Goal: Task Accomplishment & Management: Complete application form

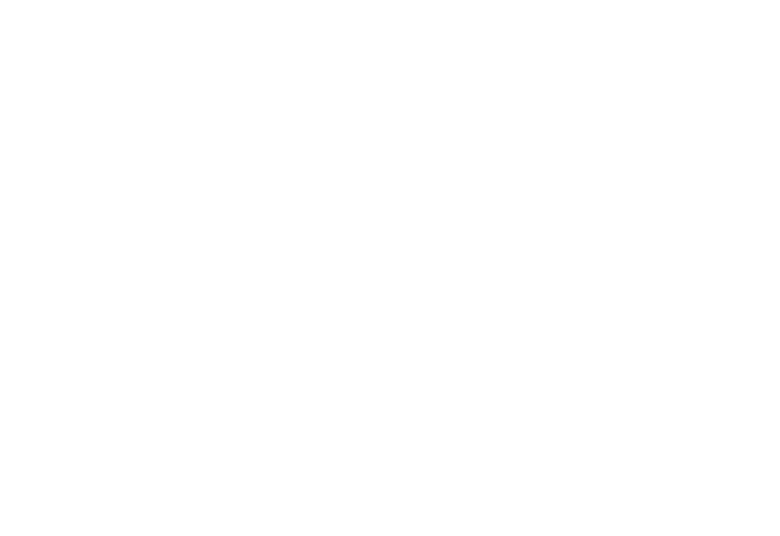
click at [584, 428] on div at bounding box center [390, 268] width 780 height 536
click at [704, 237] on div at bounding box center [390, 268] width 780 height 536
click at [320, 144] on div at bounding box center [390, 268] width 780 height 536
drag, startPoint x: 363, startPoint y: 313, endPoint x: 366, endPoint y: 352, distance: 39.6
click at [364, 327] on div at bounding box center [390, 268] width 780 height 536
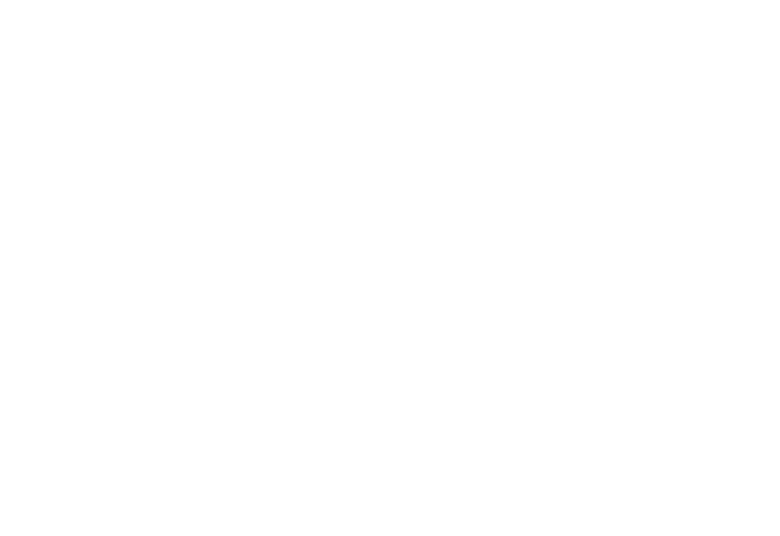
click at [690, 147] on div at bounding box center [390, 268] width 780 height 536
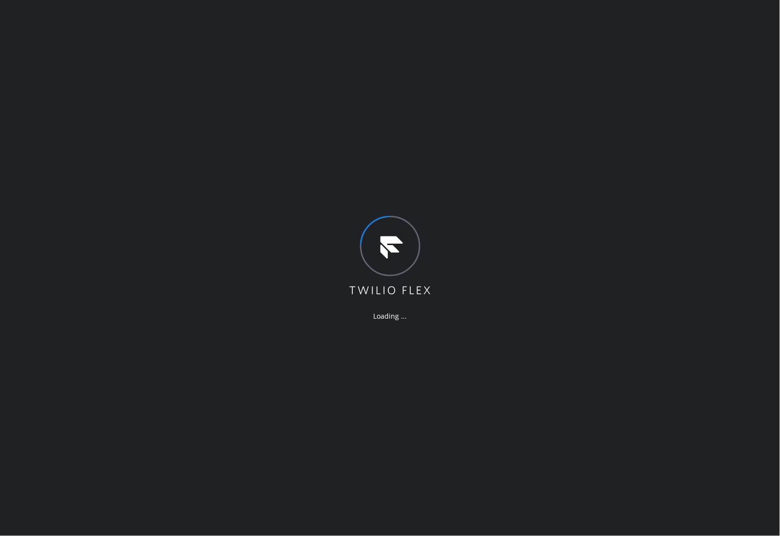
drag, startPoint x: 403, startPoint y: 191, endPoint x: 421, endPoint y: 202, distance: 21.4
click at [403, 191] on div "Loading ..." at bounding box center [390, 268] width 780 height 536
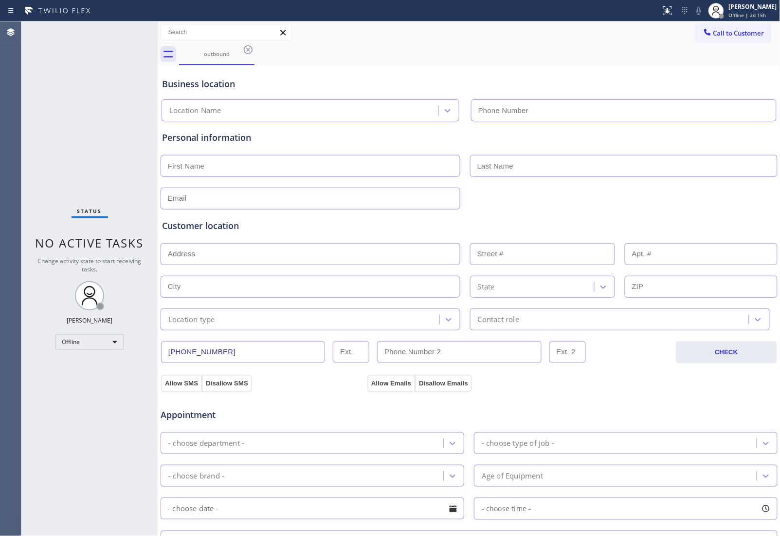
drag, startPoint x: 753, startPoint y: 289, endPoint x: 734, endPoint y: 161, distance: 129.4
click at [753, 289] on input "text" at bounding box center [701, 287] width 153 height 22
type input "[PHONE_NUMBER]"
click at [759, 12] on span "Offline | 2d 15h" at bounding box center [747, 15] width 37 height 7
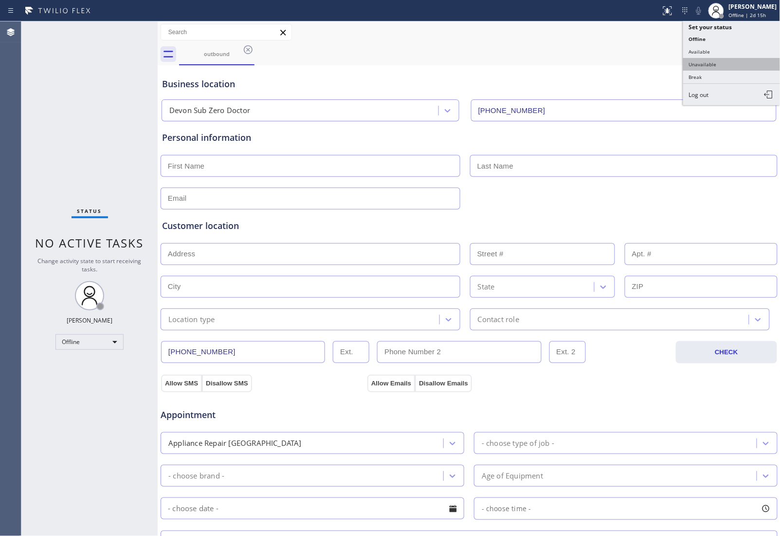
click at [715, 61] on button "Unavailable" at bounding box center [732, 64] width 97 height 13
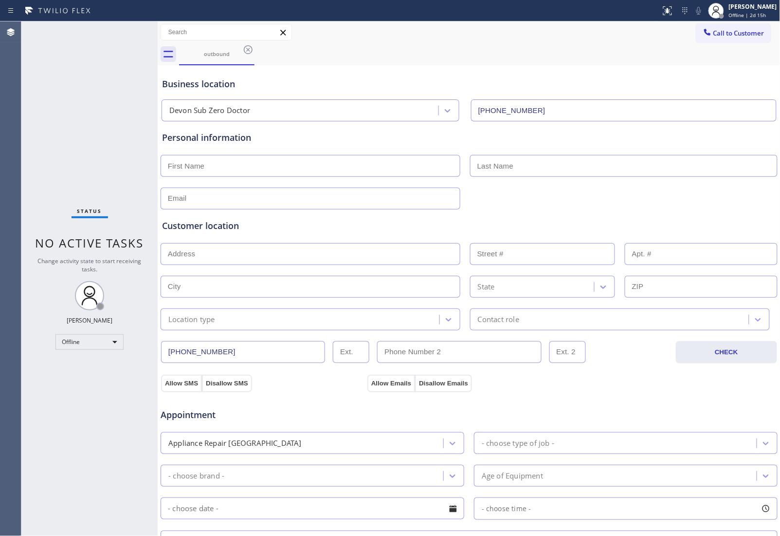
click at [383, 79] on div "Business location" at bounding box center [469, 83] width 614 height 13
click at [739, 46] on div "outbound" at bounding box center [480, 54] width 602 height 22
click at [719, 34] on span "Call to Customer" at bounding box center [739, 33] width 51 height 9
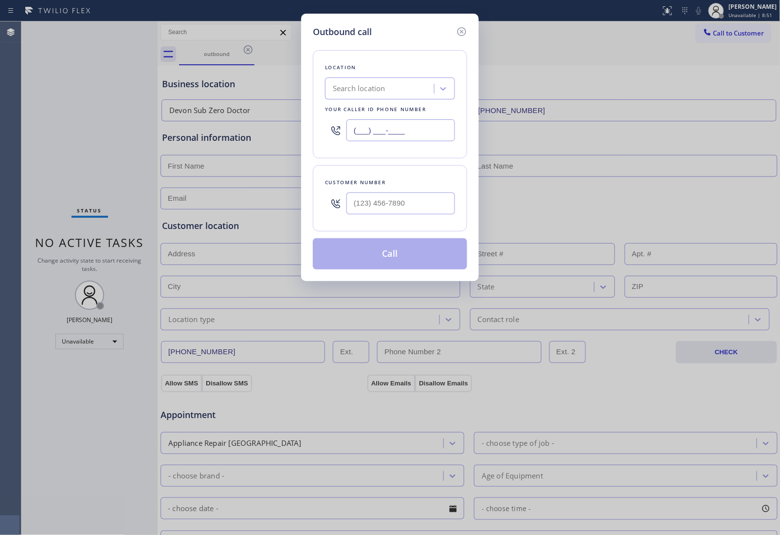
click at [383, 132] on input "(___) ___-____" at bounding box center [401, 130] width 109 height 22
paste input "203) 864-3501"
type input "[PHONE_NUMBER]"
type input "(___) ___-____"
click at [377, 202] on input "text" at bounding box center [401, 203] width 109 height 22
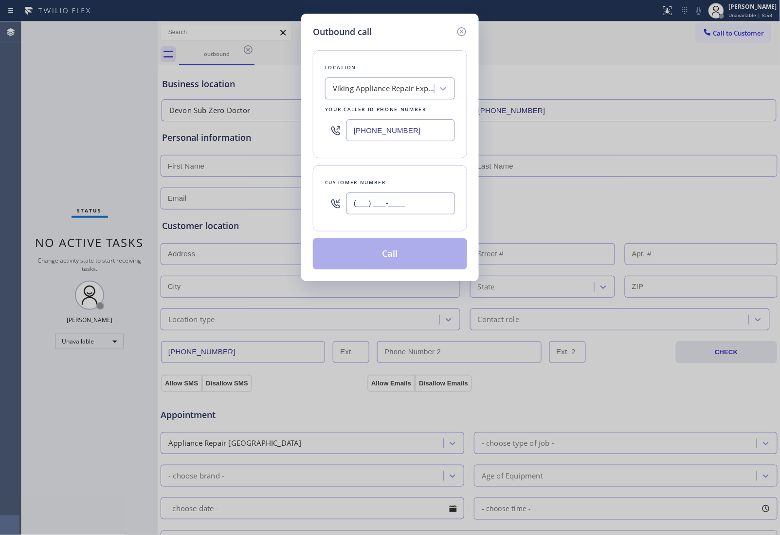
paste input "914) 623-2225"
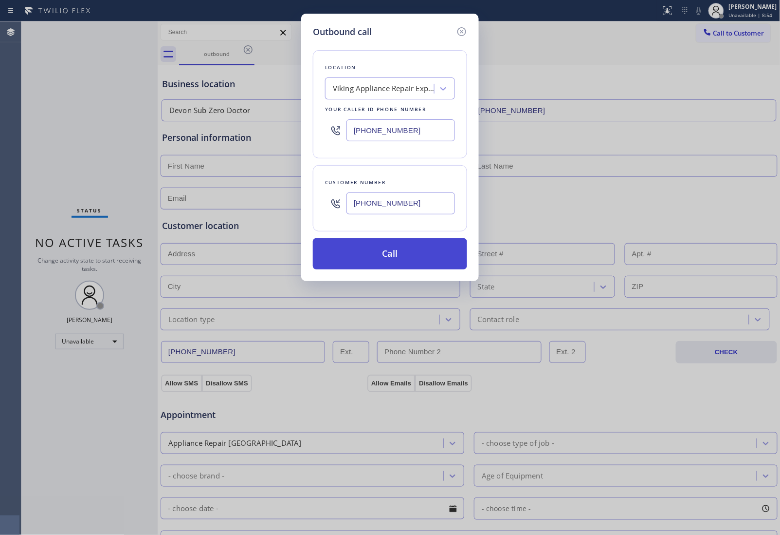
type input "[PHONE_NUMBER]"
click at [377, 251] on button "Call" at bounding box center [390, 253] width 154 height 31
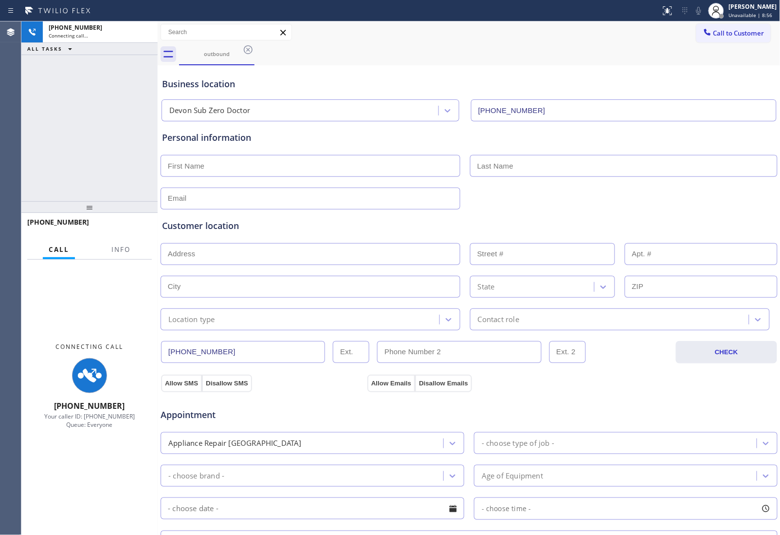
click at [703, 47] on div "outbound" at bounding box center [480, 54] width 602 height 22
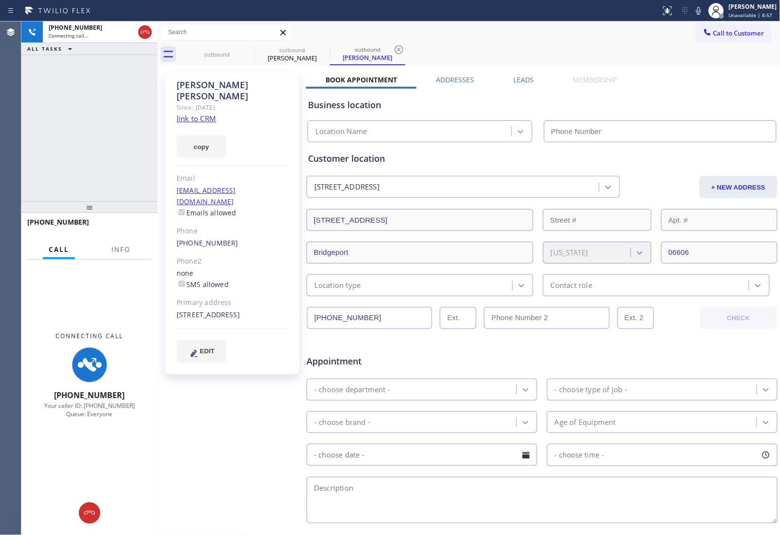
click at [196, 113] on link "link to CRM" at bounding box center [196, 118] width 39 height 10
type input "[PHONE_NUMBER]"
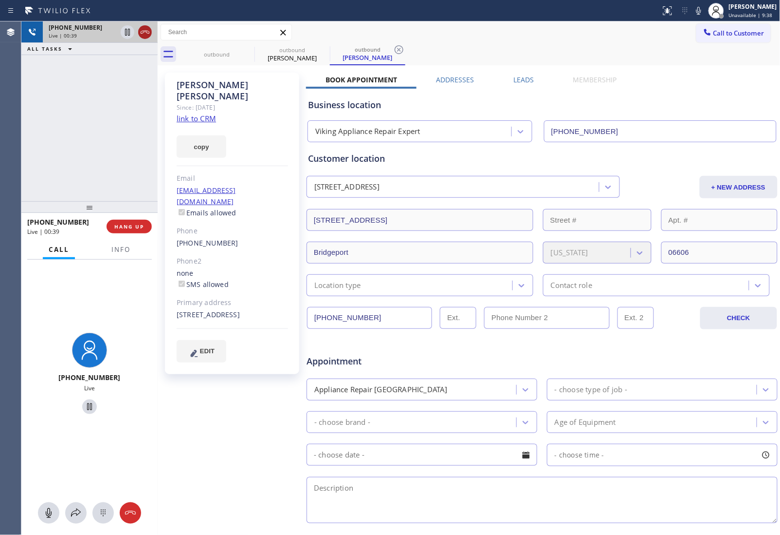
click at [139, 33] on icon at bounding box center [145, 32] width 12 height 12
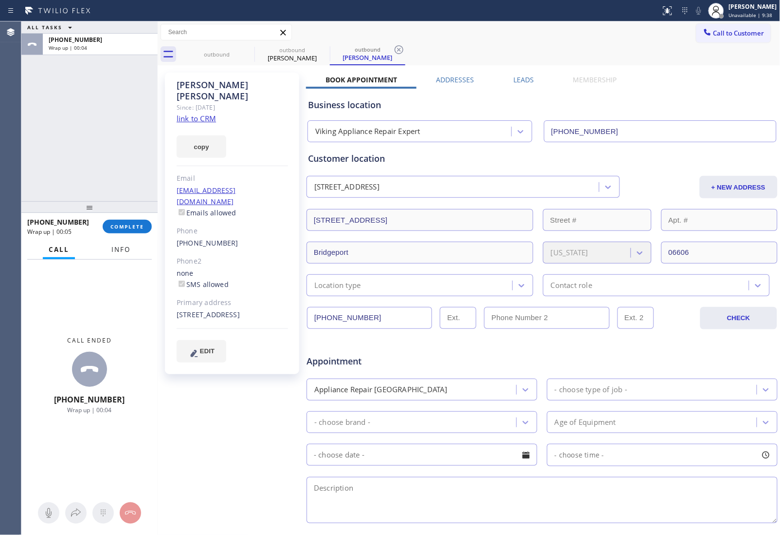
click at [125, 244] on button "Info" at bounding box center [121, 249] width 31 height 19
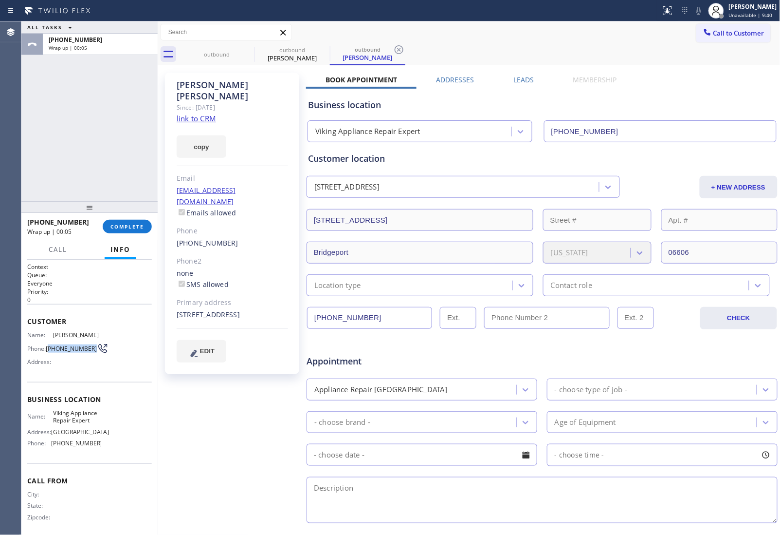
drag, startPoint x: 64, startPoint y: 363, endPoint x: 49, endPoint y: 349, distance: 21.4
click at [49, 349] on div "Name: Nadine Gabbidon Phone: (914) 623-2225 Address:" at bounding box center [64, 350] width 75 height 38
copy span "914) 623-2225"
click at [717, 32] on span "Call to Customer" at bounding box center [739, 33] width 51 height 9
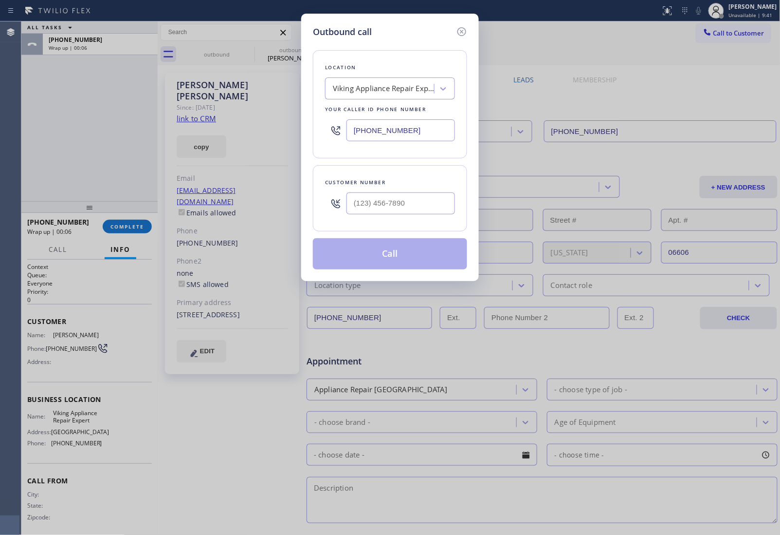
click at [432, 190] on div at bounding box center [401, 203] width 109 height 32
click at [419, 204] on input "(___) ___-____" at bounding box center [401, 203] width 109 height 22
paste input "914) 623-2225"
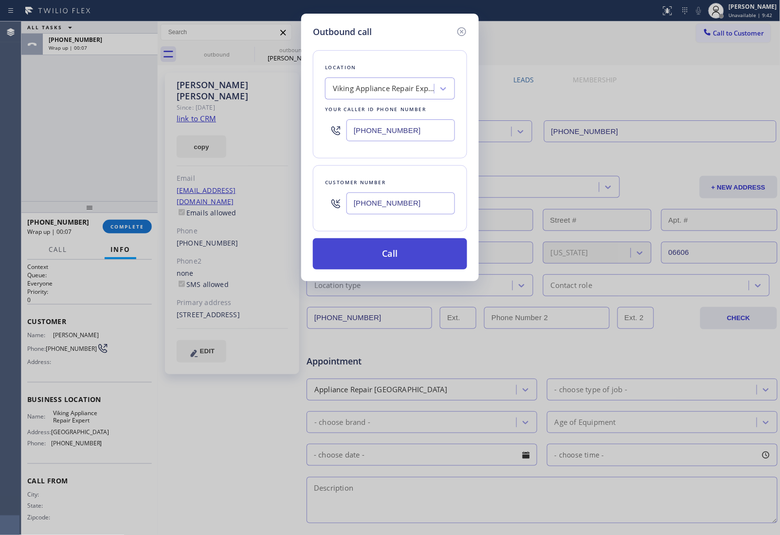
type input "[PHONE_NUMBER]"
click at [404, 256] on button "Call" at bounding box center [390, 253] width 154 height 31
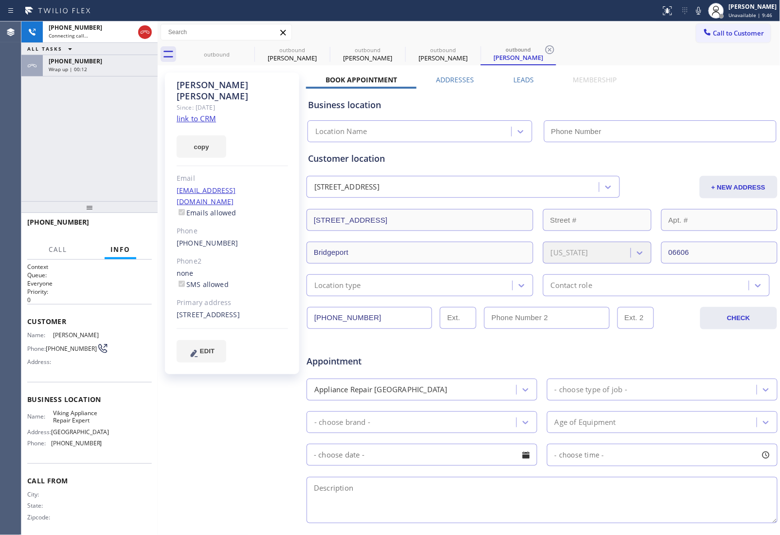
type input "[PHONE_NUMBER]"
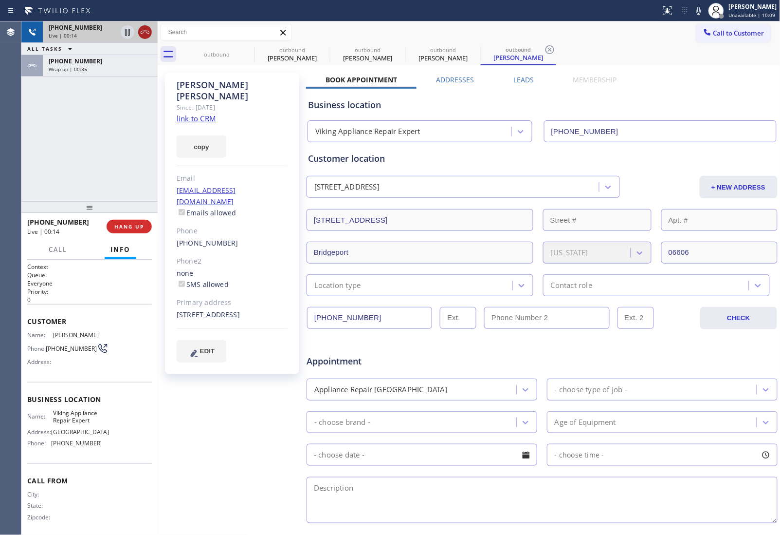
click at [147, 32] on icon at bounding box center [145, 32] width 12 height 12
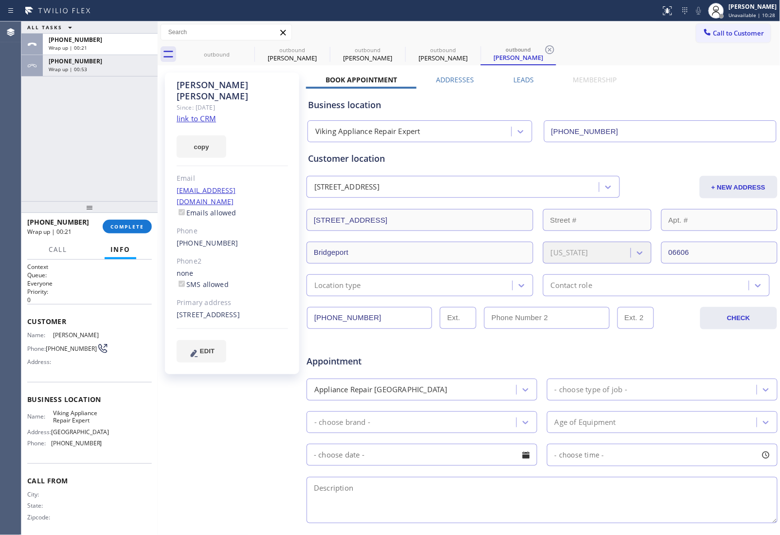
click at [682, 61] on div "outbound outbound Nadine Gabbidon outbound Nadine Gabbidon outbound Nadine Gabb…" at bounding box center [480, 54] width 602 height 22
click at [719, 29] on span "Call to Customer" at bounding box center [739, 33] width 51 height 9
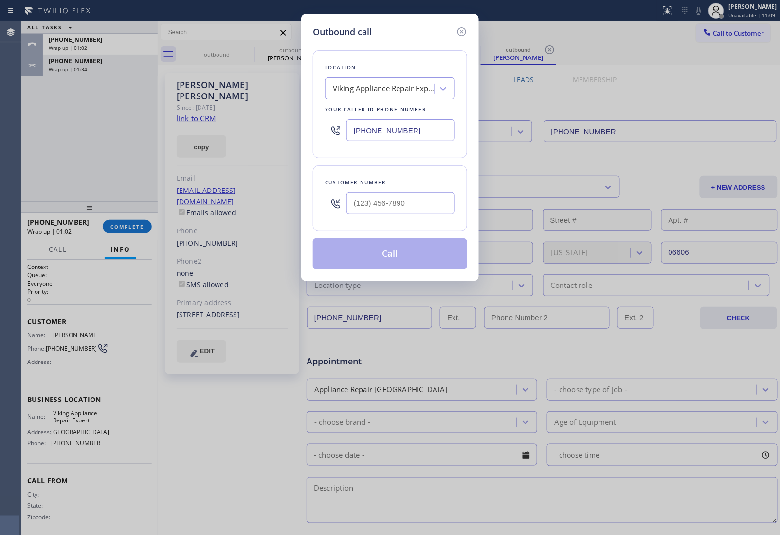
click at [386, 132] on input "[PHONE_NUMBER]" at bounding box center [401, 130] width 109 height 22
paste input "786) 971-2139"
type input "[PHONE_NUMBER]"
type input "(___) ___-____"
drag, startPoint x: 402, startPoint y: 196, endPoint x: 400, endPoint y: 202, distance: 6.5
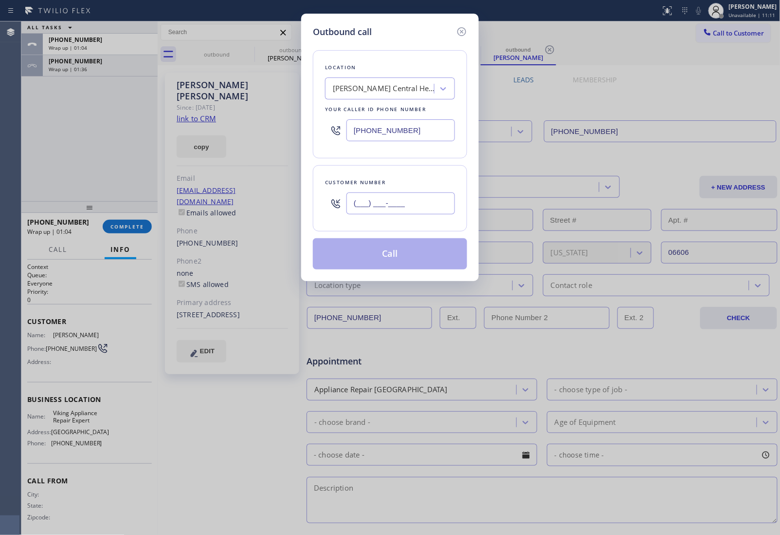
click at [401, 196] on input "(___) ___-____" at bounding box center [401, 203] width 109 height 22
paste input "305) 525-8125"
type input "[PHONE_NUMBER]"
click at [370, 257] on button "Call" at bounding box center [390, 253] width 154 height 31
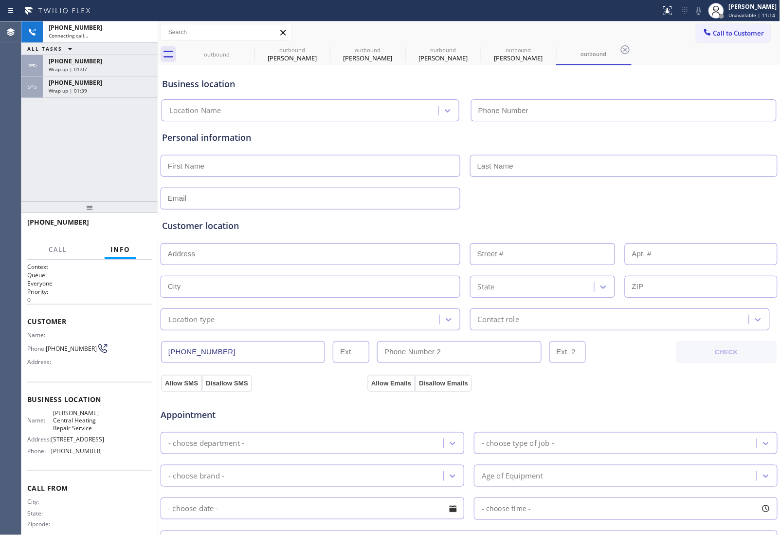
type input "[PHONE_NUMBER]"
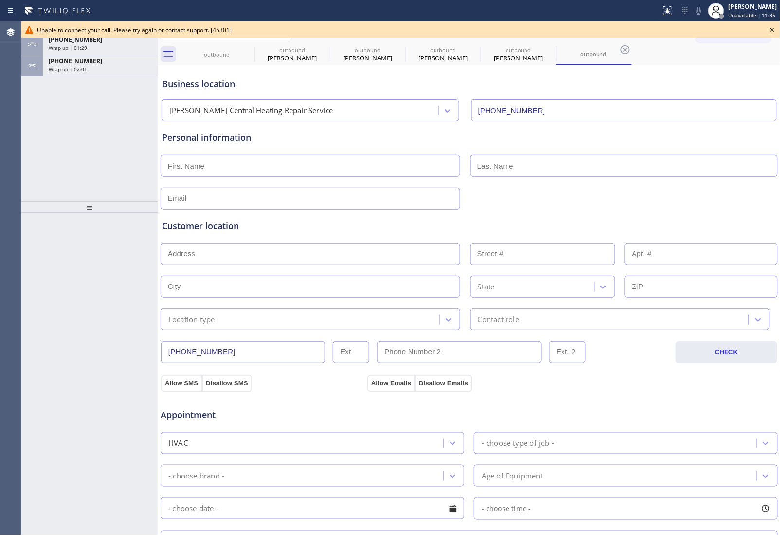
drag, startPoint x: 89, startPoint y: 133, endPoint x: 157, endPoint y: 112, distance: 70.8
click at [95, 132] on div "ALL TASKS ALL TASKS ACTIVE TASKS TASKS IN WRAP UP +19146232225 Wrap up | 01:29 …" at bounding box center [89, 111] width 136 height 180
click at [765, 29] on div "Unable to connect your call. Please try again or contact support. [45301]" at bounding box center [401, 30] width 728 height 8
click at [768, 31] on icon at bounding box center [773, 30] width 12 height 12
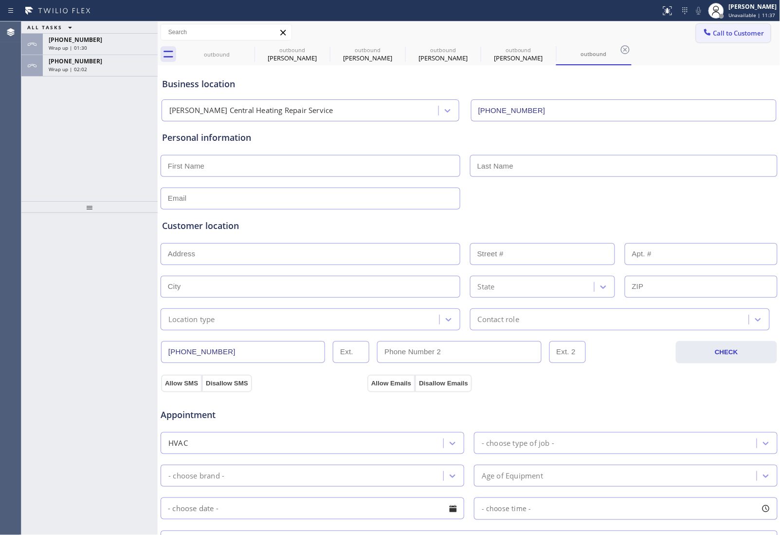
click at [726, 37] on button "Call to Customer" at bounding box center [734, 33] width 74 height 19
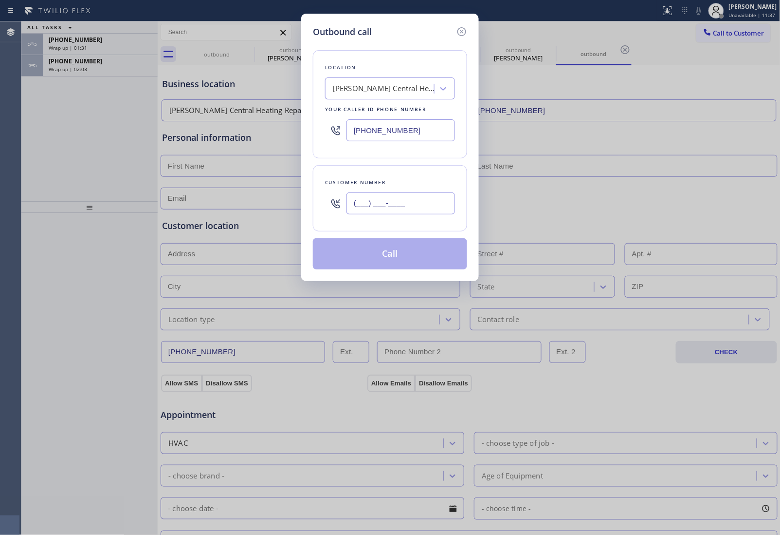
click at [381, 205] on input "(___) ___-____" at bounding box center [401, 203] width 109 height 22
paste input "305) 525-8125"
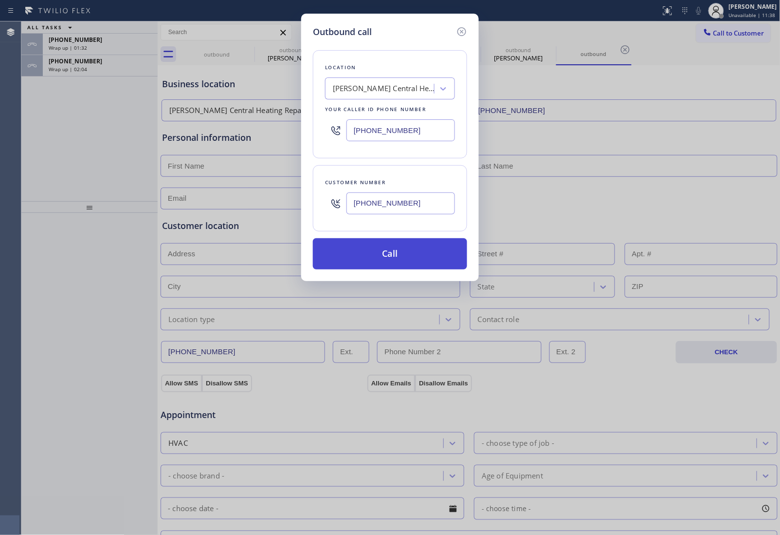
type input "[PHONE_NUMBER]"
click at [427, 259] on button "Call" at bounding box center [390, 253] width 154 height 31
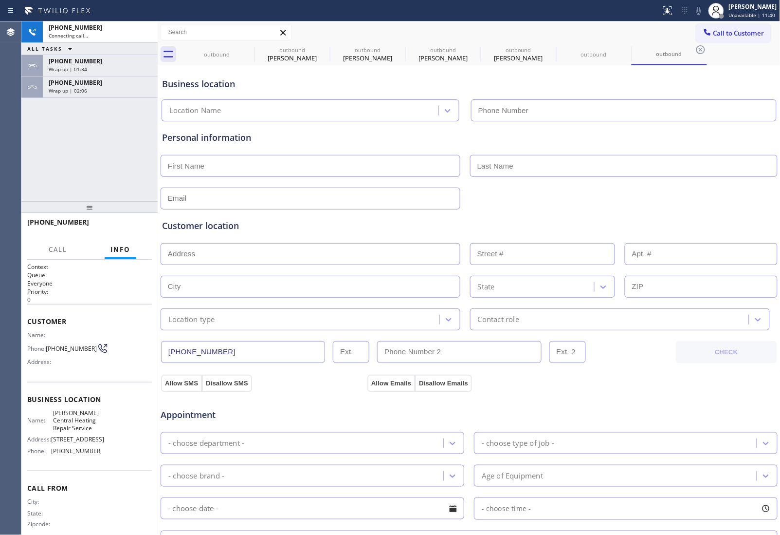
type input "[PHONE_NUMBER]"
click at [670, 391] on div "Appointment HVAC - choose type of job - - choose brand - Age of Equipment - cho…" at bounding box center [469, 483] width 618 height 191
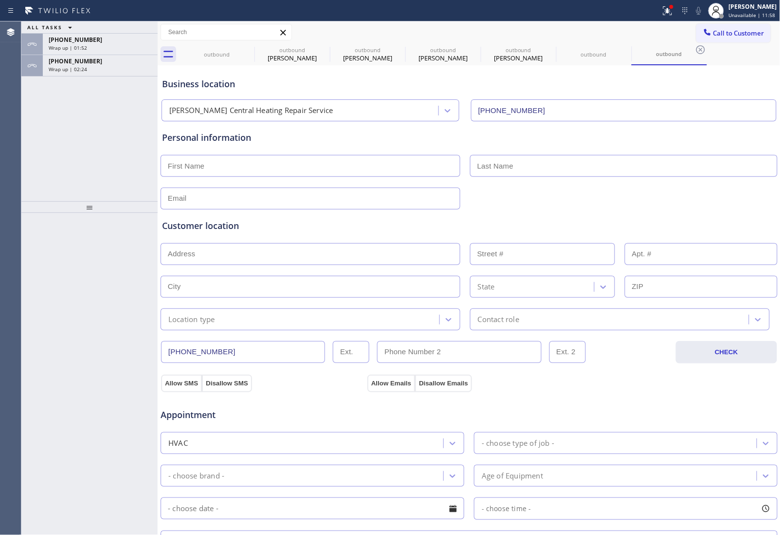
click at [663, 243] on input "text" at bounding box center [701, 254] width 153 height 22
click at [710, 24] on button "Call to Customer" at bounding box center [734, 33] width 74 height 19
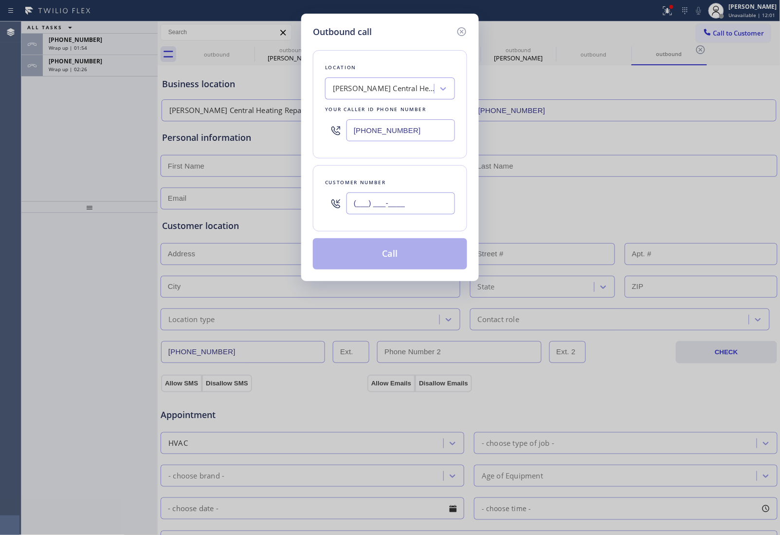
click at [388, 205] on input "(___) ___-____" at bounding box center [401, 203] width 109 height 22
paste input "305) 525-8125"
type input "[PHONE_NUMBER]"
click at [384, 258] on button "Call" at bounding box center [390, 253] width 154 height 31
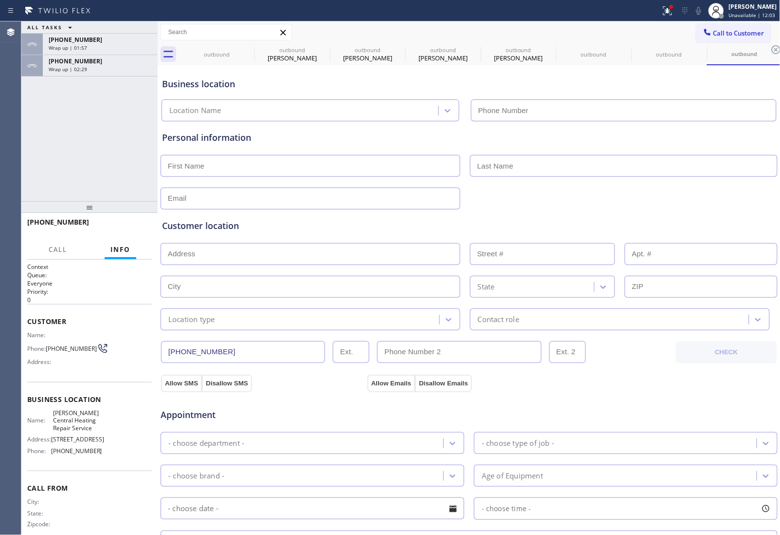
type input "[PHONE_NUMBER]"
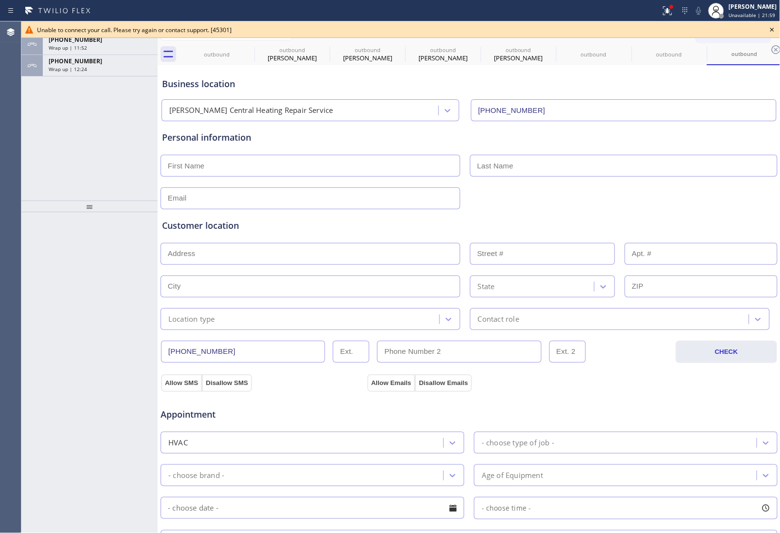
click at [765, 35] on div "Unable to connect your call. Please try again or contact support. [45301]" at bounding box center [400, 29] width 759 height 17
click at [768, 35] on icon at bounding box center [773, 30] width 12 height 12
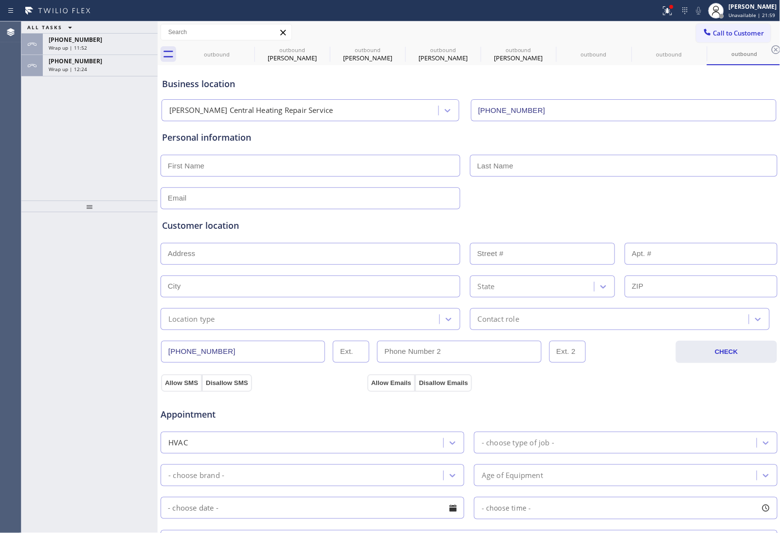
click at [768, 33] on div "Call to Customer Outbound call Location Ricky Central Heating Repair Service Yo…" at bounding box center [739, 32] width 84 height 17
click at [724, 30] on span "Call to Customer" at bounding box center [739, 33] width 51 height 9
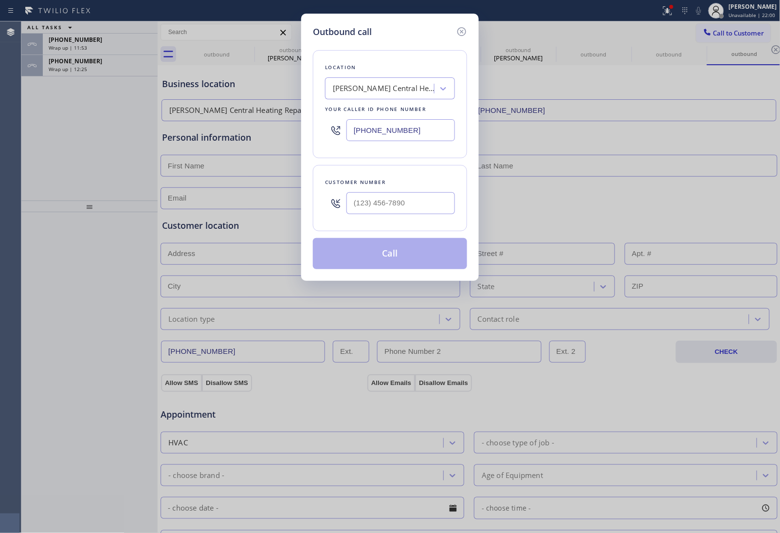
drag, startPoint x: 383, startPoint y: 135, endPoint x: 36, endPoint y: 258, distance: 368.6
click at [383, 136] on input "[PHONE_NUMBER]" at bounding box center [401, 130] width 109 height 22
paste input "347) 836-5354"
type input "(347) 836-5354"
type input "(___) ___-____"
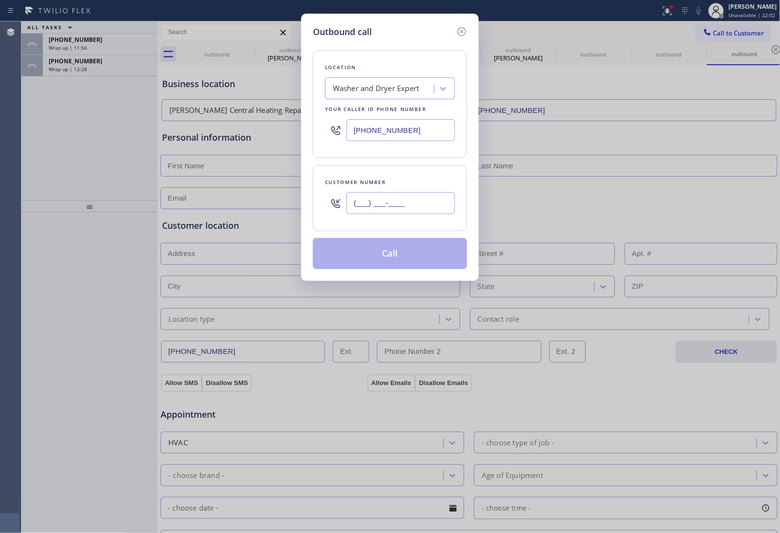
click at [393, 203] on input "(___) ___-____" at bounding box center [401, 203] width 109 height 22
paste input "646) 315-1035"
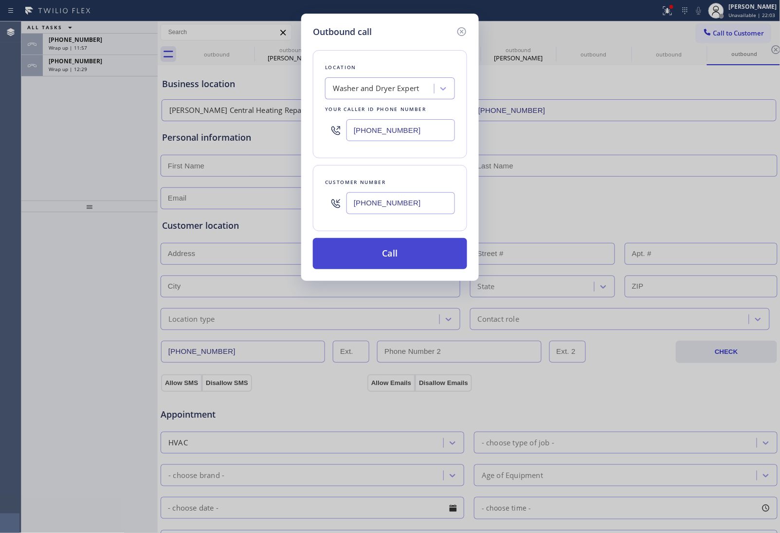
type input "(646) 315-1035"
click at [392, 244] on button "Call" at bounding box center [390, 253] width 154 height 31
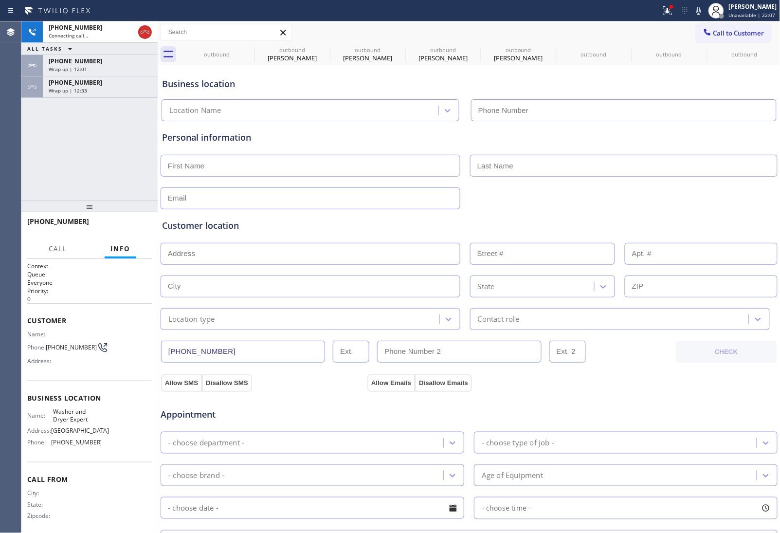
type input "(347) 836-5354"
click at [694, 198] on div at bounding box center [469, 197] width 619 height 24
click at [670, 142] on div "Personal information" at bounding box center [469, 137] width 614 height 13
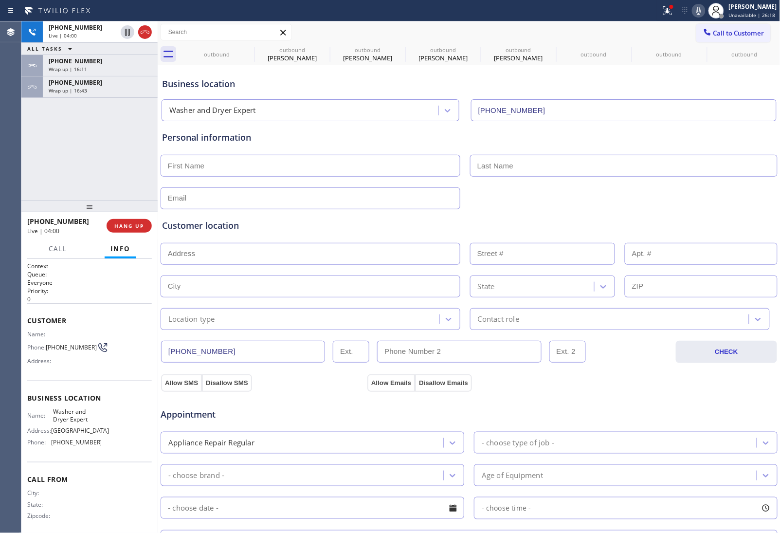
click at [699, 6] on icon at bounding box center [699, 11] width 12 height 12
click at [130, 31] on icon at bounding box center [128, 32] width 12 height 12
click at [697, 8] on rect at bounding box center [699, 9] width 7 height 7
click at [125, 35] on icon at bounding box center [128, 32] width 12 height 12
drag, startPoint x: 674, startPoint y: 139, endPoint x: 572, endPoint y: 110, distance: 106.2
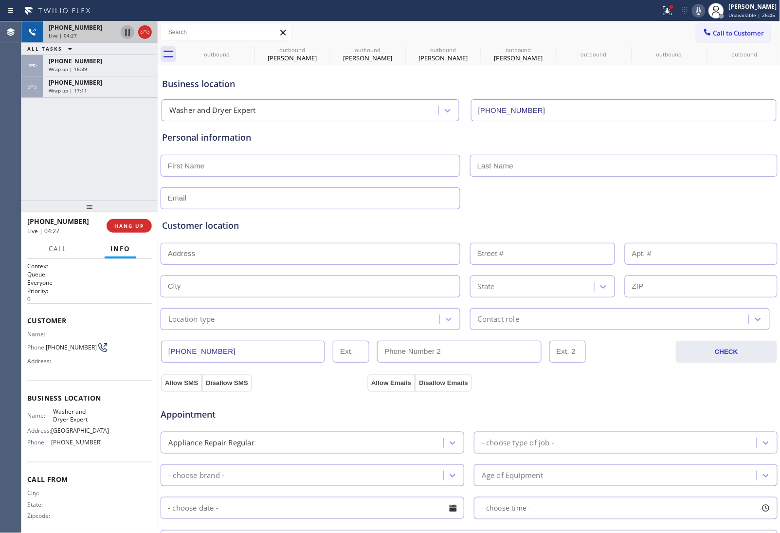
click at [675, 142] on div "Personal information" at bounding box center [469, 137] width 614 height 13
drag, startPoint x: 62, startPoint y: 352, endPoint x: 49, endPoint y: 343, distance: 15.5
click at [49, 344] on span "(646) 315-1035" at bounding box center [71, 347] width 51 height 7
copy span "646) 315-1035"
click at [706, 377] on div "Allow SMS Disallow SMS Allow Emails Disallow Emails" at bounding box center [469, 381] width 619 height 19
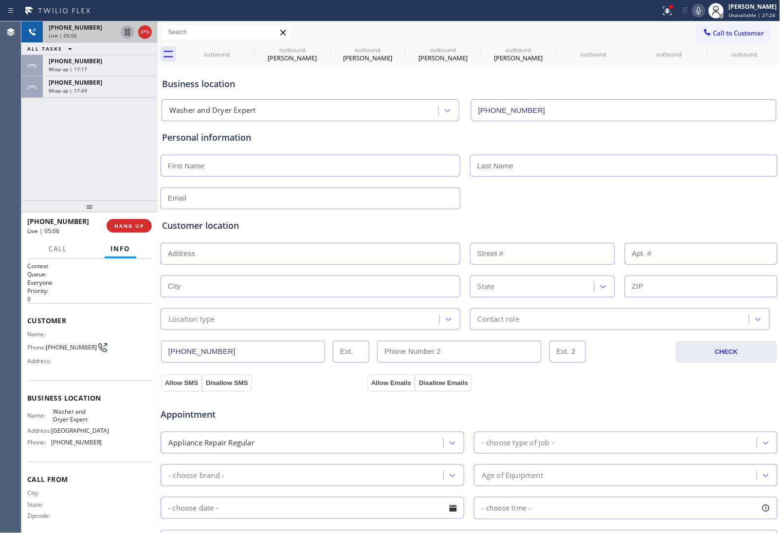
click at [677, 74] on div "Business location Washer and Dryer Expert (347) 836-5354" at bounding box center [469, 95] width 618 height 54
click at [290, 157] on input "text" at bounding box center [311, 166] width 300 height 22
click at [255, 156] on input "Patrict" at bounding box center [311, 166] width 300 height 22
type input "Patrick"
click at [500, 168] on input "text" at bounding box center [624, 166] width 308 height 22
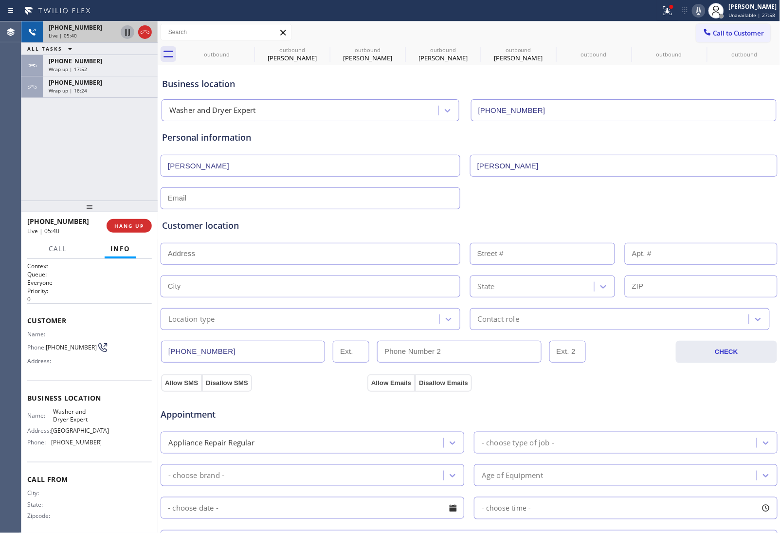
type input "Clark"
click at [326, 193] on input "text" at bounding box center [311, 198] width 300 height 22
click at [248, 197] on input "text" at bounding box center [311, 198] width 300 height 22
paste input "[EMAIL_ADDRESS][DOMAIN_NAME]"
click at [301, 201] on input "text" at bounding box center [311, 198] width 300 height 22
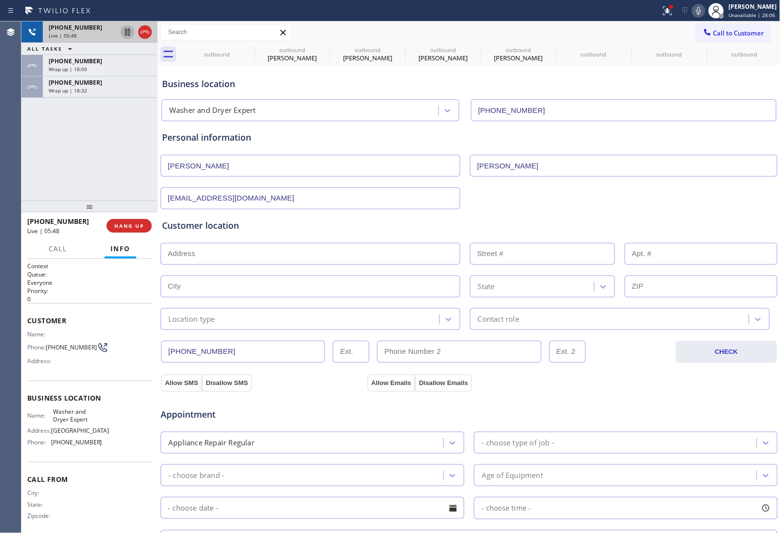
type input "[EMAIL_ADDRESS][DOMAIN_NAME]"
click at [255, 254] on input "text" at bounding box center [311, 254] width 300 height 22
paste input "138-26 230th StJamaica, NY 11413"
type input "138-26 230th St"
type input "138-26"
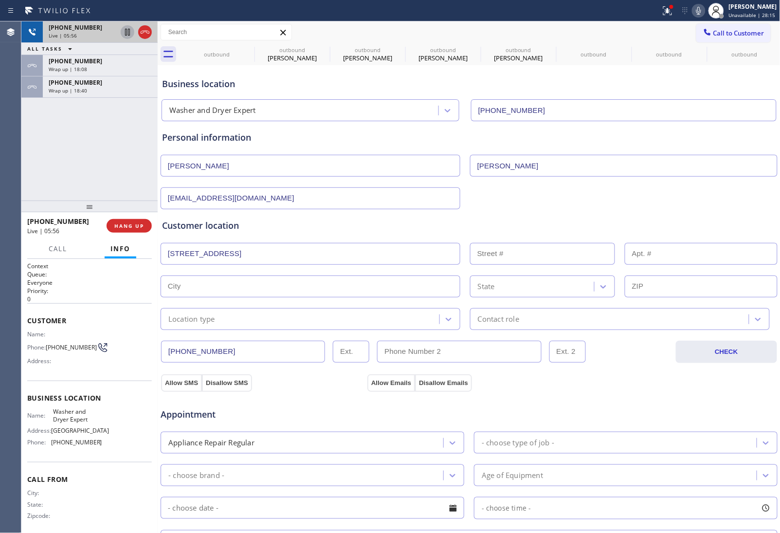
type input "Queens"
type input "11413"
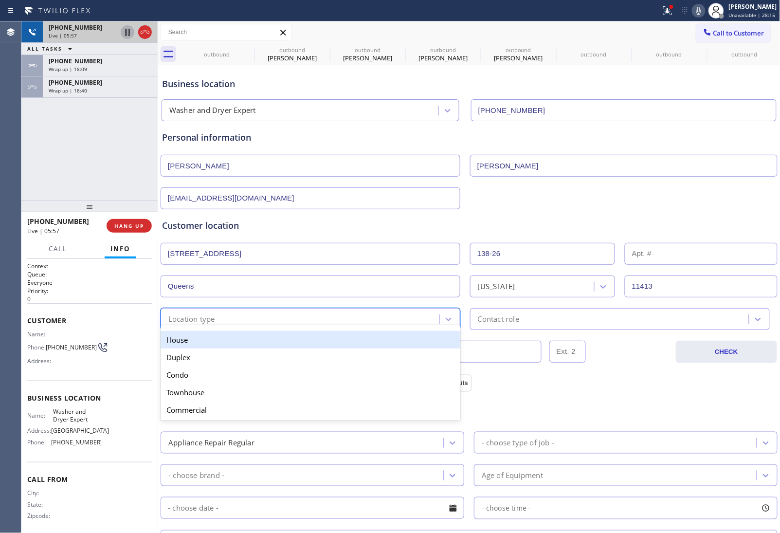
click at [242, 327] on div "option House focused, 1 of 5. 5 results available. Use Up and Down to choose op…" at bounding box center [311, 319] width 300 height 22
click at [220, 343] on div "House" at bounding box center [311, 340] width 300 height 18
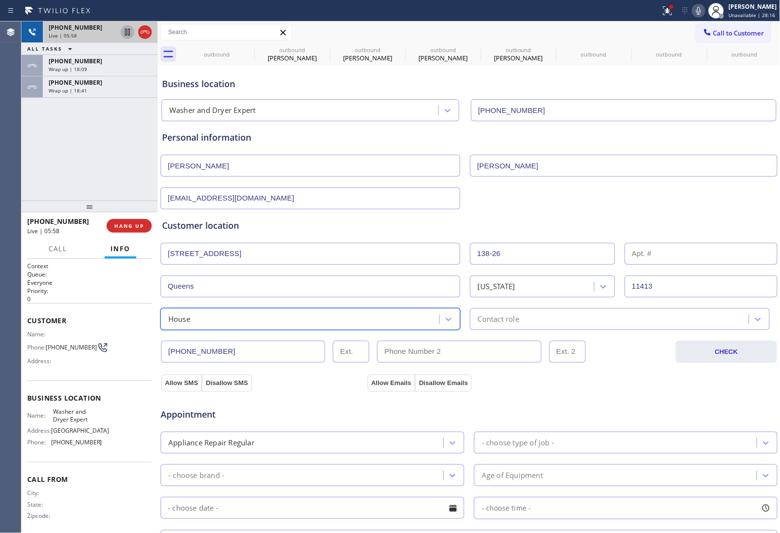
click at [516, 322] on div "Contact role" at bounding box center [498, 319] width 41 height 11
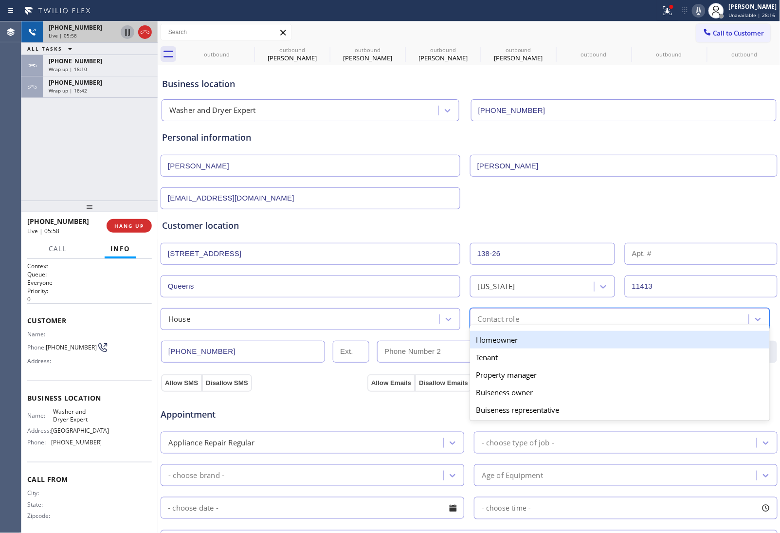
click at [502, 342] on div "Homeowner" at bounding box center [620, 340] width 300 height 18
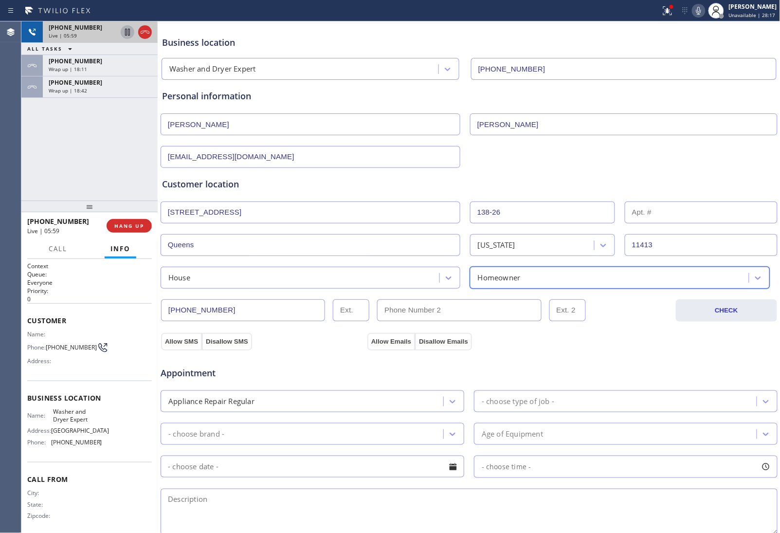
scroll to position [122, 0]
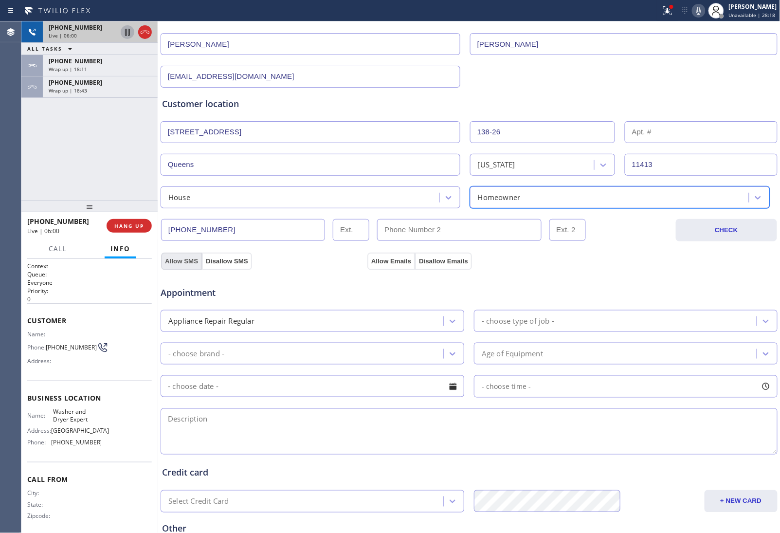
drag, startPoint x: 176, startPoint y: 264, endPoint x: 475, endPoint y: 268, distance: 299.4
click at [178, 265] on button "Allow SMS" at bounding box center [181, 262] width 41 height 18
click at [386, 264] on button "Allow Emails" at bounding box center [392, 262] width 48 height 18
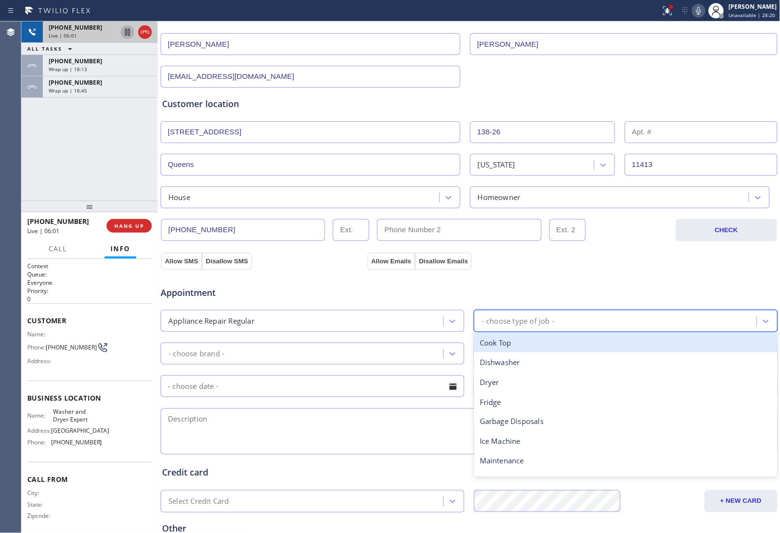
click at [511, 320] on div "- choose type of job -" at bounding box center [518, 320] width 73 height 11
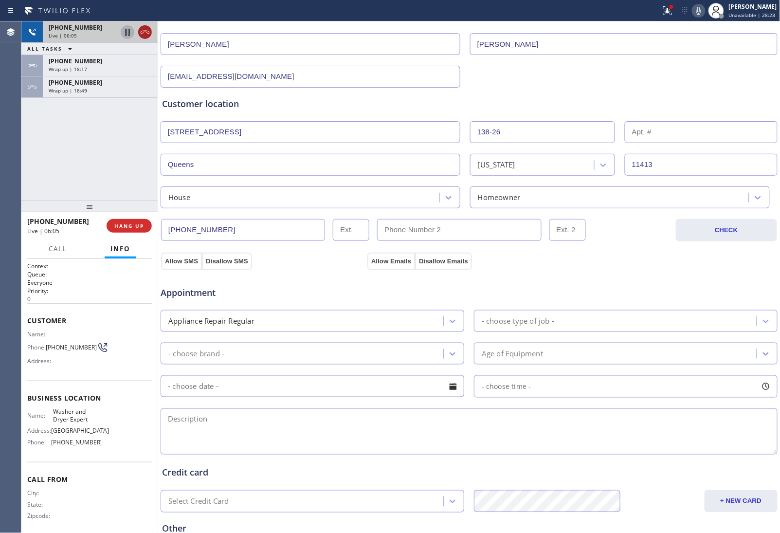
click at [145, 28] on icon at bounding box center [145, 32] width 12 height 12
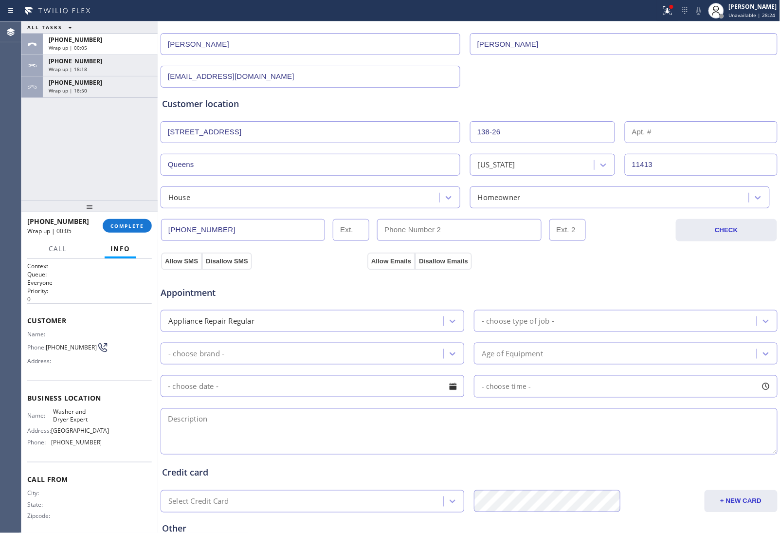
click at [578, 319] on div "- choose type of job -" at bounding box center [617, 321] width 280 height 17
click at [514, 327] on div "- choose type of job -" at bounding box center [518, 320] width 73 height 11
type input "l"
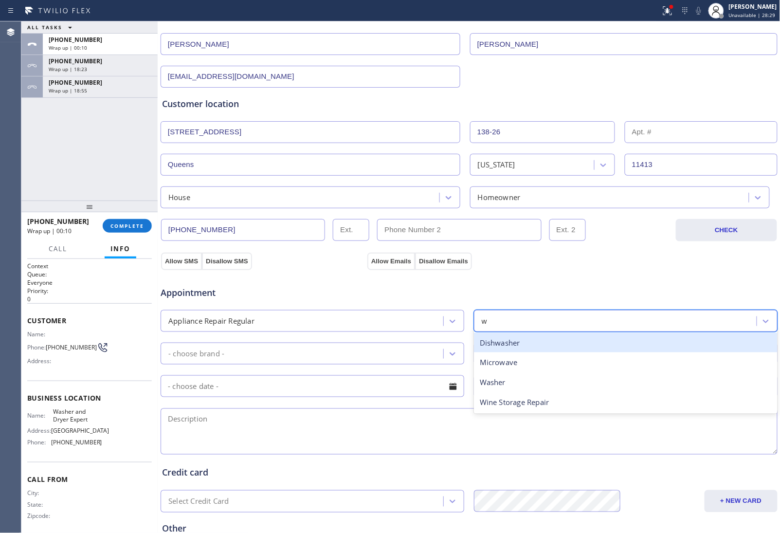
type input "wa"
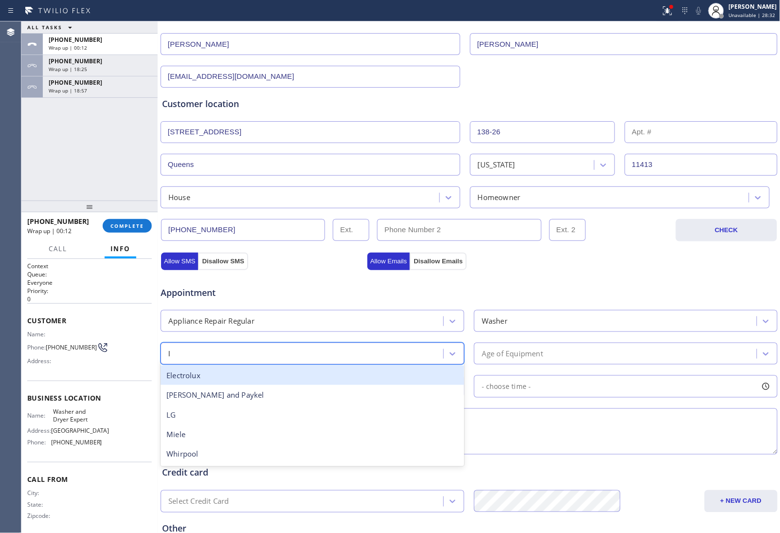
type input "lg"
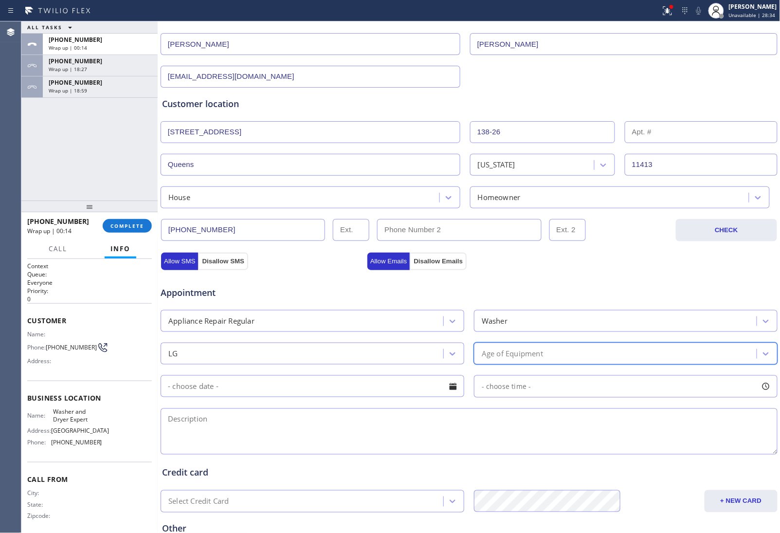
click at [580, 358] on div "Age of Equipment" at bounding box center [617, 353] width 280 height 17
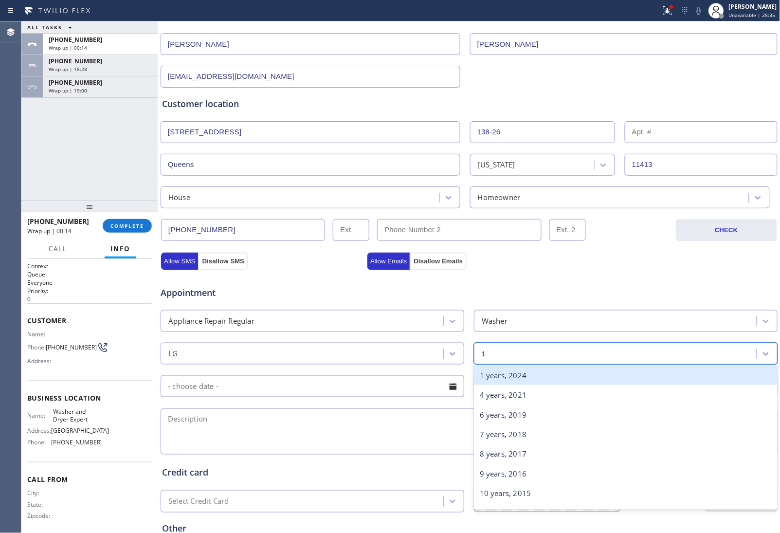
type input "12"
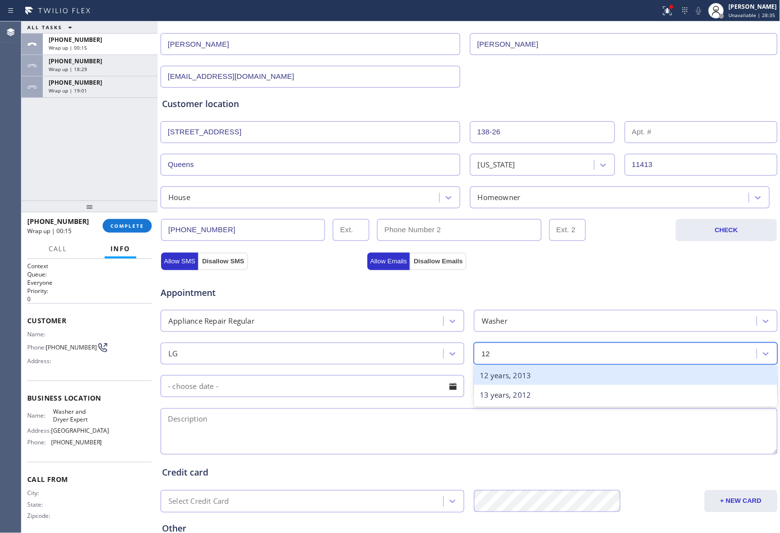
click at [550, 377] on div "12 years, 2013" at bounding box center [626, 376] width 304 height 20
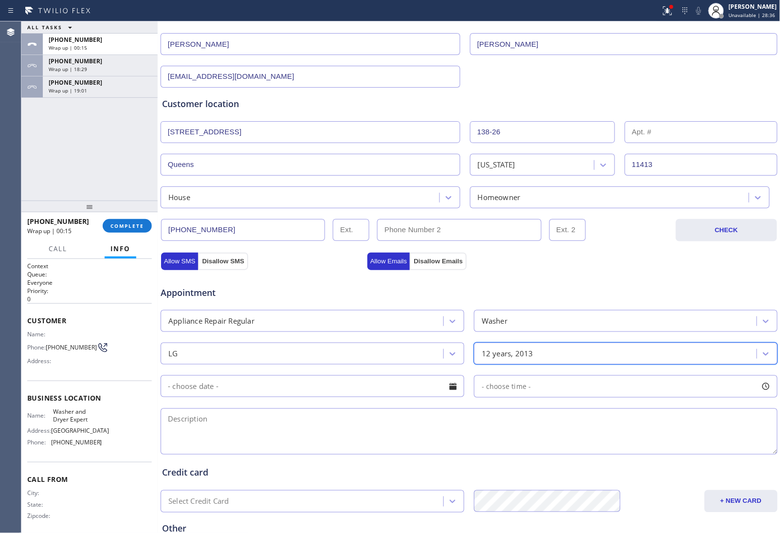
drag, startPoint x: 417, startPoint y: 415, endPoint x: 412, endPoint y: 424, distance: 9.4
click at [414, 421] on textarea at bounding box center [469, 431] width 617 height 46
click at [264, 417] on textarea "3-6 | $99 |" at bounding box center [469, 431] width 617 height 46
paste textarea "LG | Washer SBS | 12 yrs | There's a creaking sounds and there's a burnt rubber…"
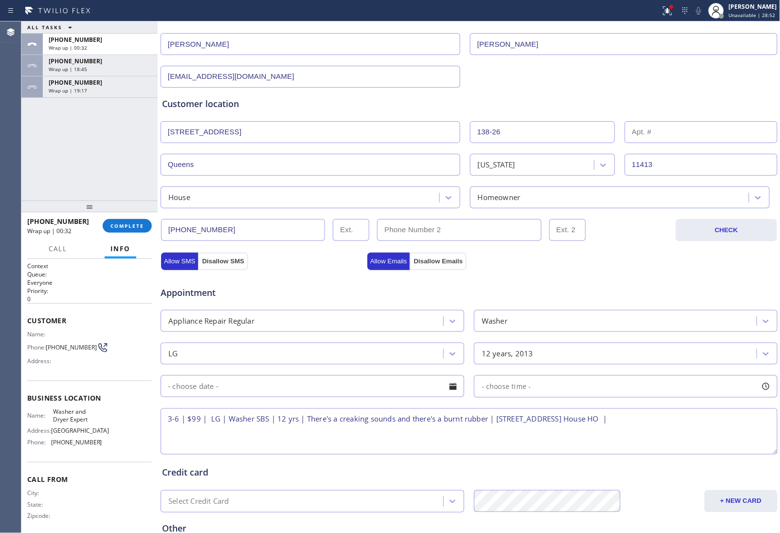
click at [658, 99] on div "Customer location" at bounding box center [469, 103] width 614 height 13
drag, startPoint x: 90, startPoint y: 417, endPoint x: 52, endPoint y: 410, distance: 39.1
click at [53, 410] on span "Washer and Dryer Expert" at bounding box center [77, 415] width 49 height 15
copy span "Washer and Dryer Expert"
click at [702, 422] on textarea "3-6 | $99 | LG | Washer SBS | 12 yrs | There's a creaking sounds and there's a …" at bounding box center [469, 431] width 617 height 46
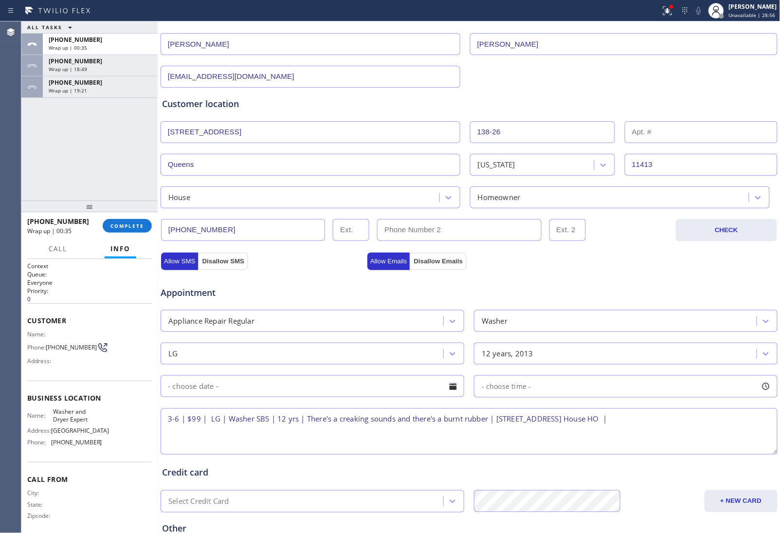
paste textarea "Washer and Dryer Expert"
click at [257, 432] on textarea "3-6 | $99 | LG | Washer SBS | 12 yrs | There's a creaking sounds and there's a …" at bounding box center [469, 431] width 617 height 46
paste textarea "Please call 30 minutes prior to arrival."
drag, startPoint x: 57, startPoint y: 352, endPoint x: 47, endPoint y: 343, distance: 13.5
click at [47, 344] on span "(646) 315-1035" at bounding box center [71, 347] width 51 height 7
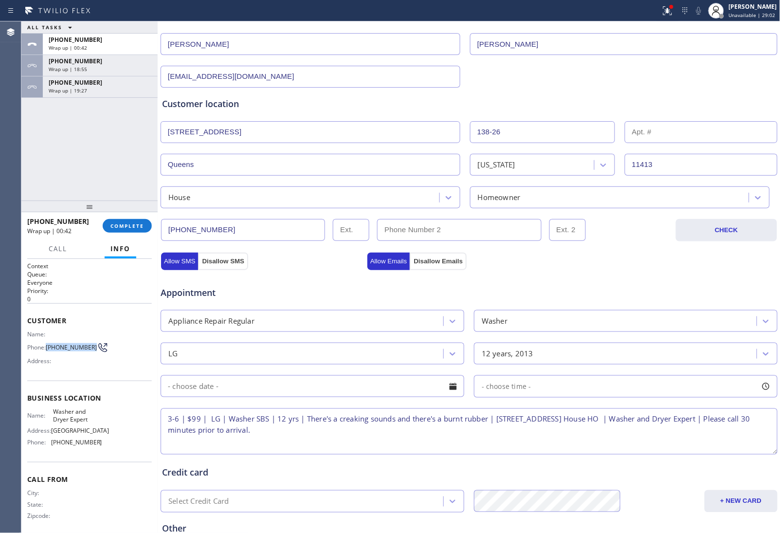
copy span "(646) 315-1035"
click at [345, 439] on textarea "3-6 | $99 | LG | Washer SBS | 12 yrs | There's a creaking sounds and there's a …" at bounding box center [469, 431] width 617 height 46
paste textarea "(646) 315-1035"
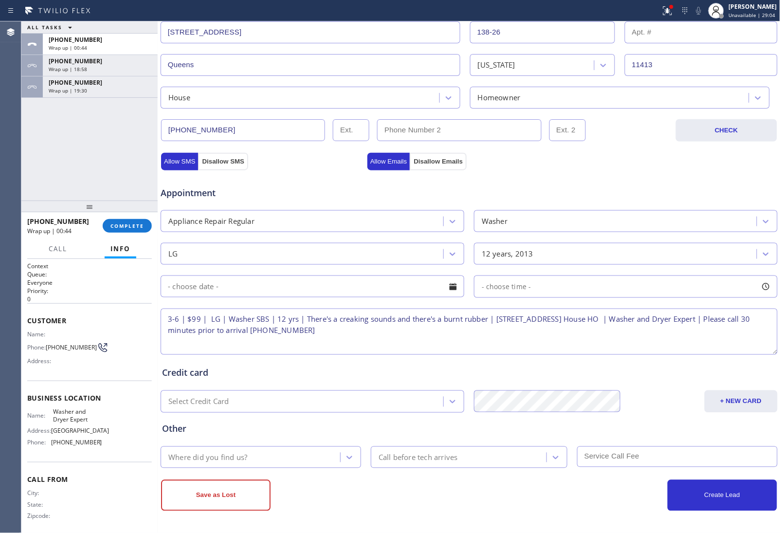
type textarea "3-6 | $99 | LG | Washer SBS | 12 yrs | There's a creaking sounds and there's a …"
click at [240, 449] on div "Where did you find us?" at bounding box center [252, 457] width 177 height 17
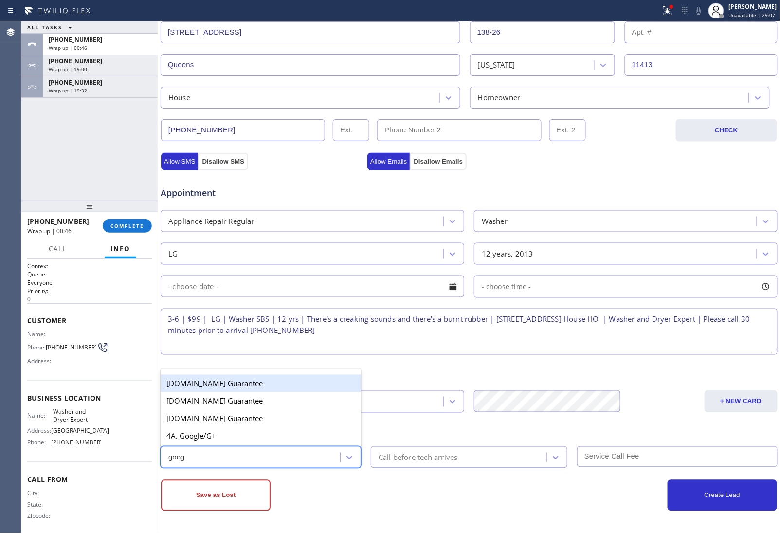
type input "googl"
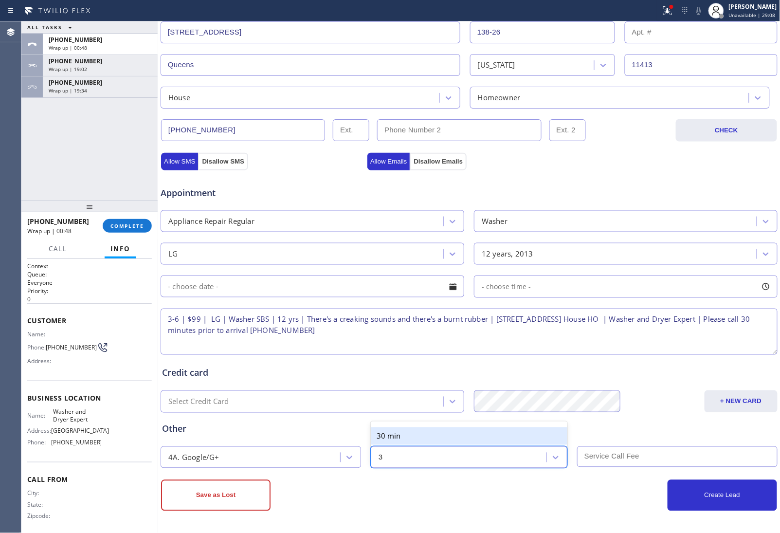
type input "30"
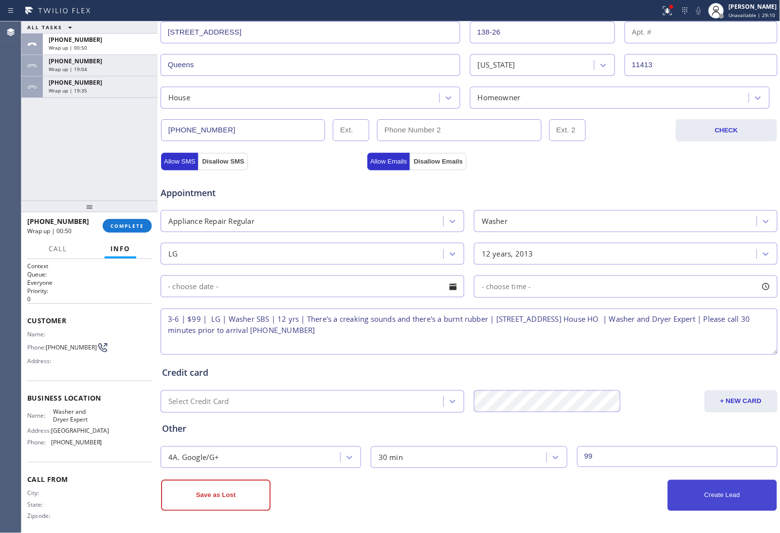
type input "99"
click at [704, 489] on button "Create Lead" at bounding box center [723, 495] width 110 height 31
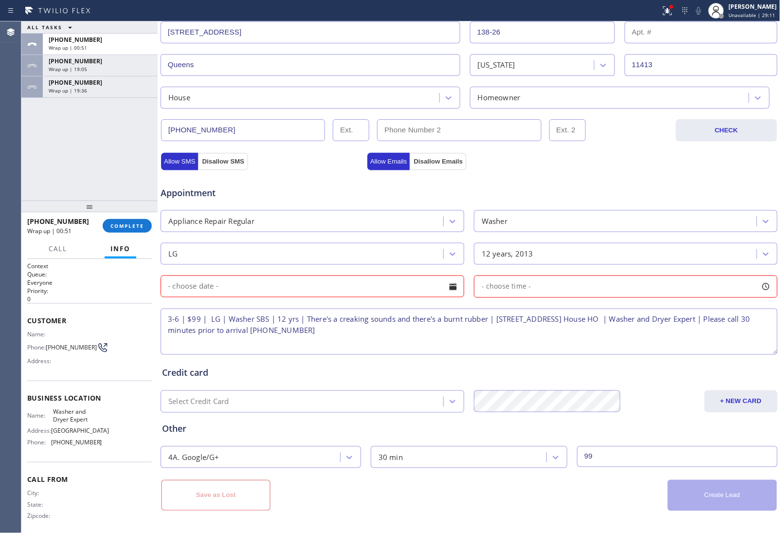
click at [254, 288] on input "text" at bounding box center [313, 287] width 304 height 22
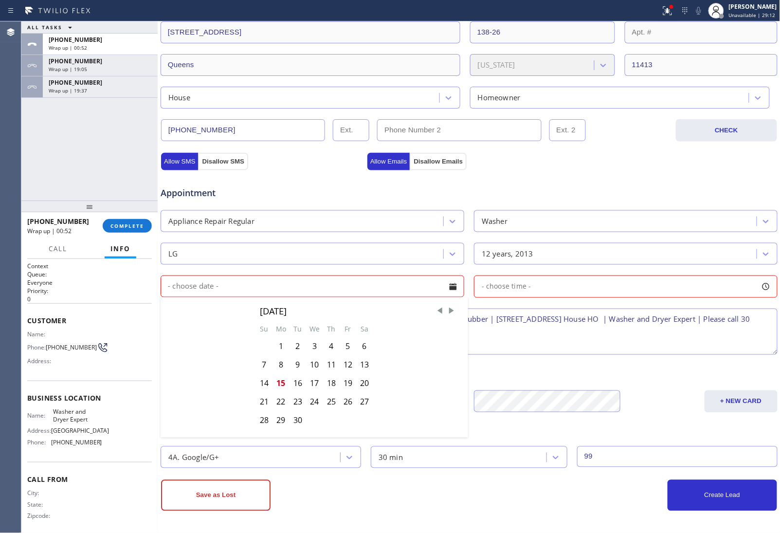
click at [281, 383] on div "15" at bounding box center [281, 383] width 17 height 19
type input "[DATE]"
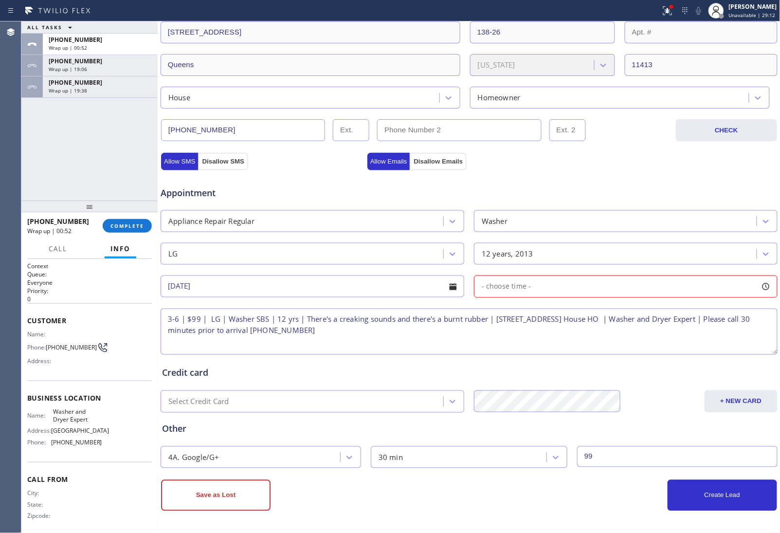
click at [531, 285] on div "- choose time -" at bounding box center [626, 287] width 304 height 22
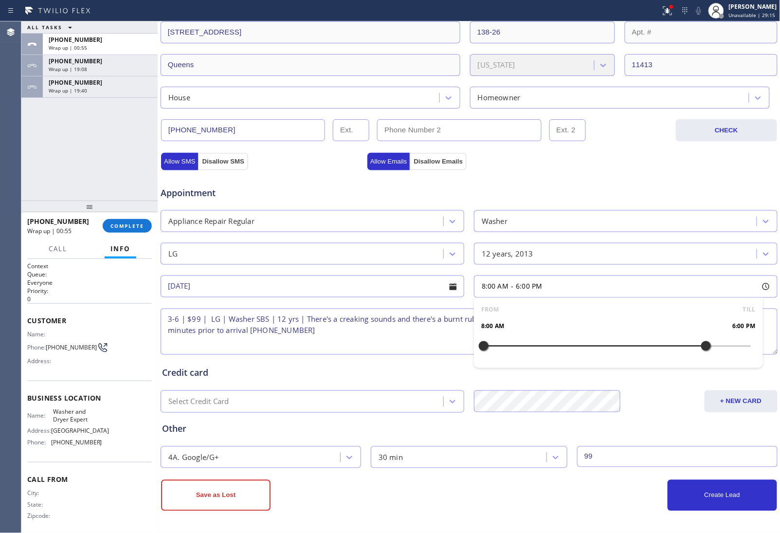
drag, startPoint x: 480, startPoint y: 347, endPoint x: 695, endPoint y: 351, distance: 214.7
click at [701, 351] on div at bounding box center [707, 346] width 12 height 20
drag, startPoint x: 480, startPoint y: 347, endPoint x: 633, endPoint y: 356, distance: 154.2
click at [633, 356] on div "FROM TILL 3:00 PM 6:00 PM" at bounding box center [618, 333] width 289 height 70
click at [692, 495] on button "Create Lead" at bounding box center [723, 495] width 110 height 31
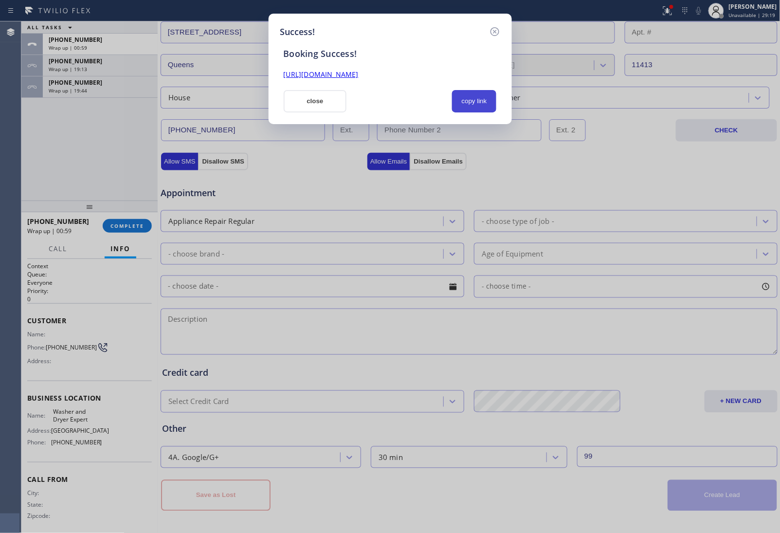
click at [471, 99] on button "copy link" at bounding box center [474, 101] width 45 height 22
click at [327, 108] on button "close" at bounding box center [315, 101] width 63 height 22
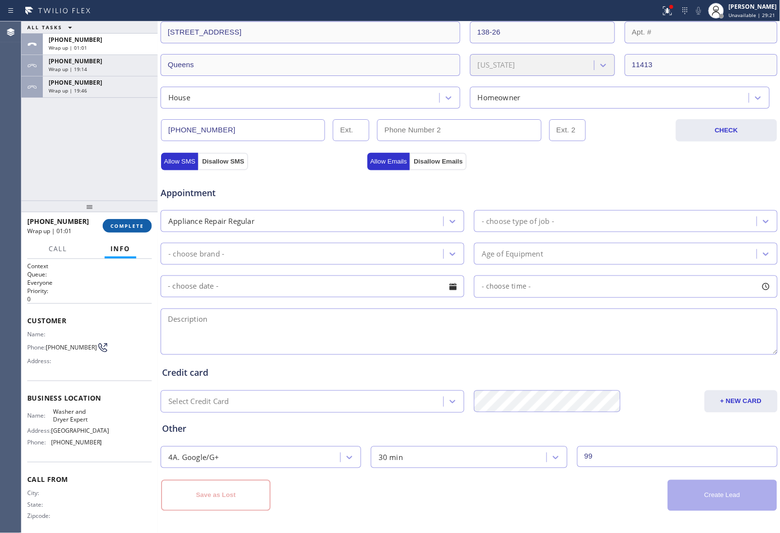
click at [130, 225] on span "COMPLETE" at bounding box center [128, 225] width 34 height 7
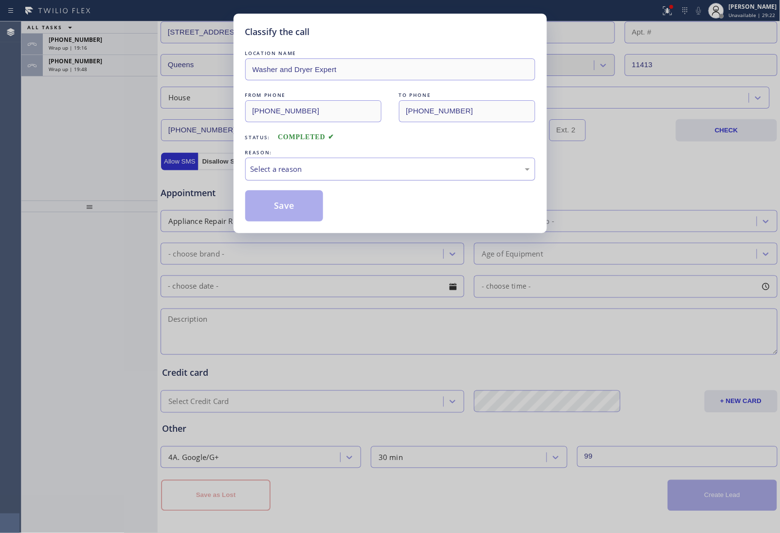
drag, startPoint x: 303, startPoint y: 168, endPoint x: 305, endPoint y: 178, distance: 9.5
click at [303, 169] on div "Select a reason" at bounding box center [390, 169] width 279 height 11
click at [281, 211] on button "Save" at bounding box center [284, 205] width 78 height 31
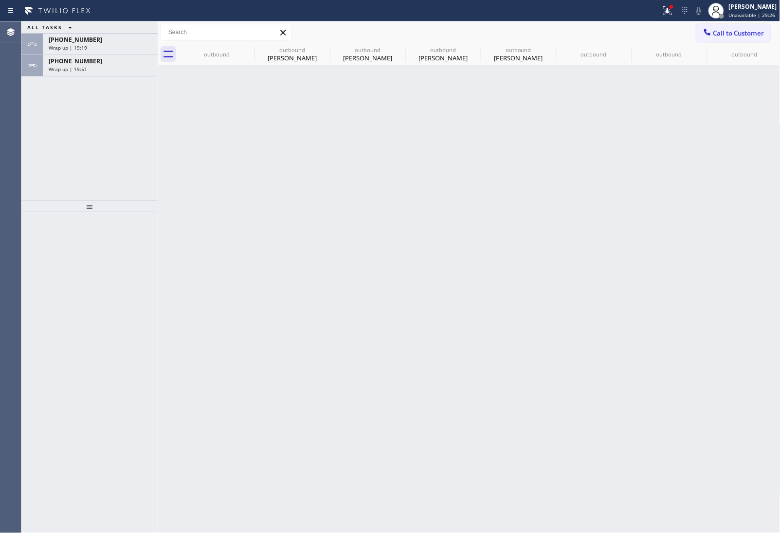
click at [122, 76] on div "ALL TASKS ALL TASKS ACTIVE TASKS TASKS IN WRAP UP +19146232225 Wrap up | 19:19 …" at bounding box center [89, 110] width 136 height 179
click at [106, 67] on div "Wrap up | 19:51" at bounding box center [100, 69] width 103 height 7
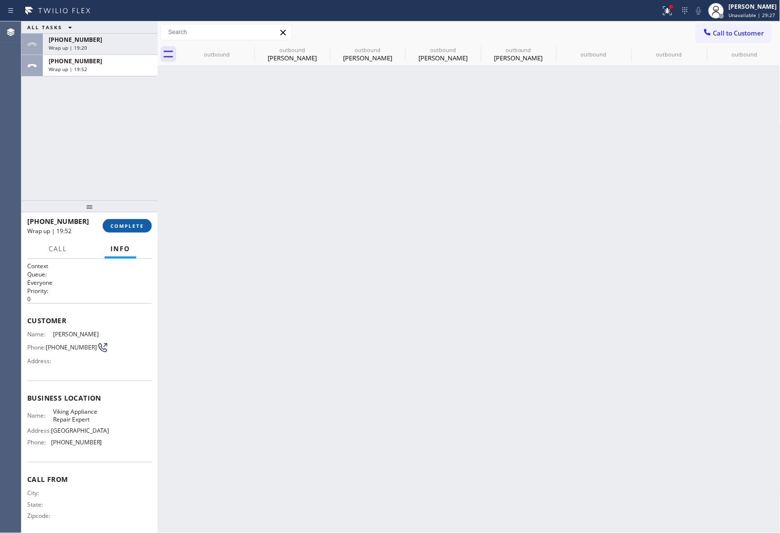
click at [142, 225] on button "COMPLETE" at bounding box center [127, 226] width 49 height 14
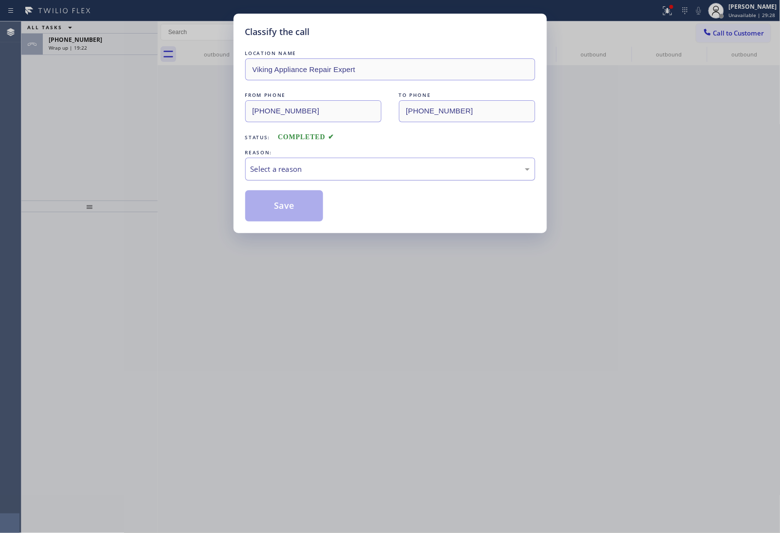
click at [303, 164] on div "Select a reason" at bounding box center [390, 169] width 279 height 11
click at [285, 209] on button "Save" at bounding box center [284, 205] width 78 height 31
type input "[PHONE_NUMBER]"
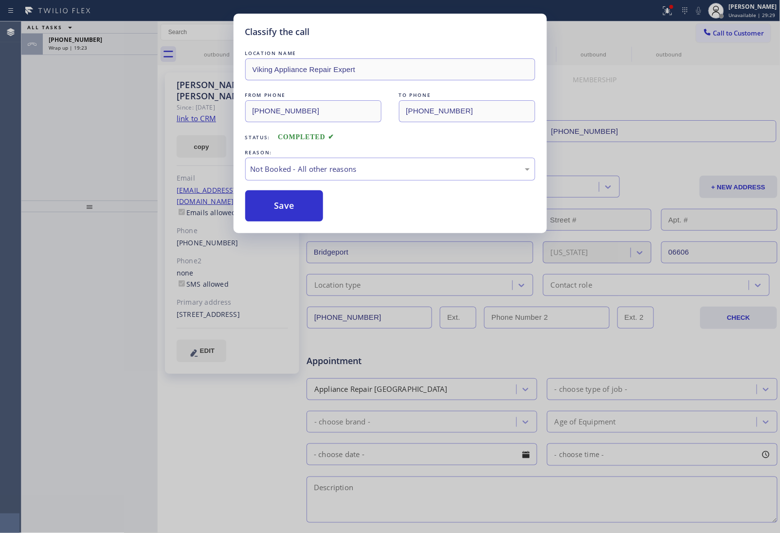
click at [736, 10] on div "Classify the call LOCATION NAME Viking Appliance Repair Expert FROM PHONE (203)…" at bounding box center [390, 266] width 780 height 533
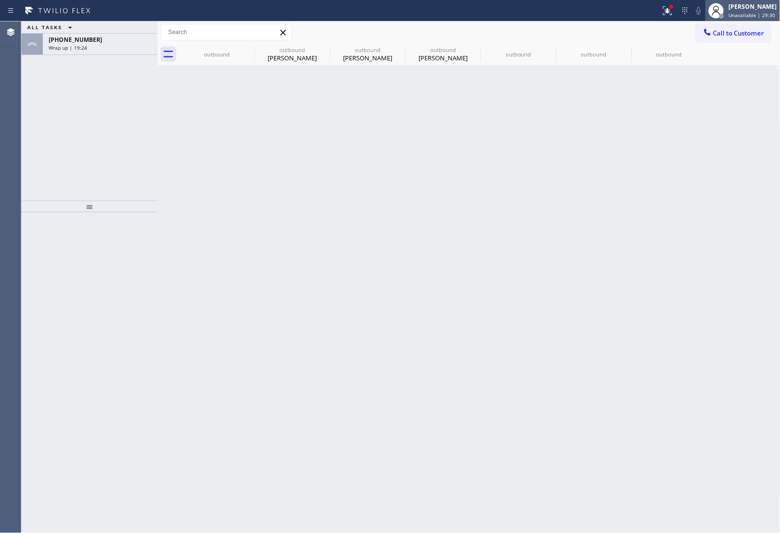
click at [758, 11] on div "JOHN FELIX PEREZ Unavailable | 29:30" at bounding box center [753, 10] width 53 height 17
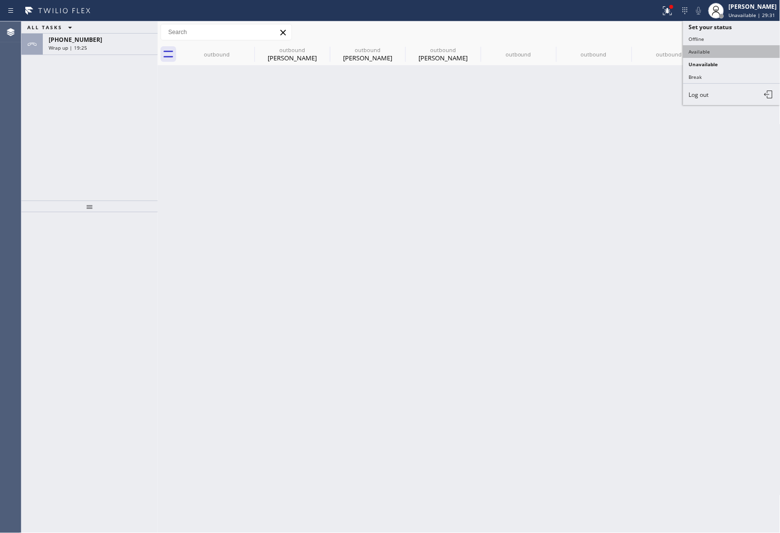
click at [720, 52] on button "Available" at bounding box center [732, 51] width 97 height 13
click at [108, 56] on div "ALL TASKS ALL TASKS ACTIVE TASKS TASKS IN WRAP UP +19146232225 Wrap up | 19:25" at bounding box center [89, 110] width 136 height 179
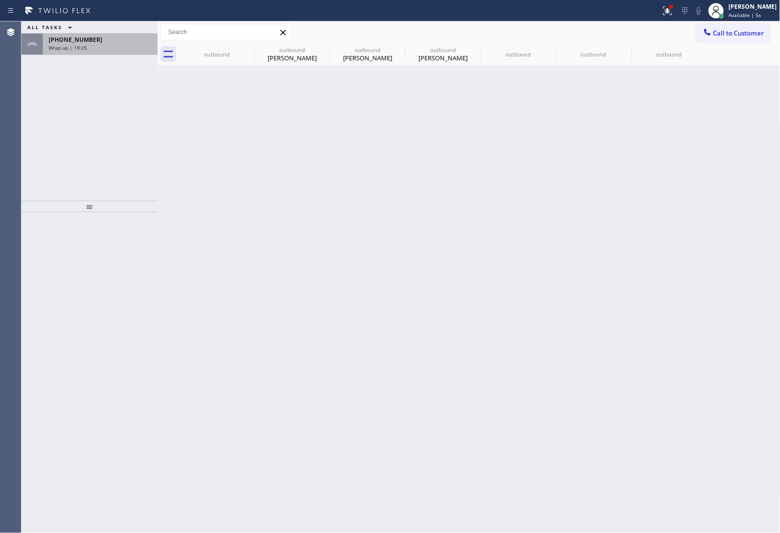
click at [109, 50] on div "Wrap up | 19:25" at bounding box center [100, 47] width 103 height 7
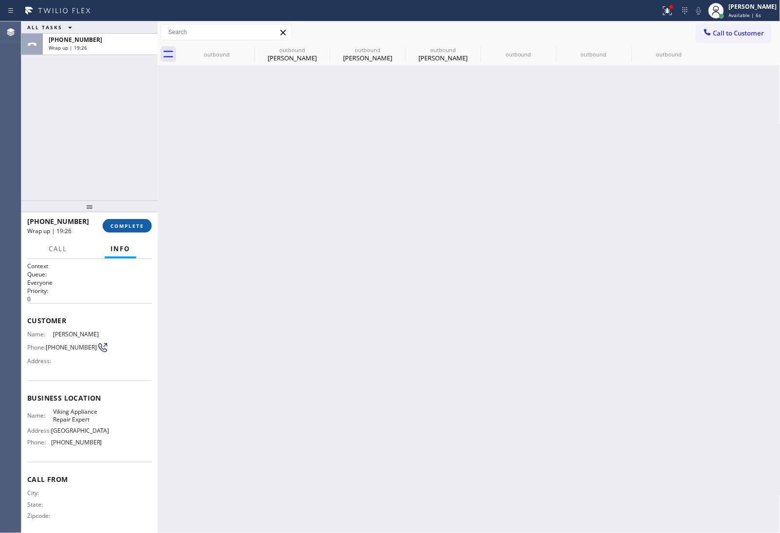
click at [125, 220] on button "COMPLETE" at bounding box center [127, 226] width 49 height 14
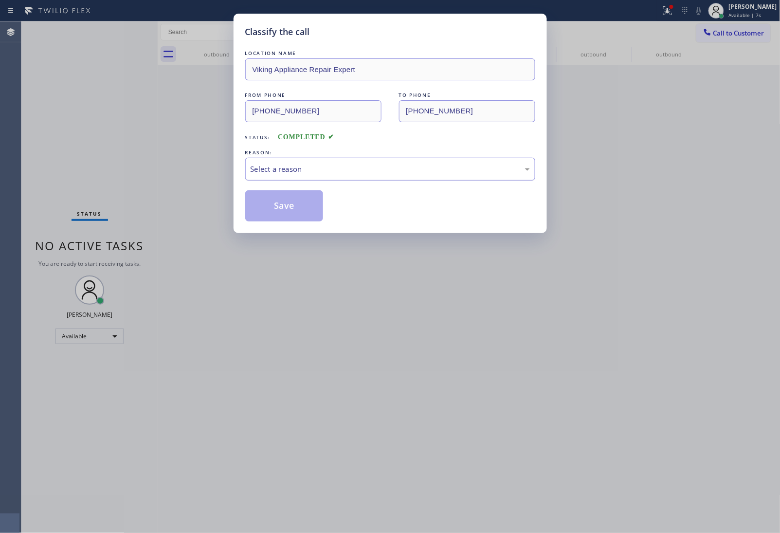
click at [273, 166] on div "Select a reason" at bounding box center [390, 169] width 279 height 11
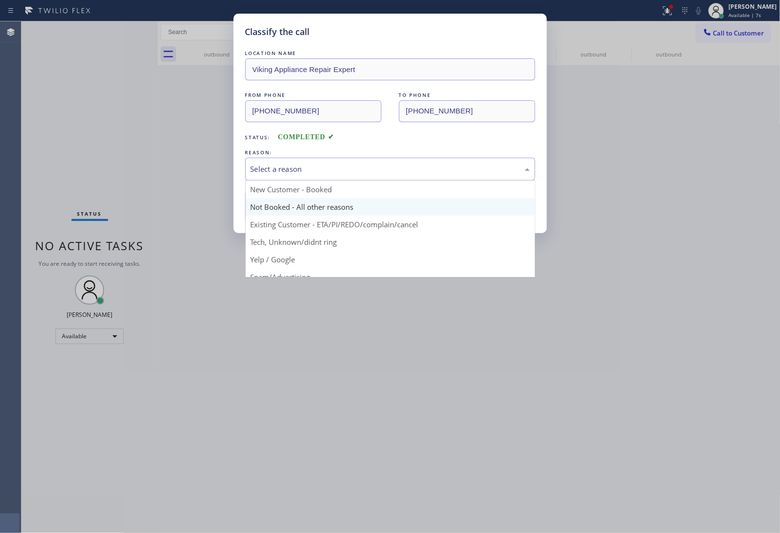
click at [269, 217] on button "Save" at bounding box center [284, 205] width 78 height 31
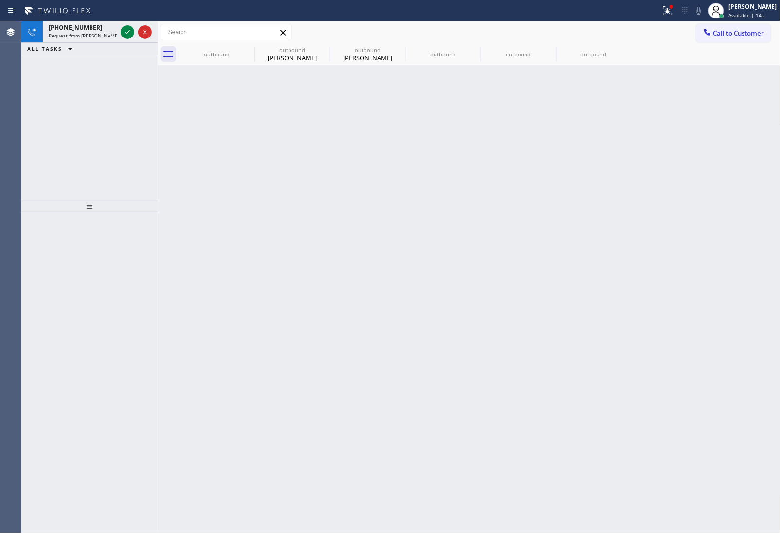
click at [734, 251] on div "Back to Dashboard Change Sender ID Customers Technicians Select a contact Outbo…" at bounding box center [469, 277] width 623 height 512
click at [129, 25] on button at bounding box center [128, 32] width 14 height 14
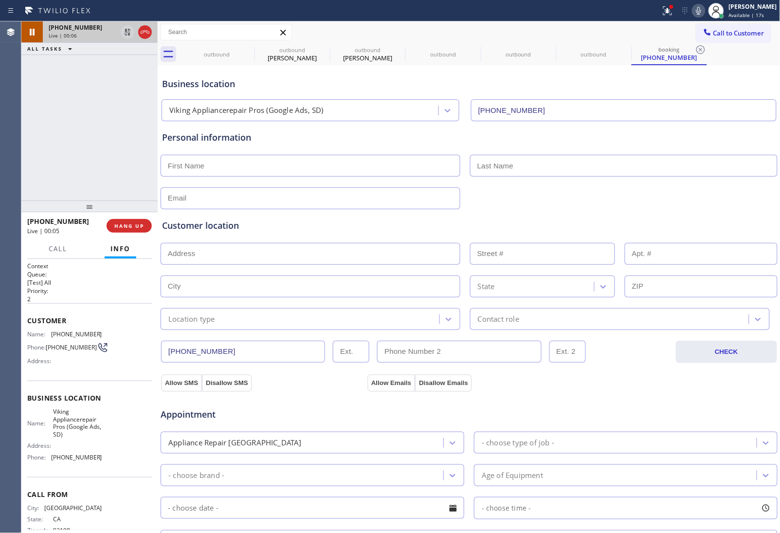
type input "(619) 257-3633"
click at [660, 402] on div "Appointment" at bounding box center [469, 408] width 619 height 25
click at [680, 135] on div "Personal information" at bounding box center [469, 137] width 614 height 13
drag, startPoint x: 142, startPoint y: 29, endPoint x: 748, endPoint y: 107, distance: 611.1
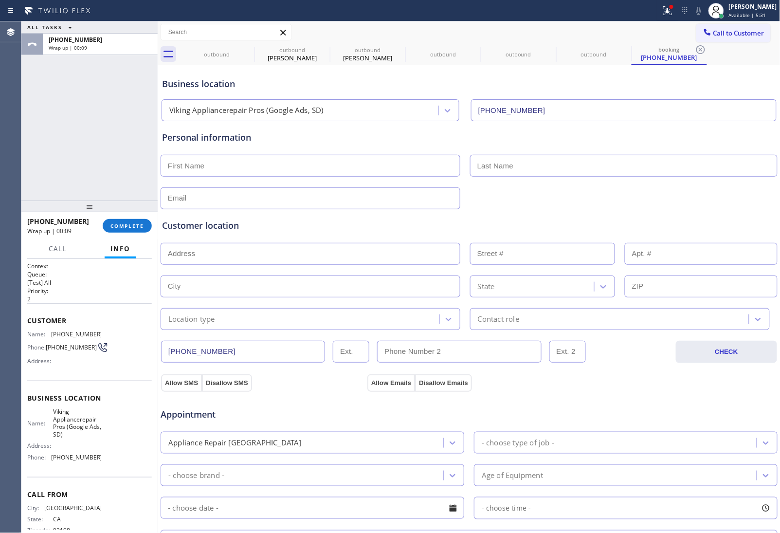
click at [655, 142] on div "Personal information" at bounding box center [469, 137] width 614 height 13
click at [352, 169] on input "text" at bounding box center [311, 166] width 300 height 22
paste input "Pierrette"
type input "Pierrette Van"
drag, startPoint x: 500, startPoint y: 171, endPoint x: 490, endPoint y: 171, distance: 10.7
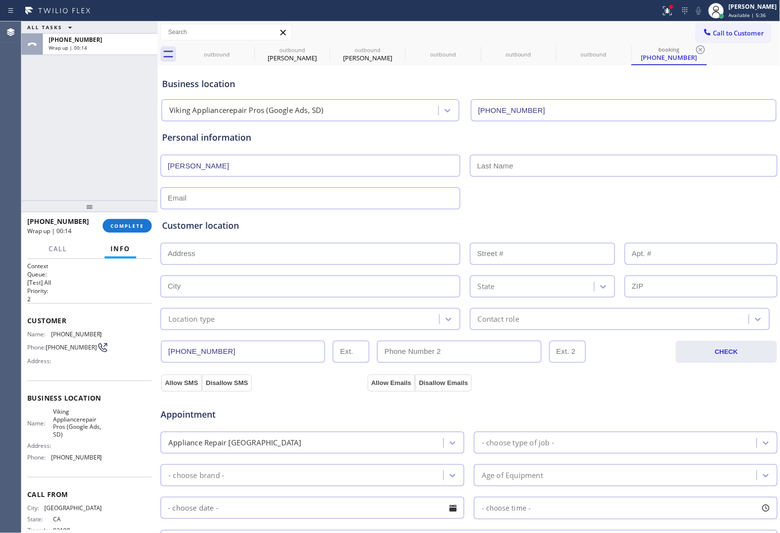
click at [490, 171] on input "text" at bounding box center [624, 166] width 308 height 22
paste input "Cleve"
type input "Cleve"
click at [192, 200] on input "text" at bounding box center [311, 198] width 300 height 22
click at [208, 195] on input "text" at bounding box center [311, 198] width 300 height 22
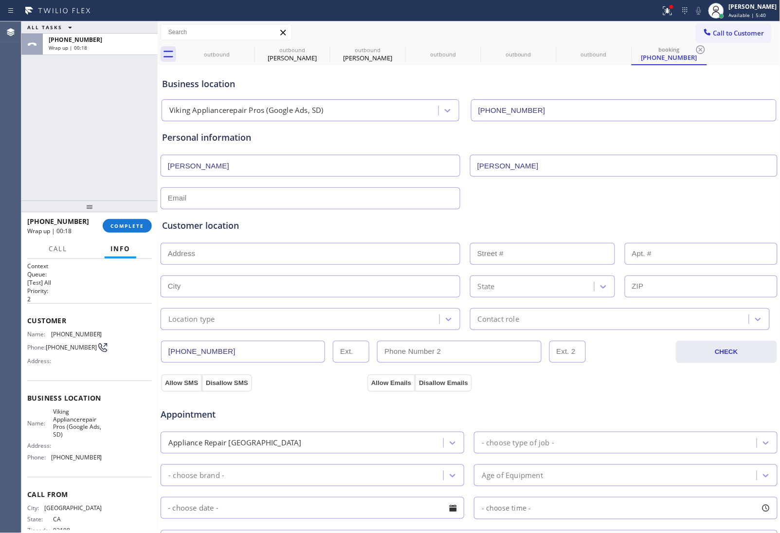
paste input "pvc@vcfineart.com"
type input "pvc@vcfineart.com"
click at [204, 262] on input "text" at bounding box center [311, 254] width 300 height 22
click at [295, 256] on input "text" at bounding box center [311, 254] width 300 height 22
paste input "475 Redwood St UNIT 704"
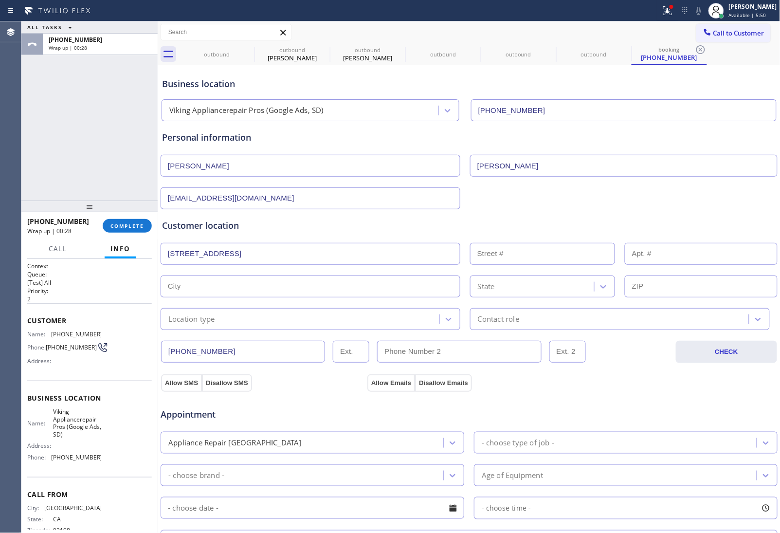
type input "475 Redwood St"
type input "475"
type input "San Diego"
type input "92103"
click at [634, 260] on input "text" at bounding box center [701, 254] width 153 height 22
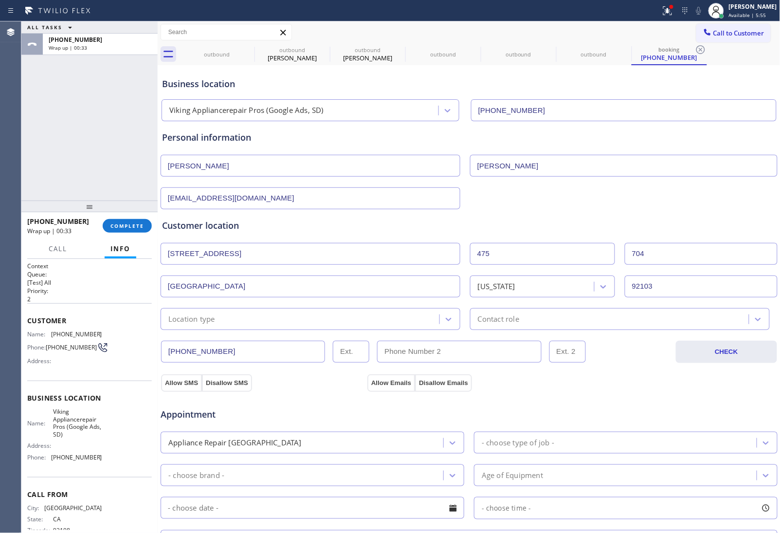
type input "704"
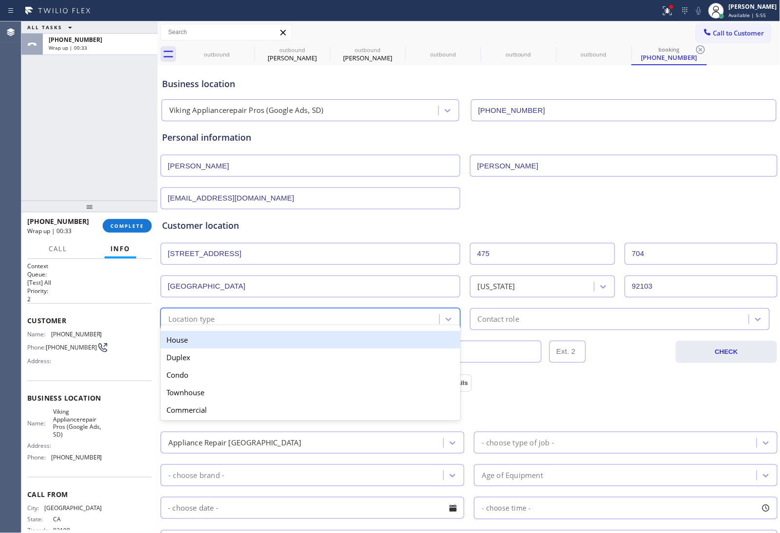
click at [247, 310] on div "Location type" at bounding box center [311, 319] width 300 height 22
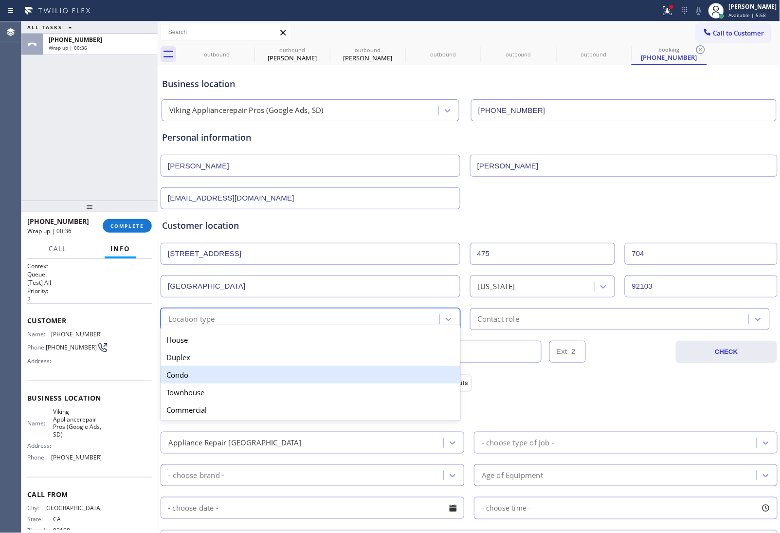
click at [192, 384] on div "Condo" at bounding box center [311, 375] width 300 height 18
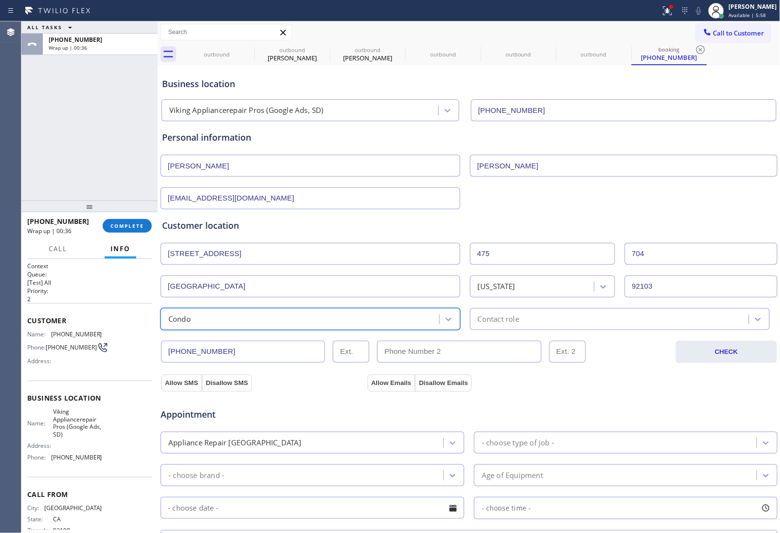
click at [538, 312] on div "Contact role" at bounding box center [611, 319] width 276 height 17
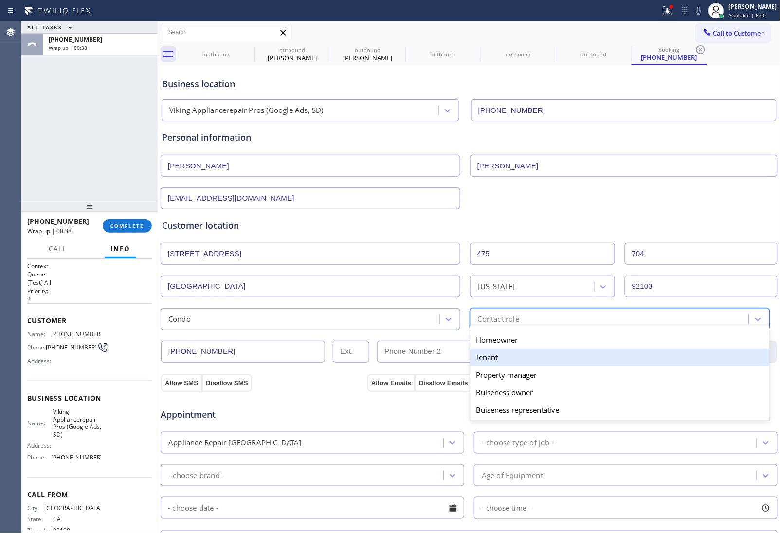
click at [505, 356] on div "Tenant" at bounding box center [620, 358] width 300 height 18
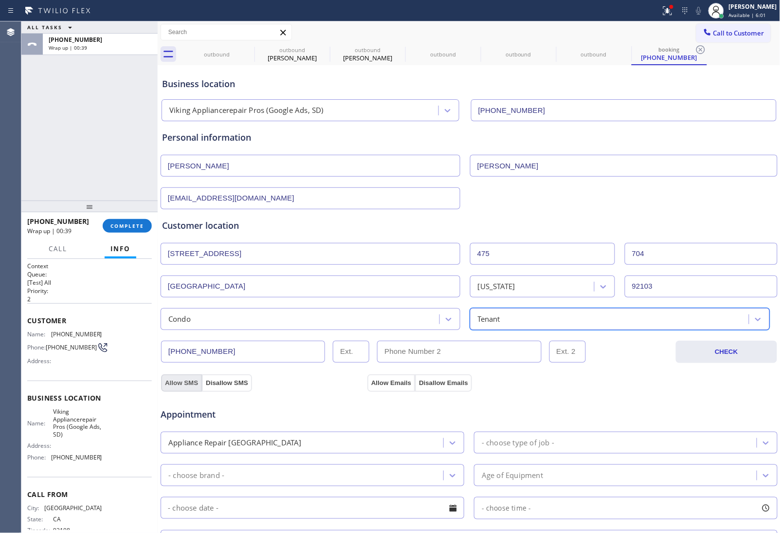
click at [183, 385] on button "Allow SMS" at bounding box center [181, 383] width 41 height 18
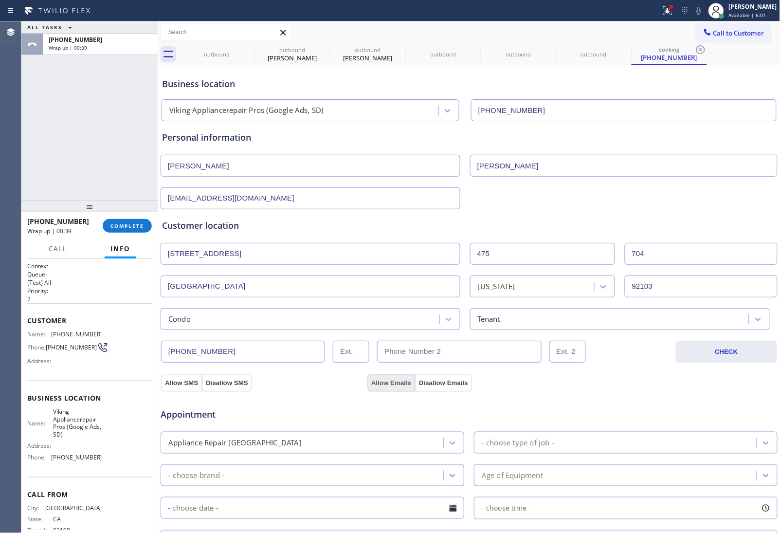
click at [402, 385] on button "Allow Emails" at bounding box center [392, 383] width 48 height 18
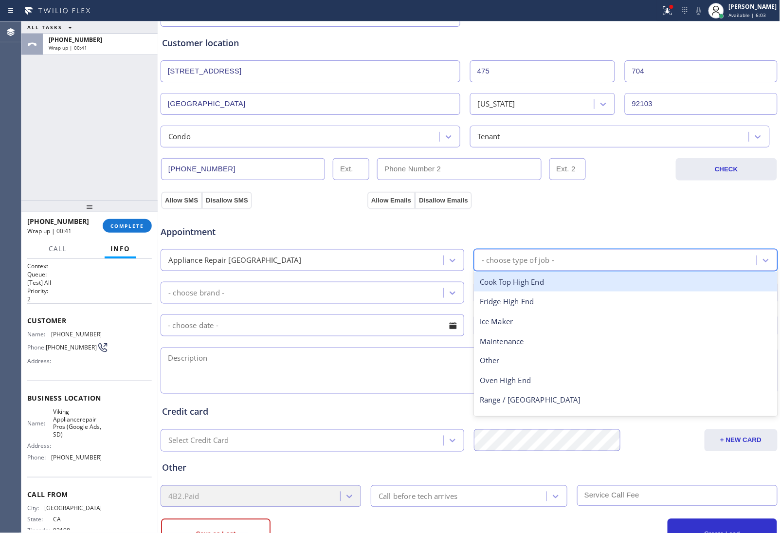
click at [532, 269] on div "- choose type of job -" at bounding box center [617, 260] width 280 height 17
type input "ra"
drag, startPoint x: 519, startPoint y: 285, endPoint x: 363, endPoint y: 291, distance: 156.4
click at [517, 285] on div "Range / [GEOGRAPHIC_DATA]" at bounding box center [626, 282] width 304 height 20
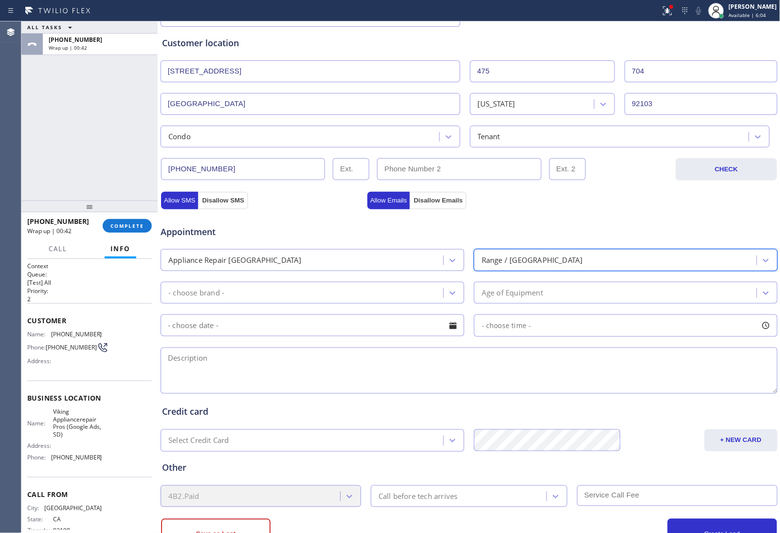
click at [342, 290] on div "- choose brand -" at bounding box center [304, 292] width 280 height 17
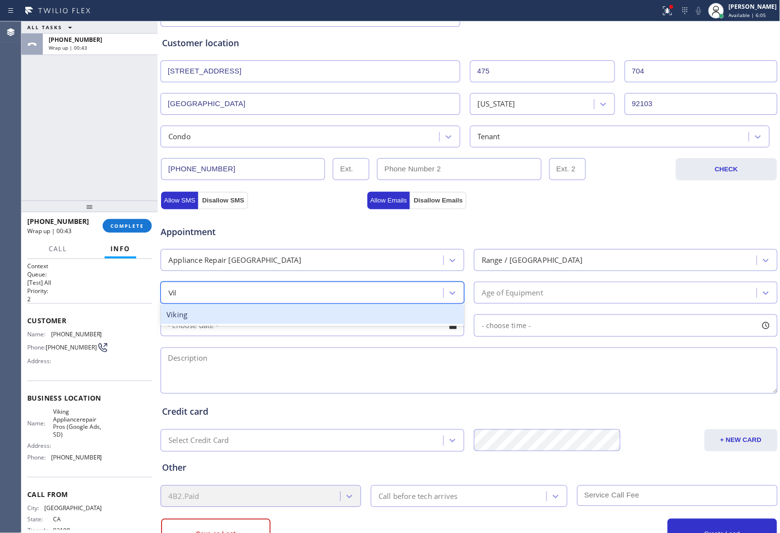
type input "Viki"
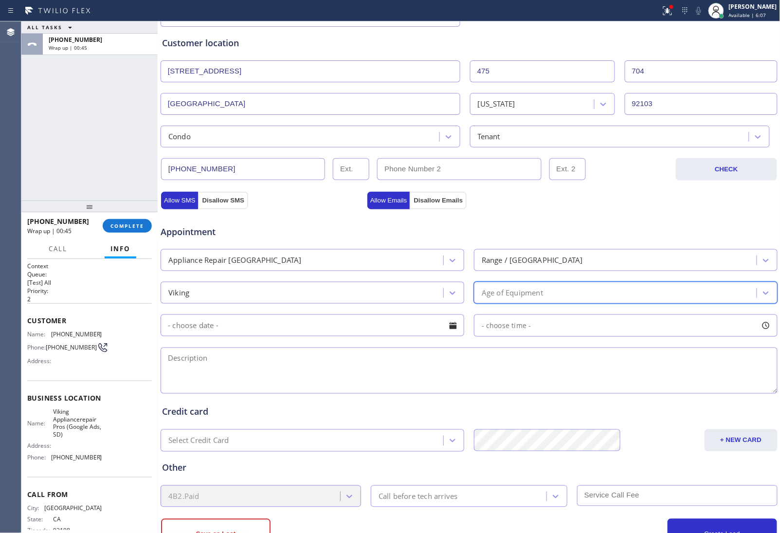
type input "12"
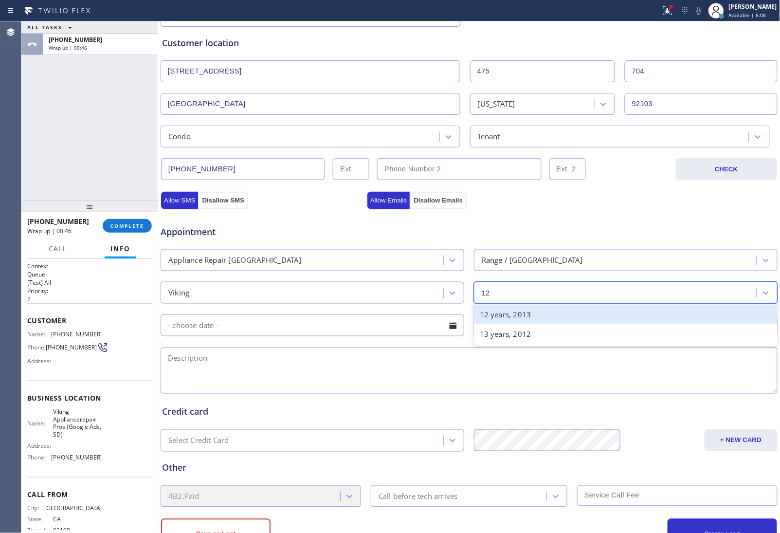
click at [549, 313] on div "12 years, 2013" at bounding box center [626, 315] width 304 height 20
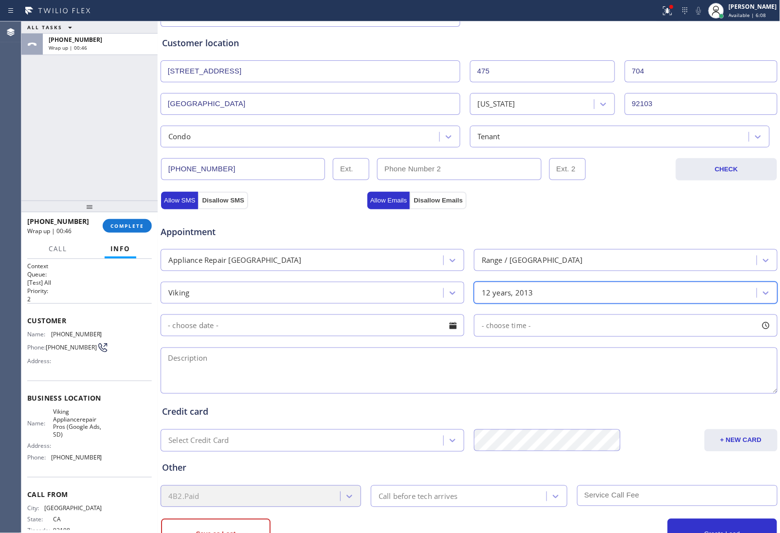
click at [301, 334] on input "text" at bounding box center [313, 326] width 304 height 22
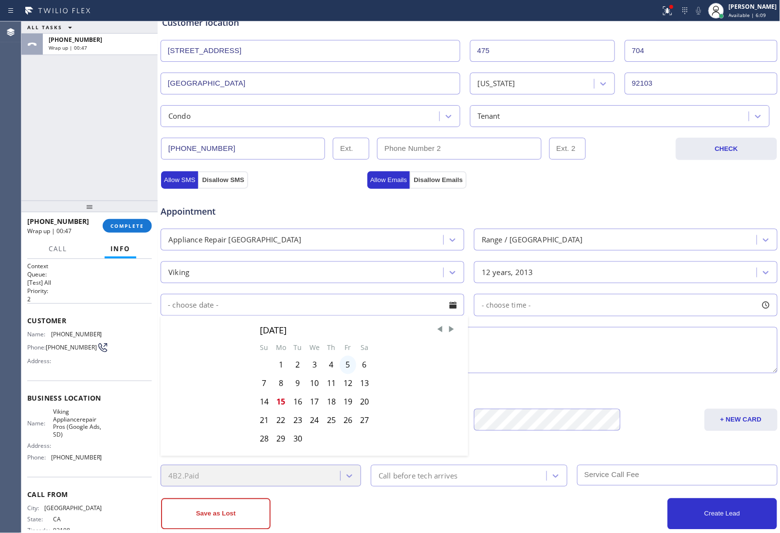
scroll to position [223, 0]
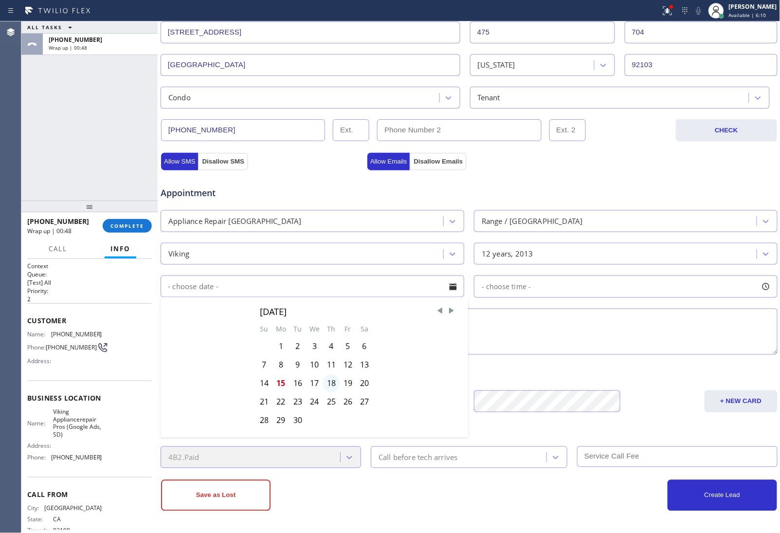
click at [332, 384] on div "18" at bounding box center [331, 383] width 17 height 19
type input "09/18/2025"
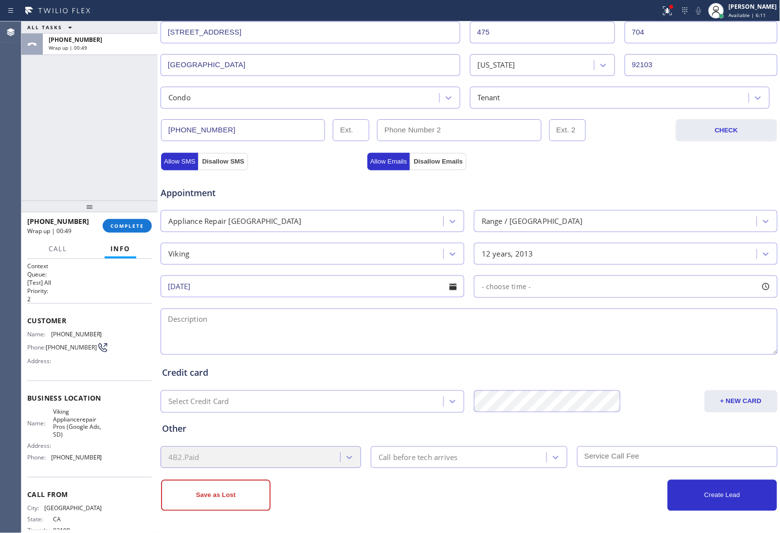
click at [505, 294] on div "- choose time -" at bounding box center [626, 287] width 304 height 22
drag, startPoint x: 478, startPoint y: 349, endPoint x: 571, endPoint y: 349, distance: 93.5
click at [571, 349] on div at bounding box center [573, 346] width 12 height 20
drag, startPoint x: 477, startPoint y: 351, endPoint x: 497, endPoint y: 353, distance: 20.1
click at [500, 353] on div at bounding box center [506, 346] width 12 height 20
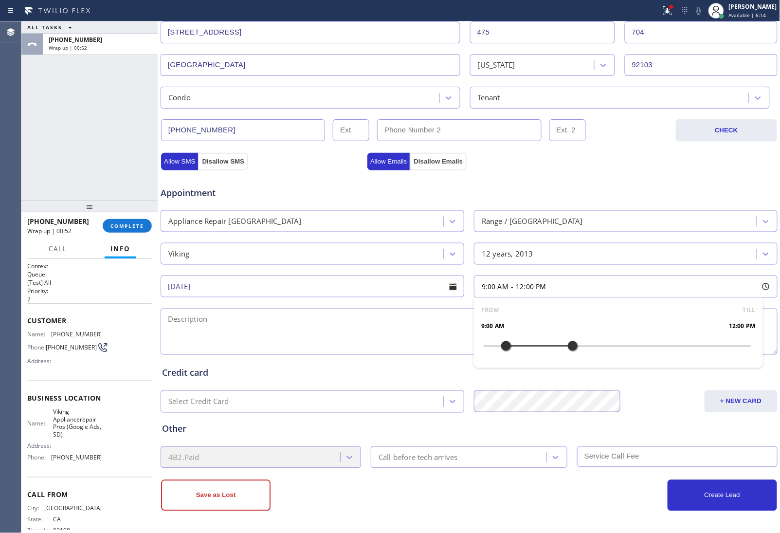
click at [330, 339] on textarea at bounding box center [469, 332] width 617 height 46
click at [239, 332] on textarea "9-12 | $75 |" at bounding box center [469, 332] width 617 height 46
paste textarea "Viking | Range | 12 yrs | One burner burns really high and sometimes it keeps o…"
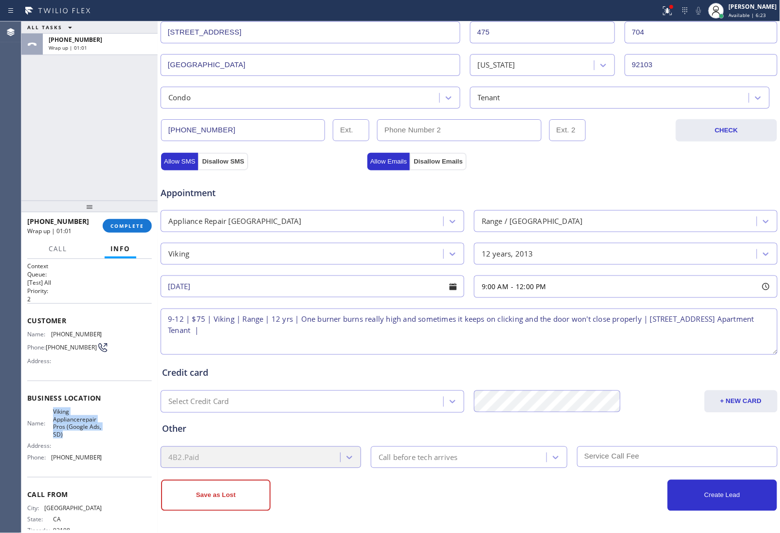
drag, startPoint x: 74, startPoint y: 434, endPoint x: 52, endPoint y: 412, distance: 30.3
click at [52, 412] on div "Name: Viking Appliancerepair Pros (Google Ads, SD) Address: Phone: (619) 257-36…" at bounding box center [64, 436] width 75 height 57
copy span "Viking Appliancerepair Pros (Google Ads, SD)"
click at [359, 335] on textarea "9-12 | $75 | Viking | Range | 12 yrs | One burner burns really high and sometim…" at bounding box center [469, 332] width 617 height 46
paste textarea "Viking Appliancerepair Pros (Google Ads, SD)"
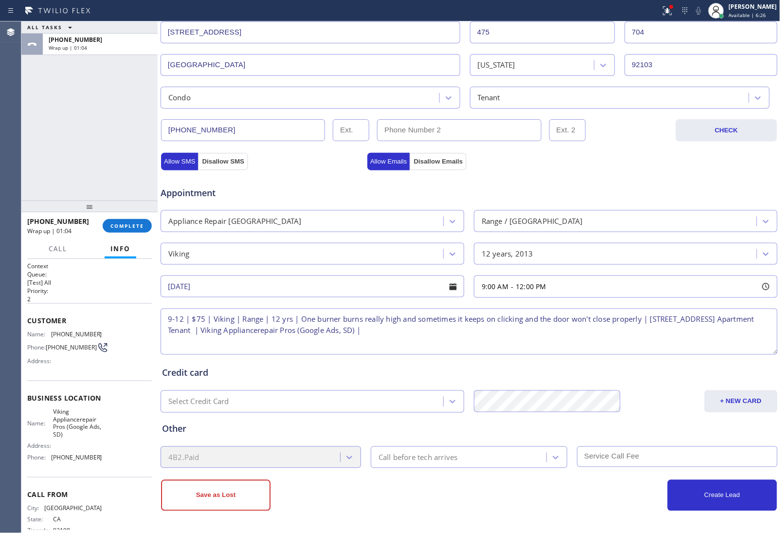
click at [366, 329] on textarea "9-12 | $75 | Viking | Range | 12 yrs | One burner burns really high and sometim…" at bounding box center [469, 332] width 617 height 46
click at [492, 336] on textarea "9-12 | $75 | Viking | Range | 12 yrs | One burner burns really high and sometim…" at bounding box center [469, 332] width 617 height 46
paste textarea "Please call 30 minutes prior to arrival."
click at [641, 332] on textarea "9-12 | $75 | Viking | Range | 12 yrs | One burner burns really high and sometim…" at bounding box center [469, 332] width 617 height 46
paste textarea "6199939914"
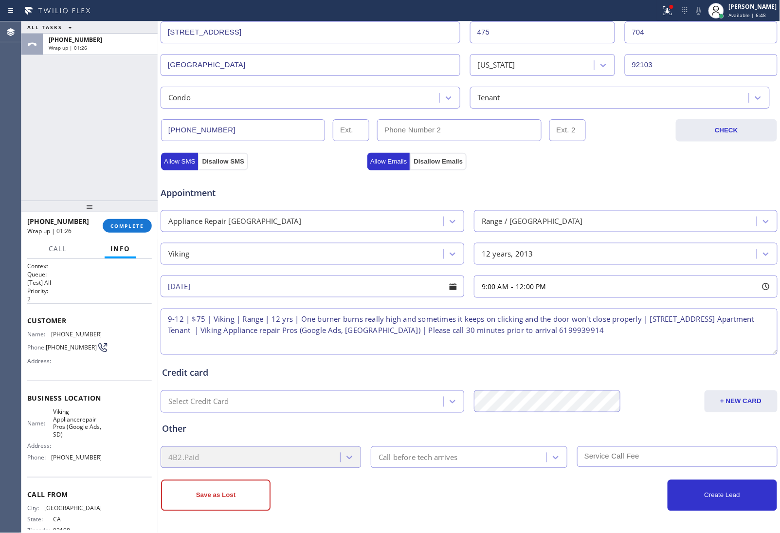
click at [682, 333] on textarea "9-12 | $75 | Viking | Range | 12 yrs | One burner burns really high and sometim…" at bounding box center [469, 332] width 617 height 46
paste textarea "YOu can hit the name Pierrette"
click at [235, 342] on textarea "9-12 | $75 | Viking | Range | 12 yrs | One burner burns really high and sometim…" at bounding box center [469, 332] width 617 height 46
click at [271, 347] on textarea "9-12 | $75 | Viking | Range | 12 yrs | One burner burns really high and sometim…" at bounding box center [469, 332] width 617 height 46
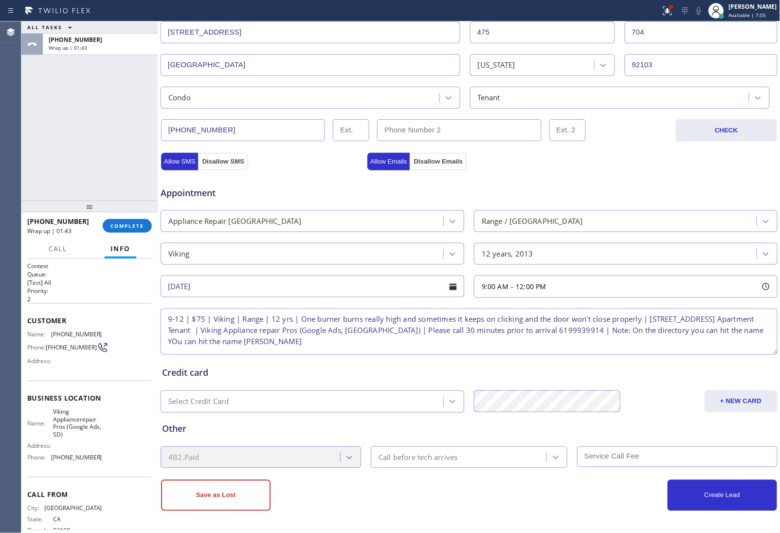
drag, startPoint x: 229, startPoint y: 339, endPoint x: 303, endPoint y: 336, distance: 74.5
click at [303, 336] on textarea "9-12 | $75 | Viking | Range | 12 yrs | One burner burns really high and sometim…" at bounding box center [469, 332] width 617 height 46
click at [273, 350] on textarea "9-12 | $75 | Viking | Range | 12 yrs | One burner burns really high and sometim…" at bounding box center [469, 332] width 617 height 46
type textarea "9-12 | $75 | Viking | Range | 12 yrs | One burner burns really high and sometim…"
click at [441, 468] on div "Save as Lost Create Lead" at bounding box center [469, 489] width 618 height 43
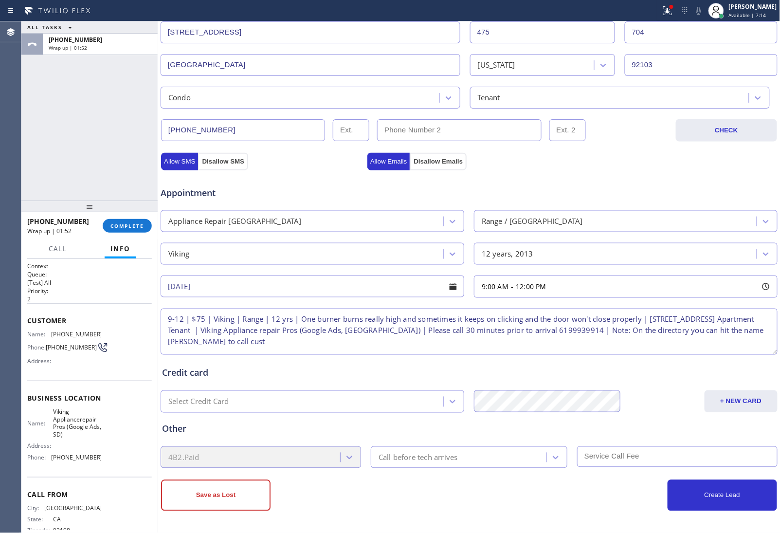
click at [440, 465] on div "Call before tech arrives" at bounding box center [460, 457] width 173 height 17
type input "w"
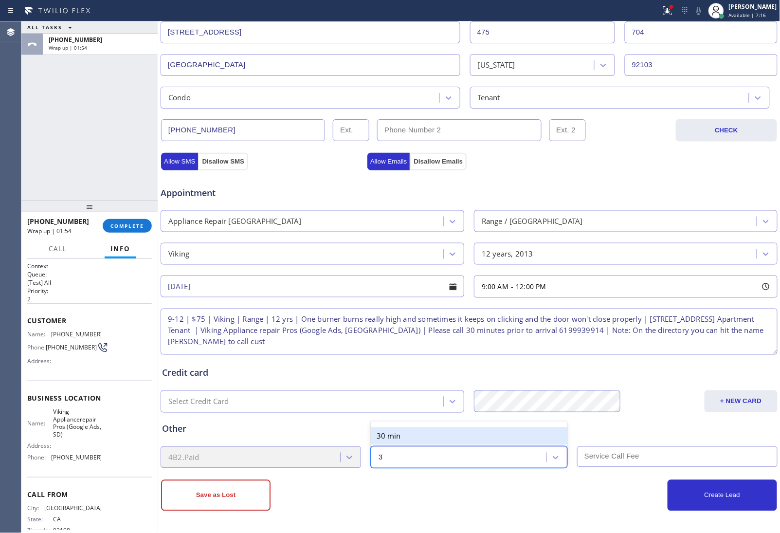
type input "30"
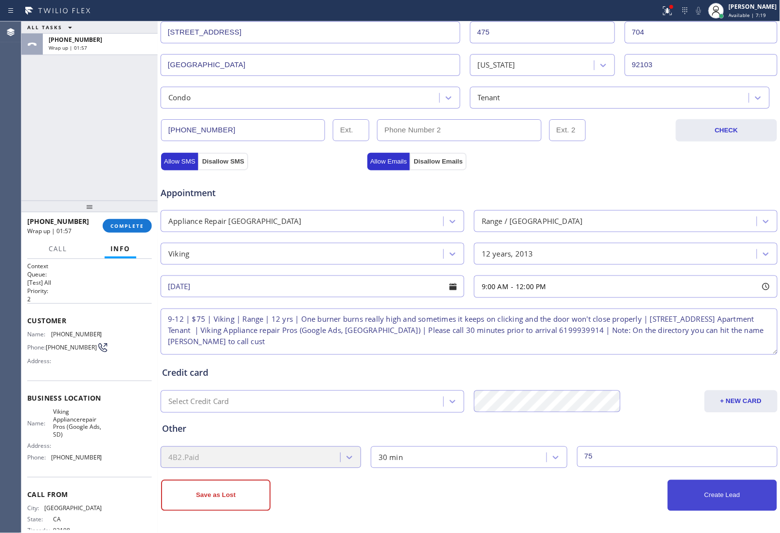
type input "75"
click at [736, 498] on button "Create Lead" at bounding box center [723, 495] width 110 height 31
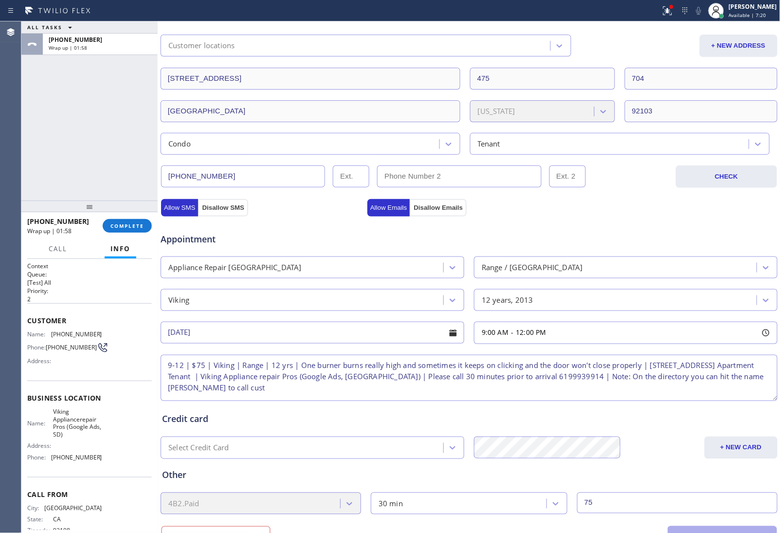
scroll to position [195, 0]
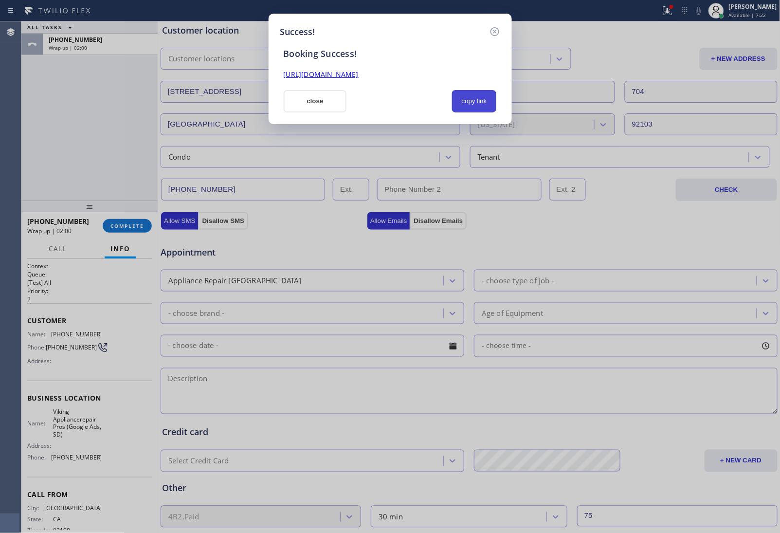
click at [464, 93] on button "copy link" at bounding box center [474, 101] width 45 height 22
drag, startPoint x: 651, startPoint y: 449, endPoint x: 551, endPoint y: 402, distance: 110.6
click at [651, 449] on div "Success! Booking Success! https://erp.apollosoft.co/customer/762639#portlet_lea…" at bounding box center [390, 266] width 780 height 533
click at [314, 106] on button "close" at bounding box center [315, 101] width 63 height 22
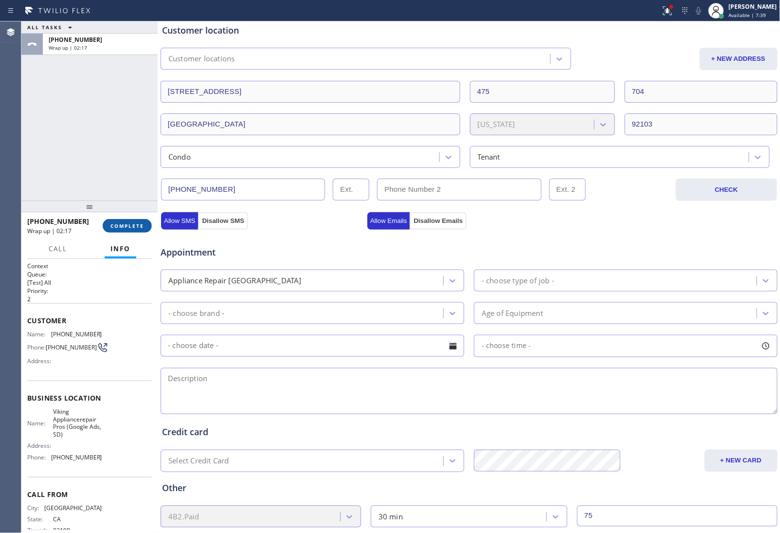
click at [139, 223] on span "COMPLETE" at bounding box center [128, 225] width 34 height 7
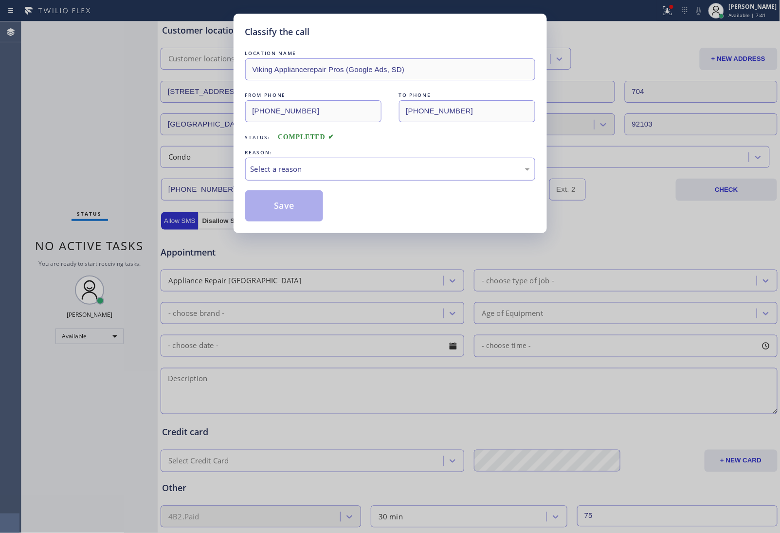
click at [352, 172] on div "Select a reason" at bounding box center [390, 169] width 279 height 11
drag, startPoint x: 307, startPoint y: 197, endPoint x: 297, endPoint y: 208, distance: 14.5
click at [307, 198] on button "Save" at bounding box center [284, 205] width 78 height 31
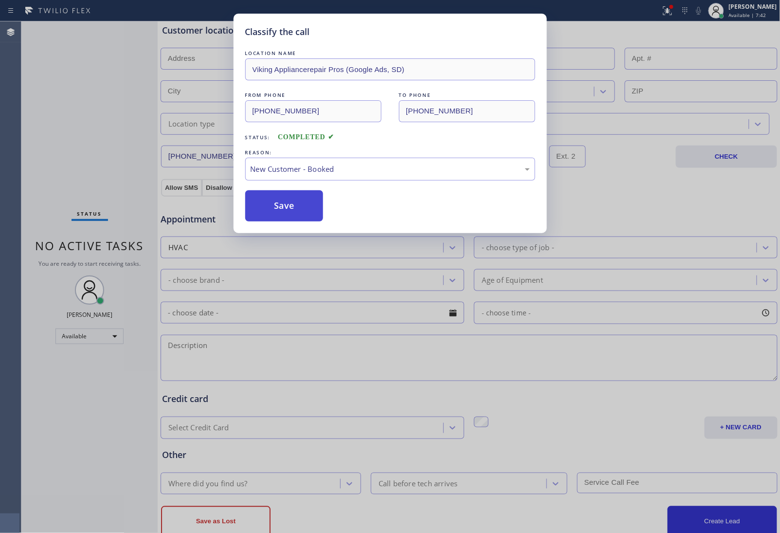
click at [297, 208] on button "Save" at bounding box center [284, 205] width 78 height 31
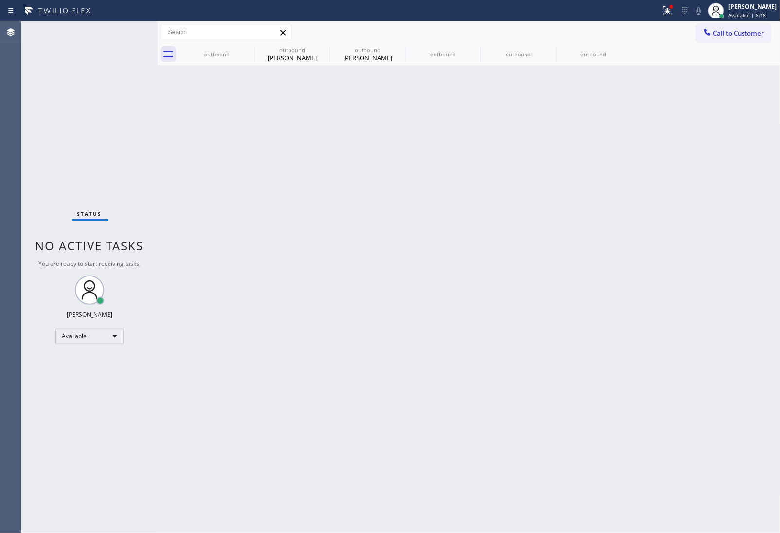
click at [679, 196] on div "Back to Dashboard Change Sender ID Customers Technicians Select a contact Outbo…" at bounding box center [469, 277] width 623 height 512
click at [750, 3] on div "[PERSON_NAME]" at bounding box center [753, 6] width 48 height 8
click at [718, 63] on button "Unavailable" at bounding box center [732, 64] width 97 height 13
drag, startPoint x: 736, startPoint y: 35, endPoint x: 340, endPoint y: 204, distance: 430.8
click at [734, 36] on span "Call to Customer" at bounding box center [739, 33] width 51 height 9
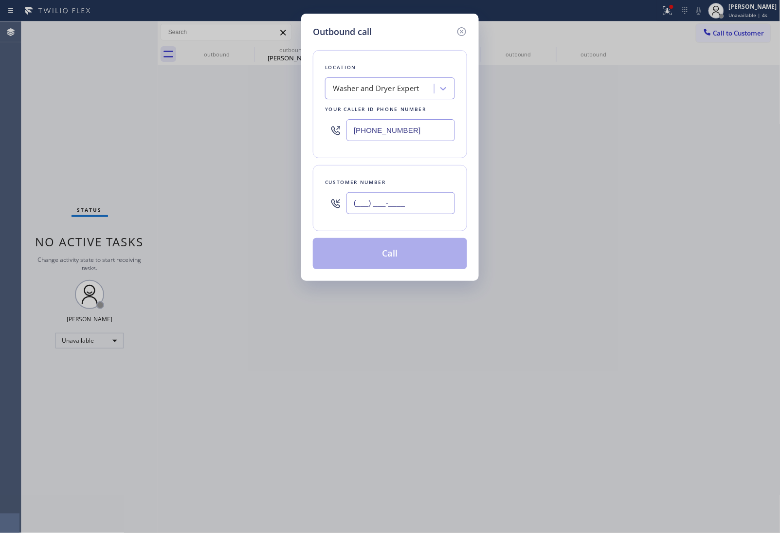
click at [380, 203] on input "(___) ___-____" at bounding box center [401, 203] width 109 height 22
paste input "724) 288-4761"
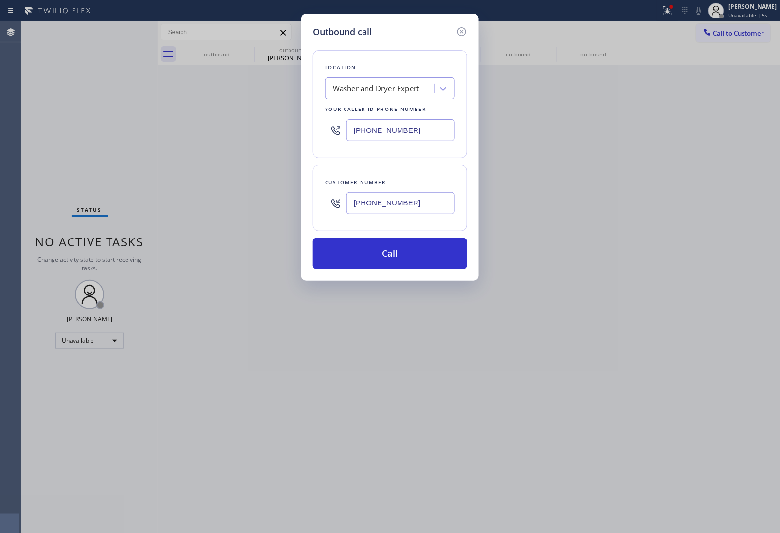
type input "[PHONE_NUMBER]"
click at [685, 207] on div "Outbound call Location Washer and Dryer Expert Your caller id phone number (347…" at bounding box center [390, 266] width 780 height 533
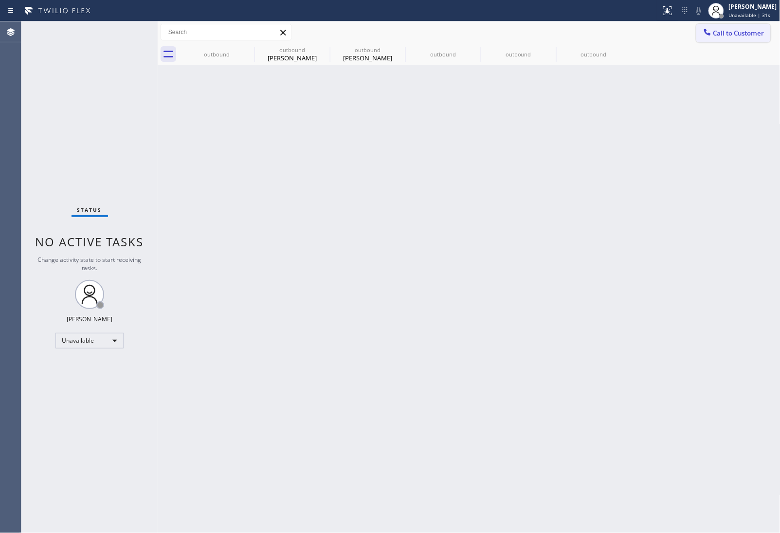
click at [736, 30] on span "Call to Customer" at bounding box center [739, 33] width 51 height 9
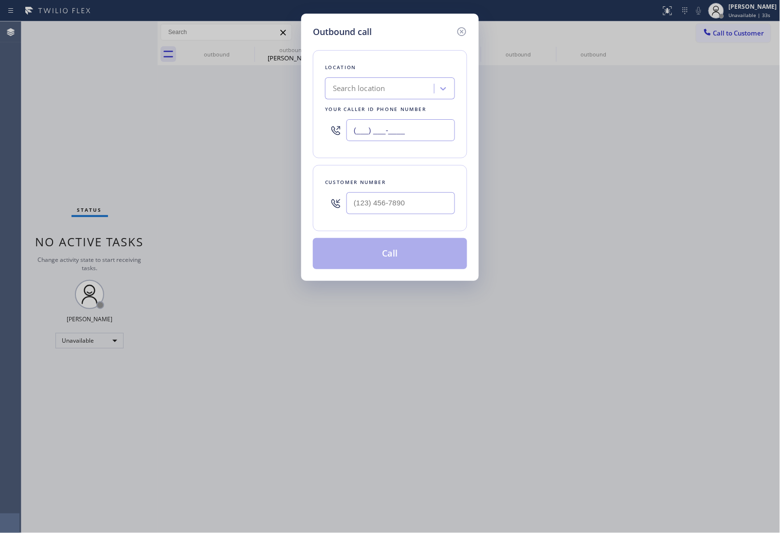
click at [410, 140] on input "(___) ___-____" at bounding box center [401, 130] width 109 height 22
paste input "800) 686-5038"
type input "[PHONE_NUMBER]"
drag, startPoint x: 709, startPoint y: 246, endPoint x: 561, endPoint y: 217, distance: 150.9
click at [687, 237] on div "Outbound call Location 5 Star Air Your caller id phone number [PHONE_NUMBER] Cu…" at bounding box center [390, 266] width 780 height 533
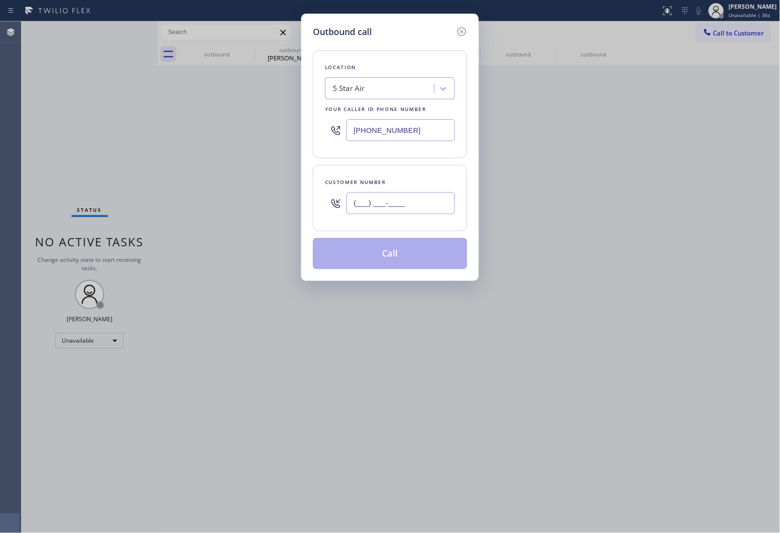
click at [419, 207] on input "(___) ___-____" at bounding box center [401, 203] width 109 height 22
paste input "724) 288-4761"
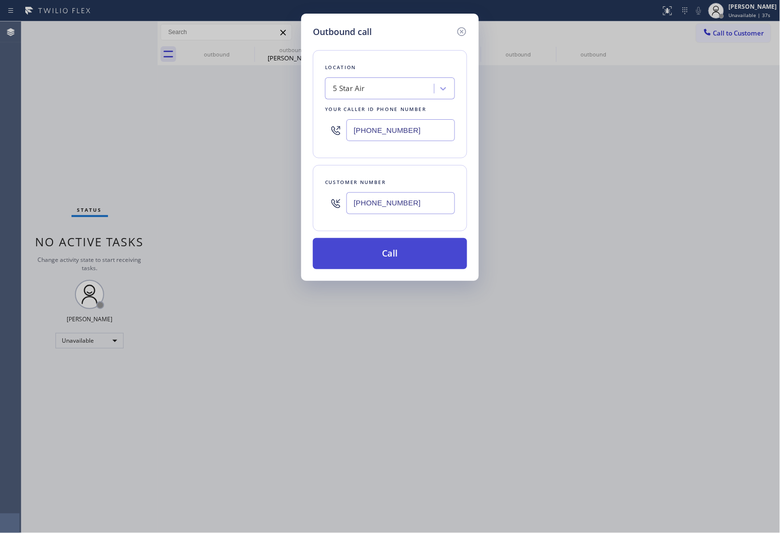
type input "[PHONE_NUMBER]"
click at [410, 258] on button "Call" at bounding box center [390, 253] width 154 height 31
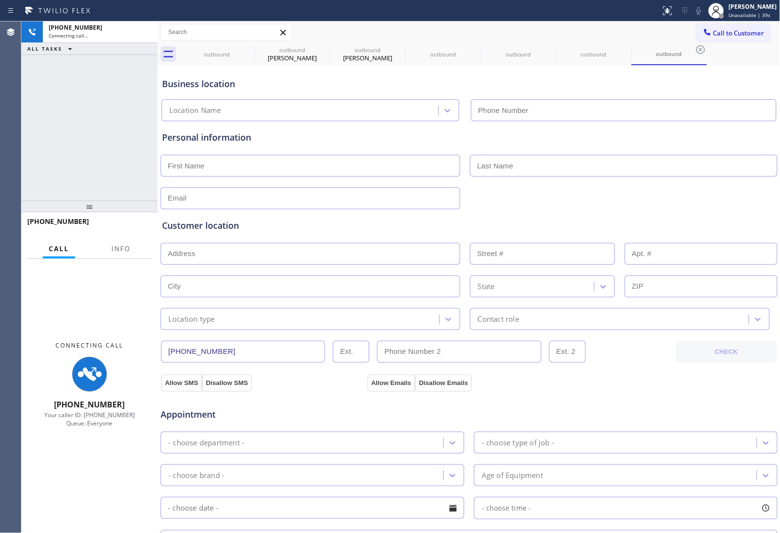
click at [685, 186] on div at bounding box center [469, 197] width 619 height 24
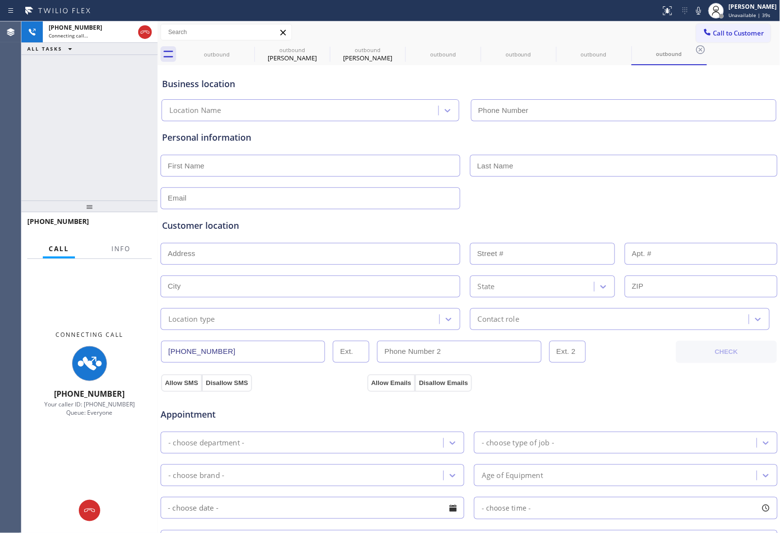
type input "[PHONE_NUMBER]"
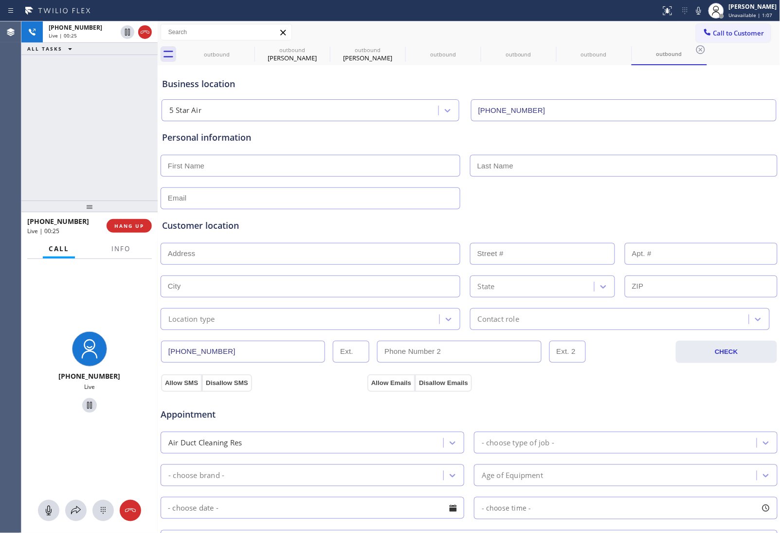
click at [685, 86] on div "Business location" at bounding box center [469, 83] width 614 height 13
click at [693, 9] on icon at bounding box center [699, 11] width 12 height 12
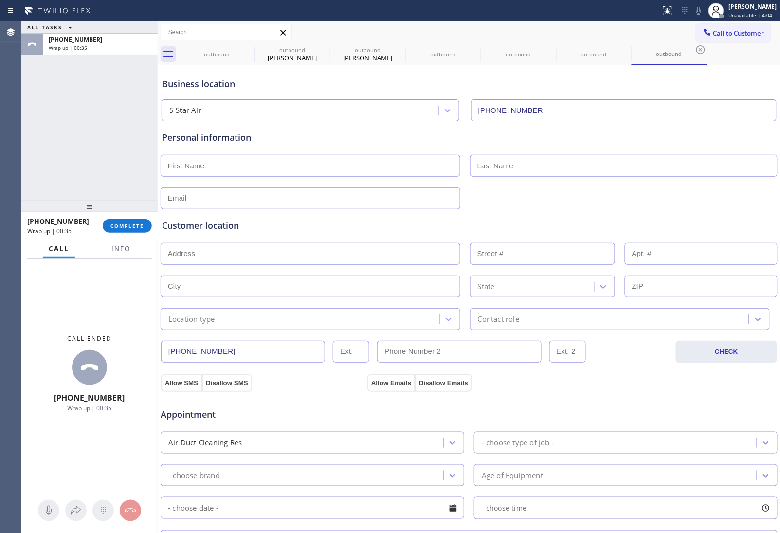
click at [695, 176] on input "text" at bounding box center [624, 166] width 308 height 22
click at [336, 167] on input "text" at bounding box center [311, 166] width 300 height 22
paste input "Lauren"
type input "Lauren"
drag, startPoint x: 650, startPoint y: 197, endPoint x: 634, endPoint y: 174, distance: 28.1
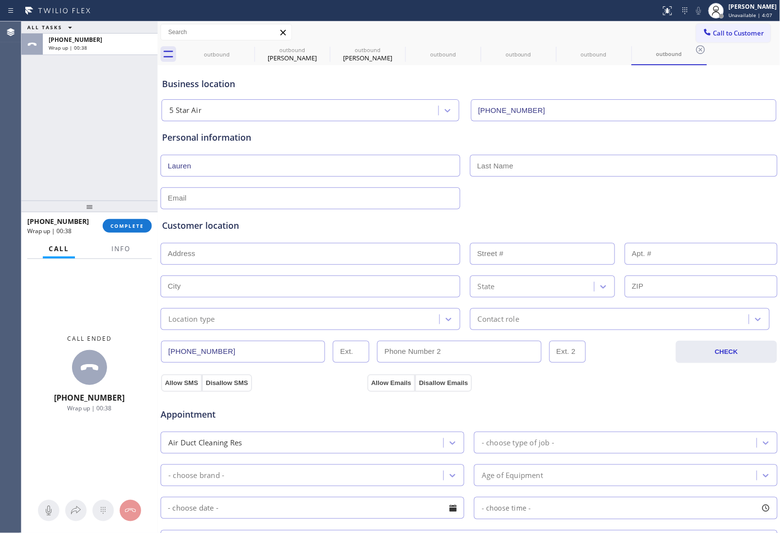
click at [649, 196] on div at bounding box center [469, 197] width 619 height 24
click at [631, 171] on input "text" at bounding box center [624, 166] width 308 height 22
paste input "Crompton"
type input "Crompton"
click at [356, 203] on input "text" at bounding box center [311, 198] width 300 height 22
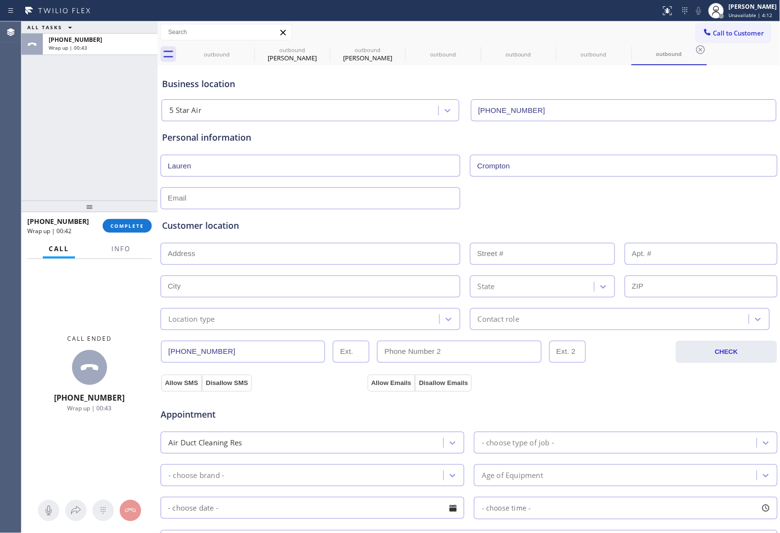
click at [661, 390] on div "Appointment Air Duct Cleaning Res - choose type of job - - choose brand - Age o…" at bounding box center [469, 483] width 618 height 191
click at [247, 200] on input "text" at bounding box center [311, 198] width 300 height 22
paste input "[EMAIL_ADDRESS][DOMAIN_NAME]"
type input "[EMAIL_ADDRESS][DOMAIN_NAME]"
click at [231, 247] on input "text" at bounding box center [311, 254] width 300 height 22
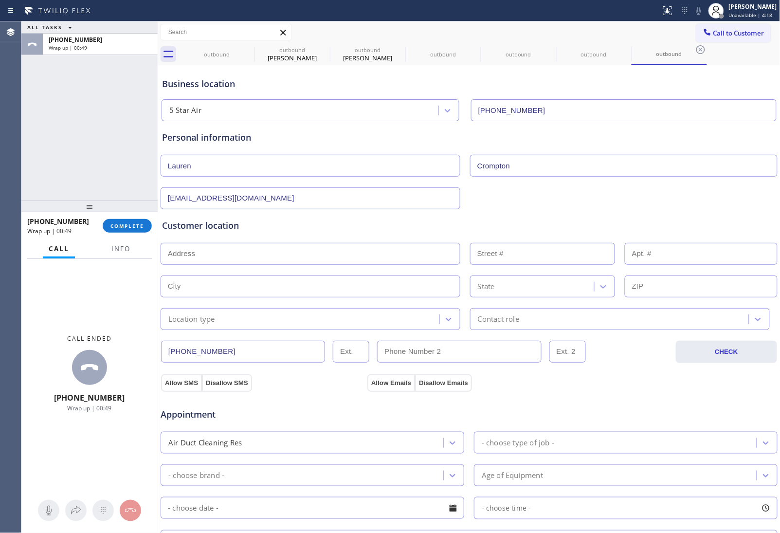
click at [222, 243] on input "text" at bounding box center [311, 254] width 300 height 22
paste input "15129"
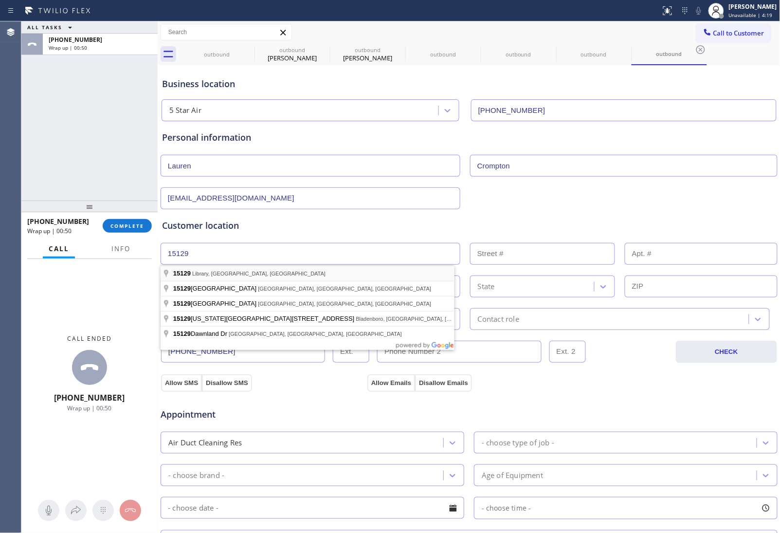
type input "[GEOGRAPHIC_DATA], [GEOGRAPHIC_DATA]"
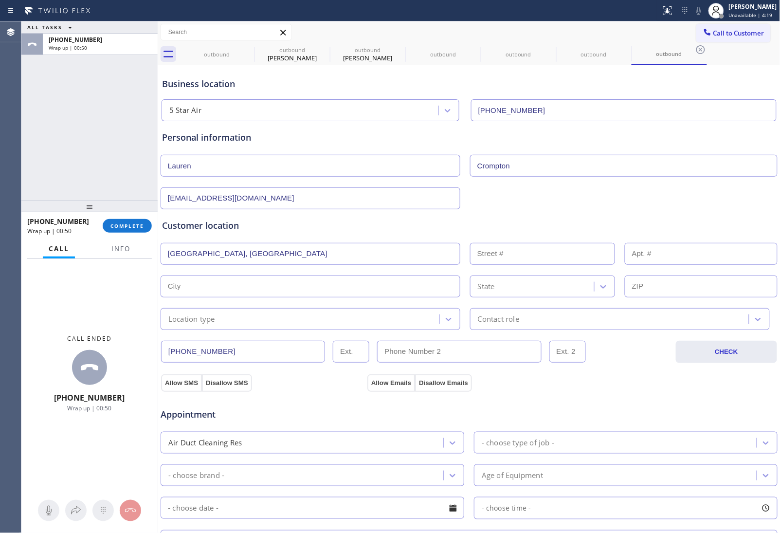
type input "15129"
click at [211, 325] on div "Location type" at bounding box center [191, 319] width 47 height 11
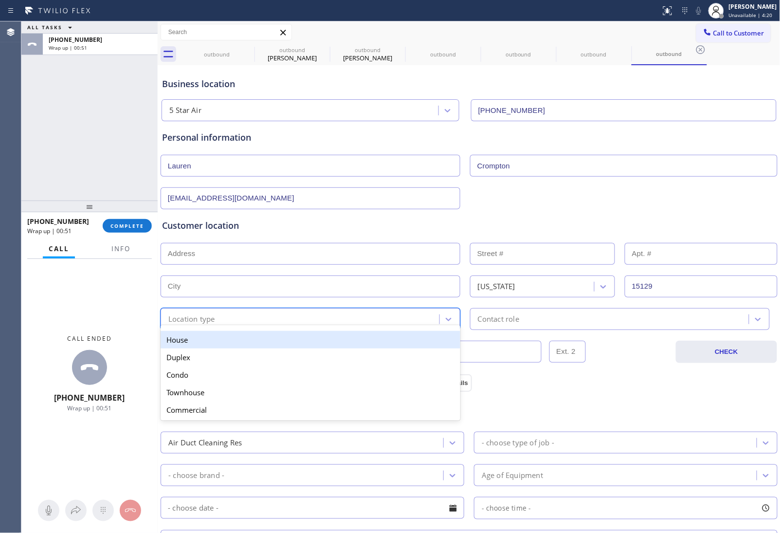
click at [218, 342] on div "House" at bounding box center [311, 340] width 300 height 18
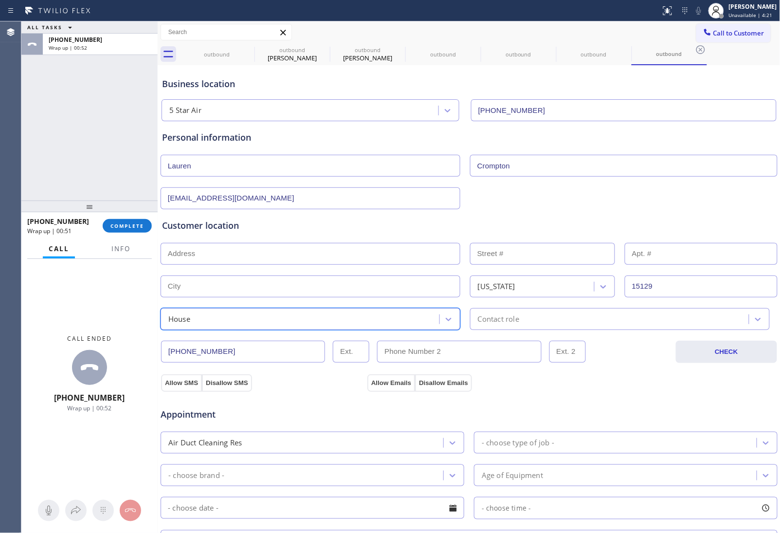
click at [532, 330] on div "Business location 5 Star Air [PHONE_NUMBER] Personal information [PERSON_NAME] …" at bounding box center [469, 400] width 618 height 665
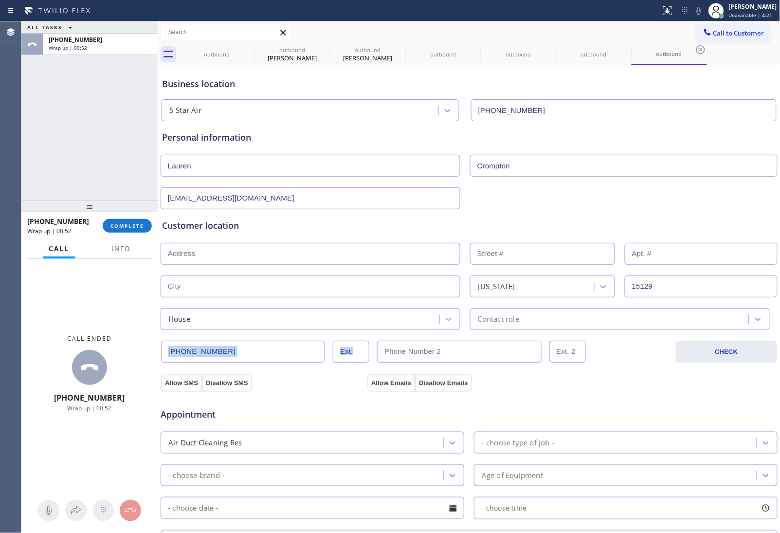
click at [529, 333] on div "[PHONE_NUMBER] CHECK" at bounding box center [469, 346] width 618 height 33
click at [515, 324] on div "Contact role" at bounding box center [498, 319] width 41 height 11
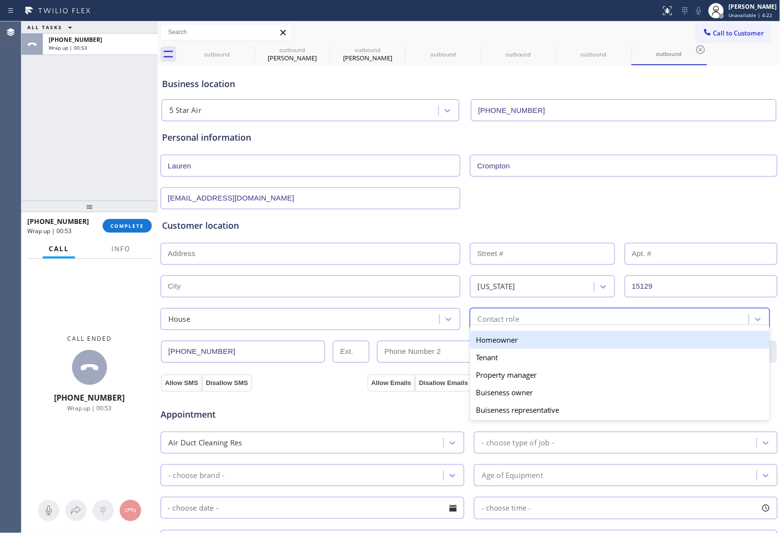
click at [502, 337] on div "Homeowner" at bounding box center [620, 340] width 300 height 18
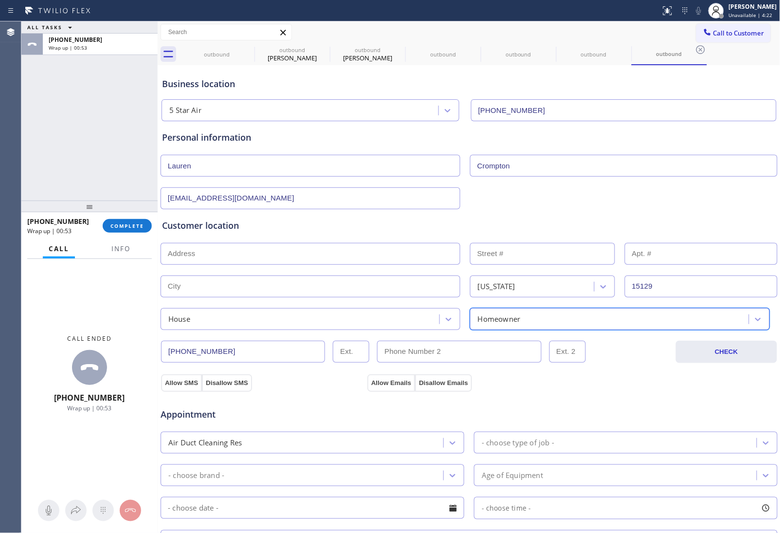
click at [181, 371] on div "Allow SMS Disallow SMS Allow Emails Disallow Emails" at bounding box center [469, 377] width 618 height 28
click at [182, 376] on button "Allow SMS" at bounding box center [181, 383] width 41 height 18
click at [391, 381] on button "Allow Emails" at bounding box center [392, 383] width 48 height 18
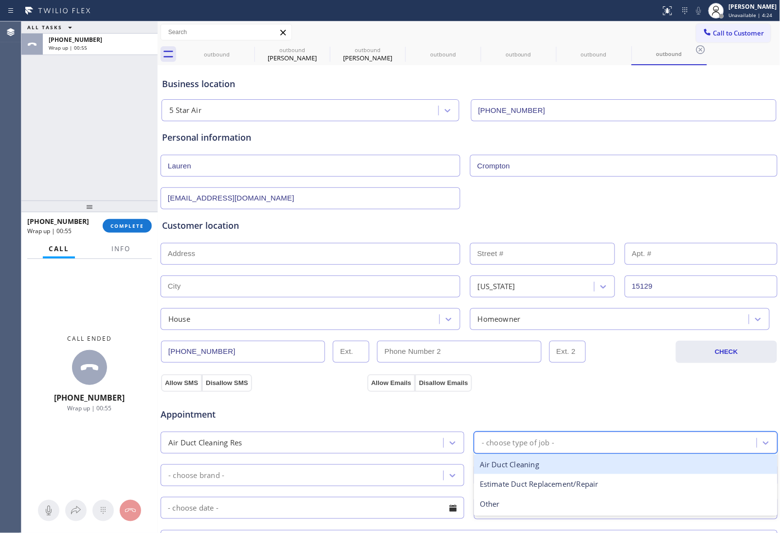
click at [579, 442] on div "- choose type of job -" at bounding box center [617, 442] width 280 height 17
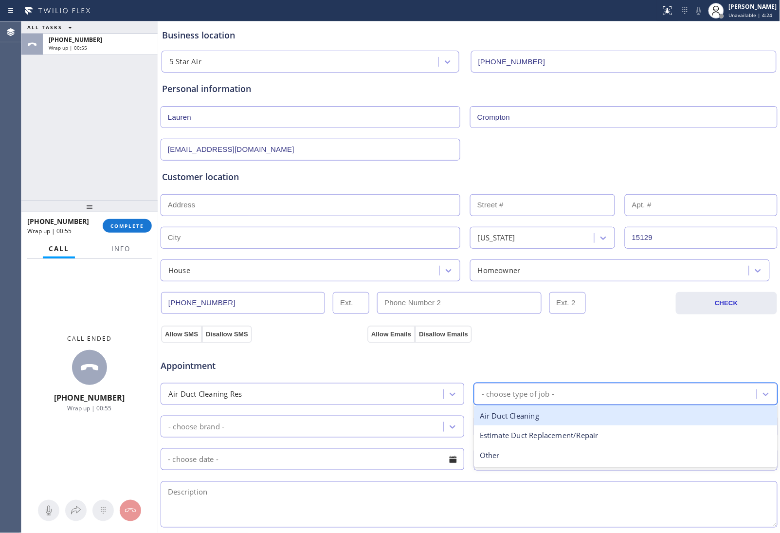
scroll to position [122, 0]
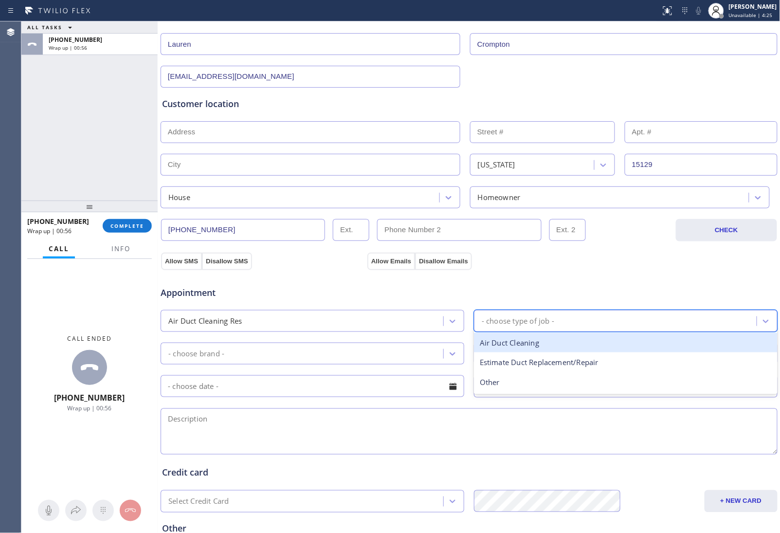
click at [524, 349] on div "Air Duct Cleaning" at bounding box center [626, 343] width 304 height 20
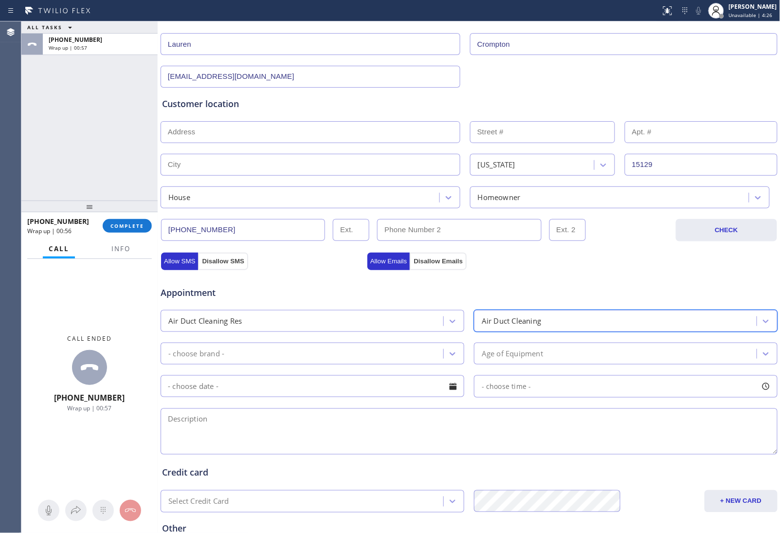
click at [263, 360] on div "- choose brand -" at bounding box center [304, 353] width 280 height 17
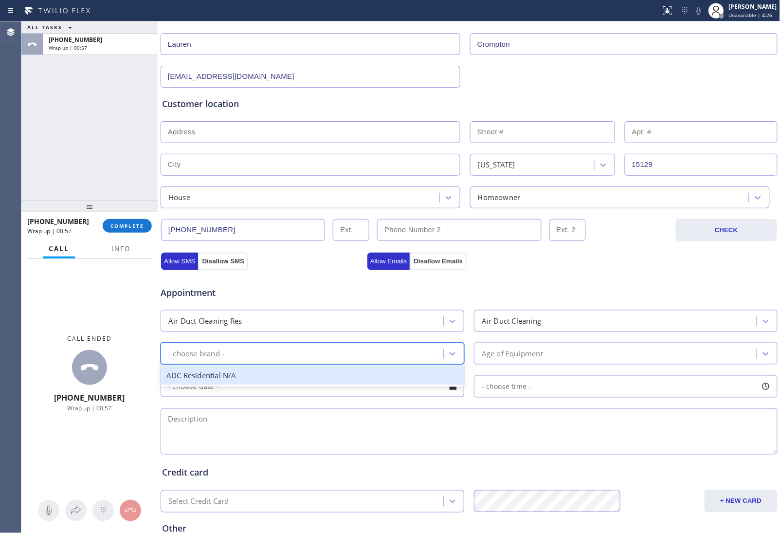
click at [245, 378] on div "ADC Residential N/A" at bounding box center [313, 376] width 304 height 20
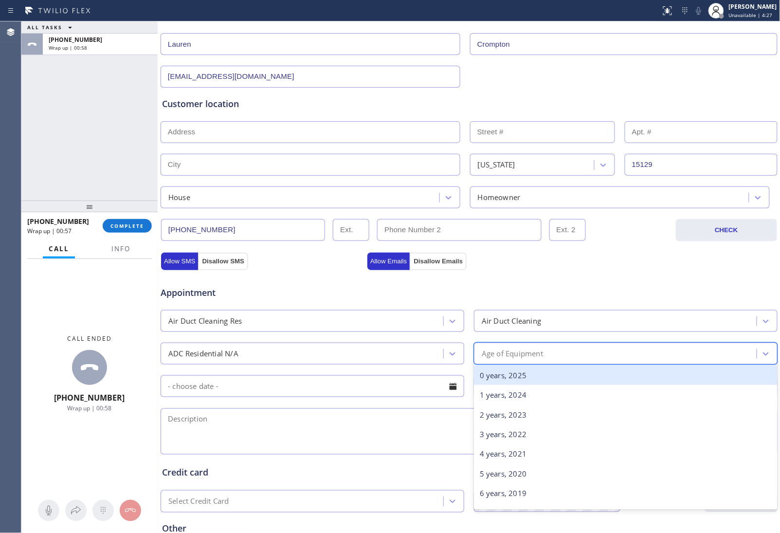
click at [549, 356] on div "Age of Equipment" at bounding box center [617, 353] width 280 height 17
click at [527, 379] on div "0 years, 2025" at bounding box center [626, 376] width 304 height 20
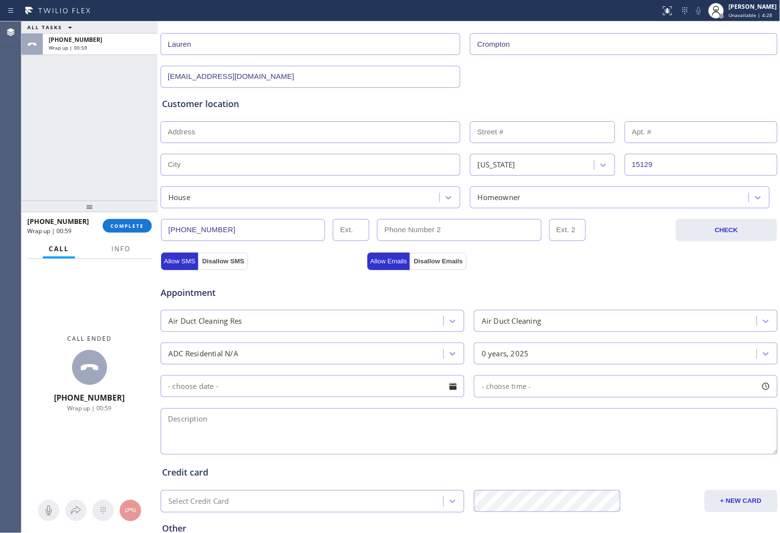
click at [285, 422] on textarea at bounding box center [469, 431] width 617 height 46
click at [115, 249] on span "Info" at bounding box center [120, 248] width 19 height 9
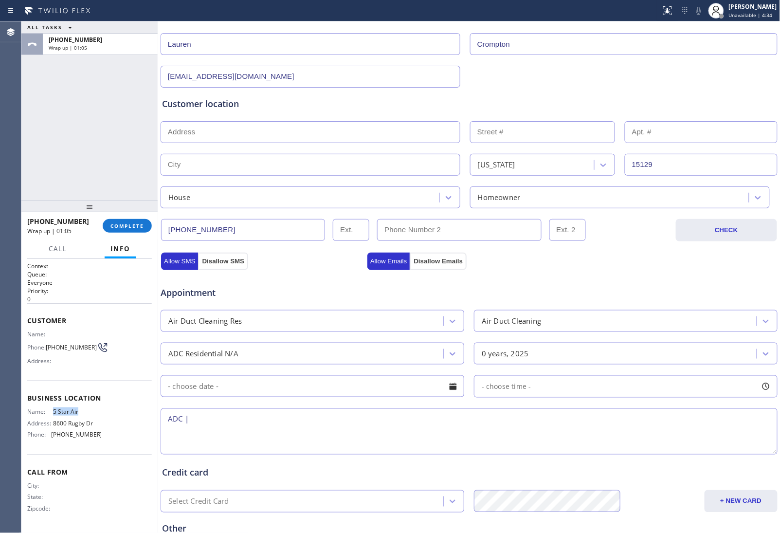
drag, startPoint x: 79, startPoint y: 410, endPoint x: 52, endPoint y: 409, distance: 27.8
click at [52, 409] on div "Name: 5 Star Air" at bounding box center [64, 411] width 75 height 7
copy div "5 Star Air"
click at [222, 428] on textarea "ADC |" at bounding box center [469, 431] width 617 height 46
paste textarea "5 Star Air"
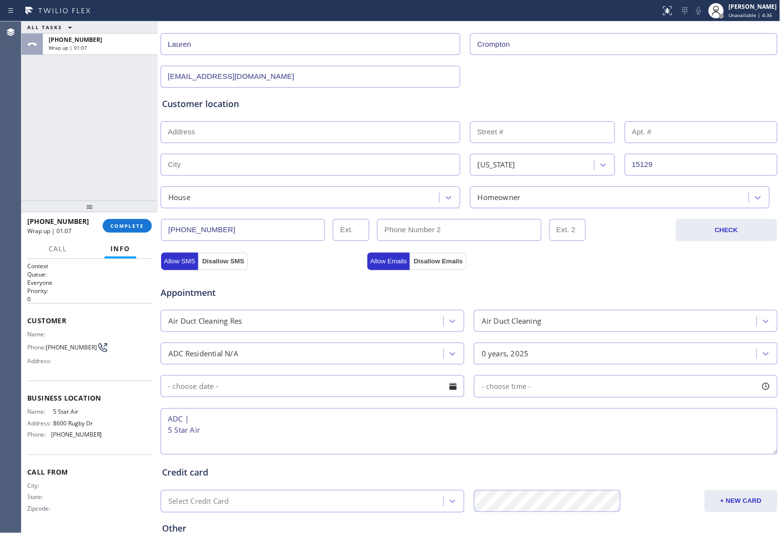
drag, startPoint x: 167, startPoint y: 431, endPoint x: 176, endPoint y: 431, distance: 9.7
click at [172, 431] on textarea "ADC | 5 Star Air" at bounding box center [469, 431] width 617 height 46
paste textarea "[GEOGRAPHIC_DATA]"
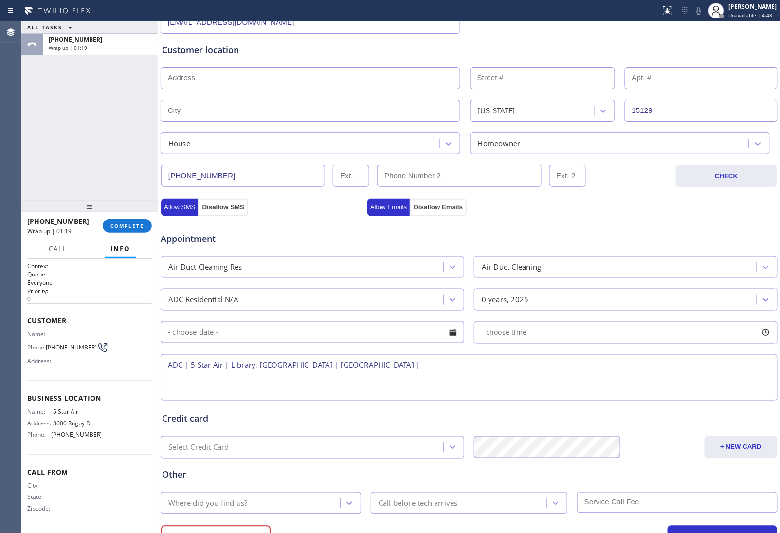
scroll to position [223, 0]
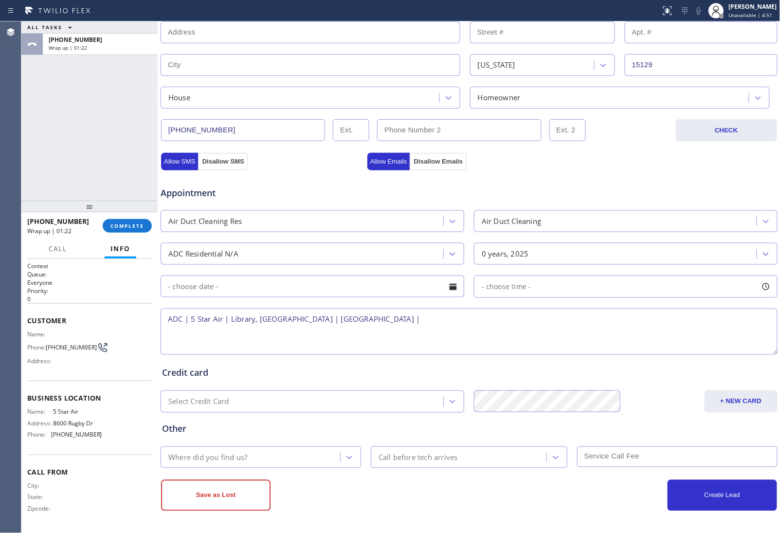
click at [294, 315] on textarea "ADC | 5 Star Air | Library, [GEOGRAPHIC_DATA] | [GEOGRAPHIC_DATA] |" at bounding box center [469, 332] width 617 height 46
type textarea "ADC | 5 Star Air | Library, [GEOGRAPHIC_DATA]| OOSA |"
click at [222, 465] on div "Where did you find us?" at bounding box center [252, 457] width 177 height 17
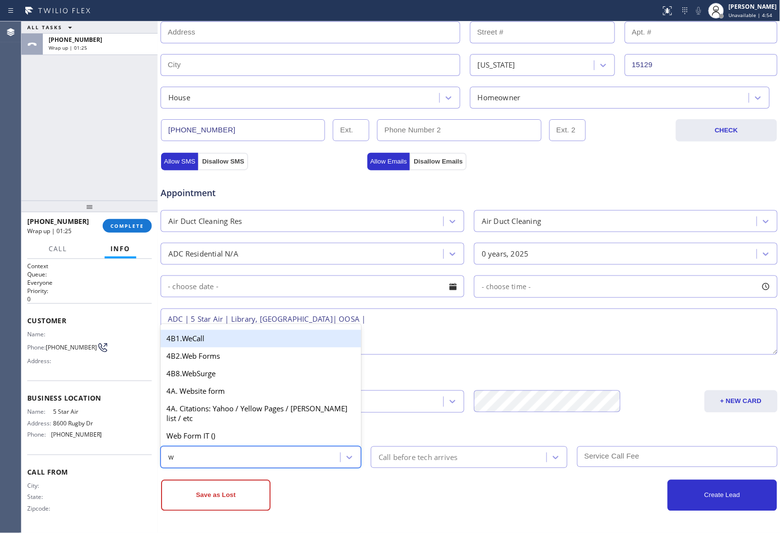
type input "we"
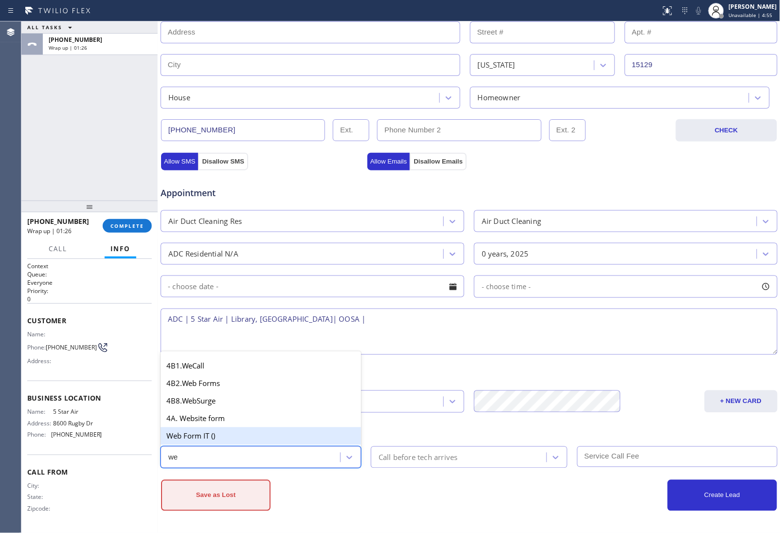
drag, startPoint x: 212, startPoint y: 435, endPoint x: 229, endPoint y: 490, distance: 58.1
click at [212, 436] on div "Web Form IT ()" at bounding box center [261, 436] width 201 height 18
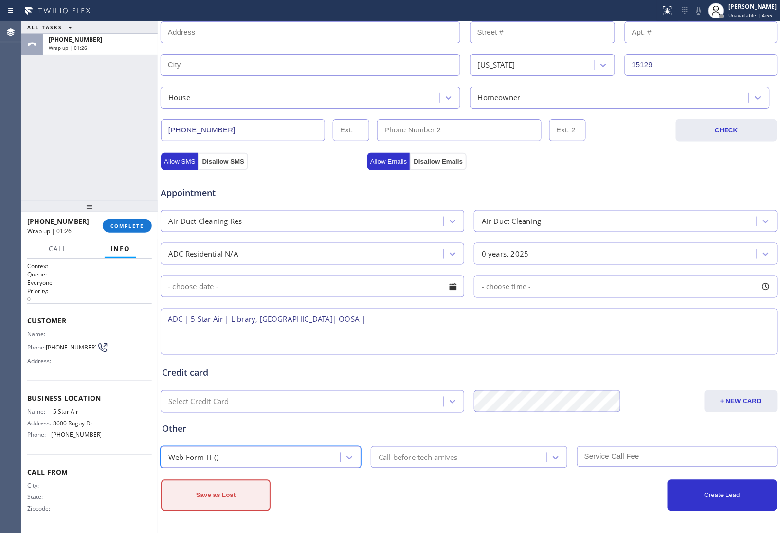
click at [225, 501] on button "Save as Lost" at bounding box center [216, 495] width 110 height 31
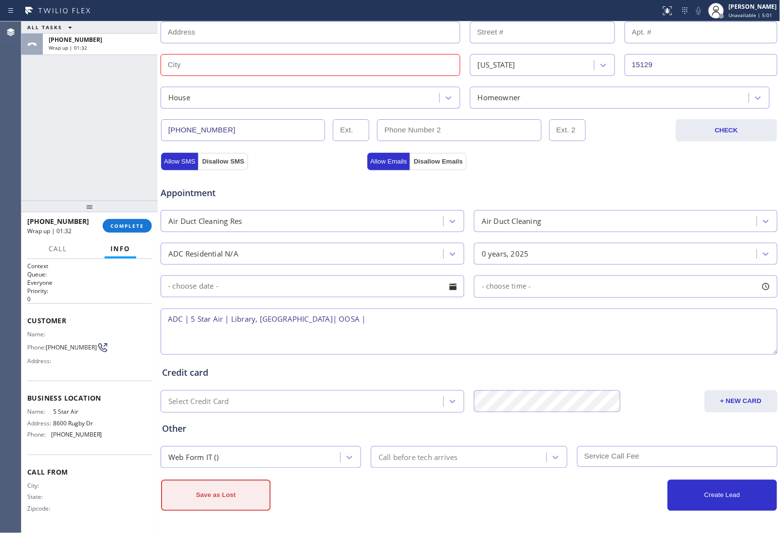
click at [205, 496] on button "Save as Lost" at bounding box center [216, 495] width 110 height 31
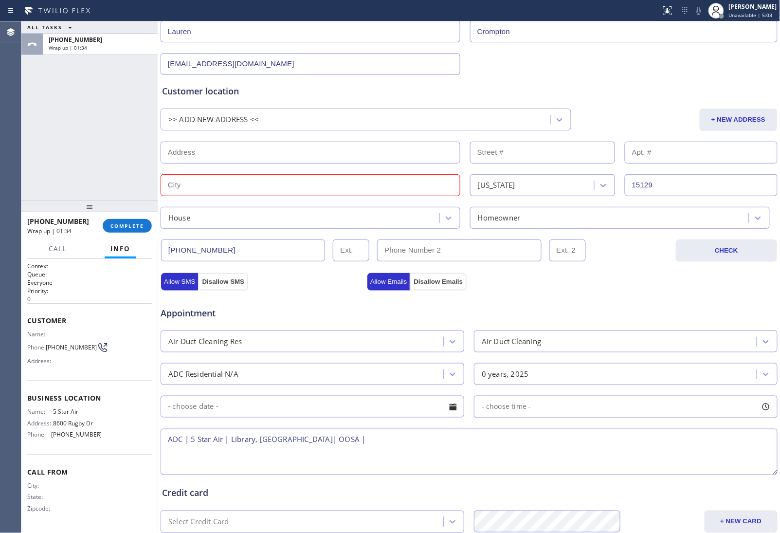
click at [256, 186] on input "text" at bounding box center [311, 185] width 300 height 22
click at [251, 185] on input "text" at bounding box center [311, 185] width 300 height 22
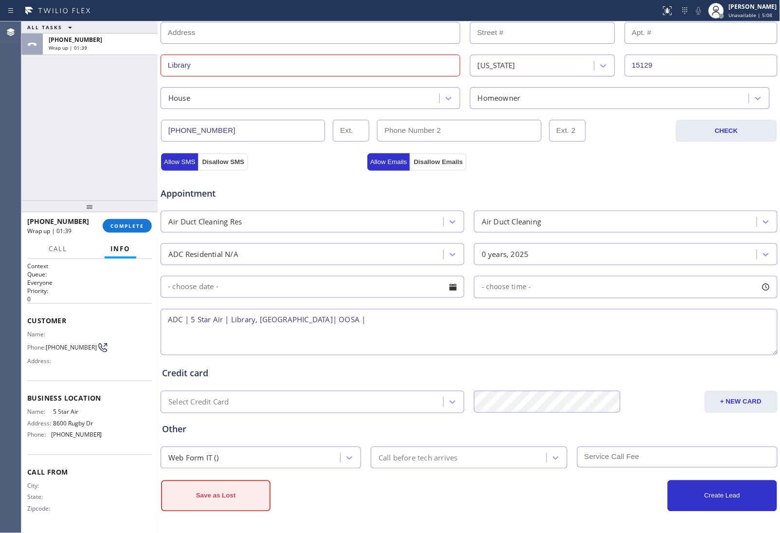
scroll to position [256, 0]
type input "Library"
click at [204, 490] on button "Save as Lost" at bounding box center [216, 495] width 110 height 31
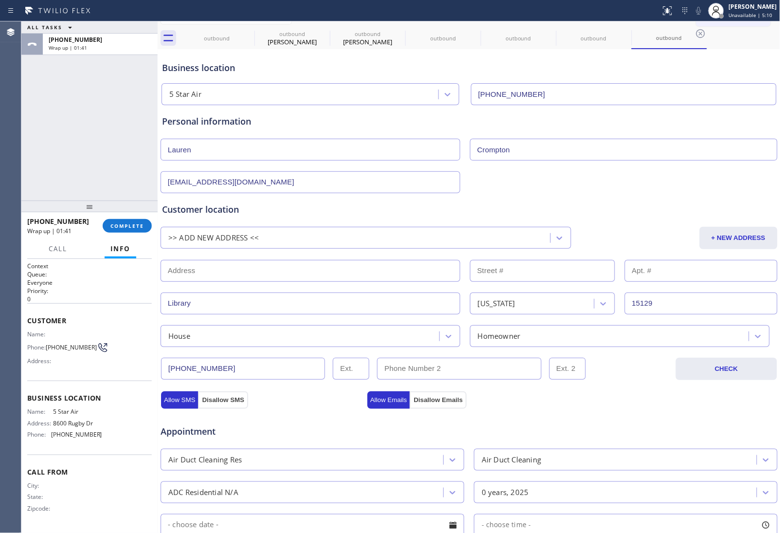
scroll to position [0, 0]
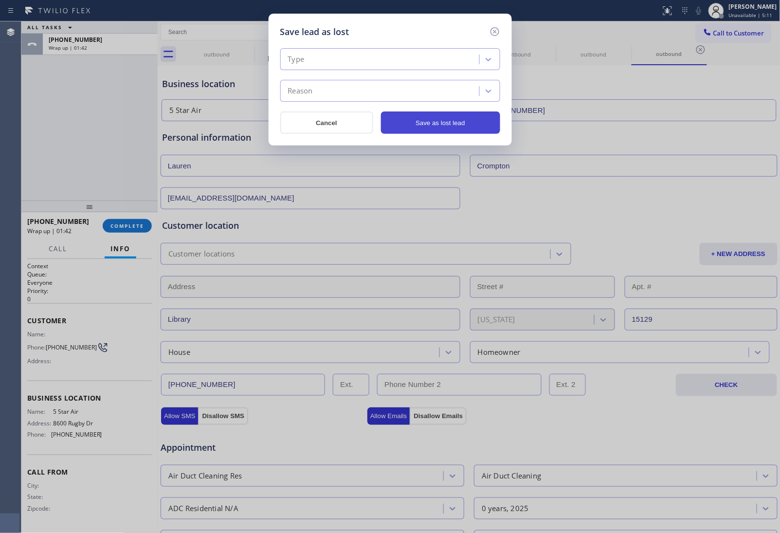
click at [427, 128] on button "Save as lost lead" at bounding box center [440, 122] width 119 height 22
click at [366, 62] on div "Type" at bounding box center [381, 59] width 196 height 17
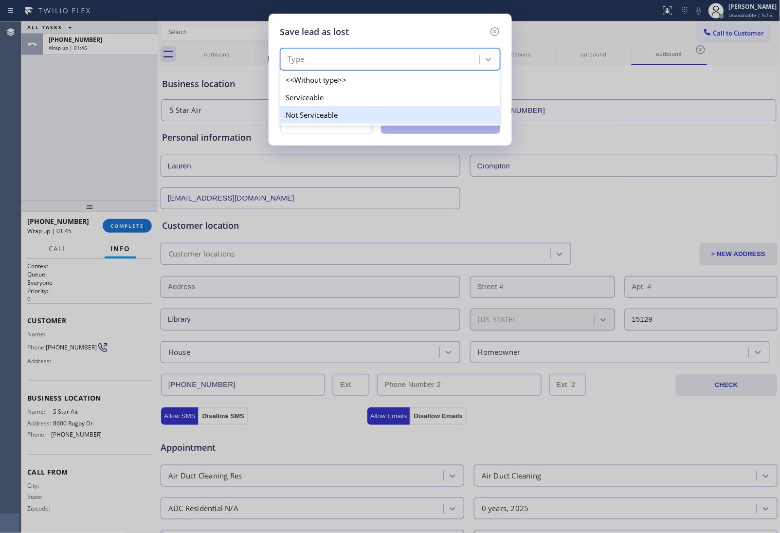
click at [337, 115] on div "Not Serviceable" at bounding box center [390, 115] width 220 height 18
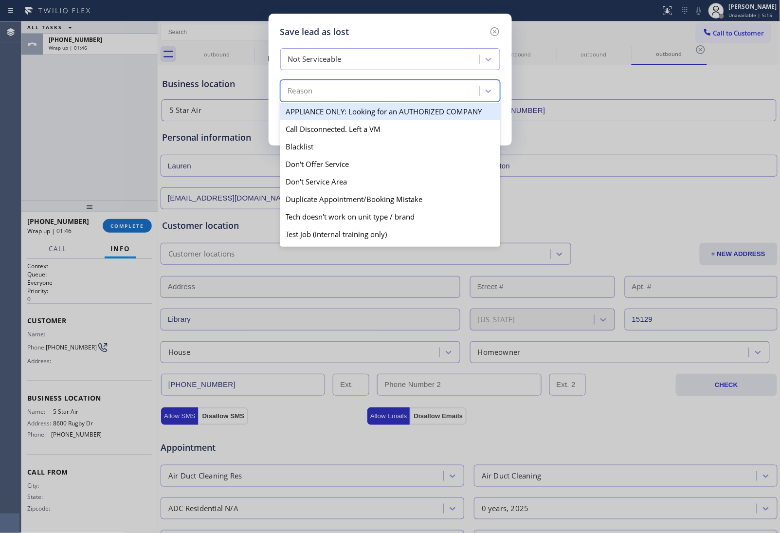
click at [350, 86] on div "Reason" at bounding box center [381, 91] width 196 height 17
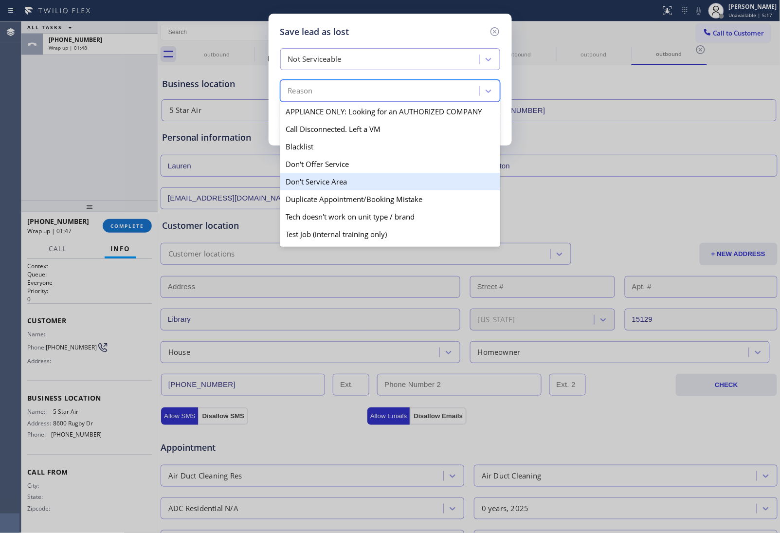
click at [347, 179] on div "Don't Service Area" at bounding box center [390, 182] width 220 height 18
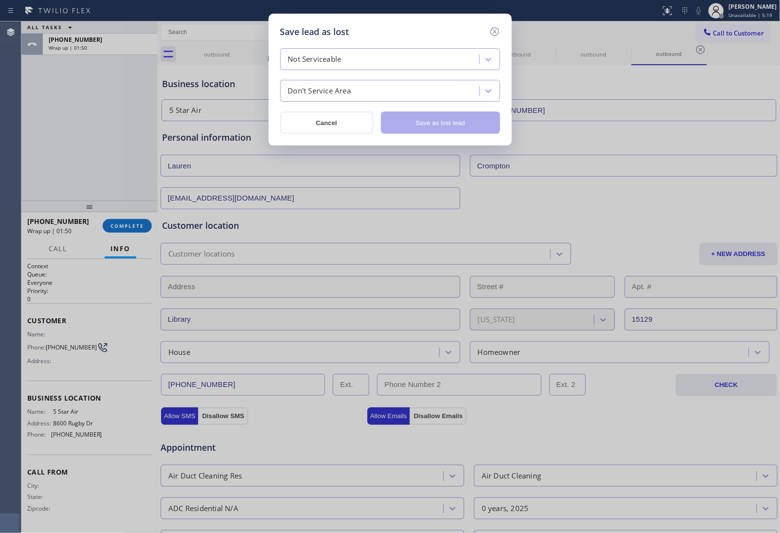
click at [416, 88] on div "Don't Service Area" at bounding box center [381, 91] width 196 height 17
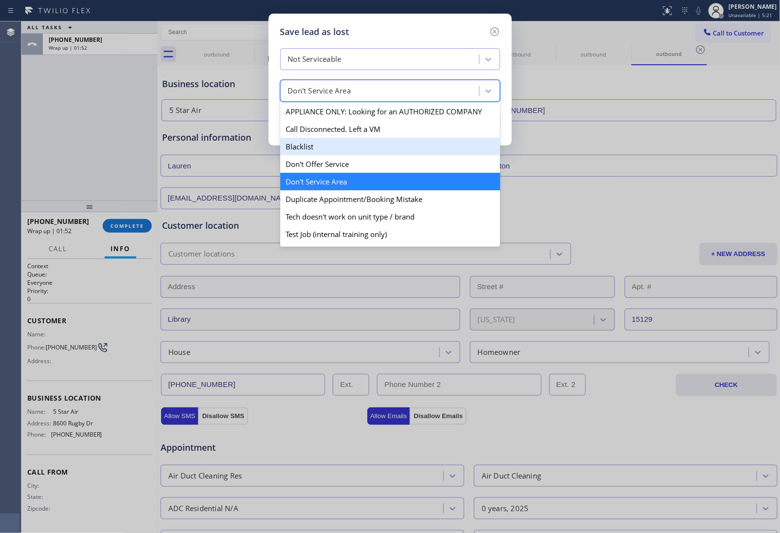
click at [486, 61] on icon at bounding box center [489, 60] width 10 height 10
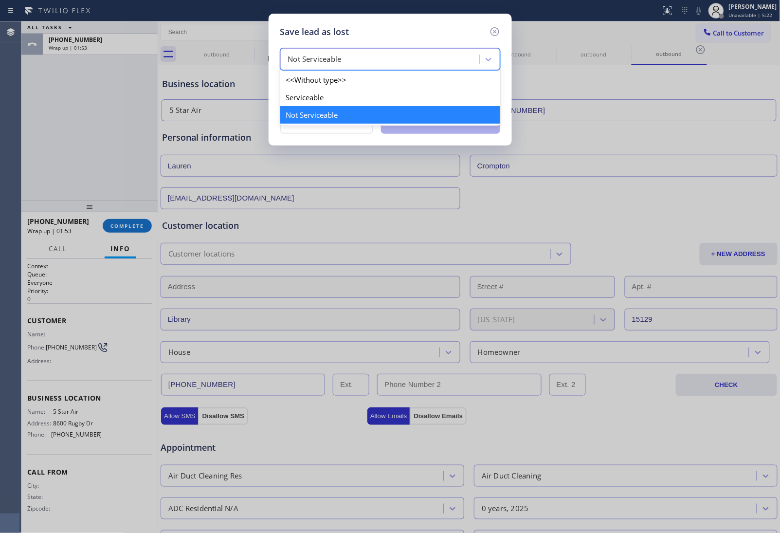
click at [371, 111] on div "Not Serviceable" at bounding box center [390, 115] width 220 height 18
click at [374, 58] on div "Not Serviceable" at bounding box center [381, 59] width 196 height 17
click at [344, 100] on div "Serviceable" at bounding box center [390, 98] width 220 height 18
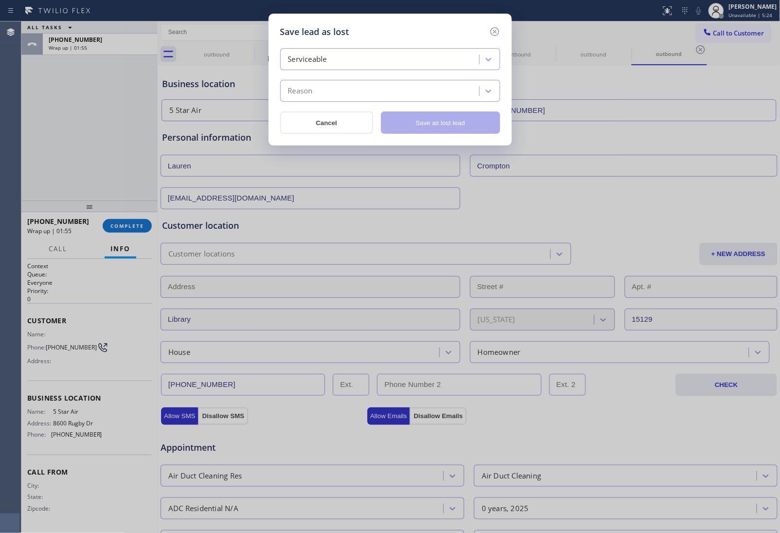
click at [388, 56] on div "Serviceable" at bounding box center [381, 59] width 196 height 17
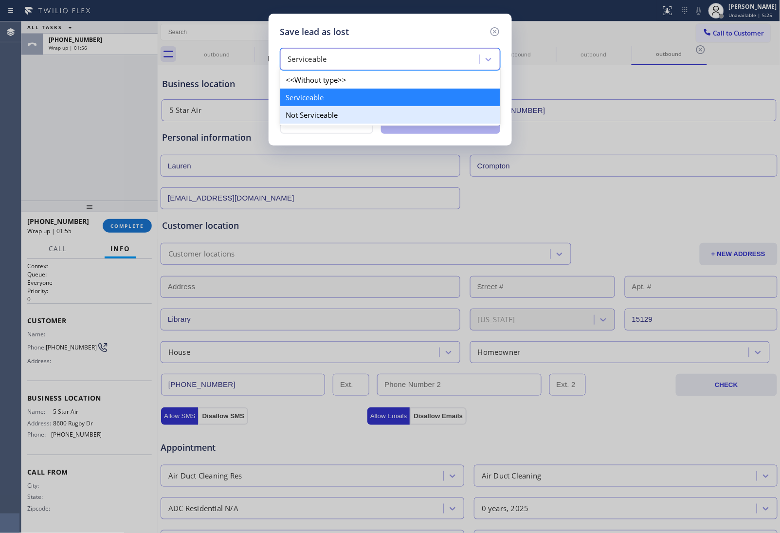
click at [334, 112] on div "Not Serviceable" at bounding box center [390, 115] width 220 height 18
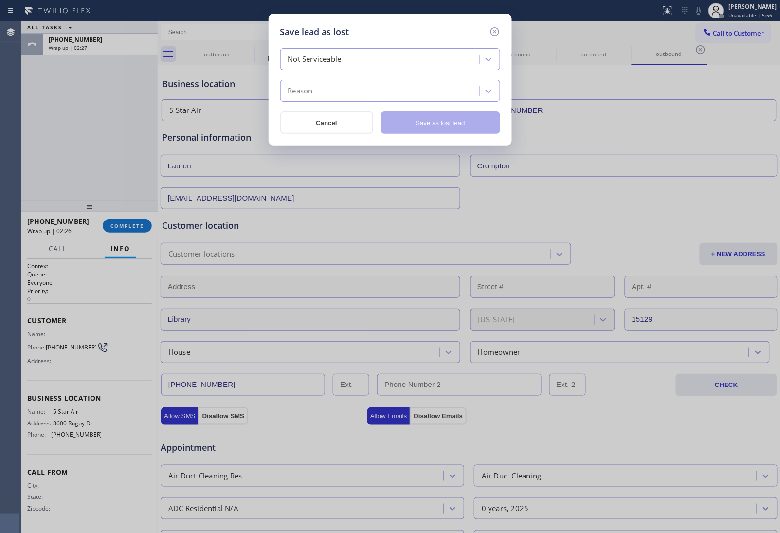
click at [322, 83] on div "Reason" at bounding box center [381, 91] width 196 height 17
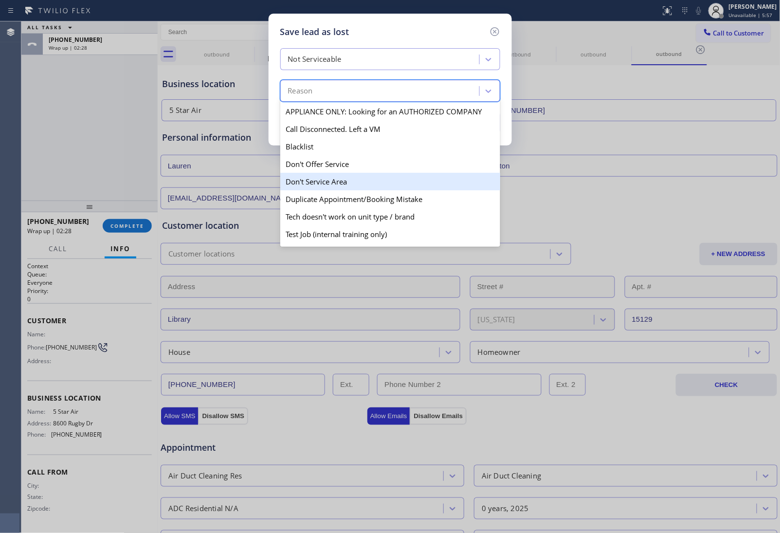
click at [322, 185] on div "Don't Service Area" at bounding box center [390, 182] width 220 height 18
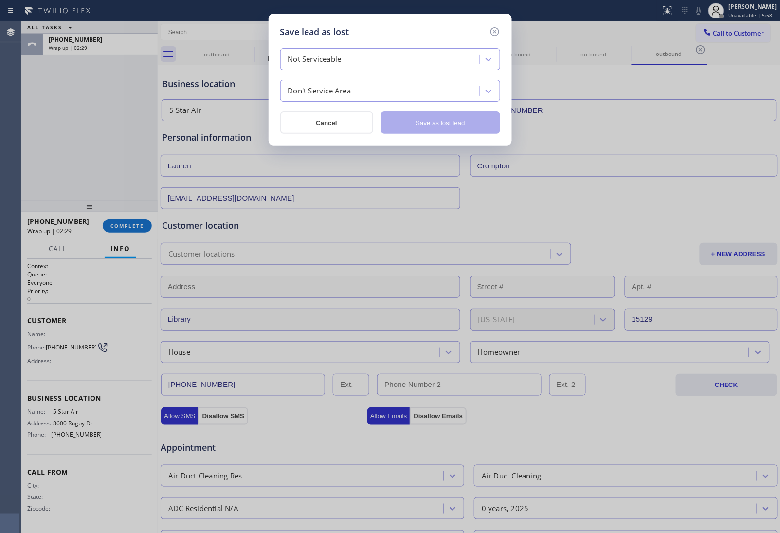
click at [390, 139] on div "Save lead as lost Not Serviceable Don't Service Area Cancel Save as lost lead" at bounding box center [390, 80] width 243 height 132
click at [490, 30] on icon at bounding box center [495, 32] width 12 height 12
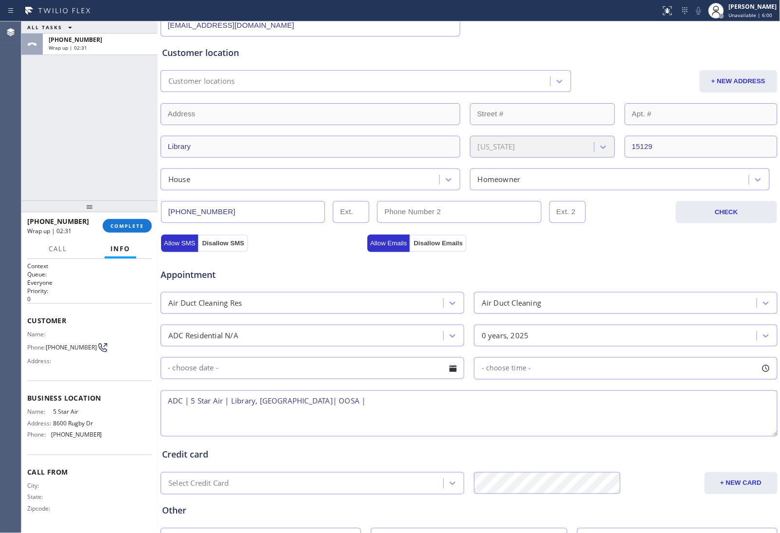
scroll to position [256, 0]
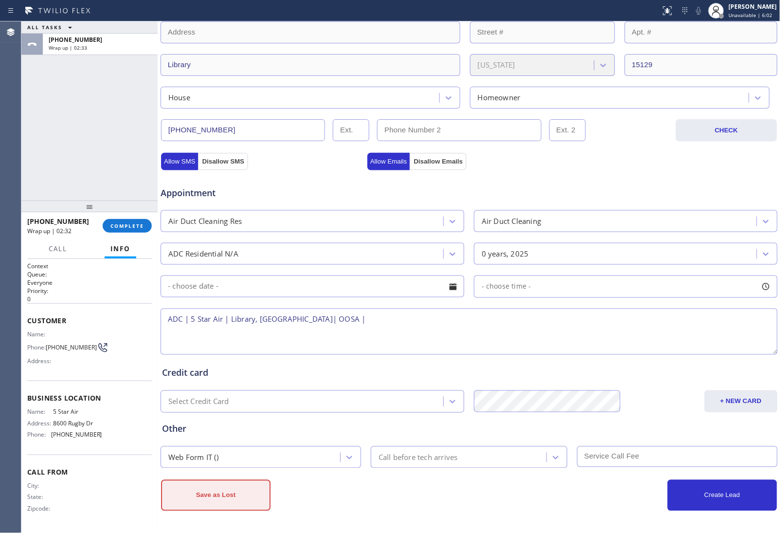
click at [219, 500] on button "Save as Lost" at bounding box center [216, 495] width 110 height 31
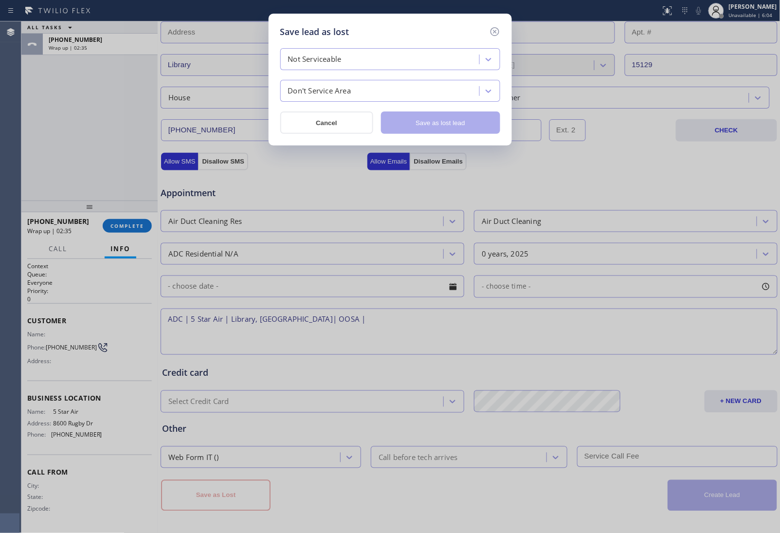
click at [404, 67] on div "Not Serviceable" at bounding box center [381, 59] width 196 height 17
click at [493, 30] on icon at bounding box center [495, 32] width 12 height 12
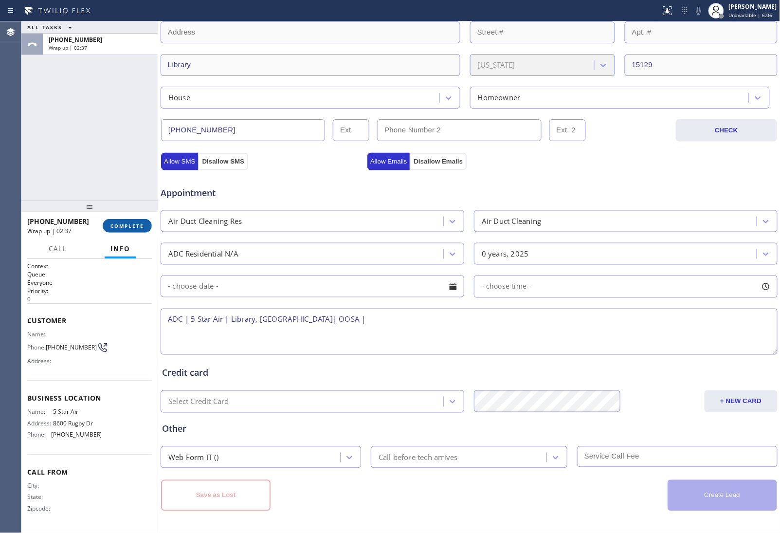
click at [134, 229] on button "COMPLETE" at bounding box center [127, 226] width 49 height 14
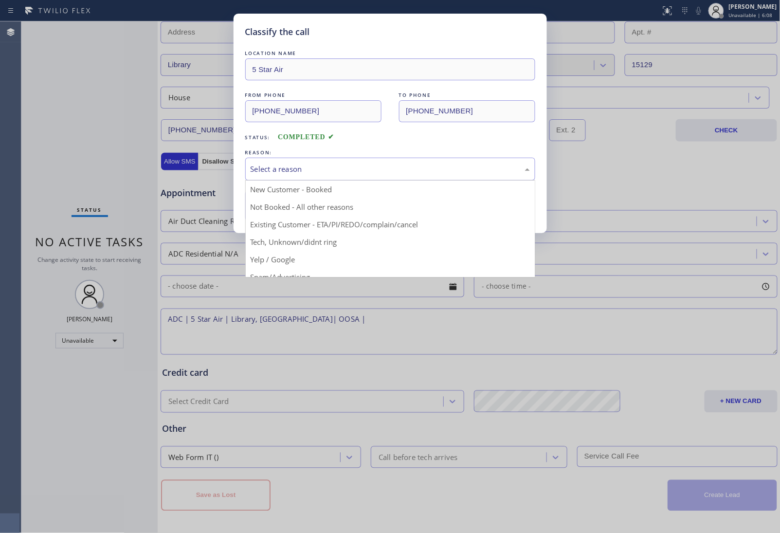
click at [301, 169] on div "Select a reason" at bounding box center [390, 169] width 279 height 11
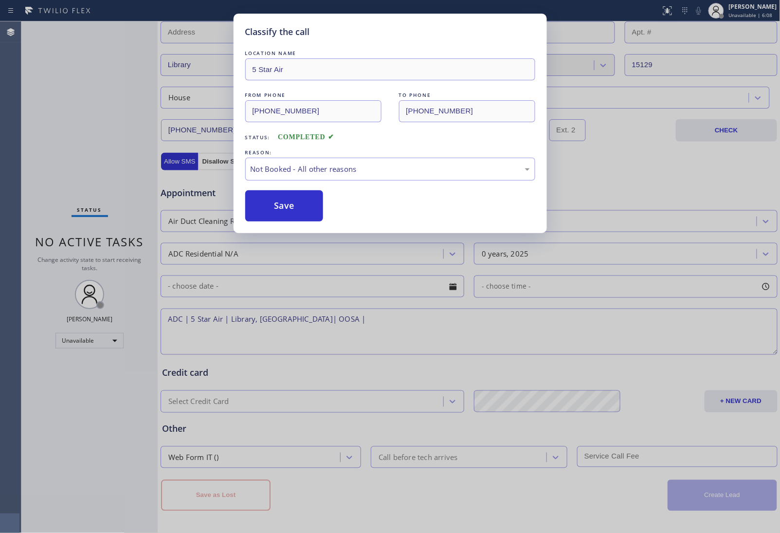
click at [288, 209] on button "Save" at bounding box center [284, 205] width 78 height 31
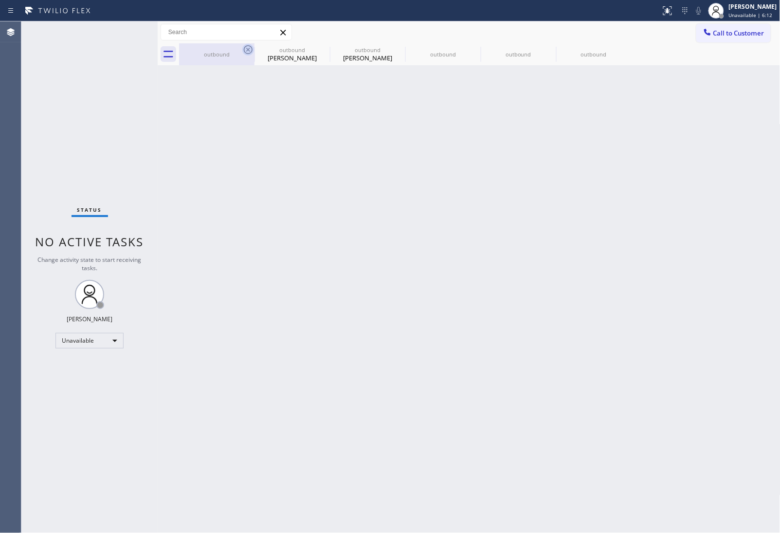
click at [249, 48] on icon at bounding box center [248, 50] width 12 height 12
click at [318, 48] on icon at bounding box center [324, 50] width 12 height 12
click at [0, 0] on icon at bounding box center [0, 0] width 0 height 0
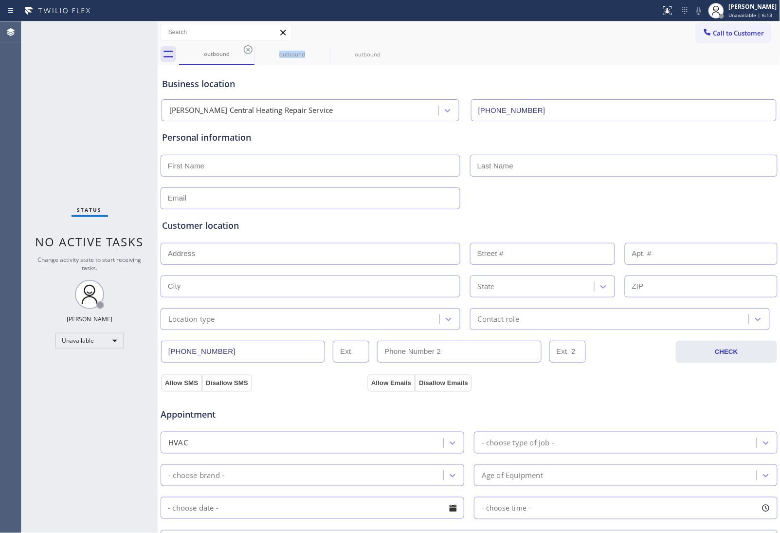
click at [249, 48] on icon at bounding box center [248, 50] width 12 height 12
click at [248, 48] on icon at bounding box center [248, 50] width 12 height 12
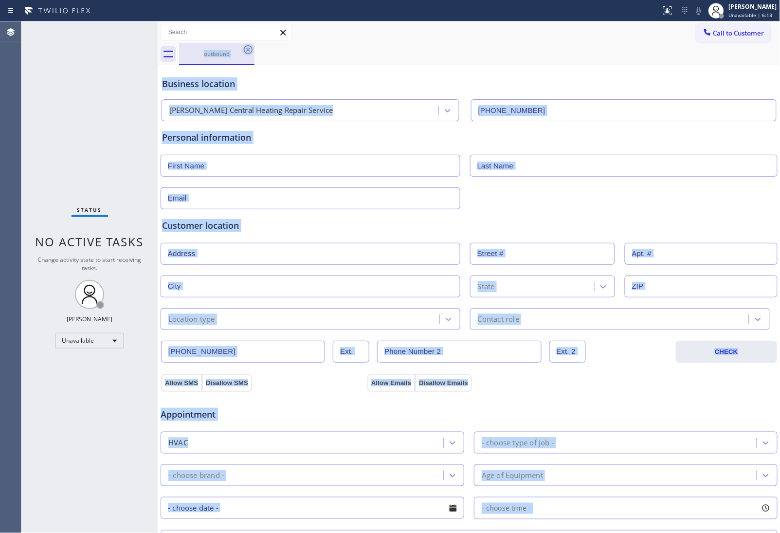
click at [248, 48] on div "outbound" at bounding box center [480, 54] width 602 height 22
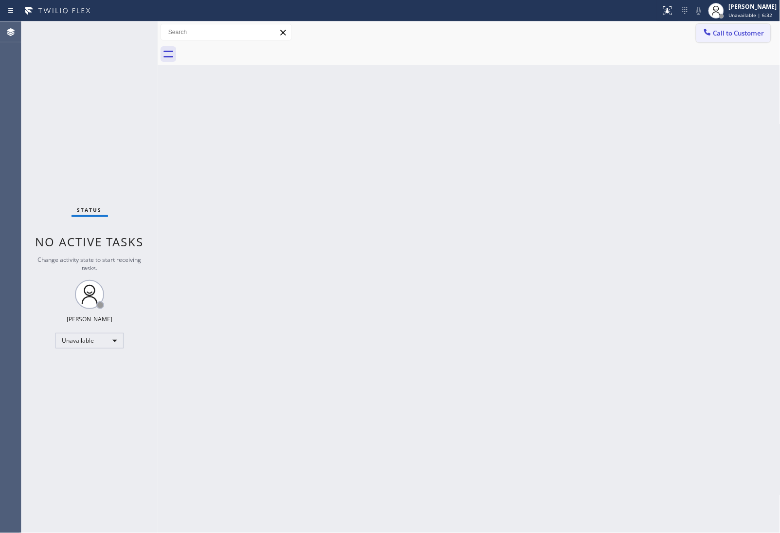
click at [724, 42] on div "Call to Customer Outbound call Location 5 Star Air Your caller id phone number …" at bounding box center [469, 32] width 623 height 22
click at [737, 35] on span "Call to Customer" at bounding box center [739, 33] width 51 height 9
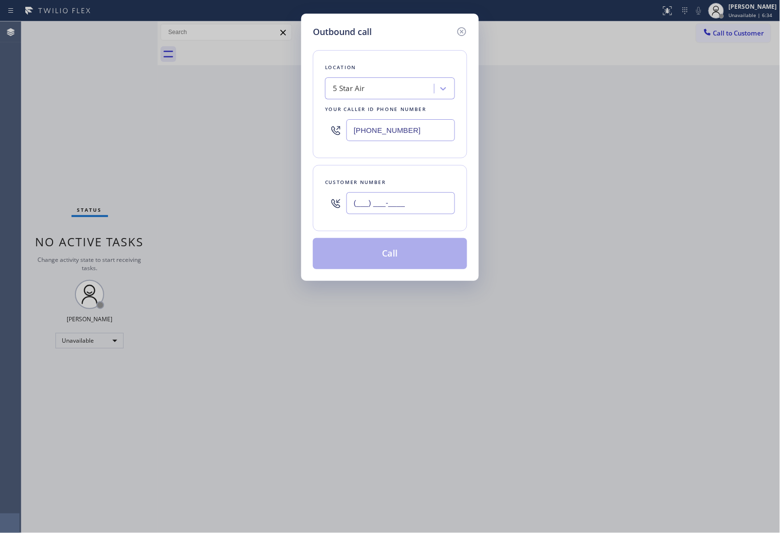
click at [410, 202] on input "(___) ___-____" at bounding box center [401, 203] width 109 height 22
paste input "724) 288-4761"
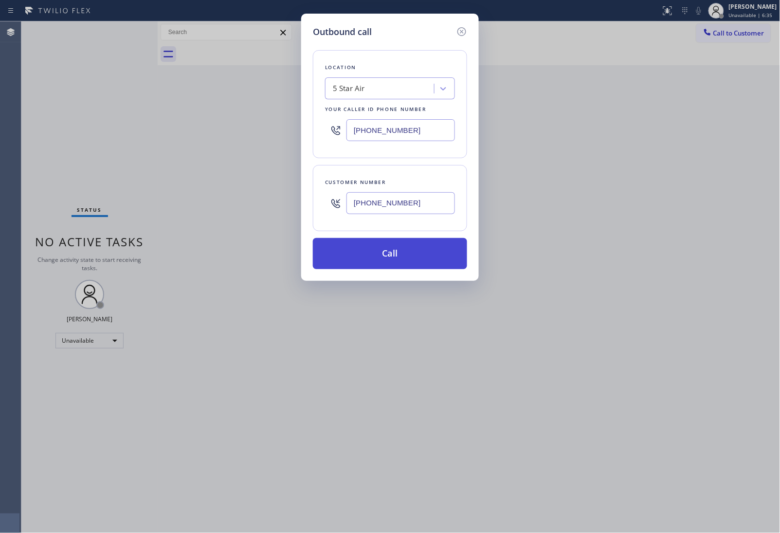
type input "[PHONE_NUMBER]"
click at [406, 249] on button "Call" at bounding box center [390, 253] width 154 height 31
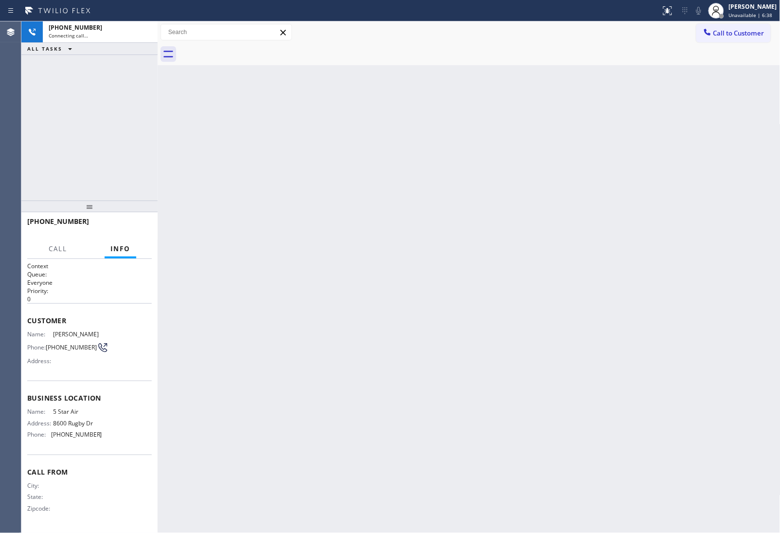
drag, startPoint x: 464, startPoint y: 30, endPoint x: 275, endPoint y: 37, distance: 189.0
click at [426, 27] on div "Call to Customer Outbound call Location Search location Your caller id phone nu…" at bounding box center [469, 32] width 623 height 17
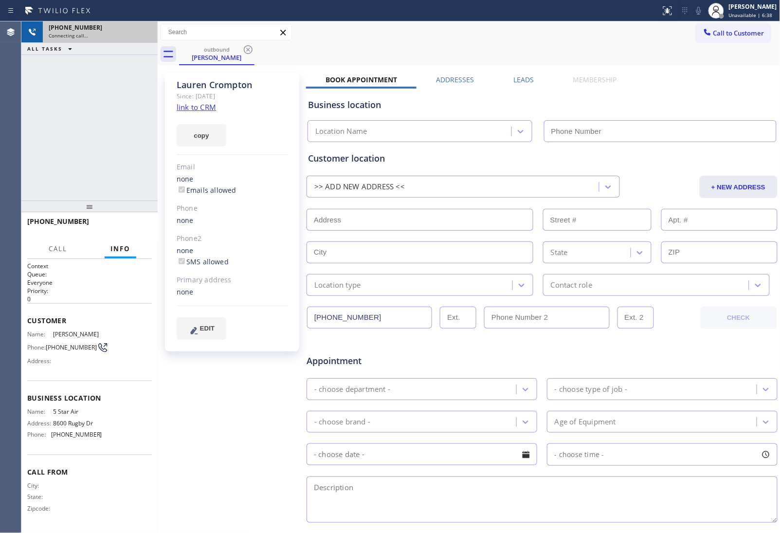
click at [147, 28] on div "[PHONE_NUMBER]" at bounding box center [100, 27] width 103 height 8
click at [147, 28] on div "[PHONE_NUMBER] Connecting call…" at bounding box center [89, 31] width 136 height 21
click at [143, 31] on icon at bounding box center [145, 32] width 12 height 12
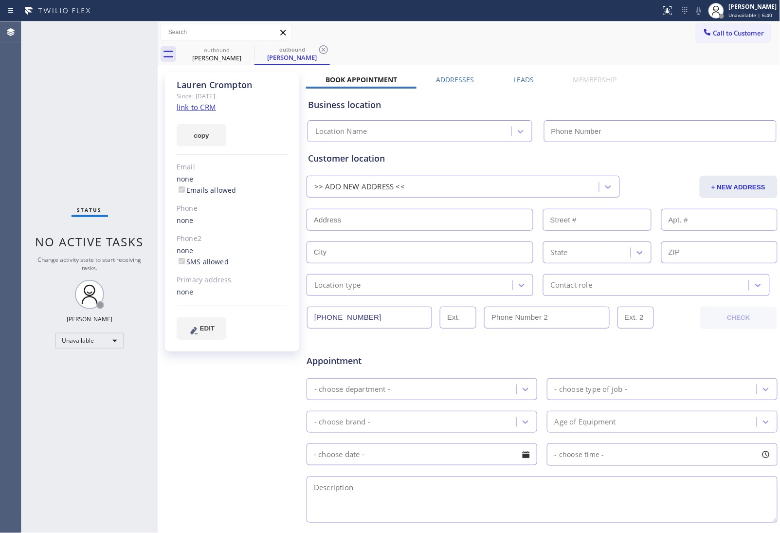
click at [206, 113] on div "copy" at bounding box center [232, 130] width 111 height 34
click at [203, 110] on link "link to CRM" at bounding box center [196, 107] width 39 height 10
type input "[PHONE_NUMBER]"
click at [735, 40] on button "Call to Customer" at bounding box center [734, 33] width 74 height 19
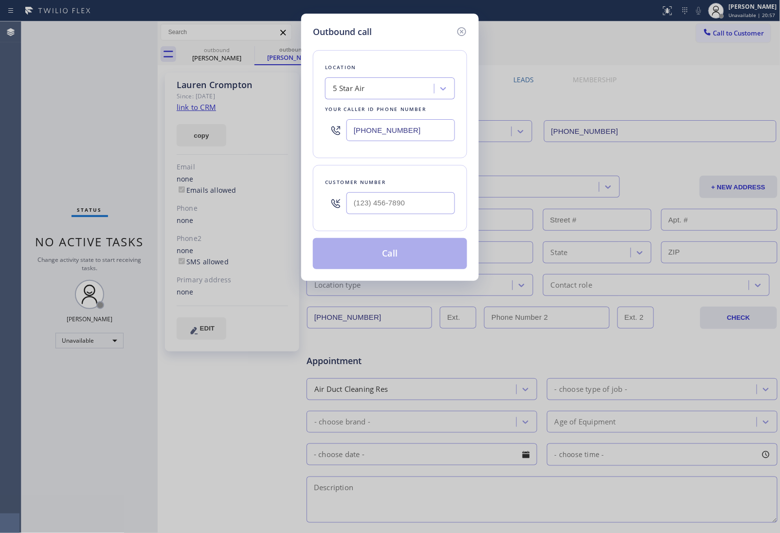
drag, startPoint x: 389, startPoint y: 191, endPoint x: 390, endPoint y: 202, distance: 11.2
click at [389, 196] on div at bounding box center [401, 203] width 109 height 32
click at [390, 204] on input "(___) ___-____" at bounding box center [401, 203] width 109 height 22
paste input "718) 844-0995"
type input "[PHONE_NUMBER]"
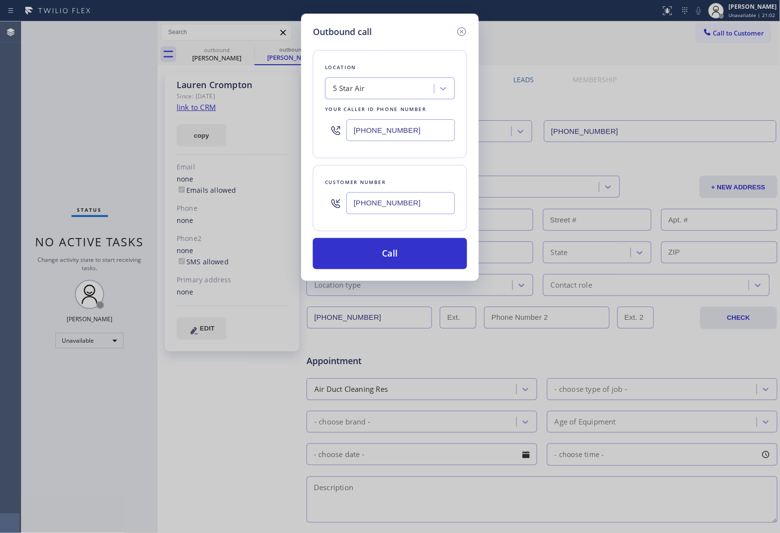
click at [407, 130] on input "[PHONE_NUMBER]" at bounding box center [401, 130] width 109 height 22
paste input "347) 284-6179"
type input "[PHONE_NUMBER]"
click at [417, 272] on div "Outbound call Location Repair Twist of [US_STATE] Your caller id phone number […" at bounding box center [390, 147] width 178 height 267
click at [410, 251] on button "Call" at bounding box center [390, 253] width 154 height 31
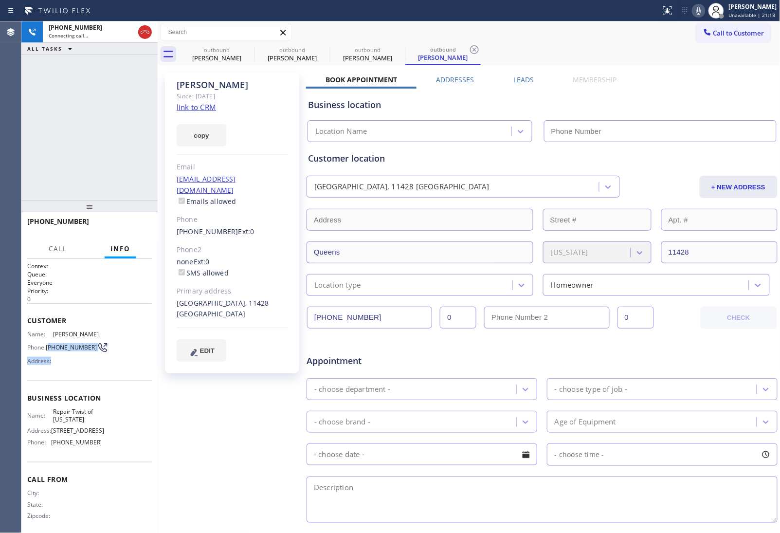
click at [49, 345] on div "Name: [PERSON_NAME] Phone: [PHONE_NUMBER] Address:" at bounding box center [64, 350] width 75 height 38
click at [67, 354] on div "Name: [PERSON_NAME] Phone: [PHONE_NUMBER] Address:" at bounding box center [64, 350] width 75 height 38
click at [66, 351] on span "[PHONE_NUMBER]" at bounding box center [71, 347] width 51 height 7
drag, startPoint x: 66, startPoint y: 353, endPoint x: 52, endPoint y: 344, distance: 16.5
click at [52, 344] on span "[PHONE_NUMBER]" at bounding box center [71, 347] width 51 height 7
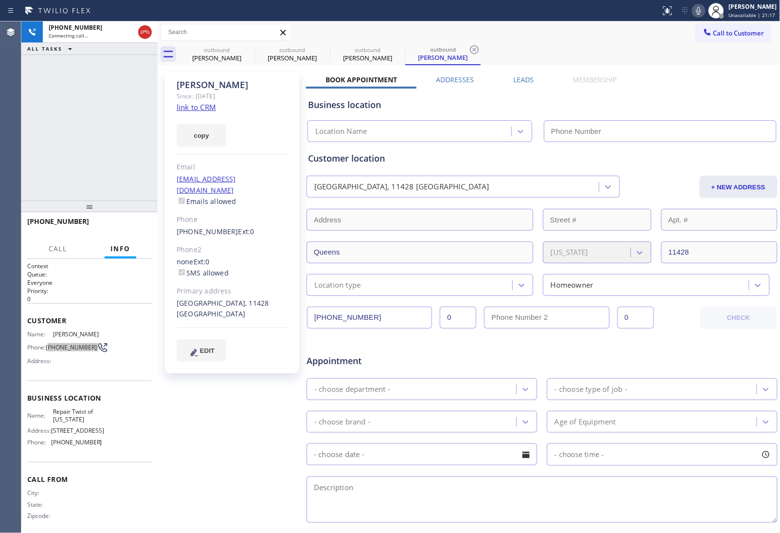
type input "[PHONE_NUMBER]"
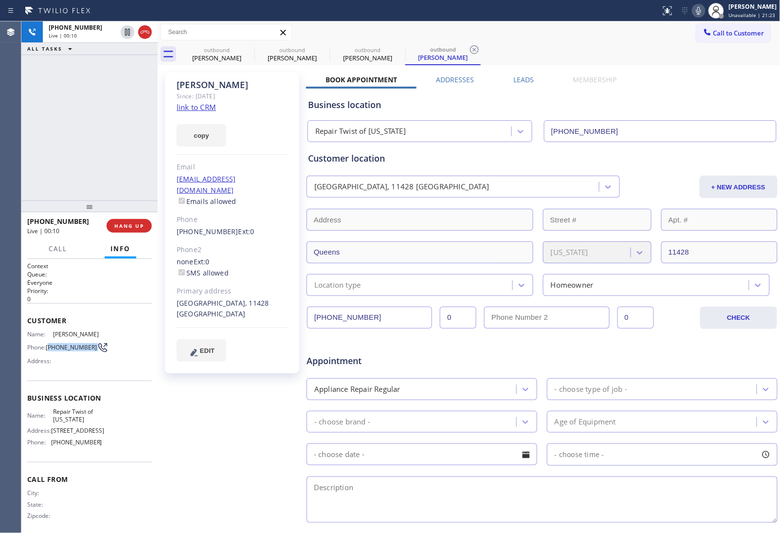
click at [63, 351] on span "[PHONE_NUMBER]" at bounding box center [71, 347] width 51 height 7
drag, startPoint x: 63, startPoint y: 354, endPoint x: 50, endPoint y: 346, distance: 15.7
click at [52, 347] on span "[PHONE_NUMBER]" at bounding box center [71, 347] width 51 height 7
click at [50, 346] on span "[PHONE_NUMBER]" at bounding box center [71, 347] width 51 height 7
drag, startPoint x: 61, startPoint y: 353, endPoint x: 182, endPoint y: 267, distance: 148.6
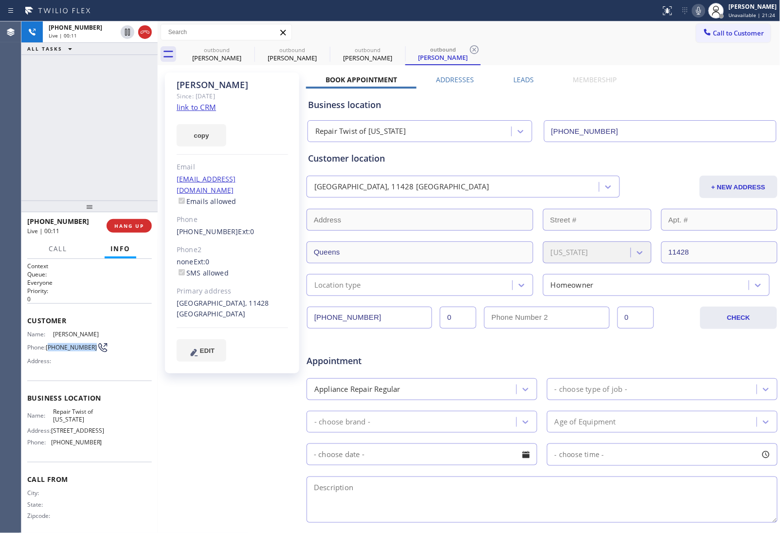
click at [50, 344] on span "[PHONE_NUMBER]" at bounding box center [71, 347] width 51 height 7
copy span "718) 844-0995"
click at [136, 224] on span "HANG UP" at bounding box center [129, 225] width 30 height 7
drag, startPoint x: 749, startPoint y: 42, endPoint x: 487, endPoint y: 144, distance: 281.0
click at [748, 42] on div "Call to Customer Outbound call Location Repair Twist of [US_STATE] Your caller …" at bounding box center [469, 43] width 623 height 44
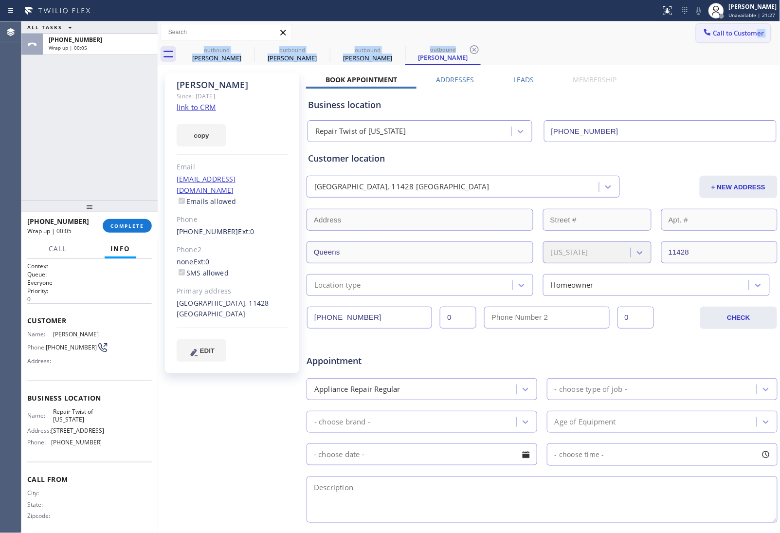
click at [702, 40] on button "Call to Customer" at bounding box center [734, 33] width 74 height 19
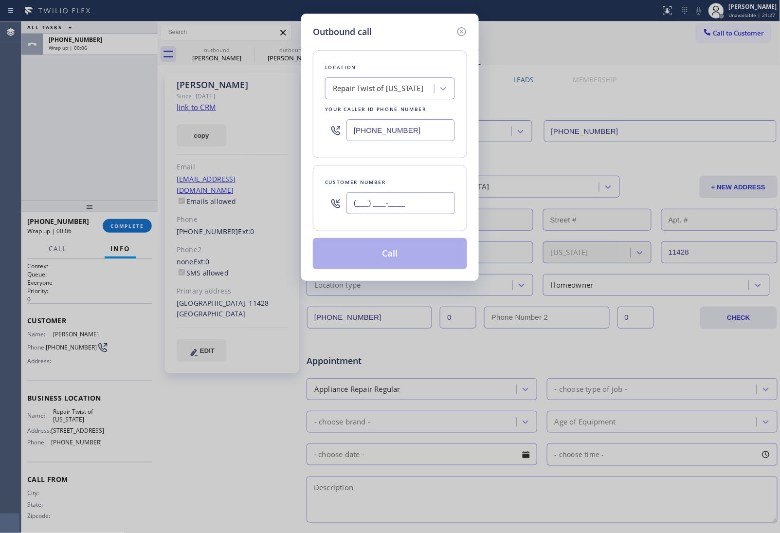
click at [391, 198] on input "(___) ___-____" at bounding box center [401, 203] width 109 height 22
paste input "718) 844-0995"
type input "[PHONE_NUMBER]"
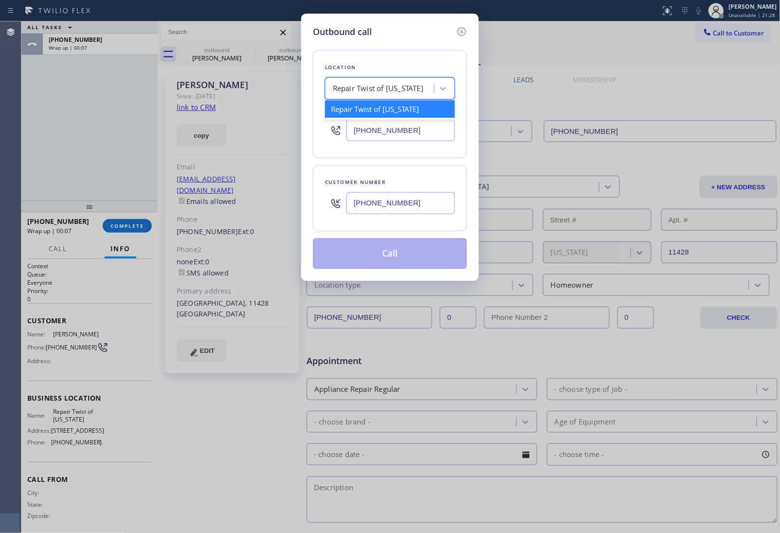
click at [366, 90] on div "Repair Twist of [US_STATE]" at bounding box center [378, 88] width 91 height 11
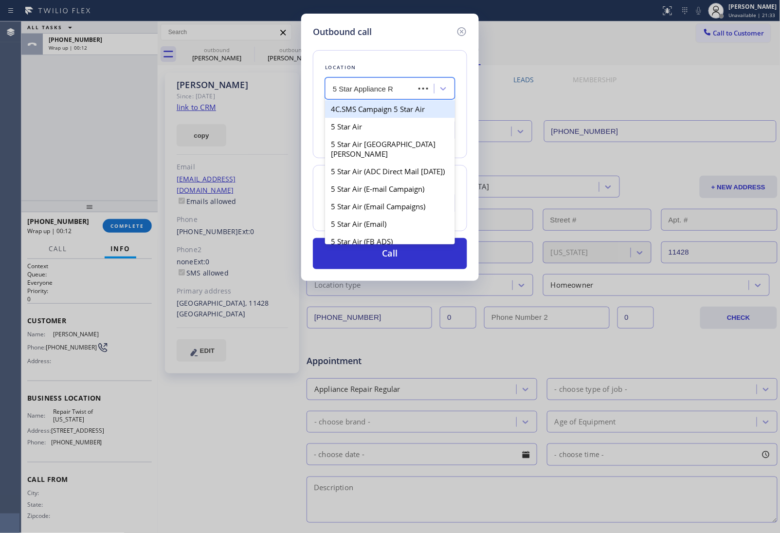
type input "5 Star Appliance Re"
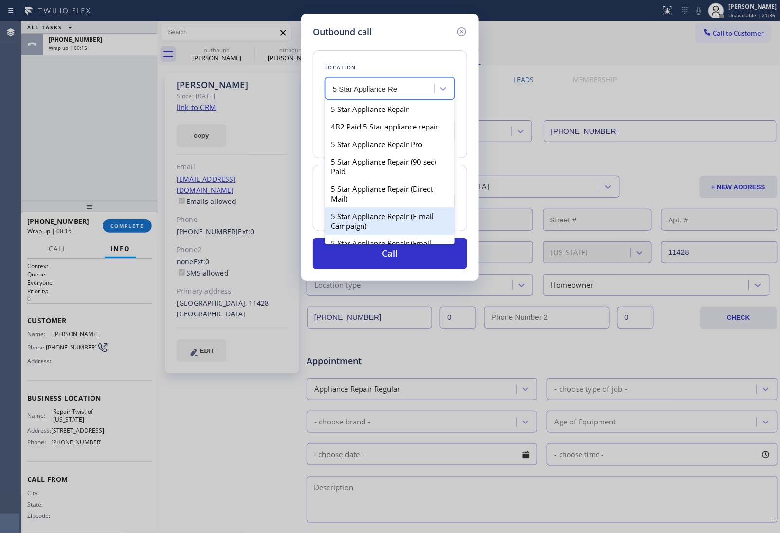
click at [389, 235] on div "5 Star Appliance Repair (E-mail Campaign)" at bounding box center [390, 220] width 130 height 27
type input "[PHONE_NUMBER]"
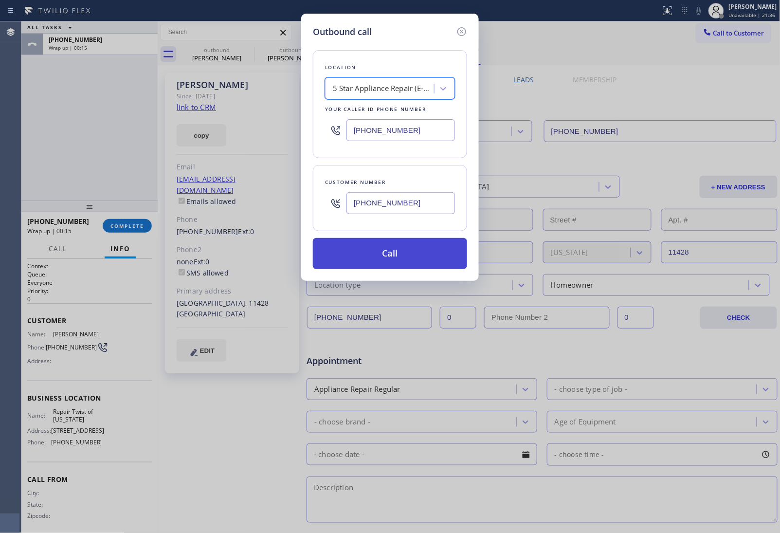
click at [389, 257] on button "Call" at bounding box center [390, 253] width 154 height 31
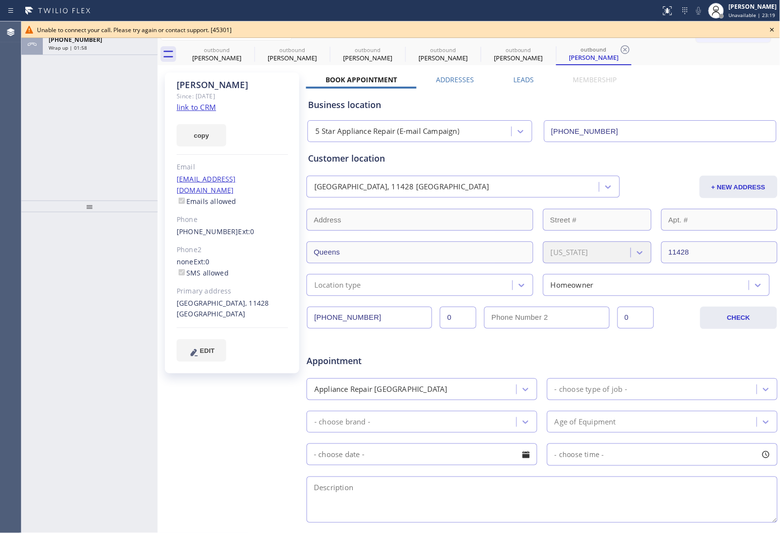
drag, startPoint x: 759, startPoint y: 32, endPoint x: 772, endPoint y: 37, distance: 13.4
click at [768, 35] on div "Unable to connect your call. Please try again or contact support. [45301]" at bounding box center [400, 29] width 759 height 17
click at [771, 32] on icon at bounding box center [773, 30] width 12 height 12
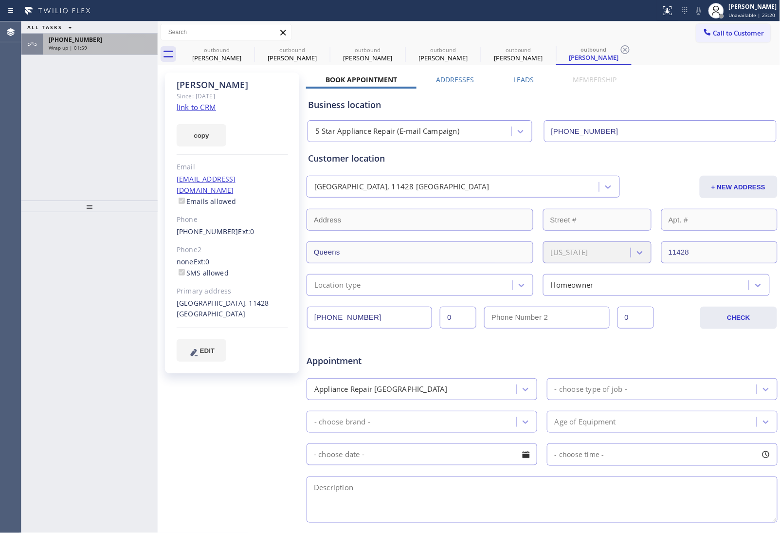
click at [105, 49] on div "Wrap up | 01:59" at bounding box center [100, 47] width 103 height 7
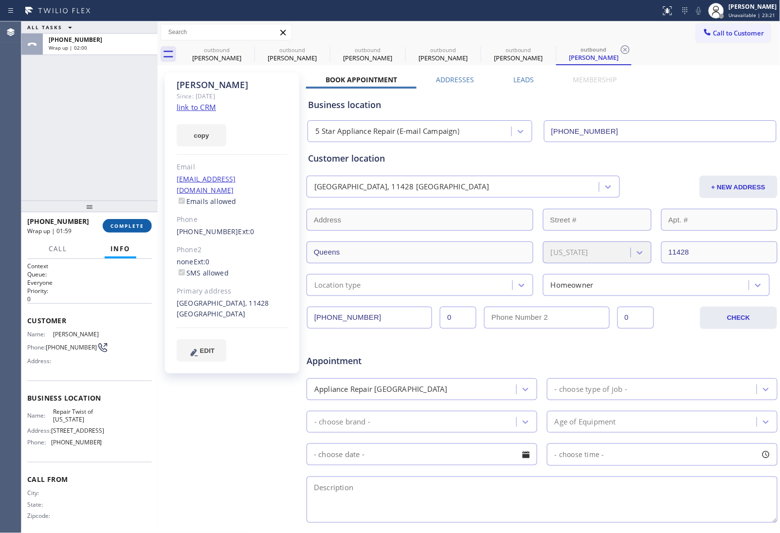
click at [125, 224] on span "COMPLETE" at bounding box center [128, 225] width 34 height 7
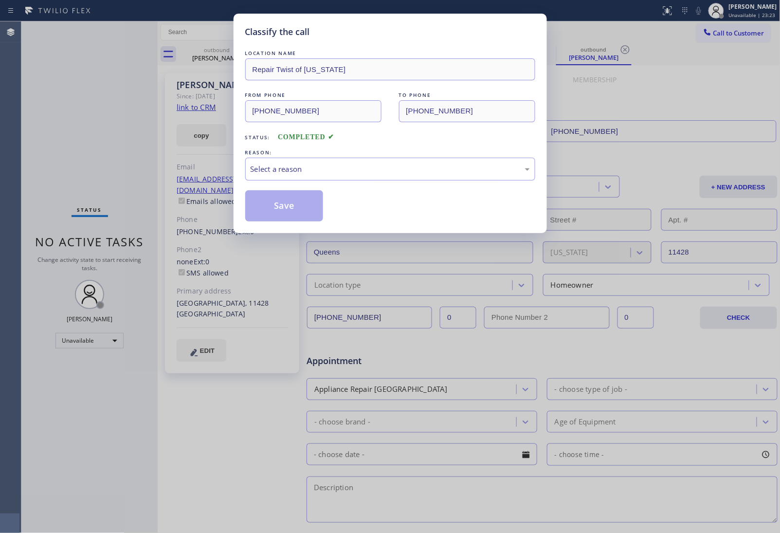
click at [322, 184] on div "LOCATION NAME Repair Twist of [US_STATE] FROM PHONE [PHONE_NUMBER] TO PHONE [PH…" at bounding box center [390, 134] width 290 height 173
click at [319, 175] on div "Select a reason" at bounding box center [390, 169] width 279 height 11
click at [298, 211] on button "Save" at bounding box center [284, 205] width 78 height 31
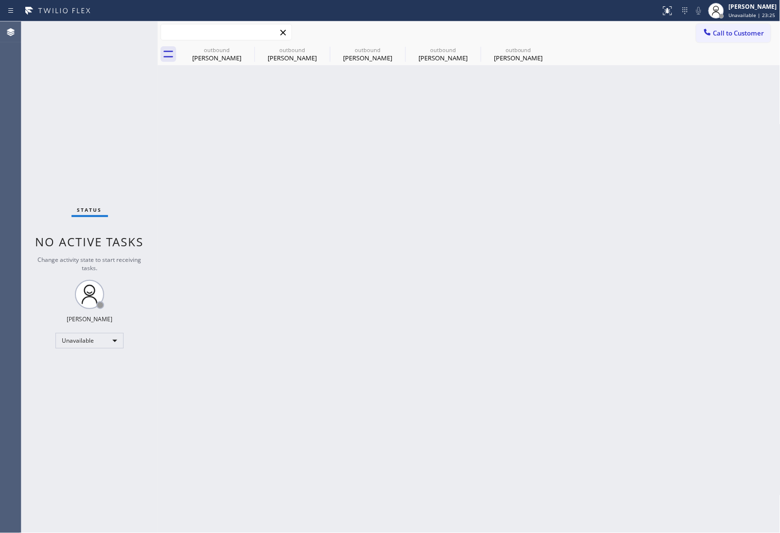
click at [241, 37] on input "text" at bounding box center [226, 32] width 130 height 16
click at [245, 47] on icon at bounding box center [248, 49] width 9 height 9
click at [0, 0] on icon at bounding box center [0, 0] width 0 height 0
type input "[PHONE_NUMBER]"
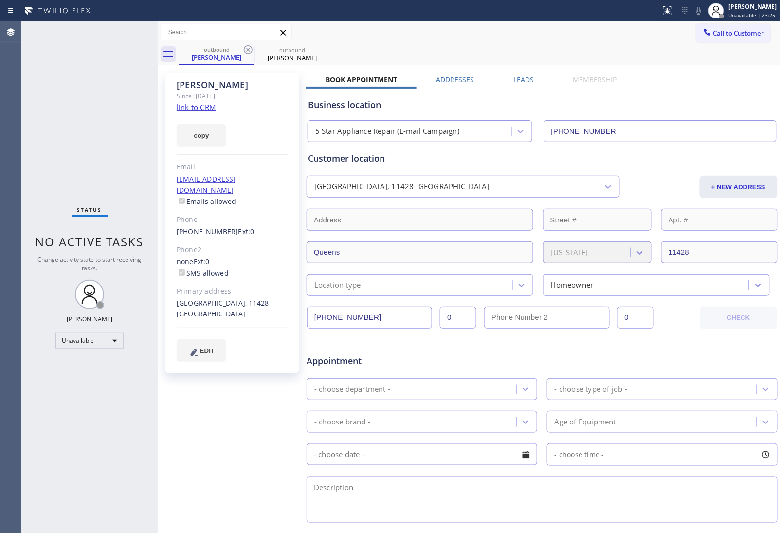
click at [245, 47] on icon at bounding box center [248, 49] width 9 height 9
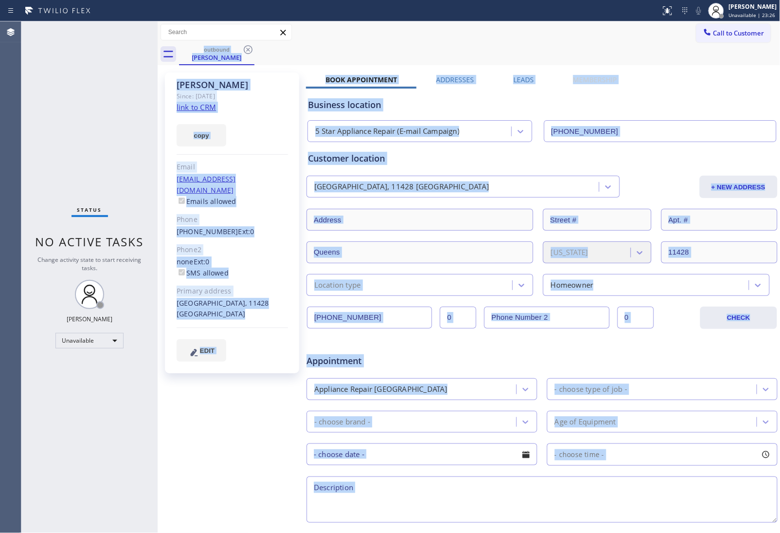
click at [245, 47] on div "outbound [PERSON_NAME]" at bounding box center [480, 54] width 602 height 22
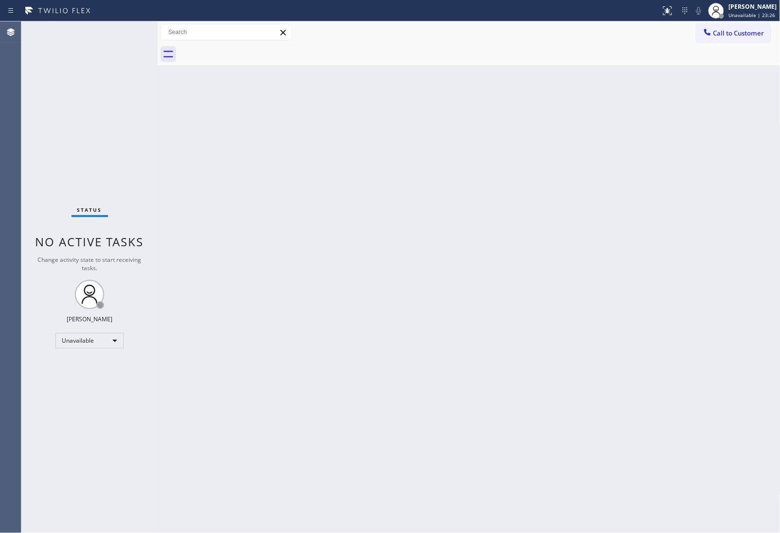
click at [749, 32] on span "Call to Customer" at bounding box center [739, 33] width 51 height 9
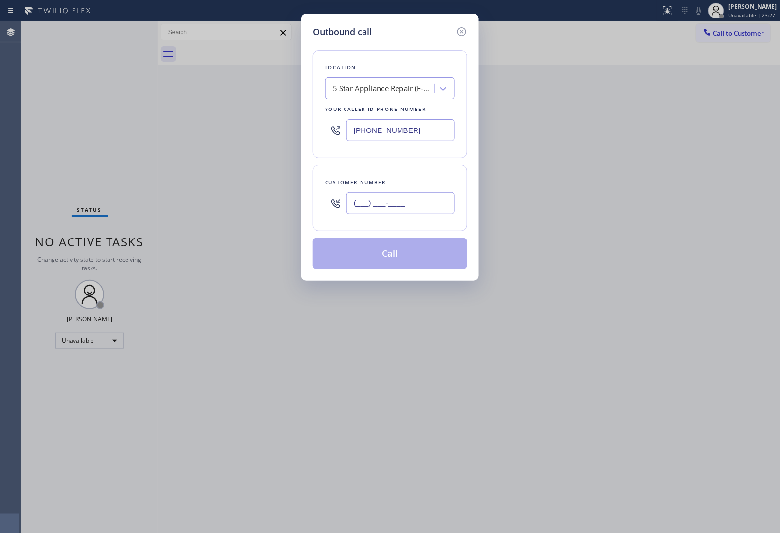
drag, startPoint x: 387, startPoint y: 201, endPoint x: 254, endPoint y: 6, distance: 236.2
click at [383, 202] on input "(___) ___-____" at bounding box center [401, 203] width 109 height 22
paste input "718) 844-0995"
type input "[PHONE_NUMBER]"
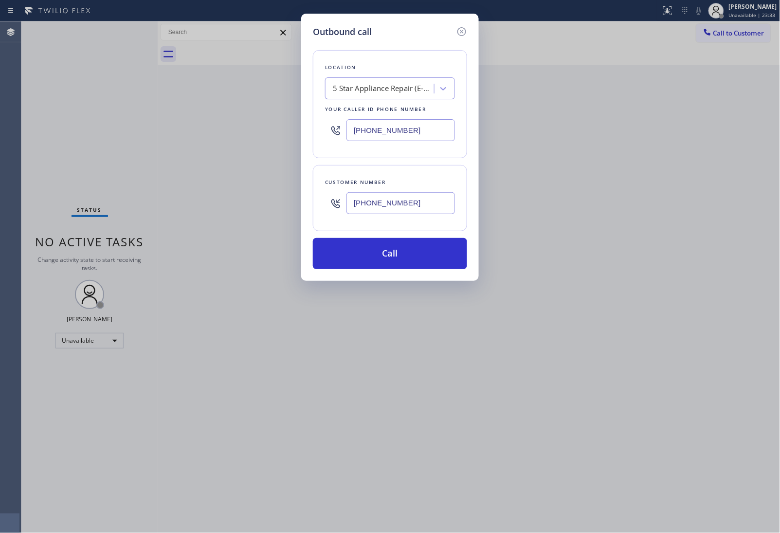
click at [381, 132] on input "[PHONE_NUMBER]" at bounding box center [401, 130] width 109 height 22
paste input "347) 284-617"
type input "[PHONE_NUMBER]"
click at [404, 249] on button "Call" at bounding box center [390, 253] width 154 height 31
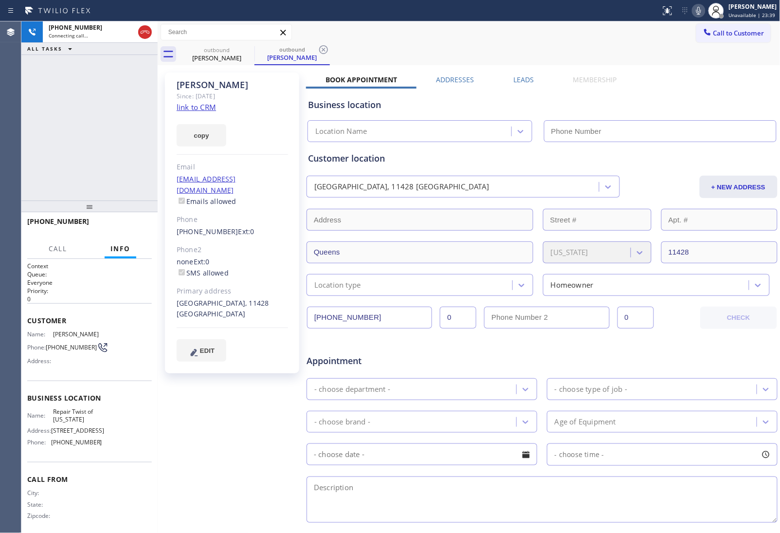
type input "[PHONE_NUMBER]"
click at [675, 59] on div "outbound [PERSON_NAME] outbound [PERSON_NAME]" at bounding box center [480, 54] width 602 height 22
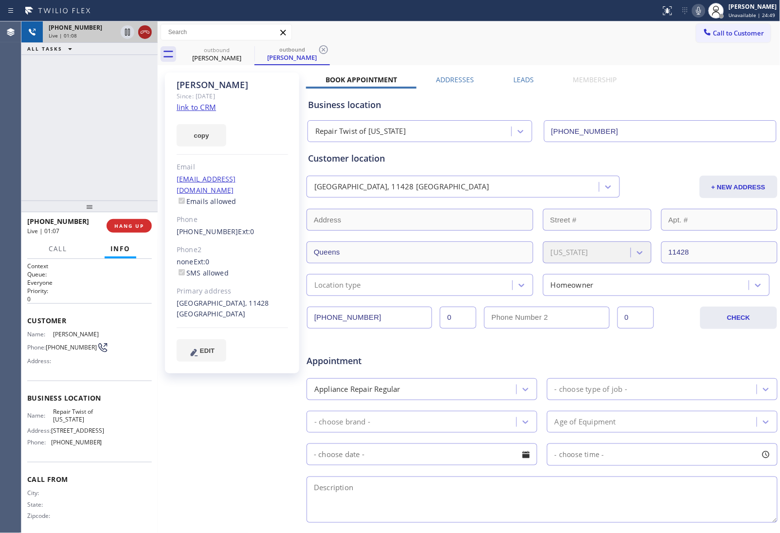
click at [147, 30] on icon at bounding box center [145, 32] width 12 height 12
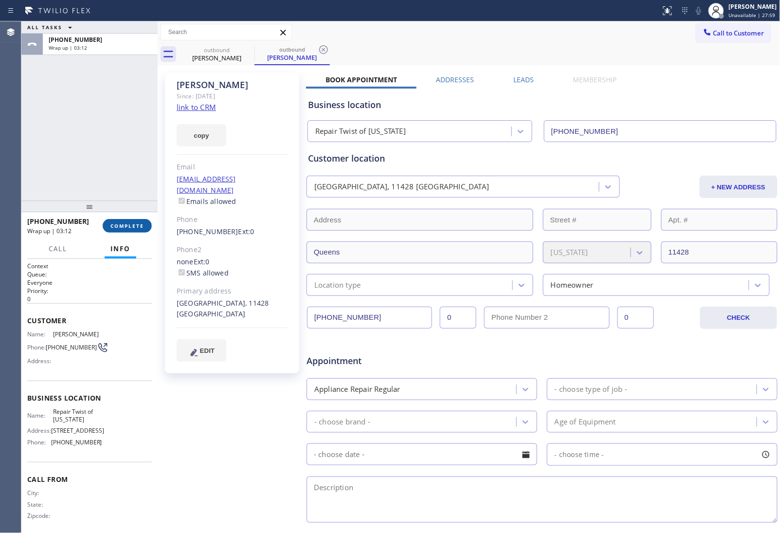
click at [139, 227] on button "COMPLETE" at bounding box center [127, 226] width 49 height 14
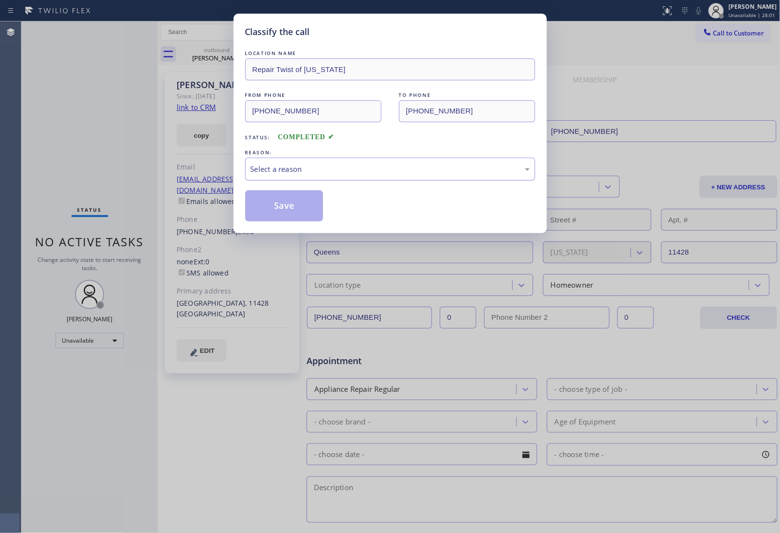
click at [296, 176] on div "Select a reason" at bounding box center [390, 169] width 290 height 23
click at [291, 167] on div "#2 Not Booked - Dont do type/out of service area/bad call" at bounding box center [390, 169] width 279 height 11
click at [281, 208] on button "Save" at bounding box center [284, 205] width 78 height 31
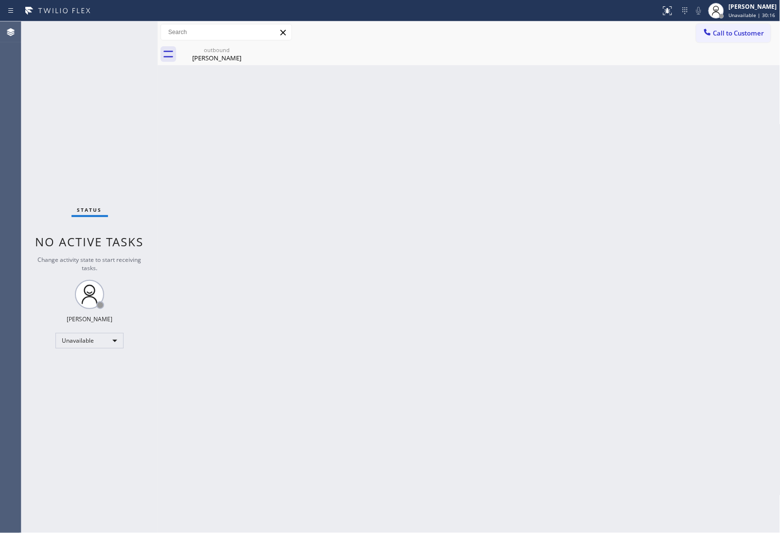
click at [694, 192] on div "Back to Dashboard Change Sender ID Customers Technicians Select a contact Outbo…" at bounding box center [469, 277] width 623 height 512
click at [741, 34] on span "Call to Customer" at bounding box center [739, 33] width 51 height 9
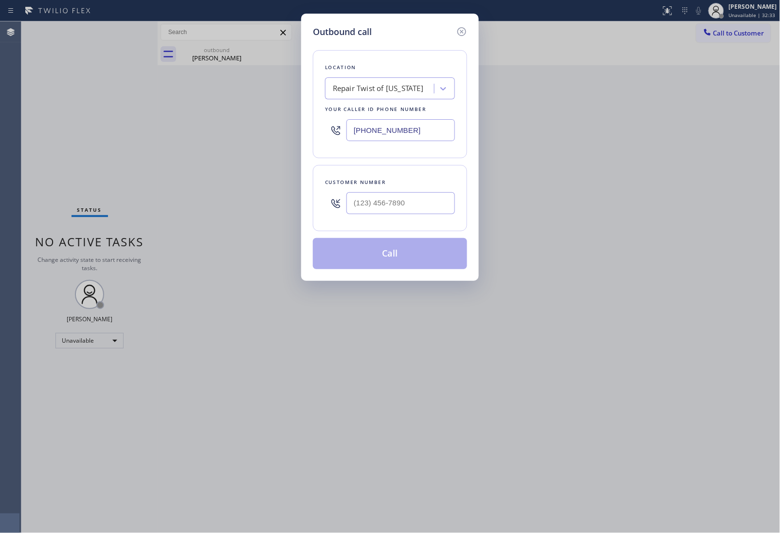
click at [365, 132] on input "[PHONE_NUMBER]" at bounding box center [401, 130] width 109 height 22
paste input "213) 566-1222"
type input "[PHONE_NUMBER]"
click at [375, 210] on input "(___) ___-____" at bounding box center [401, 203] width 109 height 22
paste input "201) 427-2338"
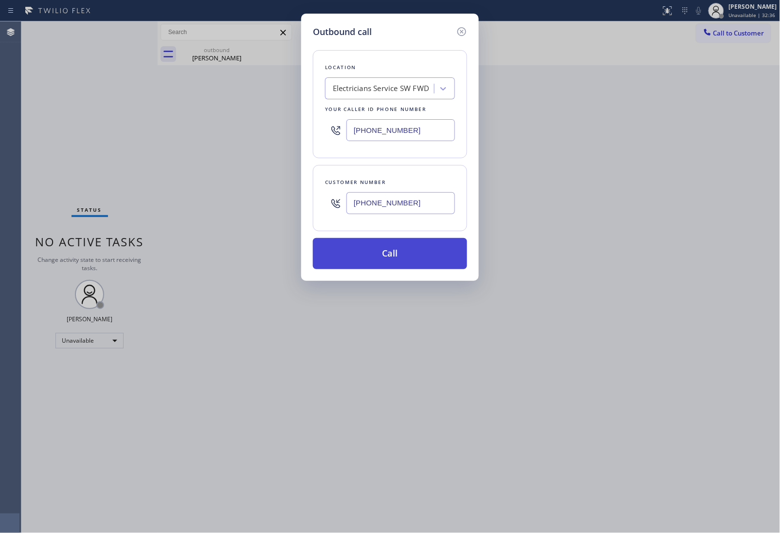
type input "[PHONE_NUMBER]"
drag, startPoint x: 400, startPoint y: 258, endPoint x: 602, endPoint y: 6, distance: 322.8
click at [403, 258] on button "Call" at bounding box center [390, 253] width 154 height 31
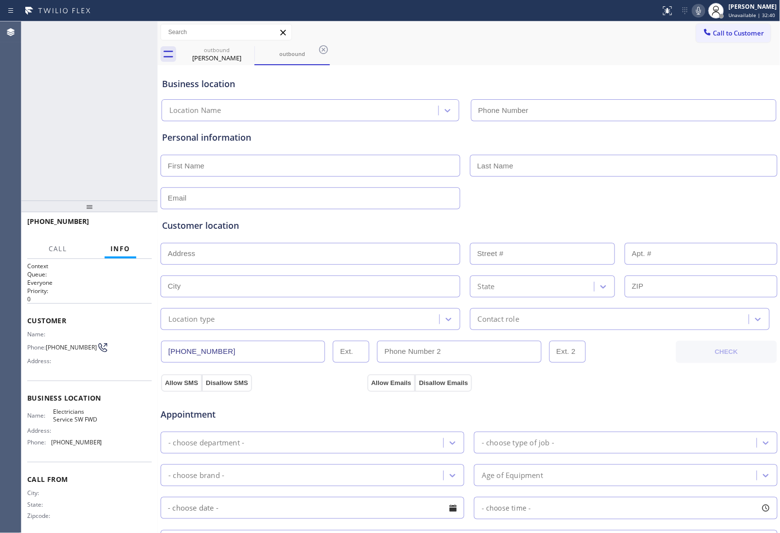
type input "[PHONE_NUMBER]"
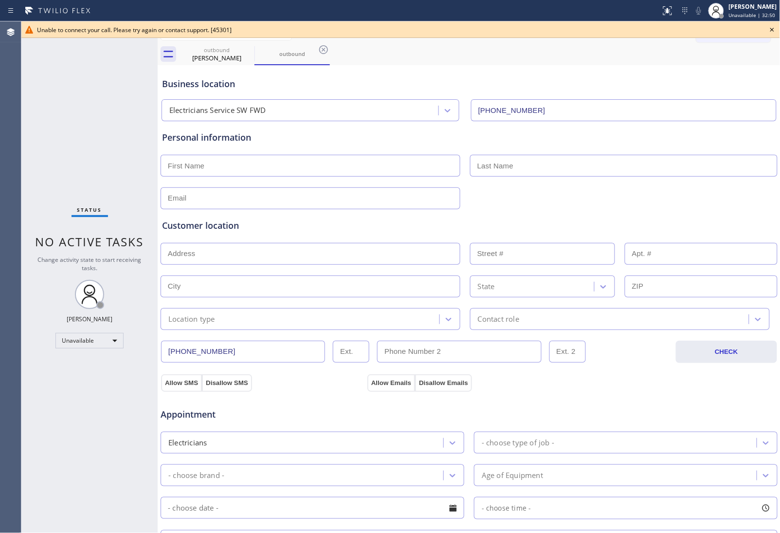
click at [767, 32] on div "Unable to connect your call. Please try again or contact support. [45301]" at bounding box center [400, 29] width 759 height 17
click at [771, 29] on icon at bounding box center [773, 30] width 12 height 12
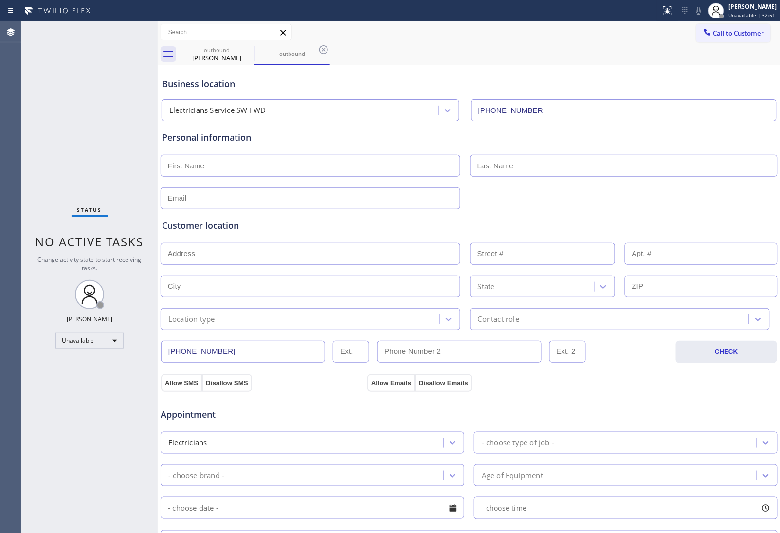
click at [766, 29] on div "Call to Customer Outbound call Location Electricians Service SW FWD Your caller…" at bounding box center [739, 32] width 84 height 17
click at [739, 30] on span "Call to Customer" at bounding box center [739, 33] width 51 height 9
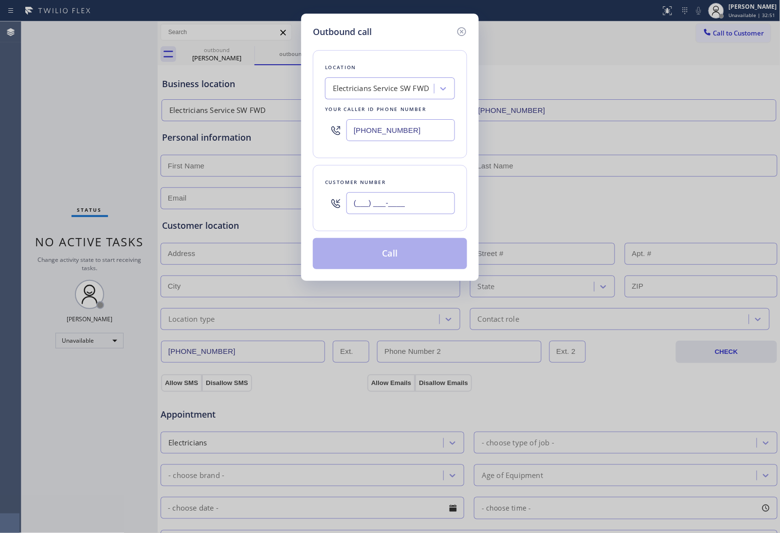
click at [434, 199] on input "(___) ___-____" at bounding box center [401, 203] width 109 height 22
paste input "201) 427-2338"
type input "[PHONE_NUMBER]"
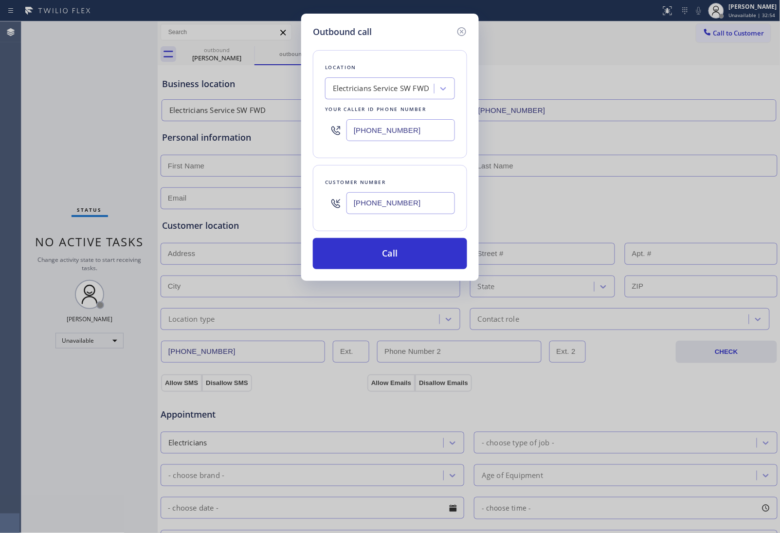
drag, startPoint x: 390, startPoint y: 234, endPoint x: 380, endPoint y: 283, distance: 50.7
click at [386, 235] on div "Location Electricians Service SW FWD Your caller id phone number [PHONE_NUMBER]…" at bounding box center [390, 153] width 154 height 231
click at [380, 241] on button "Call" at bounding box center [390, 253] width 154 height 31
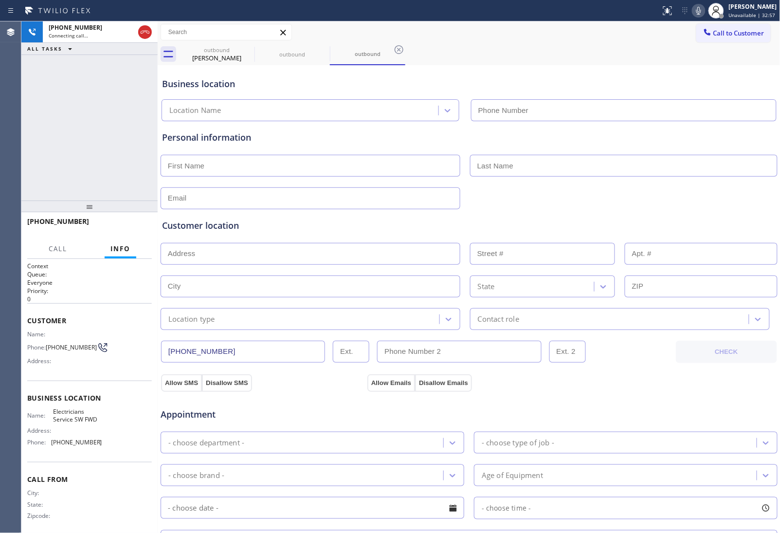
type input "[PHONE_NUMBER]"
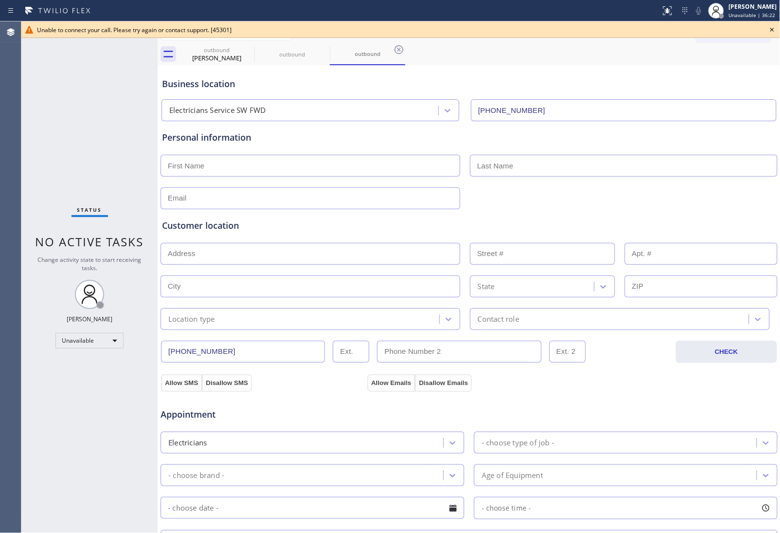
click at [774, 28] on icon at bounding box center [773, 30] width 4 height 4
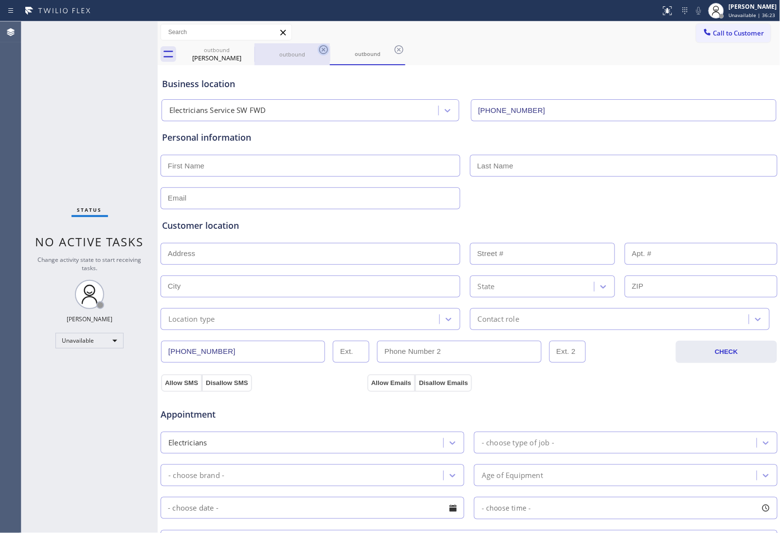
click at [0, 0] on icon at bounding box center [0, 0] width 0 height 0
click at [247, 49] on icon at bounding box center [248, 49] width 9 height 9
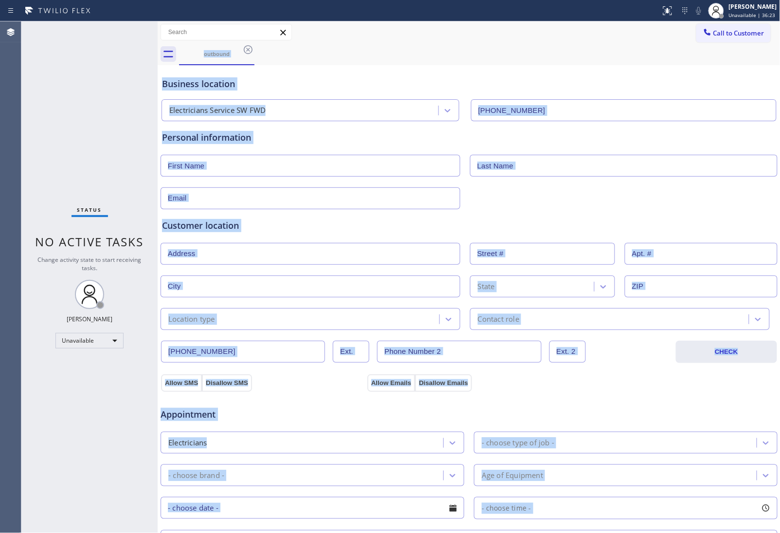
drag, startPoint x: 247, startPoint y: 49, endPoint x: 271, endPoint y: 67, distance: 29.9
click at [261, 59] on div "outbound" at bounding box center [480, 54] width 602 height 22
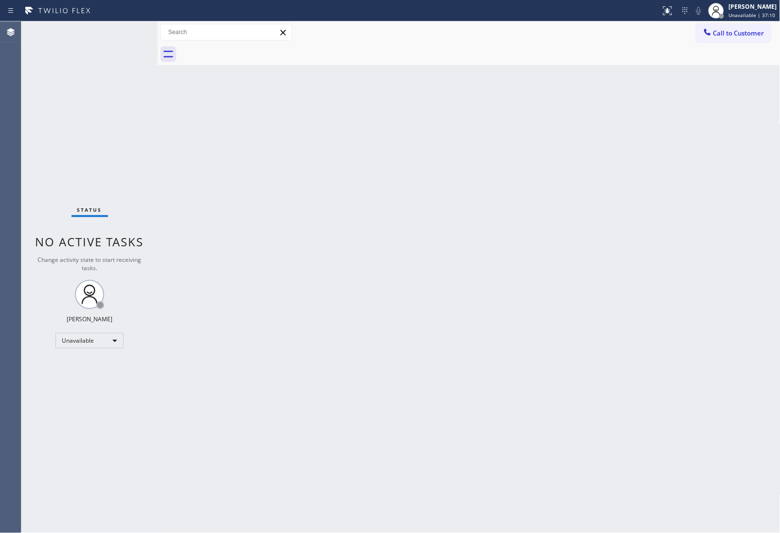
click at [716, 151] on div "Back to Dashboard Change Sender ID Customers Technicians Select a contact Outbo…" at bounding box center [469, 277] width 623 height 512
click at [682, 204] on div "Back to Dashboard Change Sender ID Customers Technicians Select a contact Outbo…" at bounding box center [469, 277] width 623 height 512
click at [728, 37] on span "Call to Customer" at bounding box center [739, 33] width 51 height 9
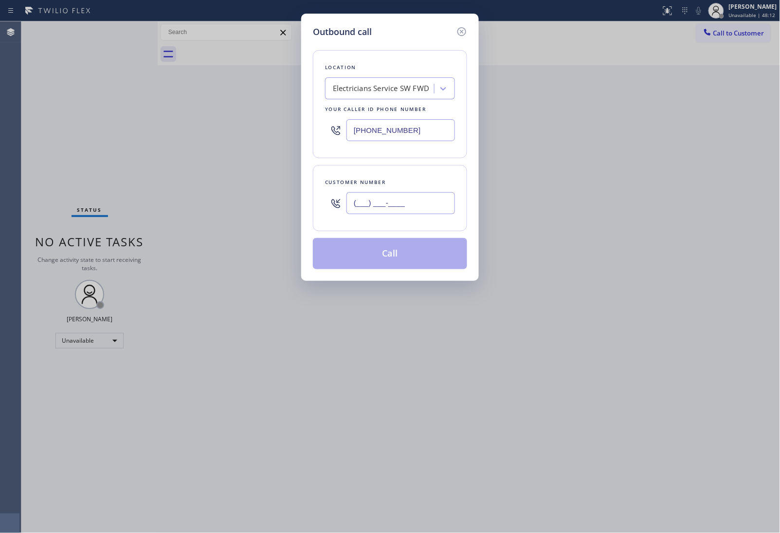
click at [389, 206] on input "(___) ___-____" at bounding box center [401, 203] width 109 height 22
paste input "818) 355-7782"
type input "[PHONE_NUMBER]"
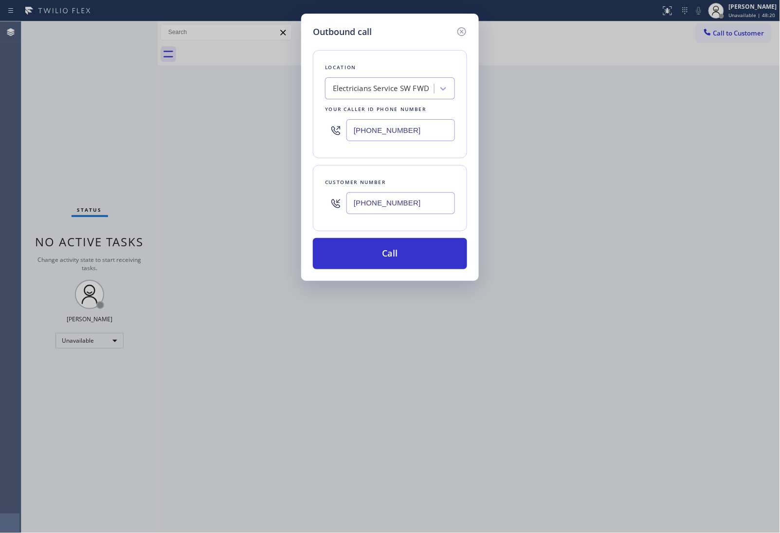
click at [672, 152] on div "Outbound call Location Electricians Service SW FWD Your caller id phone number …" at bounding box center [390, 266] width 780 height 533
click at [410, 147] on div "Location Electricians Service SW FWD Your caller id phone number [PHONE_NUMBER]" at bounding box center [390, 104] width 154 height 108
click at [405, 136] on input "[PHONE_NUMBER]" at bounding box center [401, 130] width 109 height 22
paste input "855) 666-9755"
type input "[PHONE_NUMBER]"
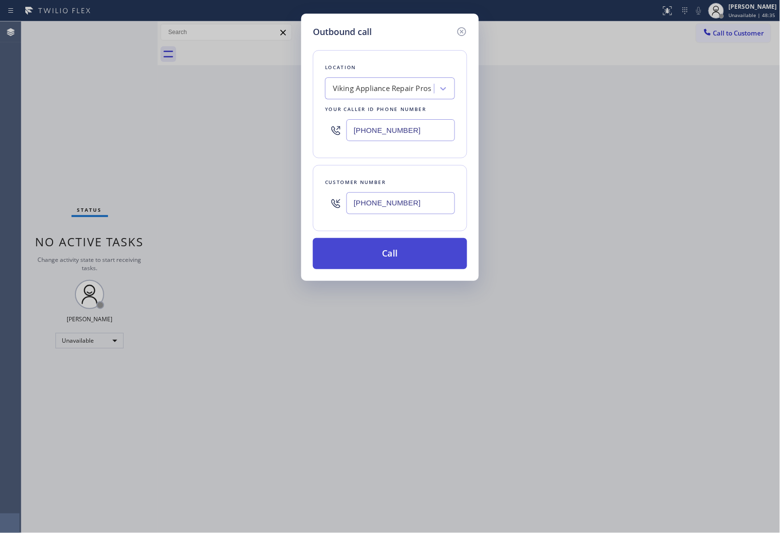
click at [409, 263] on button "Call" at bounding box center [390, 253] width 154 height 31
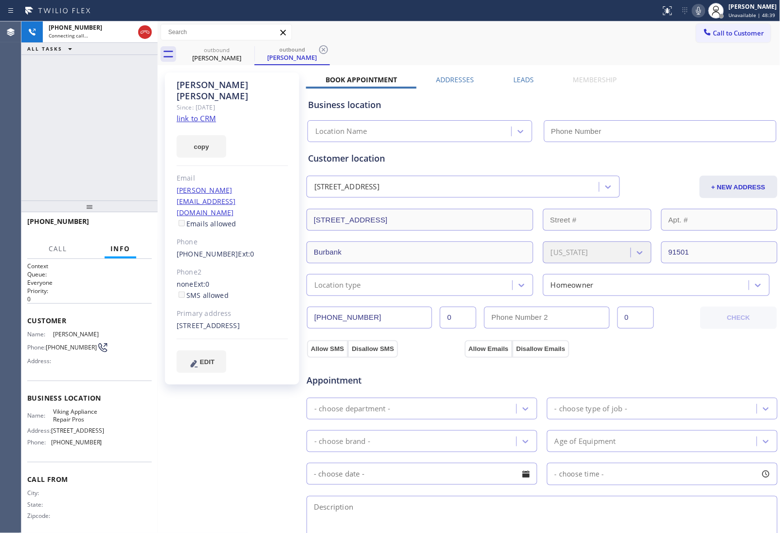
click at [190, 113] on link "link to CRM" at bounding box center [196, 118] width 39 height 10
type input "[PHONE_NUMBER]"
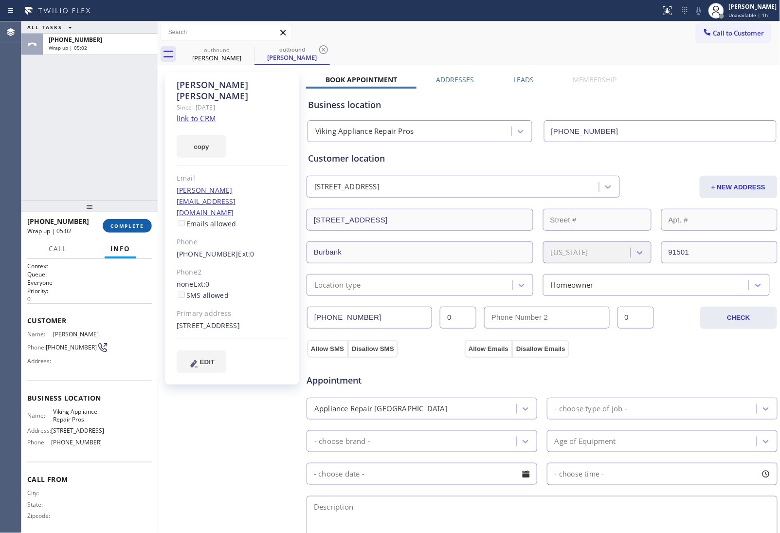
click at [127, 224] on span "COMPLETE" at bounding box center [128, 225] width 34 height 7
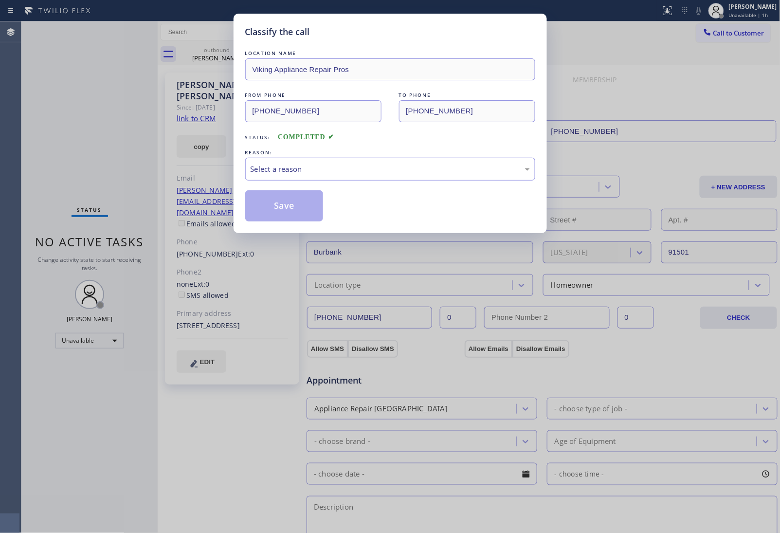
click at [341, 183] on div "LOCATION NAME Viking Appliance Repair Pros FROM PHONE [PHONE_NUMBER] TO PHONE […" at bounding box center [390, 134] width 290 height 173
click at [329, 173] on div "Select a reason" at bounding box center [390, 169] width 279 height 11
click at [284, 212] on button "Save" at bounding box center [284, 205] width 78 height 31
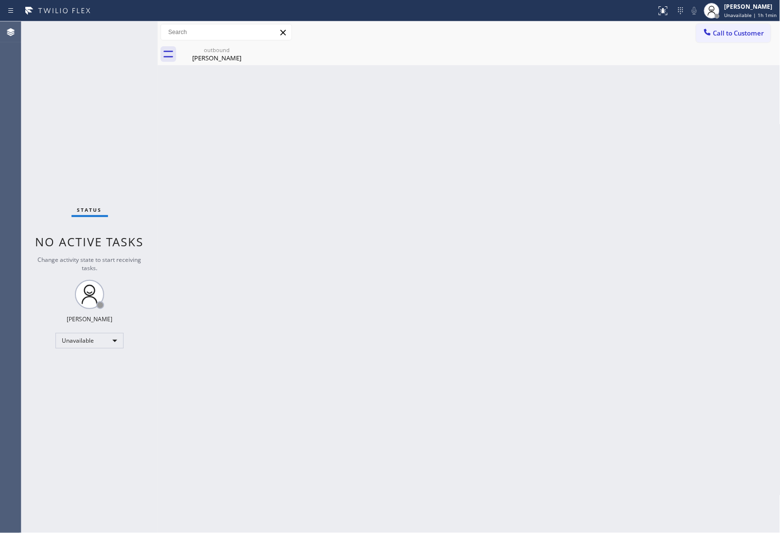
click at [711, 176] on div "Back to Dashboard Change Sender ID Customers Technicians Select a contact Outbo…" at bounding box center [469, 277] width 623 height 512
click at [228, 47] on div "outbound" at bounding box center [217, 49] width 74 height 7
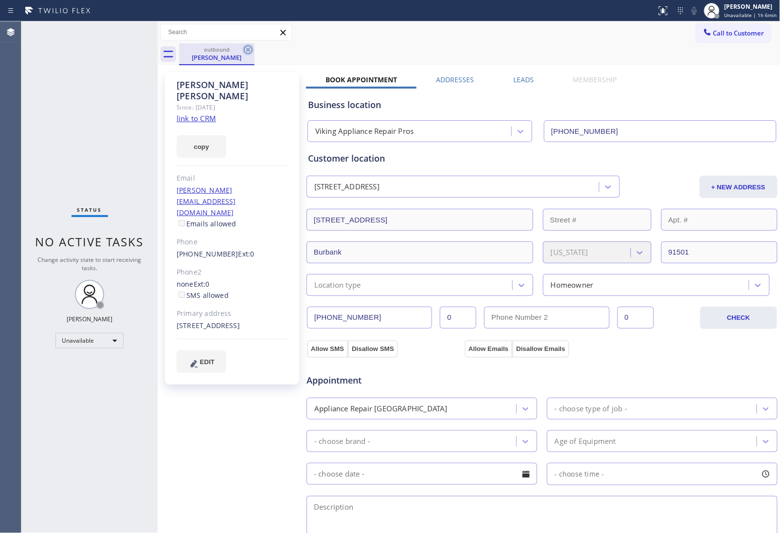
click at [245, 51] on icon at bounding box center [248, 50] width 12 height 12
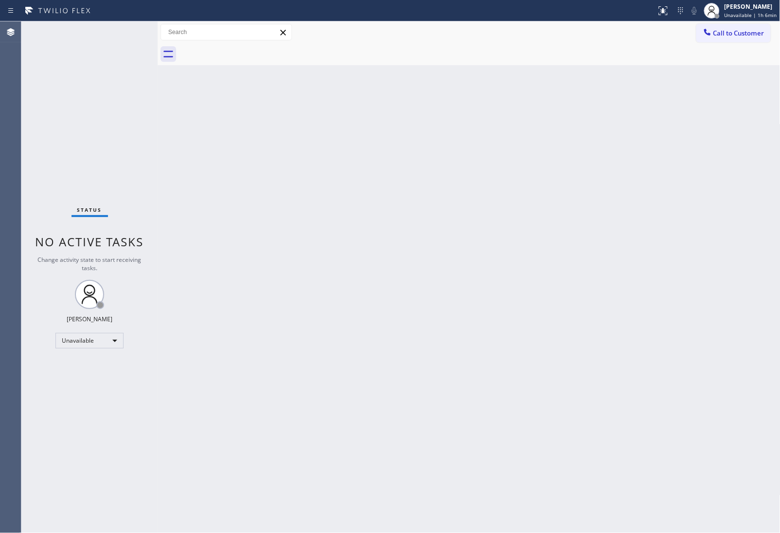
drag, startPoint x: 631, startPoint y: 176, endPoint x: 710, endPoint y: 55, distance: 144.2
click at [635, 171] on div "Back to Dashboard Change Sender ID Customers Technicians Select a contact Outbo…" at bounding box center [469, 277] width 623 height 512
drag, startPoint x: 738, startPoint y: 35, endPoint x: 506, endPoint y: 162, distance: 263.9
click at [729, 37] on span "Call to Customer" at bounding box center [739, 33] width 51 height 9
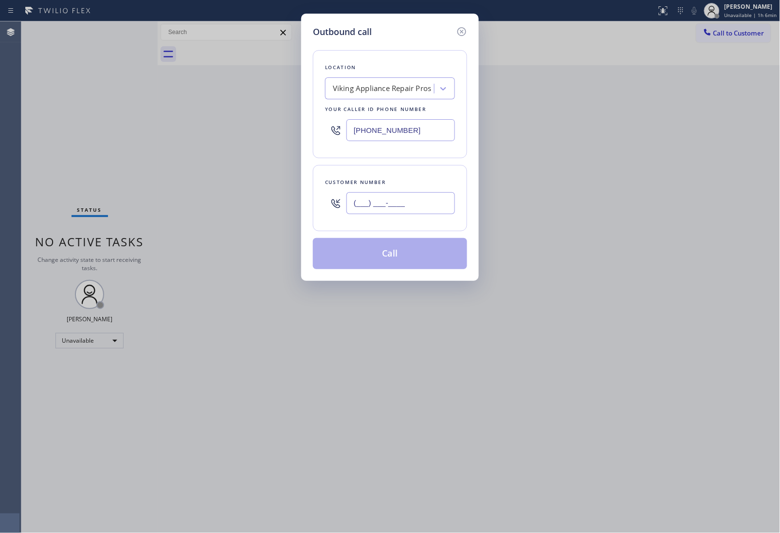
click at [388, 211] on input "(___) ___-____" at bounding box center [401, 203] width 109 height 22
paste input "661) 510-3943"
type input "[PHONE_NUMBER]"
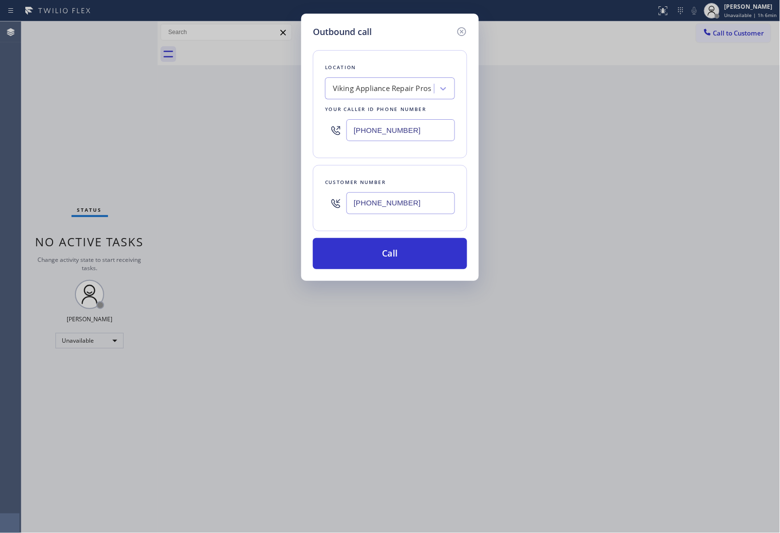
drag, startPoint x: 367, startPoint y: 131, endPoint x: 389, endPoint y: 179, distance: 52.5
click at [367, 132] on input "[PHONE_NUMBER]" at bounding box center [401, 130] width 109 height 22
paste input "731-4952"
type input "[PHONE_NUMBER]"
click at [386, 259] on button "Call" at bounding box center [390, 253] width 154 height 31
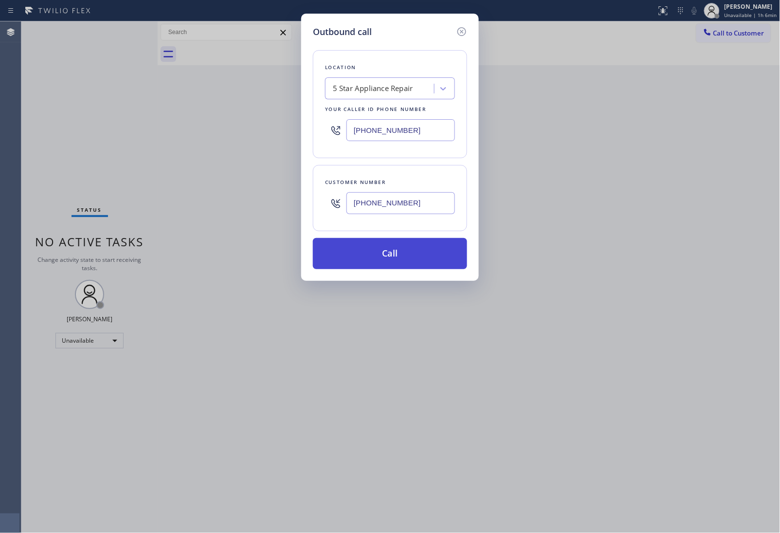
click at [363, 257] on button "Call" at bounding box center [390, 253] width 154 height 31
click at [313, 238] on button "Call" at bounding box center [390, 253] width 154 height 31
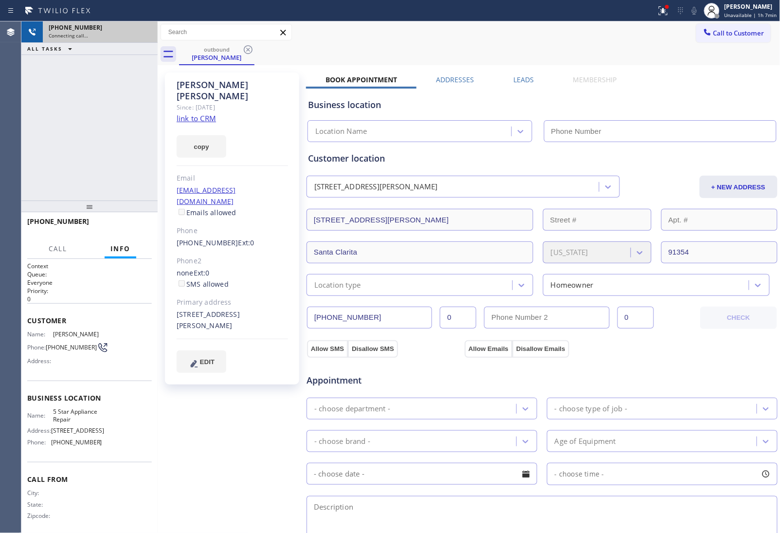
click at [134, 29] on div "[PHONE_NUMBER]" at bounding box center [100, 27] width 103 height 8
click at [140, 26] on div at bounding box center [145, 31] width 18 height 21
click at [146, 28] on icon at bounding box center [145, 32] width 12 height 12
click at [146, 28] on div "[PHONE_NUMBER]" at bounding box center [100, 27] width 103 height 8
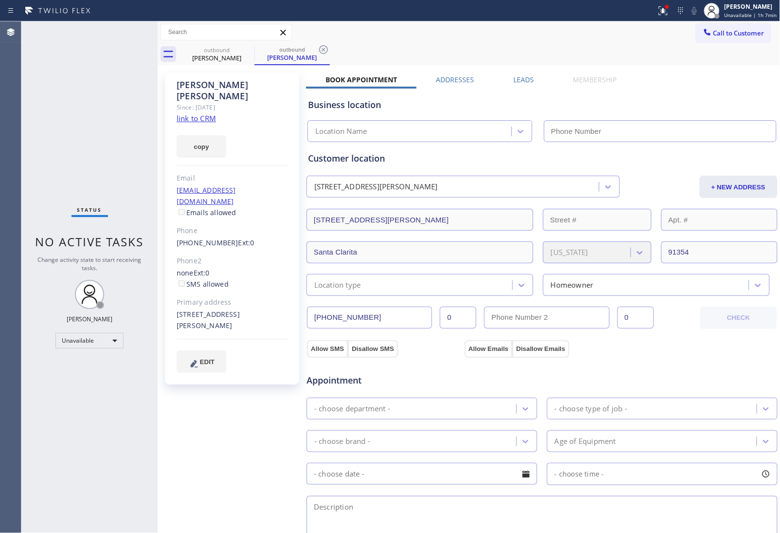
click at [208, 113] on link "link to CRM" at bounding box center [196, 118] width 39 height 10
type input "[PHONE_NUMBER]"
drag, startPoint x: 242, startPoint y: 39, endPoint x: 249, endPoint y: 50, distance: 13.0
click at [246, 43] on div "Call to Customer Outbound call Location 5 Star Appliance Repair Your caller id …" at bounding box center [469, 43] width 623 height 44
click at [248, 49] on icon at bounding box center [248, 49] width 9 height 9
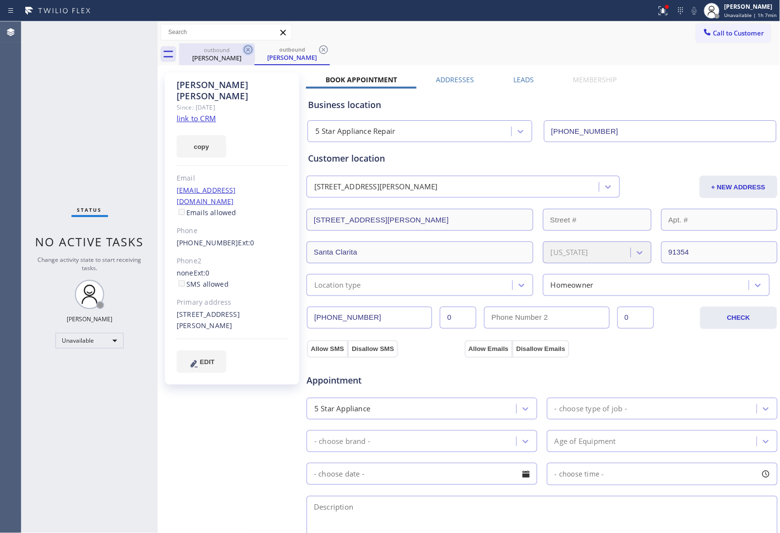
click at [246, 49] on icon at bounding box center [248, 50] width 12 height 12
click at [255, 49] on div "outbound [PERSON_NAME]" at bounding box center [292, 54] width 75 height 22
click at [246, 49] on icon at bounding box center [248, 50] width 12 height 12
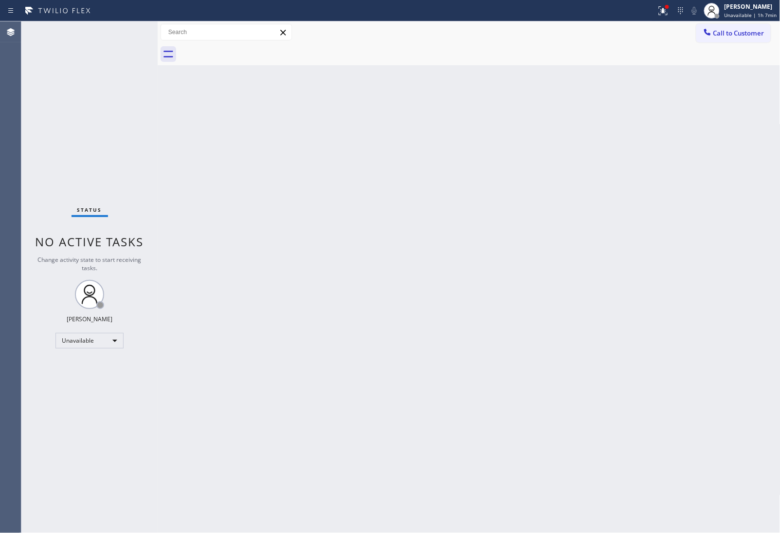
click at [246, 49] on div at bounding box center [480, 54] width 602 height 22
click at [695, 336] on div "Back to Dashboard Change Sender ID Customers Technicians Select a contact Outbo…" at bounding box center [469, 277] width 623 height 512
click at [726, 30] on span "Call to Customer" at bounding box center [739, 33] width 51 height 9
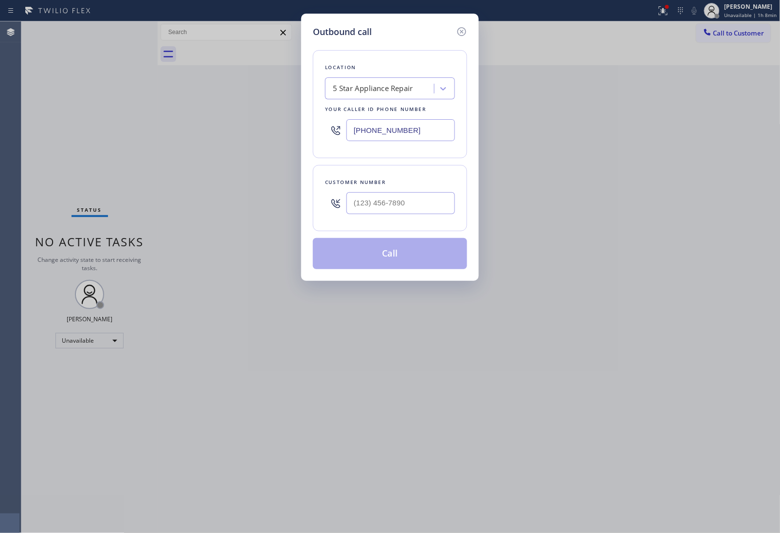
click at [386, 132] on input "[PHONE_NUMBER]" at bounding box center [401, 130] width 109 height 22
paste input "718) 865-2843"
type input "[PHONE_NUMBER]"
type input "(___) ___-____"
click at [386, 207] on input "(___) ___-____" at bounding box center [401, 203] width 109 height 22
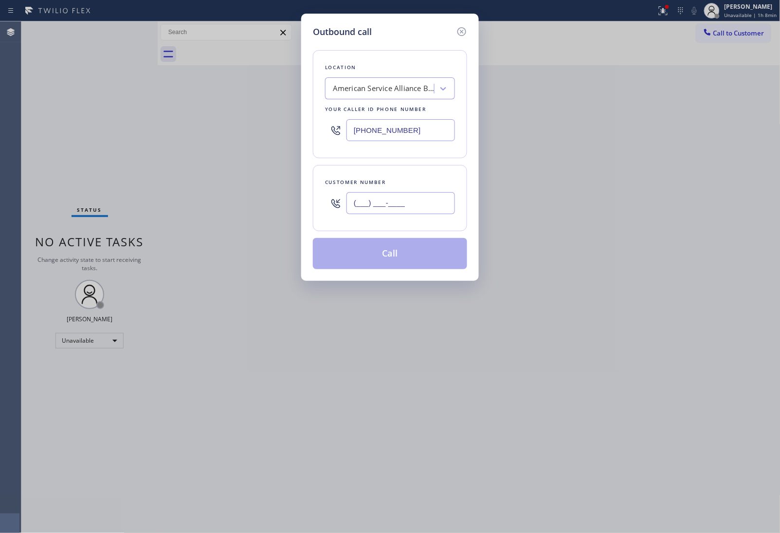
paste input "718) 308-0744"
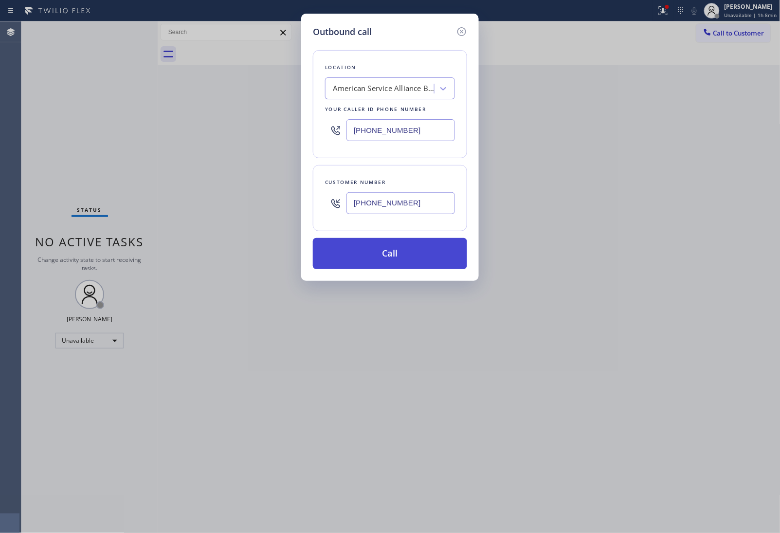
type input "[PHONE_NUMBER]"
click at [389, 256] on button "Call" at bounding box center [390, 253] width 154 height 31
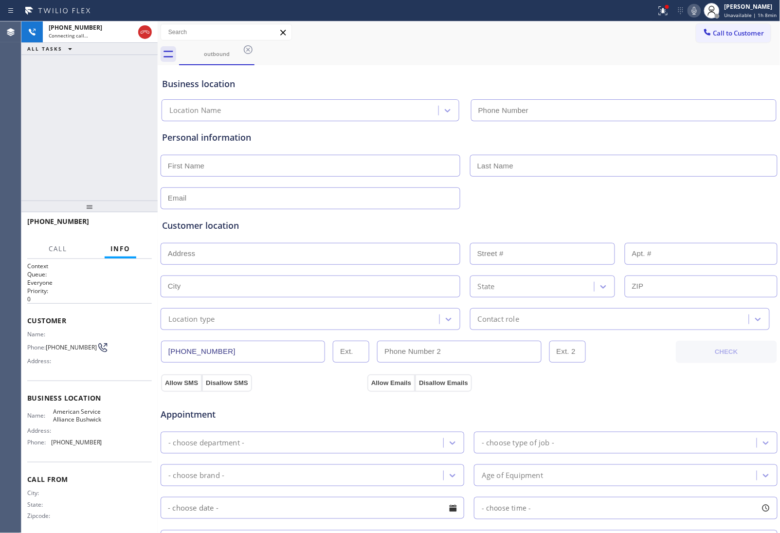
type input "[PHONE_NUMBER]"
click at [694, 209] on div "Customer location >> ADD NEW ADDRESS << + NEW ADDRESS State Location type Conta…" at bounding box center [469, 267] width 618 height 125
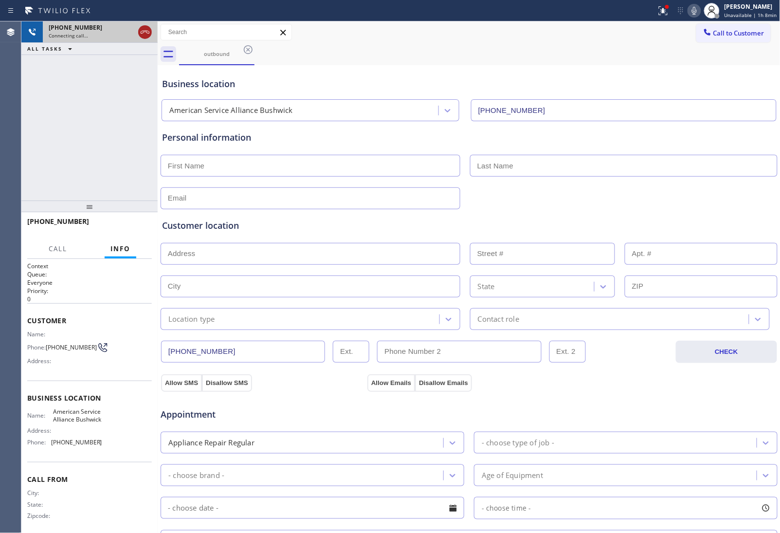
click at [144, 33] on icon at bounding box center [145, 32] width 12 height 12
click at [719, 43] on div "outbound" at bounding box center [480, 54] width 602 height 22
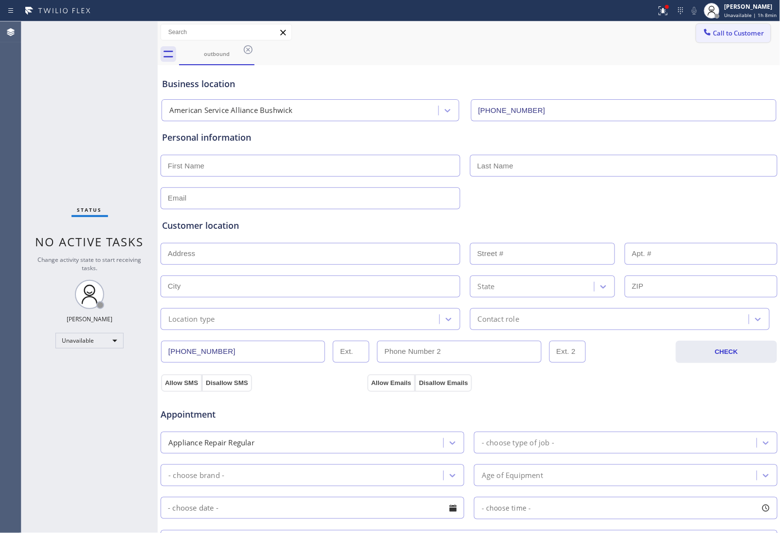
click at [719, 39] on button "Call to Customer" at bounding box center [734, 33] width 74 height 19
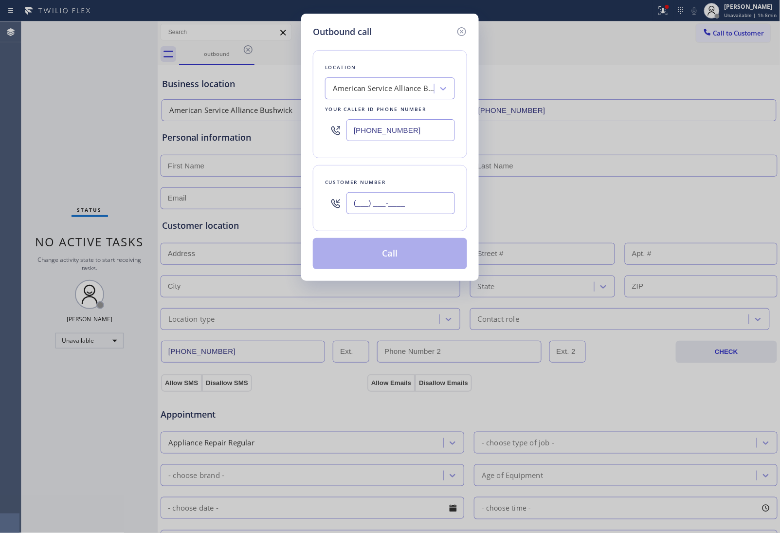
click at [411, 196] on input "(___) ___-____" at bounding box center [401, 203] width 109 height 22
paste input "718) 308-0744"
type input "[PHONE_NUMBER]"
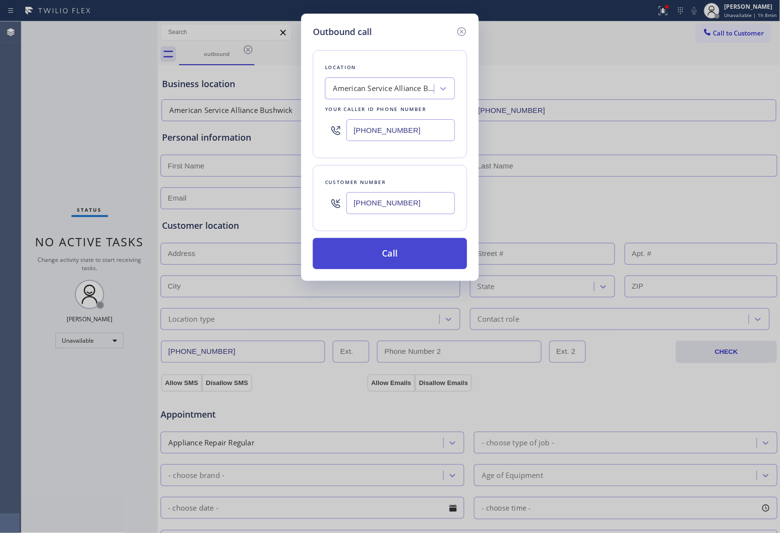
click at [395, 259] on button "Call" at bounding box center [390, 253] width 154 height 31
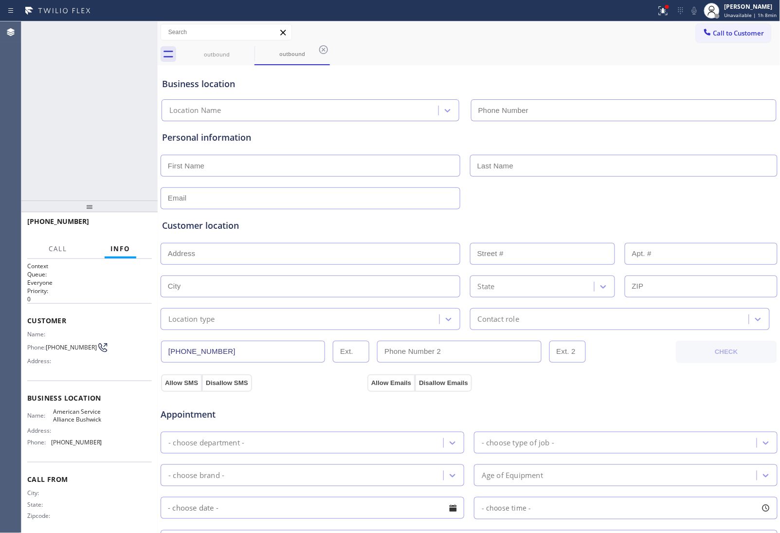
type input "[PHONE_NUMBER]"
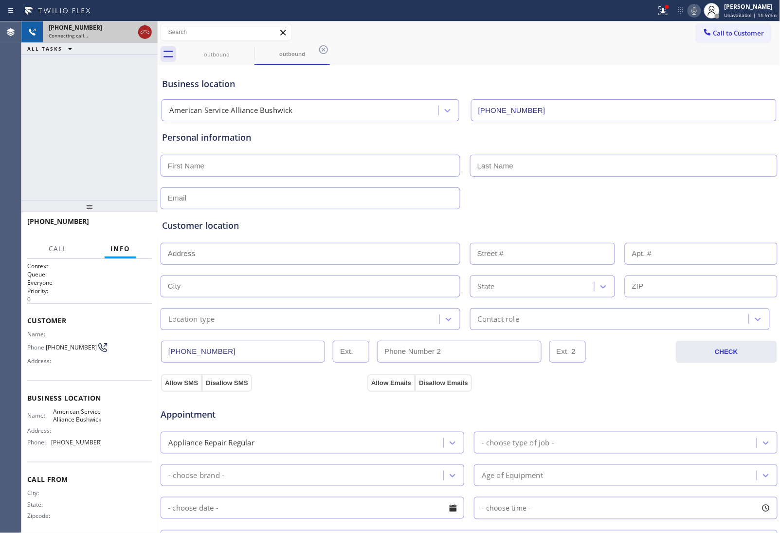
click at [139, 30] on icon at bounding box center [145, 32] width 12 height 12
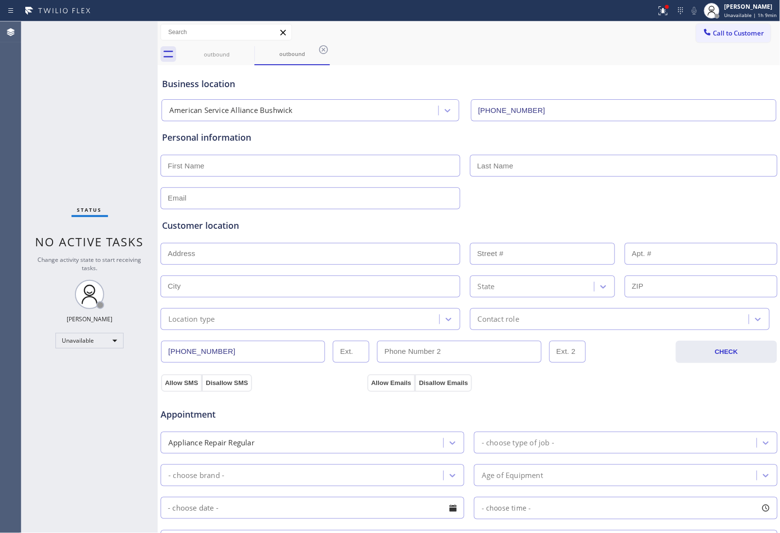
click at [681, 407] on div "Appointment" at bounding box center [469, 408] width 619 height 25
click at [714, 33] on span "Call to Customer" at bounding box center [739, 33] width 51 height 9
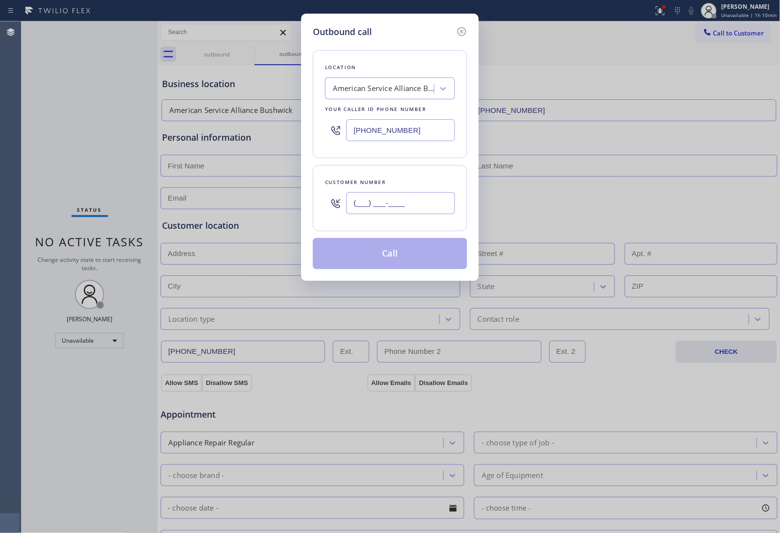
click at [368, 197] on input "(___) ___-____" at bounding box center [401, 203] width 109 height 22
paste input "718) 844-0995"
type input "[PHONE_NUMBER]"
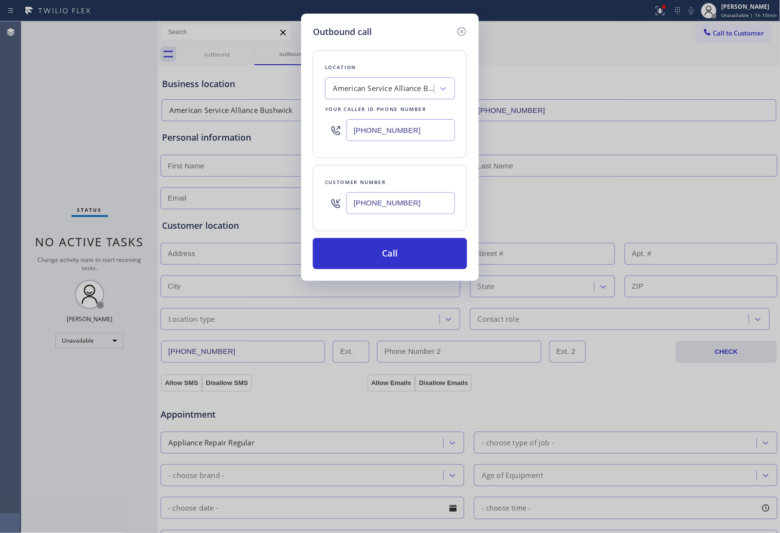
click at [667, 174] on div "Outbound call Location American Service Alliance Bushwick Your caller id phone …" at bounding box center [390, 266] width 780 height 533
drag, startPoint x: 672, startPoint y: 71, endPoint x: 384, endPoint y: 5, distance: 296.0
click at [670, 71] on div "Outbound call Location American Service Alliance Bushwick Your caller id phone …" at bounding box center [390, 266] width 780 height 533
drag, startPoint x: 412, startPoint y: 115, endPoint x: 412, endPoint y: 125, distance: 9.7
click at [412, 124] on div "[PHONE_NUMBER]" at bounding box center [390, 130] width 130 height 32
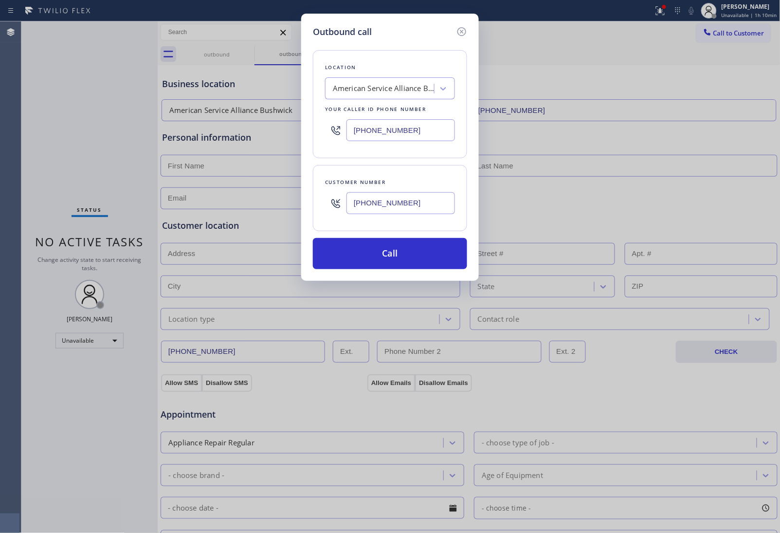
click at [412, 129] on input "[PHONE_NUMBER]" at bounding box center [401, 130] width 109 height 22
paste input "347) 284-6179"
type input "[PHONE_NUMBER]"
click at [443, 257] on button "Call" at bounding box center [390, 253] width 154 height 31
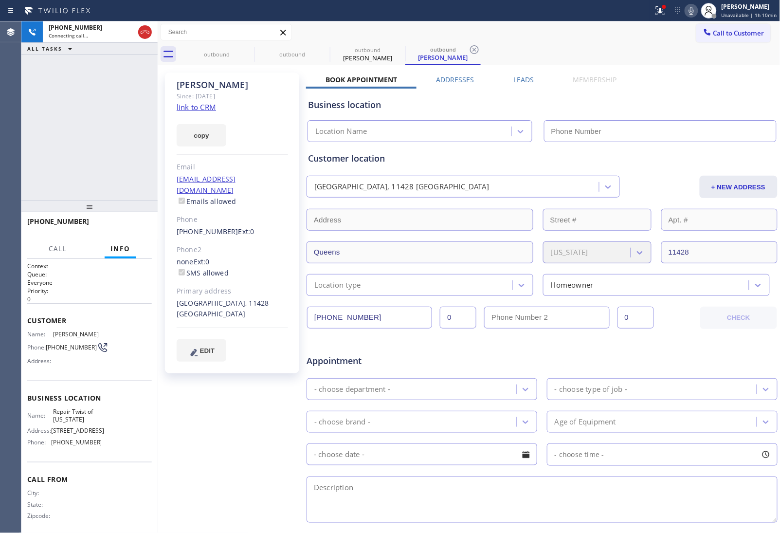
type input "[PHONE_NUMBER]"
drag, startPoint x: 670, startPoint y: 105, endPoint x: 477, endPoint y: 74, distance: 195.6
click at [668, 105] on div "Business location" at bounding box center [542, 104] width 468 height 13
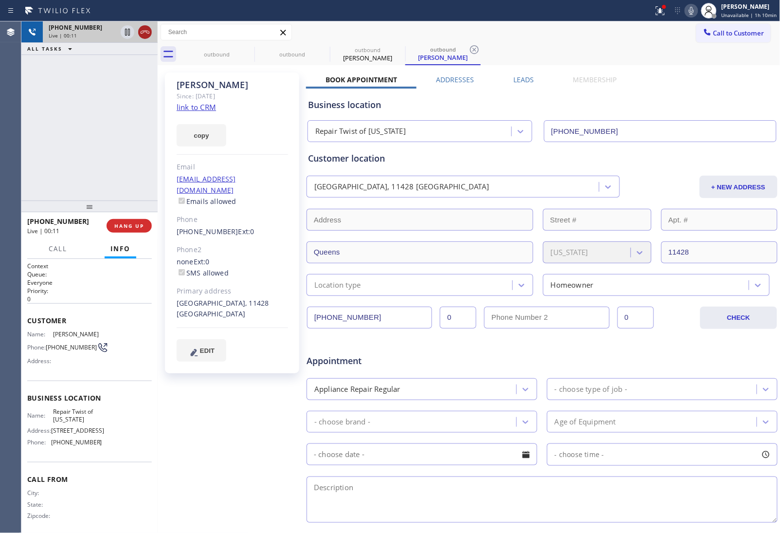
click at [142, 32] on icon at bounding box center [145, 32] width 12 height 12
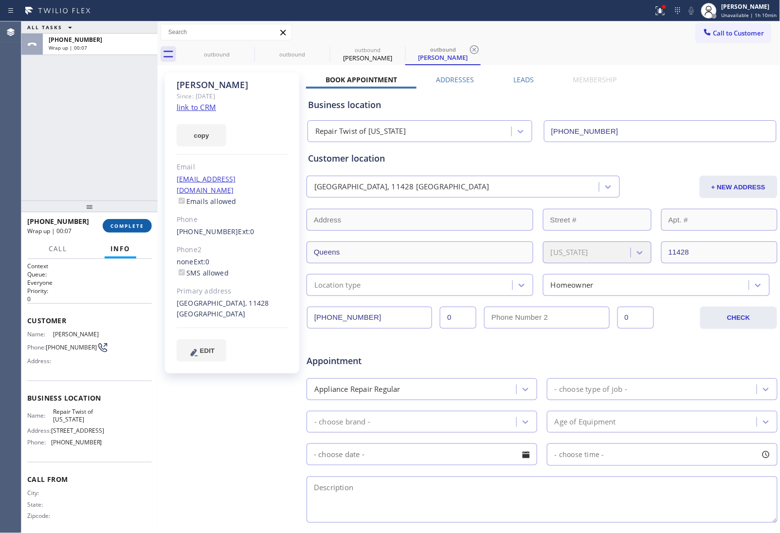
click at [139, 222] on span "COMPLETE" at bounding box center [128, 225] width 34 height 7
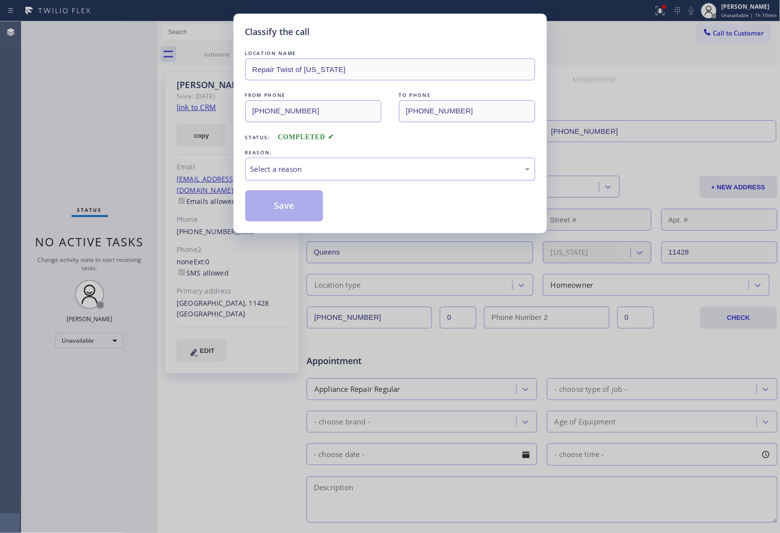
click at [337, 165] on div "Select a reason" at bounding box center [390, 169] width 290 height 23
drag, startPoint x: 274, startPoint y: 210, endPoint x: 330, endPoint y: 322, distance: 125.4
click at [274, 210] on button "Save" at bounding box center [284, 205] width 78 height 31
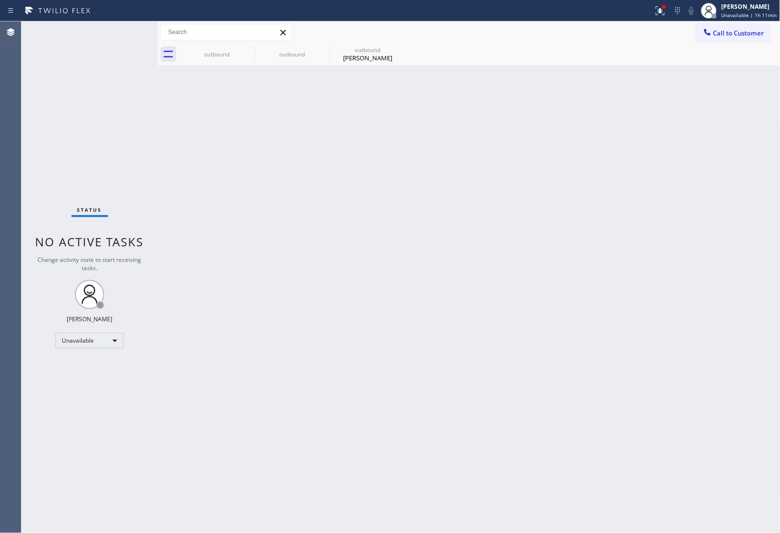
click at [735, 168] on div "Back to Dashboard Change Sender ID Customers Technicians Select a contact Outbo…" at bounding box center [469, 277] width 623 height 512
drag, startPoint x: 722, startPoint y: 32, endPoint x: 363, endPoint y: 227, distance: 408.7
click at [694, 41] on div "Call to Customer Outbound call Location Repair Twist of [US_STATE] Your caller …" at bounding box center [469, 32] width 623 height 22
click at [736, 43] on div "outbound outbound outbound [PERSON_NAME]" at bounding box center [480, 54] width 602 height 22
click at [724, 33] on span "Call to Customer" at bounding box center [739, 33] width 51 height 9
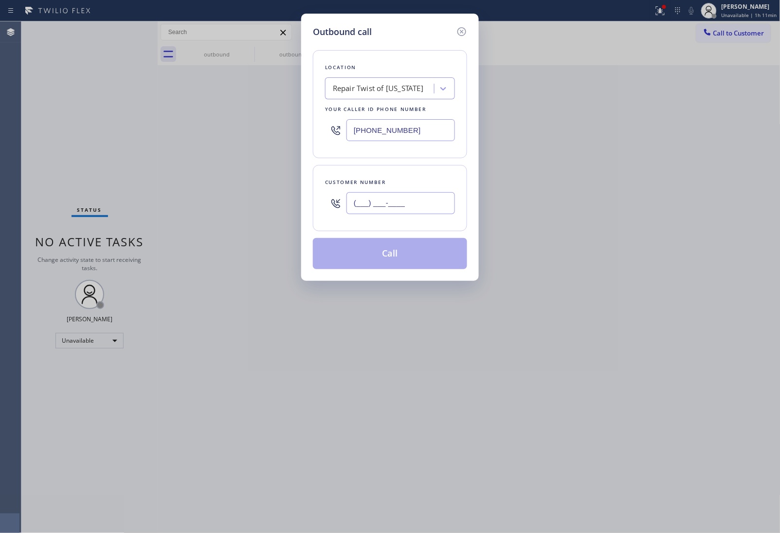
click at [425, 211] on input "(___) ___-____" at bounding box center [401, 203] width 109 height 22
paste input "619) 993-7786"
type input "[PHONE_NUMBER]"
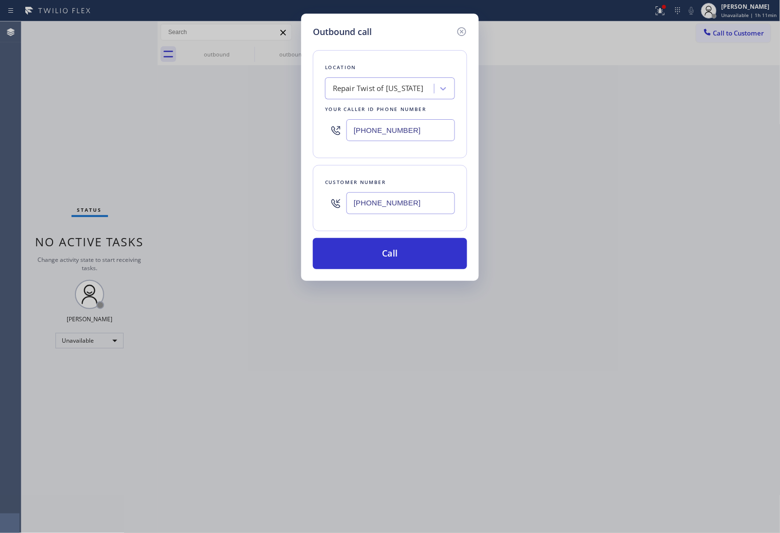
click at [392, 131] on input "[PHONE_NUMBER]" at bounding box center [401, 130] width 109 height 22
paste input "858) 264-2463"
type input "[PHONE_NUMBER]"
click at [422, 257] on button "Call" at bounding box center [390, 253] width 154 height 31
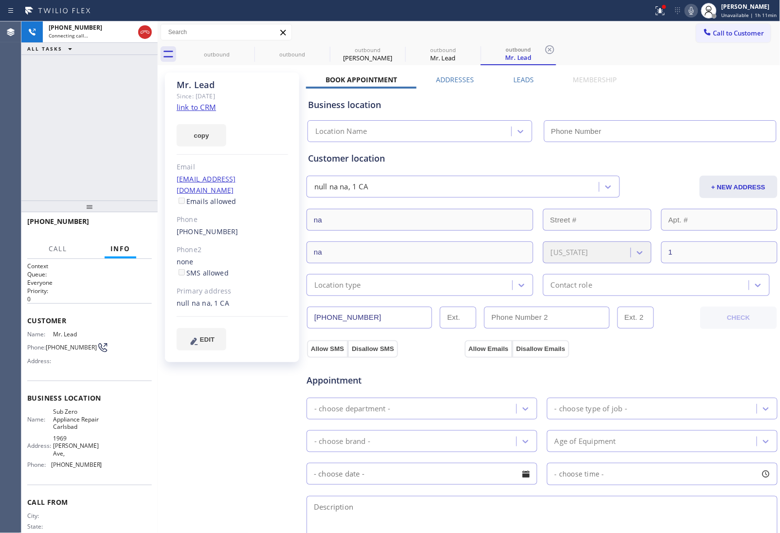
type input "[PHONE_NUMBER]"
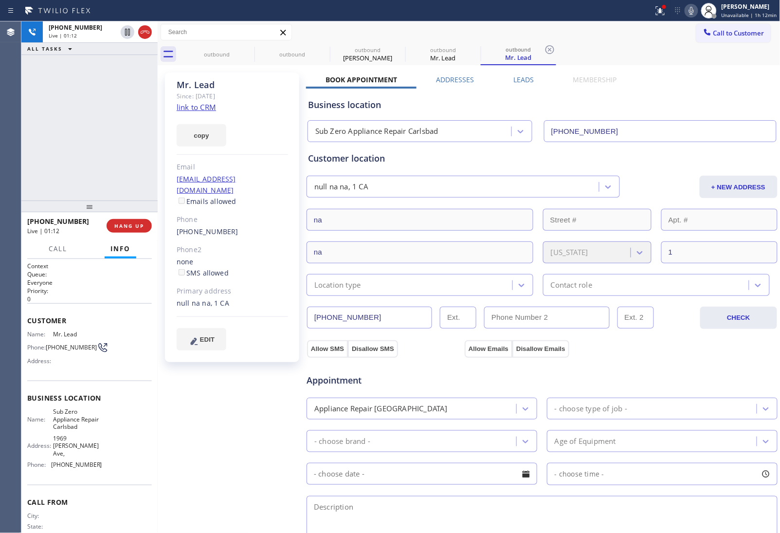
click at [665, 76] on div "Book Appointment Addresses Leads Membership Business location Sub Zero Applianc…" at bounding box center [542, 396] width 472 height 643
drag, startPoint x: 130, startPoint y: 29, endPoint x: 110, endPoint y: 139, distance: 111.7
click at [129, 29] on icon at bounding box center [128, 32] width 12 height 12
drag, startPoint x: 59, startPoint y: 354, endPoint x: 49, endPoint y: 344, distance: 14.5
click at [49, 344] on div "Name: Mr. Lead Phone: [PHONE_NUMBER] Address:" at bounding box center [64, 350] width 75 height 38
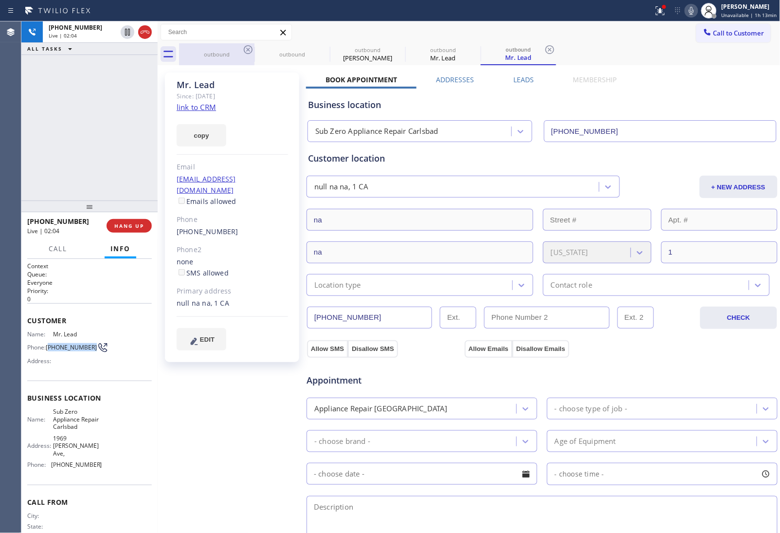
copy span "619) 993-7786"
click at [64, 356] on div "Name: Mr. Lead Phone: [PHONE_NUMBER] Address:" at bounding box center [64, 350] width 75 height 38
drag, startPoint x: 64, startPoint y: 354, endPoint x: 49, endPoint y: 340, distance: 21.0
click at [49, 344] on span "[PHONE_NUMBER]" at bounding box center [71, 347] width 51 height 7
copy span "619) 993-7786"
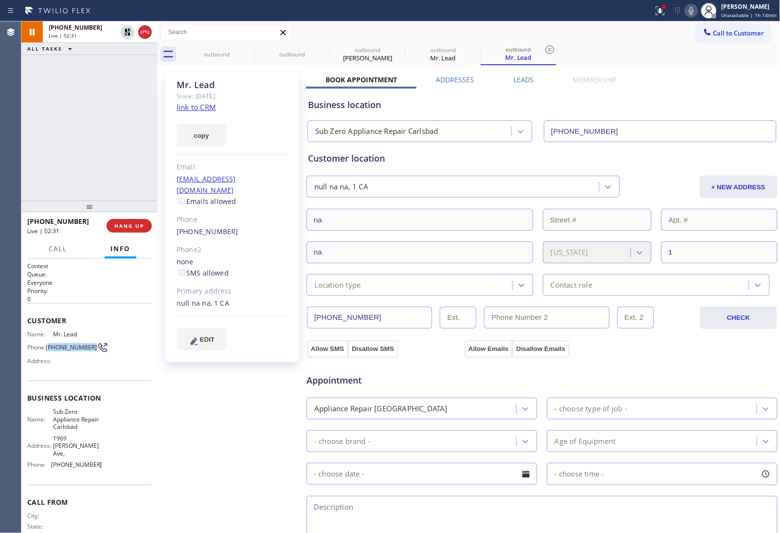
click at [667, 122] on input "[PHONE_NUMBER]" at bounding box center [660, 131] width 233 height 22
click at [125, 29] on icon at bounding box center [128, 32] width 12 height 12
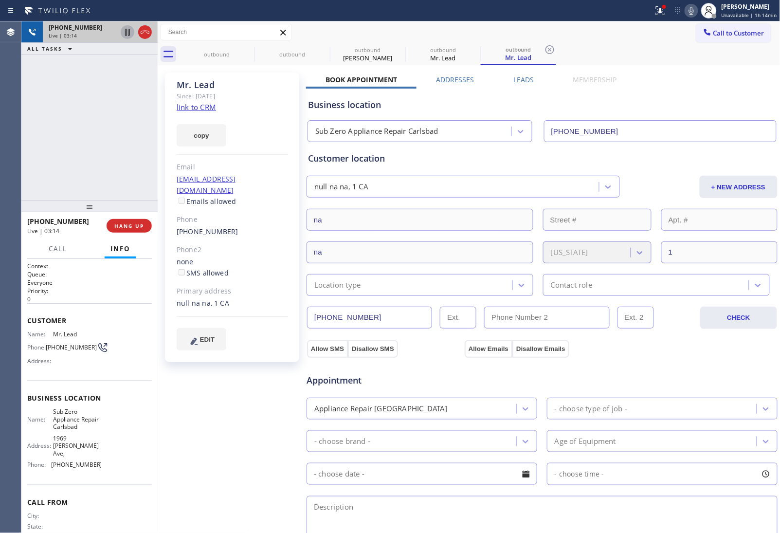
drag, startPoint x: 694, startPoint y: 347, endPoint x: 688, endPoint y: 342, distance: 7.6
click at [694, 347] on div "Allow SMS Disallow SMS Allow Emails Disallow Emails" at bounding box center [542, 347] width 473 height 19
drag, startPoint x: 61, startPoint y: 353, endPoint x: 49, endPoint y: 340, distance: 17.9
click at [49, 344] on span "[PHONE_NUMBER]" at bounding box center [71, 347] width 51 height 7
copy span "619) 993-7786"
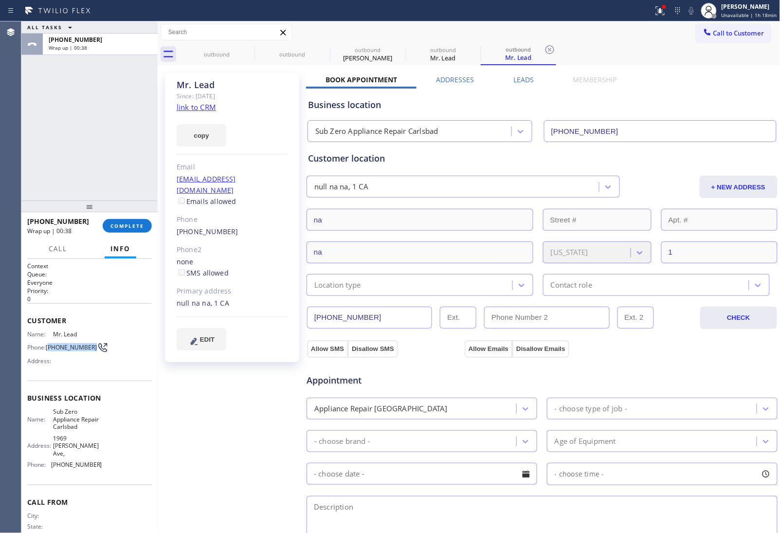
click at [757, 28] on button "Call to Customer" at bounding box center [734, 33] width 74 height 19
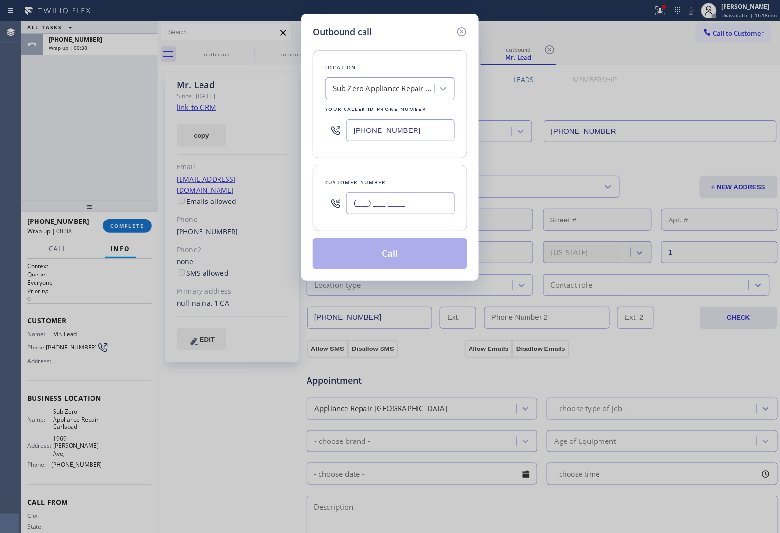
click at [394, 215] on div "(___) ___-____" at bounding box center [401, 203] width 109 height 32
paste input "310) 722-5922"
type input "[PHONE_NUMBER]"
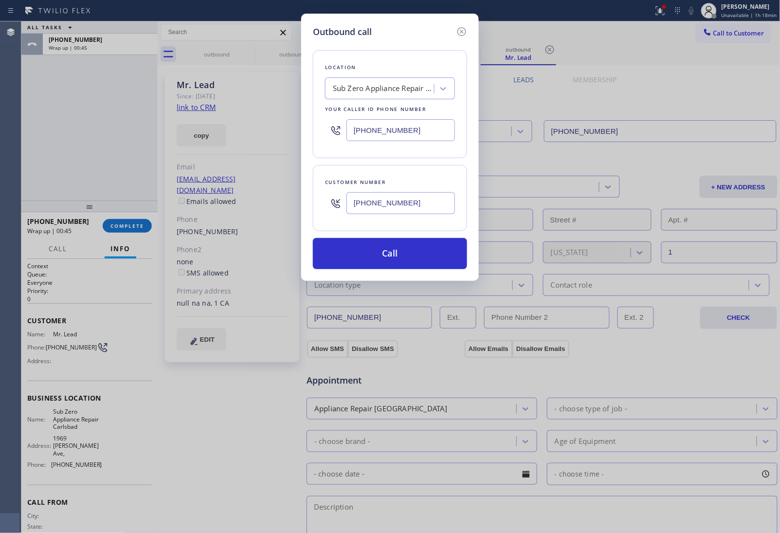
drag, startPoint x: 682, startPoint y: 59, endPoint x: 658, endPoint y: 59, distance: 23.4
click at [673, 59] on div "Outbound call Location Sub Zero Appliance Repair Carlsbad Your caller id phone …" at bounding box center [390, 266] width 780 height 533
drag, startPoint x: 362, startPoint y: 82, endPoint x: 379, endPoint y: 99, distance: 24.1
click at [361, 82] on div "Sub Zero Appliance Repair Carlsbad" at bounding box center [381, 88] width 106 height 17
paste input "Appliance Repair Near U"
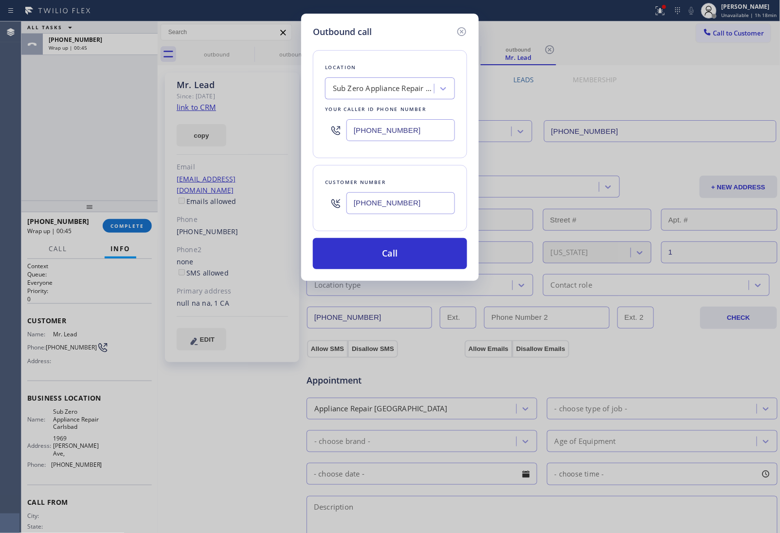
type input "Appliance Repair Near U"
click at [380, 118] on div "4B1.Other Appliance Repair Near U" at bounding box center [390, 113] width 130 height 27
type input "[PHONE_NUMBER]"
click at [373, 259] on button "Call" at bounding box center [390, 253] width 154 height 31
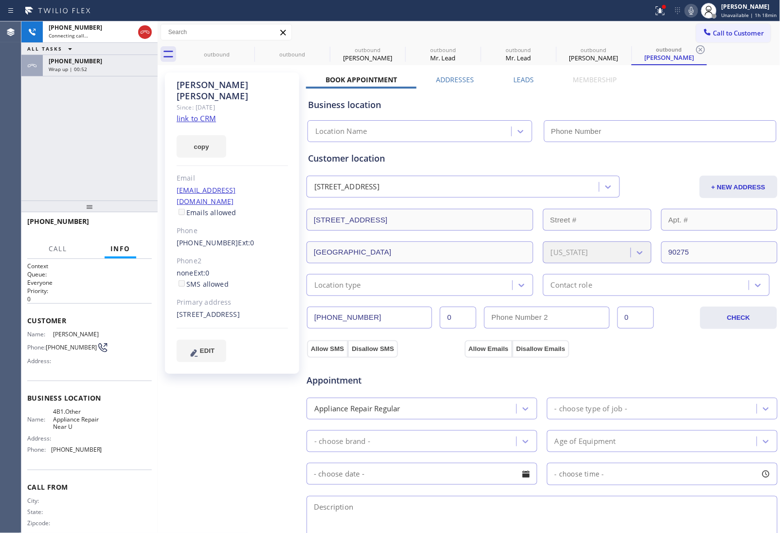
type input "[PHONE_NUMBER]"
click at [201, 113] on link "link to CRM" at bounding box center [196, 118] width 39 height 10
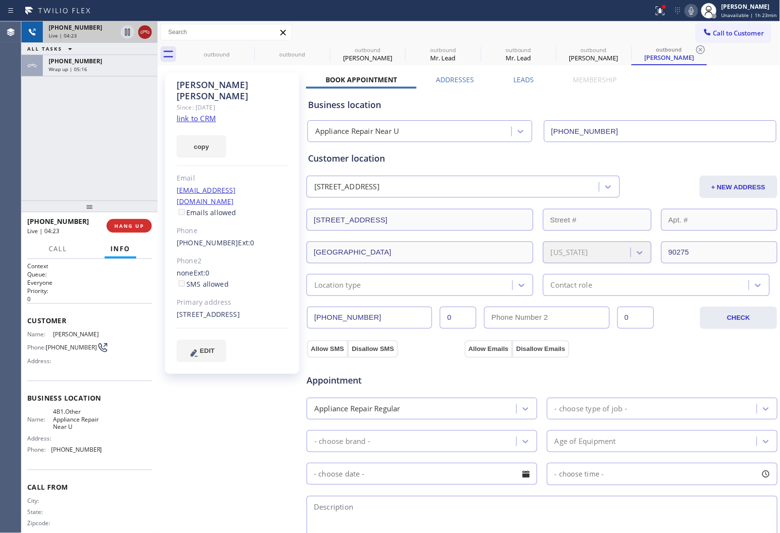
click at [145, 37] on icon at bounding box center [145, 32] width 12 height 12
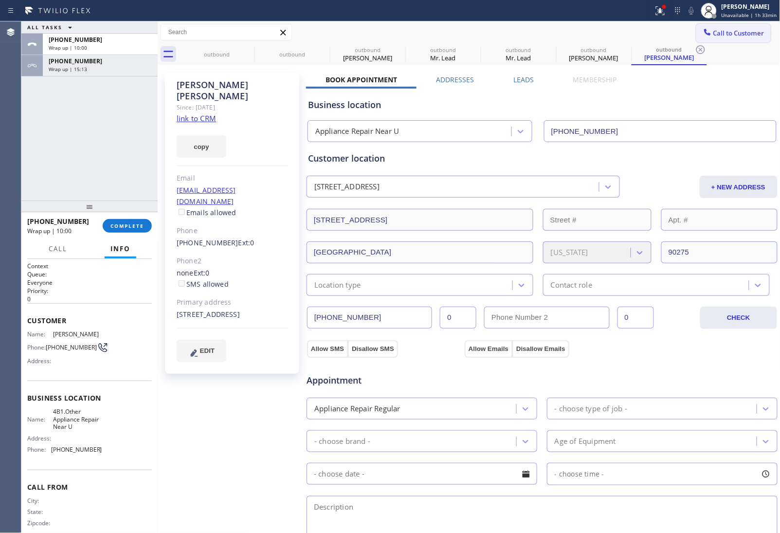
click at [717, 37] on span "Call to Customer" at bounding box center [739, 33] width 51 height 9
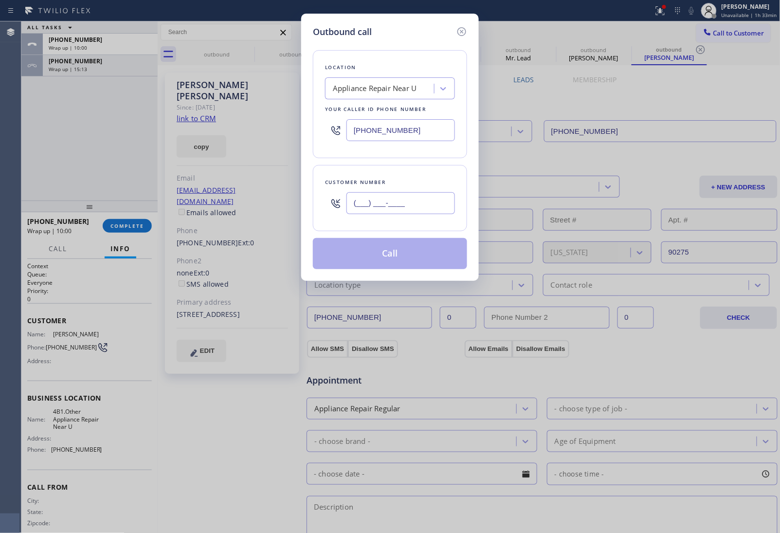
click at [390, 196] on input "(___) ___-____" at bounding box center [401, 203] width 109 height 22
paste input "718) 844-0995"
type input "[PHONE_NUMBER]"
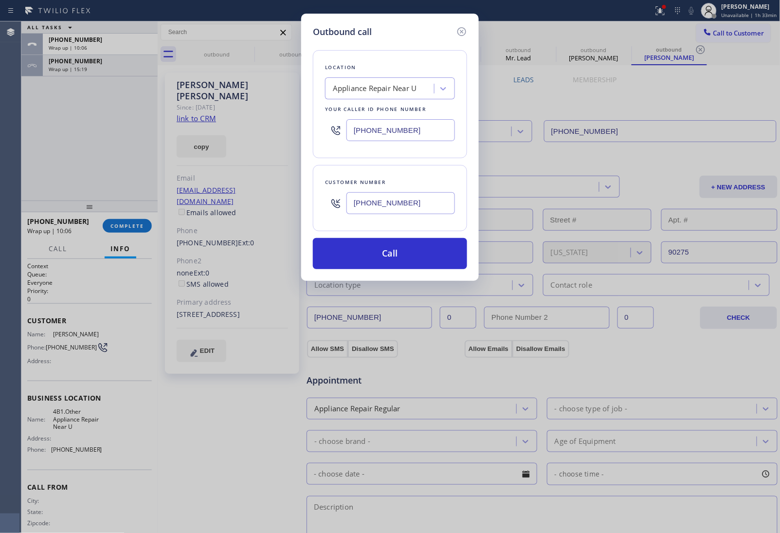
click at [375, 125] on input "[PHONE_NUMBER]" at bounding box center [401, 130] width 109 height 22
click at [380, 130] on input "[PHONE_NUMBER]" at bounding box center [401, 130] width 109 height 22
paste input "347) 284-6179"
type input "[PHONE_NUMBER]"
click at [414, 256] on button "Call" at bounding box center [390, 253] width 154 height 31
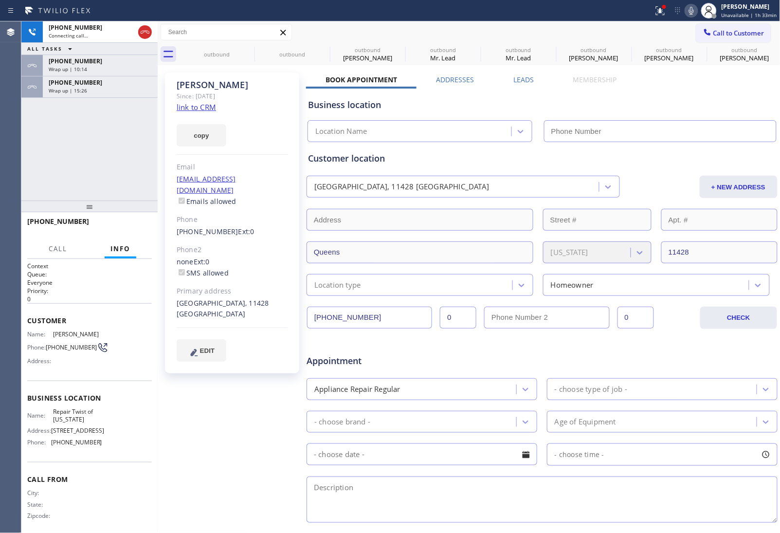
type input "[PHONE_NUMBER]"
click at [691, 147] on div "Customer location [GEOGRAPHIC_DATA] + NEW ADDRESS [GEOGRAPHIC_DATA][US_STATE] L…" at bounding box center [542, 219] width 472 height 154
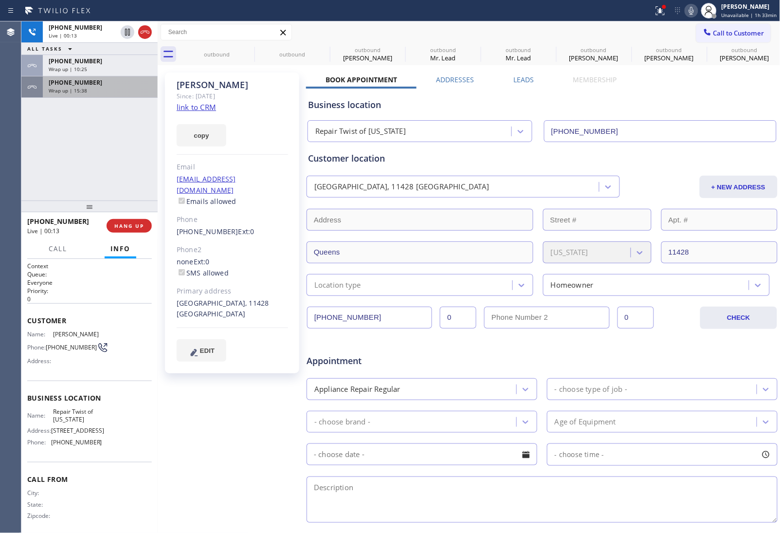
click at [140, 33] on icon at bounding box center [145, 32] width 12 height 12
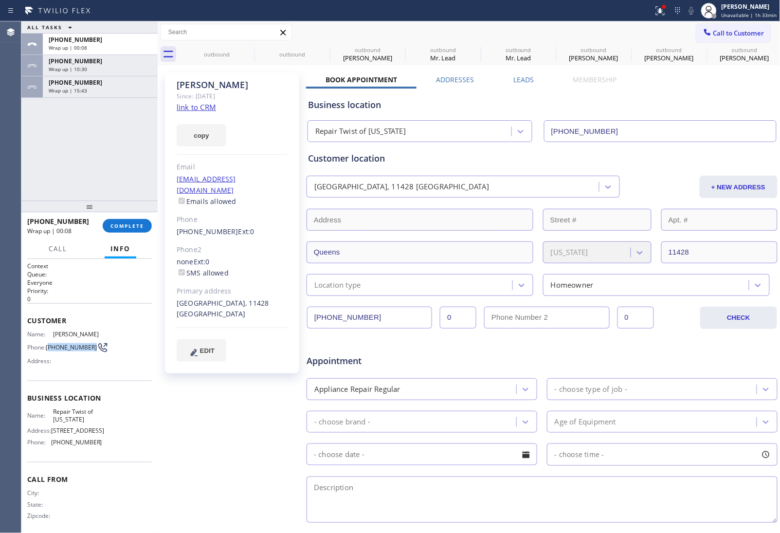
drag, startPoint x: 57, startPoint y: 350, endPoint x: 49, endPoint y: 342, distance: 11.4
click at [49, 344] on span "[PHONE_NUMBER]" at bounding box center [71, 347] width 51 height 7
copy span "718) 844-0995"
click at [122, 231] on button "COMPLETE" at bounding box center [127, 226] width 49 height 14
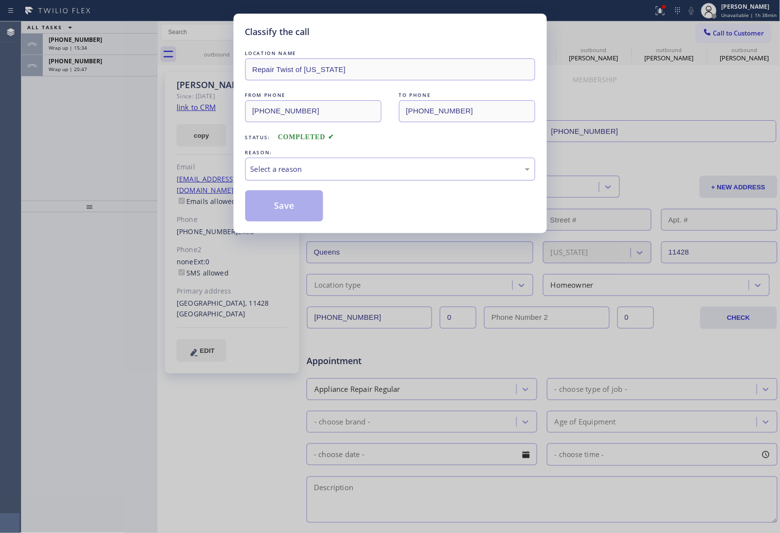
drag, startPoint x: 275, startPoint y: 168, endPoint x: 278, endPoint y: 176, distance: 7.9
click at [276, 173] on div "Select a reason" at bounding box center [390, 169] width 279 height 11
click at [283, 207] on button "Save" at bounding box center [284, 205] width 78 height 31
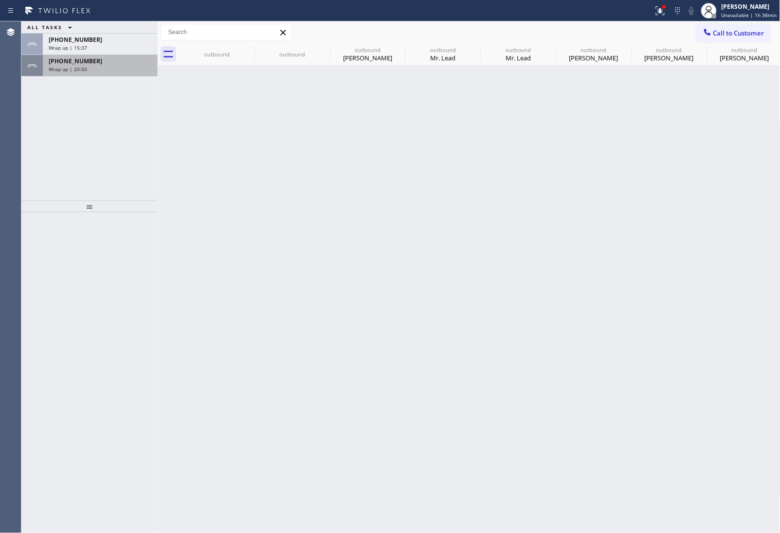
click at [93, 66] on div "Wrap up | 20:50" at bounding box center [100, 69] width 103 height 7
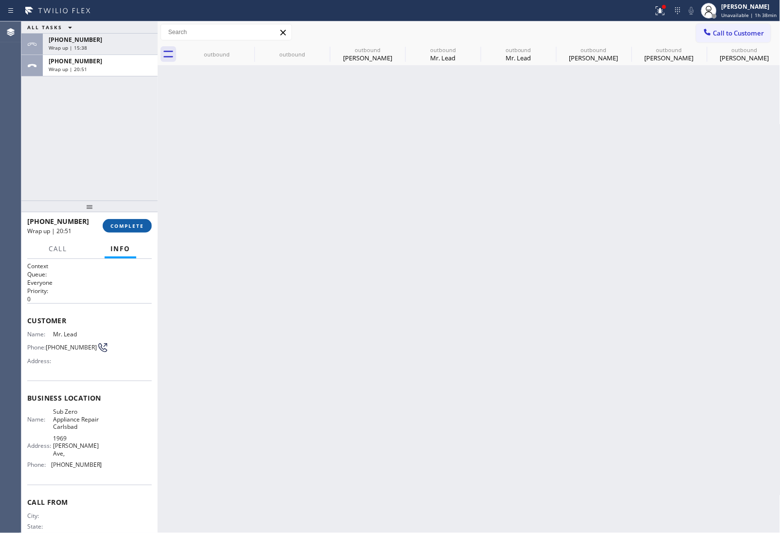
click at [124, 225] on span "COMPLETE" at bounding box center [128, 225] width 34 height 7
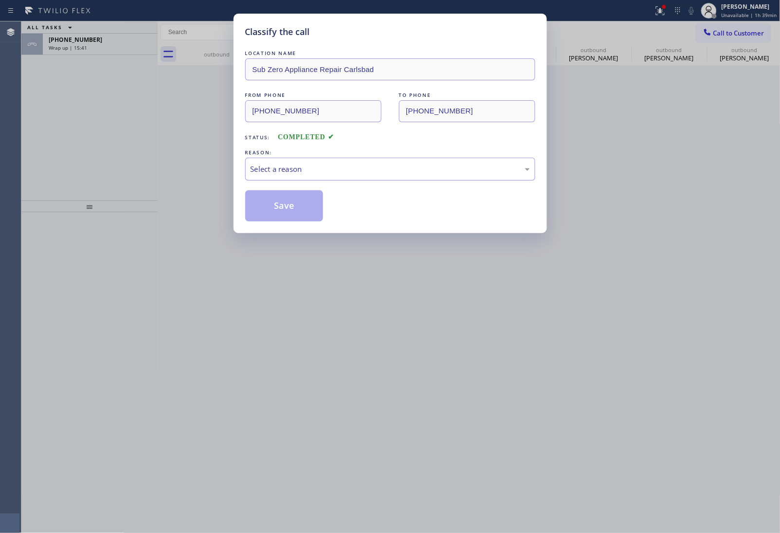
click at [327, 170] on div "Select a reason" at bounding box center [390, 169] width 279 height 11
click at [290, 207] on button "Save" at bounding box center [284, 205] width 78 height 31
type input "[PHONE_NUMBER]"
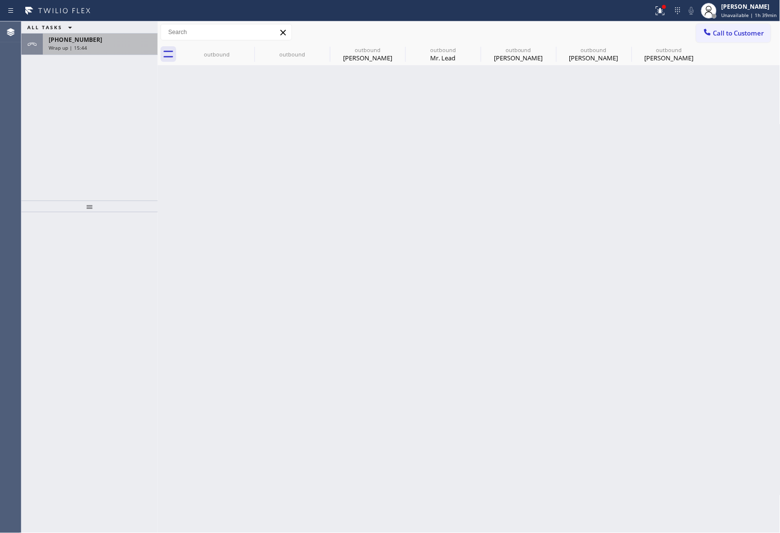
click at [103, 48] on div "Wrap up | 15:44" at bounding box center [100, 47] width 103 height 7
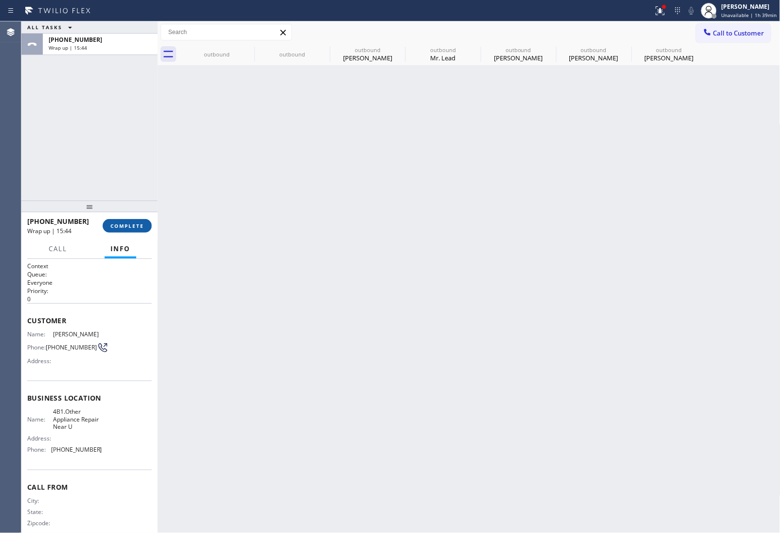
drag, startPoint x: 127, startPoint y: 210, endPoint x: 130, endPoint y: 220, distance: 10.2
click at [127, 211] on div at bounding box center [89, 207] width 136 height 12
click at [131, 224] on span "COMPLETE" at bounding box center [128, 226] width 34 height 7
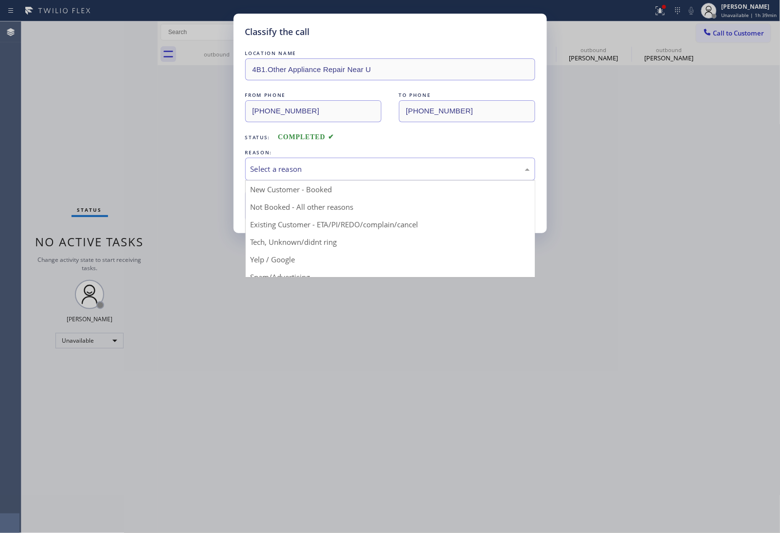
drag, startPoint x: 299, startPoint y: 169, endPoint x: 303, endPoint y: 181, distance: 12.2
click at [303, 181] on div "Select a reason New Customer - Booked Not Booked - All other reasons Existing C…" at bounding box center [390, 169] width 290 height 23
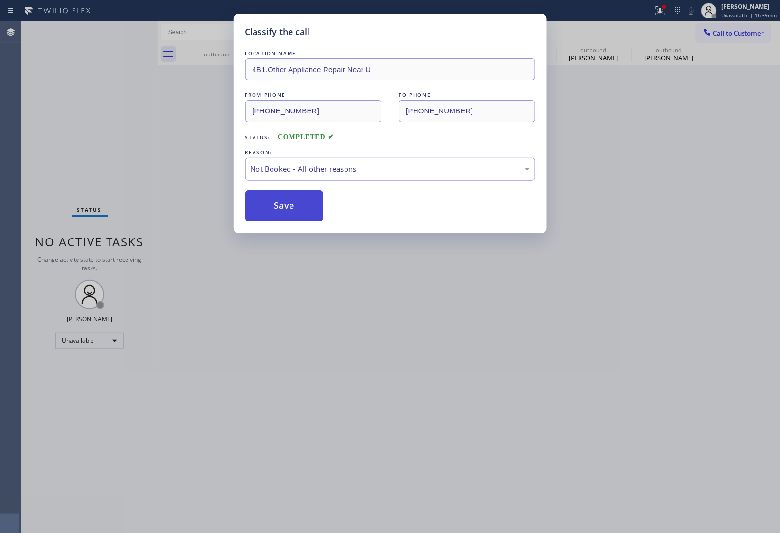
click at [307, 217] on button "Save" at bounding box center [284, 205] width 78 height 31
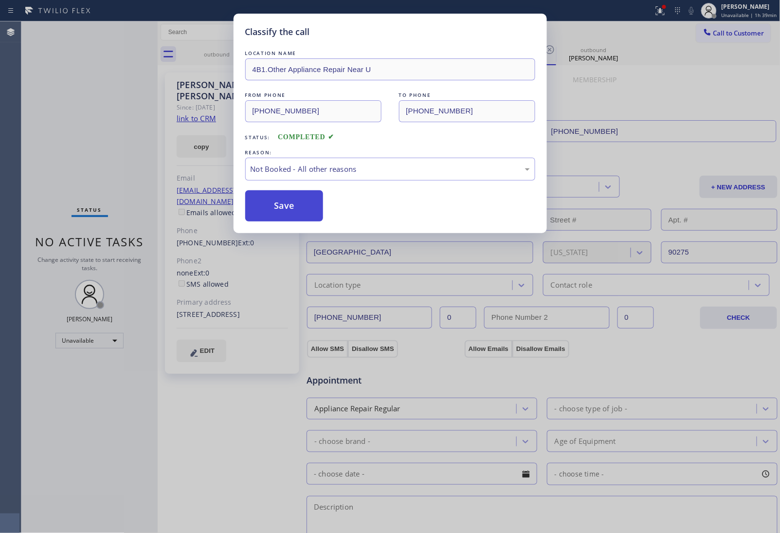
click at [296, 214] on button "Save" at bounding box center [284, 205] width 78 height 31
type input "[PHONE_NUMBER]"
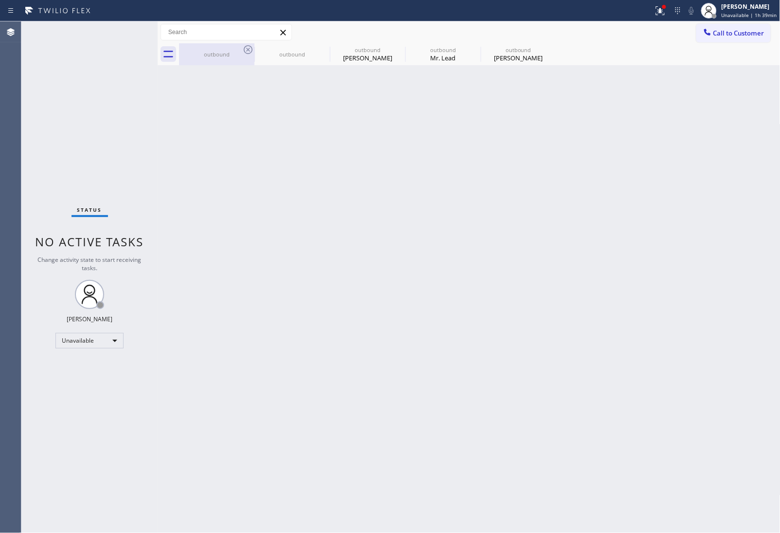
click at [237, 55] on div "outbound" at bounding box center [217, 54] width 74 height 7
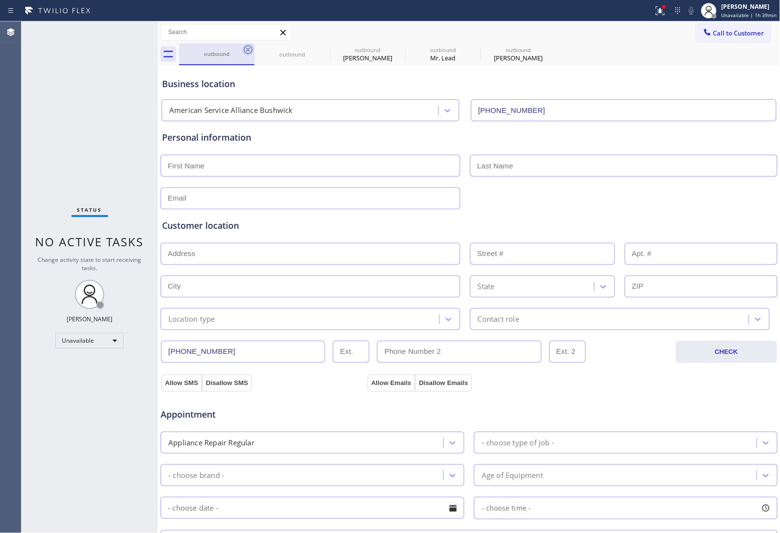
click at [245, 50] on icon at bounding box center [248, 50] width 12 height 12
click at [247, 49] on icon at bounding box center [248, 50] width 12 height 12
type input "[PHONE_NUMBER]"
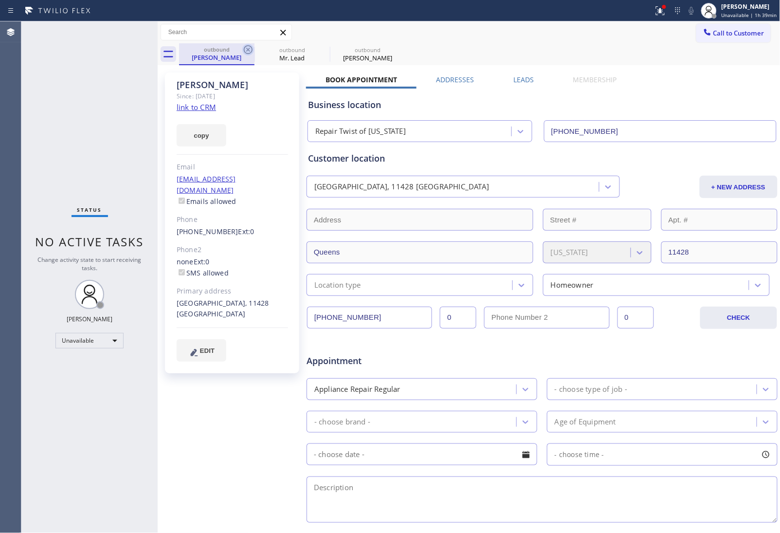
click at [247, 49] on icon at bounding box center [248, 50] width 12 height 12
click at [0, 0] on icon at bounding box center [0, 0] width 0 height 0
type input "[PHONE_NUMBER]"
click at [247, 49] on icon at bounding box center [248, 50] width 12 height 12
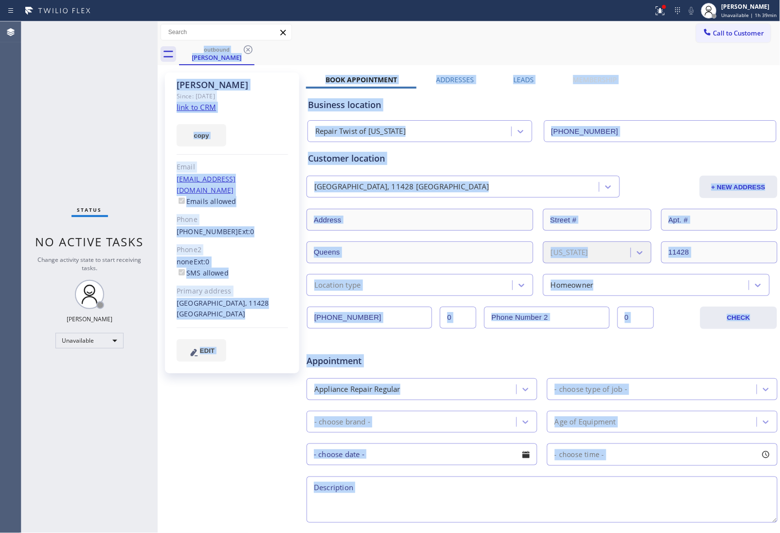
click at [247, 49] on div "outbound [PERSON_NAME]" at bounding box center [480, 54] width 602 height 22
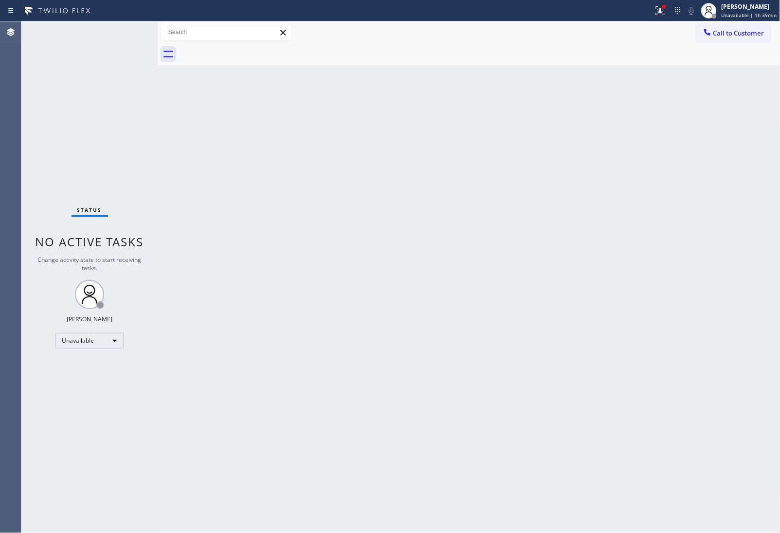
click at [753, 37] on span "Call to Customer" at bounding box center [739, 33] width 51 height 9
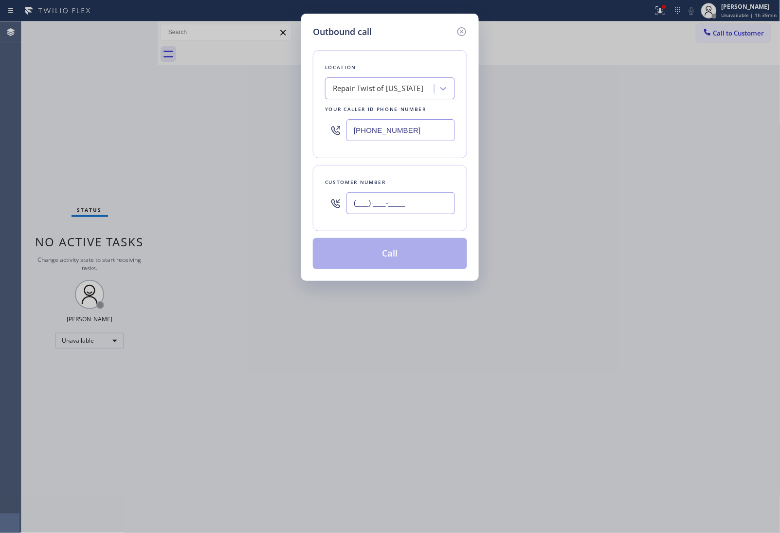
drag, startPoint x: 409, startPoint y: 195, endPoint x: 443, endPoint y: 222, distance: 43.0
click at [408, 195] on input "(___) ___-____" at bounding box center [401, 203] width 109 height 22
paste input "718) 844-0995"
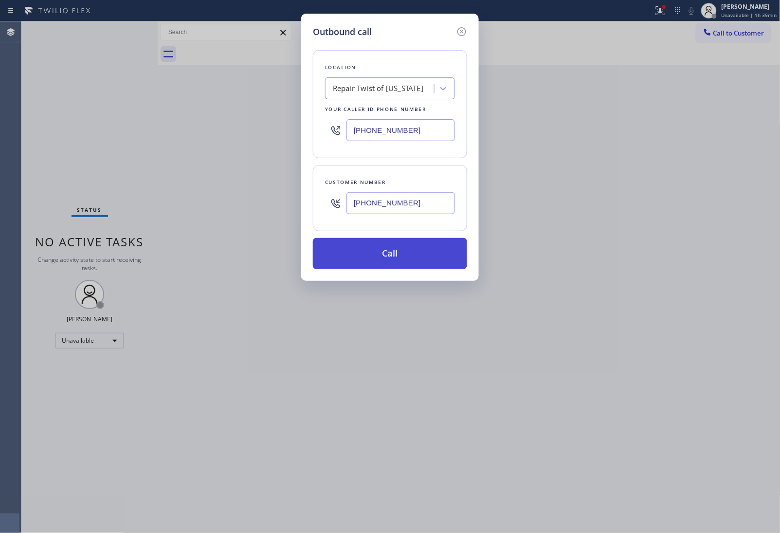
type input "[PHONE_NUMBER]"
click at [412, 257] on button "Call" at bounding box center [390, 253] width 154 height 31
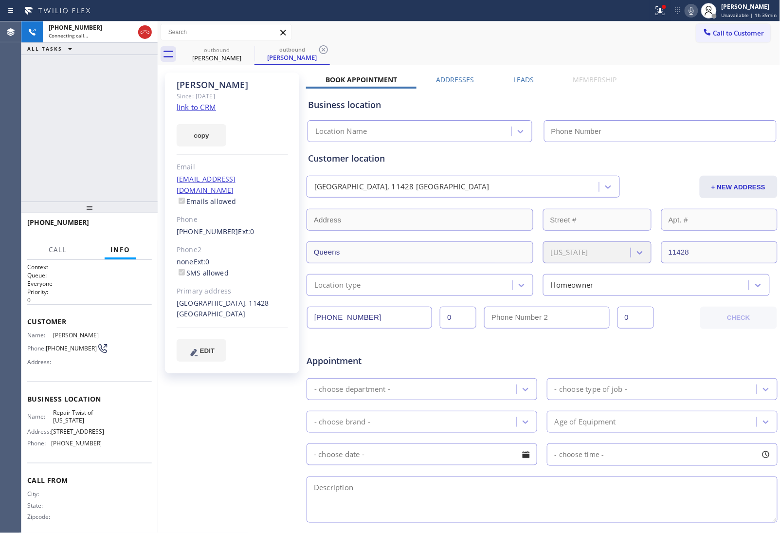
type input "[PHONE_NUMBER]"
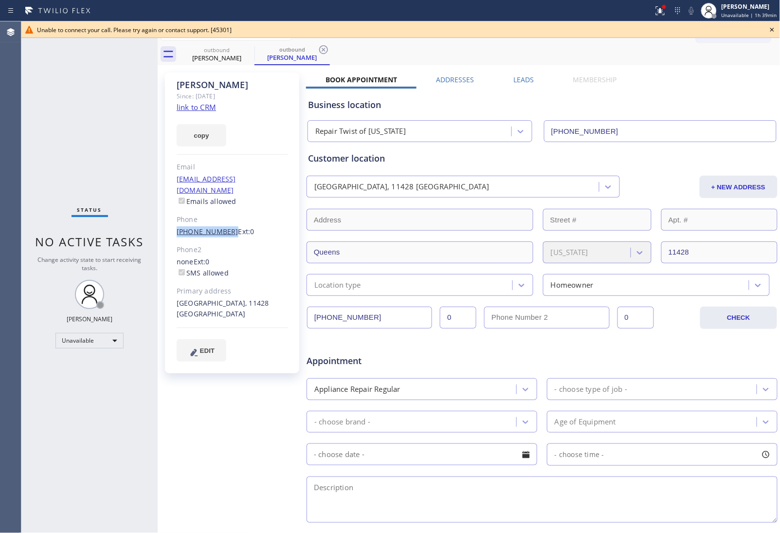
drag, startPoint x: 168, startPoint y: 223, endPoint x: 224, endPoint y: 224, distance: 55.5
click at [224, 224] on div "[PERSON_NAME] Since: [DATE] link to CRM copy Email [EMAIL_ADDRESS][DOMAIN_NAME]…" at bounding box center [232, 223] width 134 height 301
copy link "[PHONE_NUMBER]"
click at [775, 31] on icon at bounding box center [773, 30] width 12 height 12
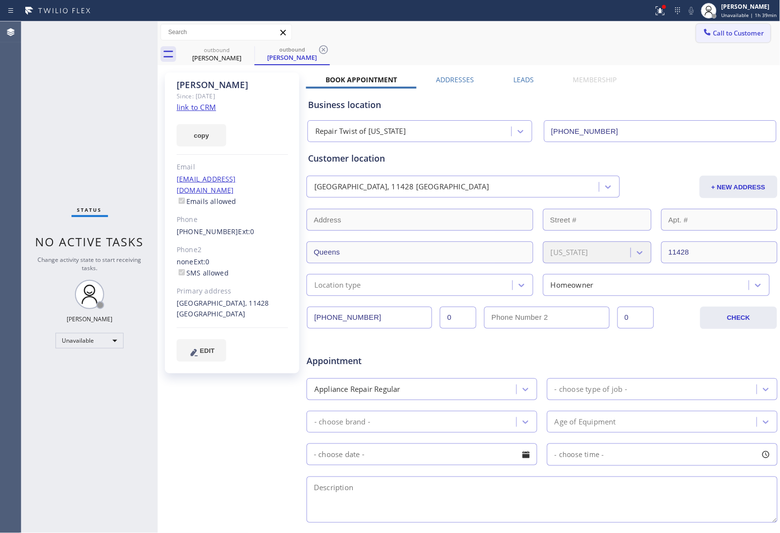
click at [720, 30] on span "Call to Customer" at bounding box center [739, 33] width 51 height 9
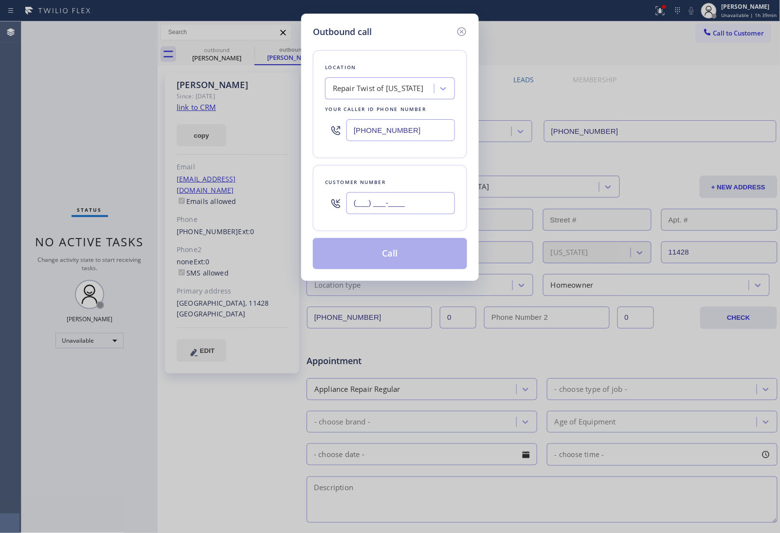
drag, startPoint x: 386, startPoint y: 203, endPoint x: 383, endPoint y: 198, distance: 5.9
click at [385, 203] on input "(___) ___-____" at bounding box center [401, 203] width 109 height 22
paste input "718) 844-0995"
type input "[PHONE_NUMBER]"
click at [376, 91] on div "Repair Twist of [US_STATE]" at bounding box center [378, 88] width 91 height 11
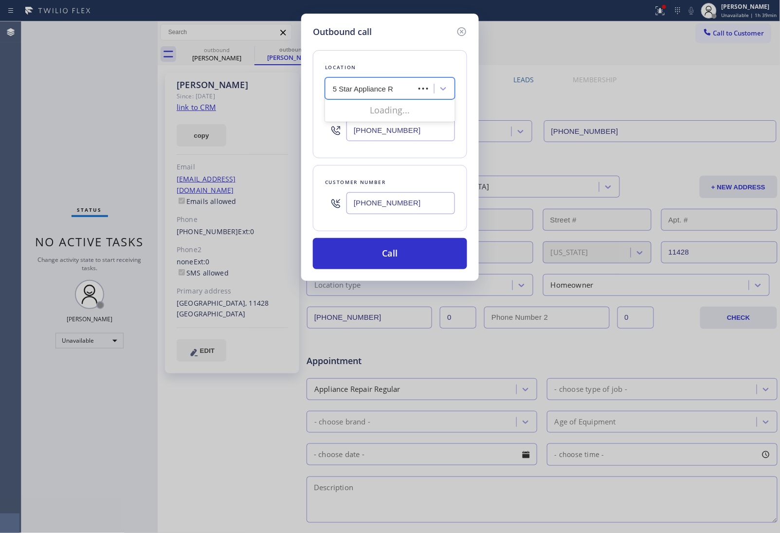
type input "5 Star Appliance Re"
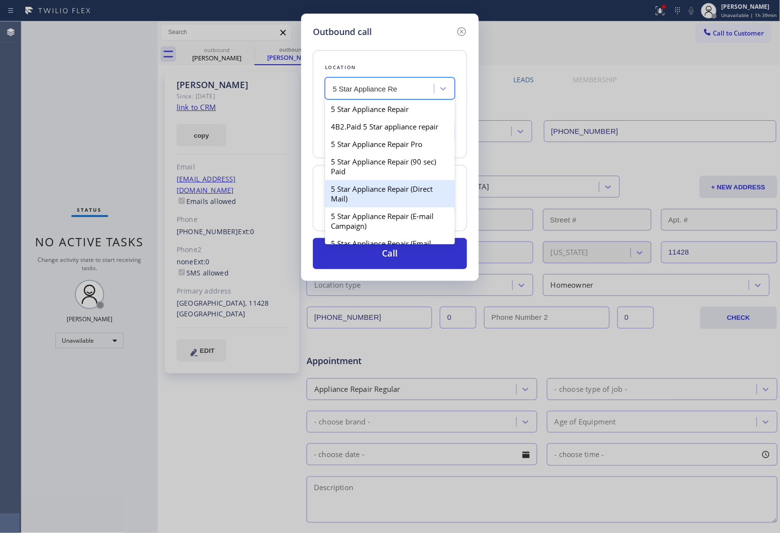
click at [417, 213] on div "5 Star Appliance Repair (E-mail Campaign)" at bounding box center [390, 220] width 130 height 27
type input "[PHONE_NUMBER]"
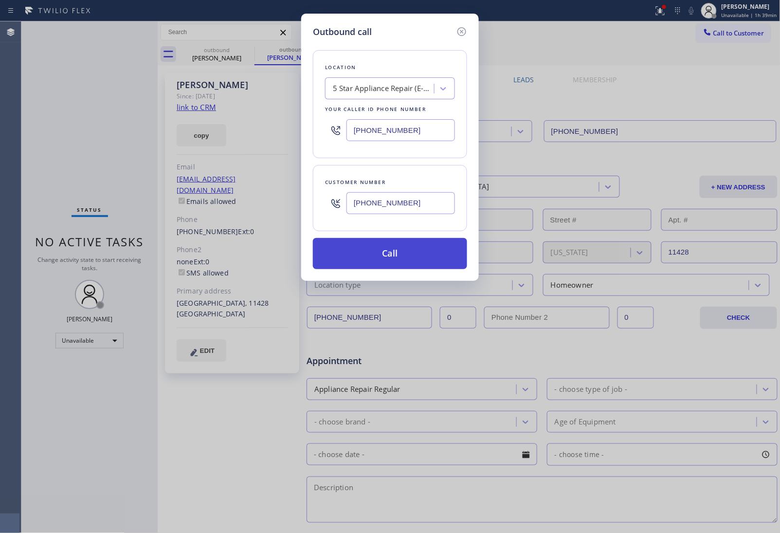
click at [419, 263] on button "Call" at bounding box center [390, 253] width 154 height 31
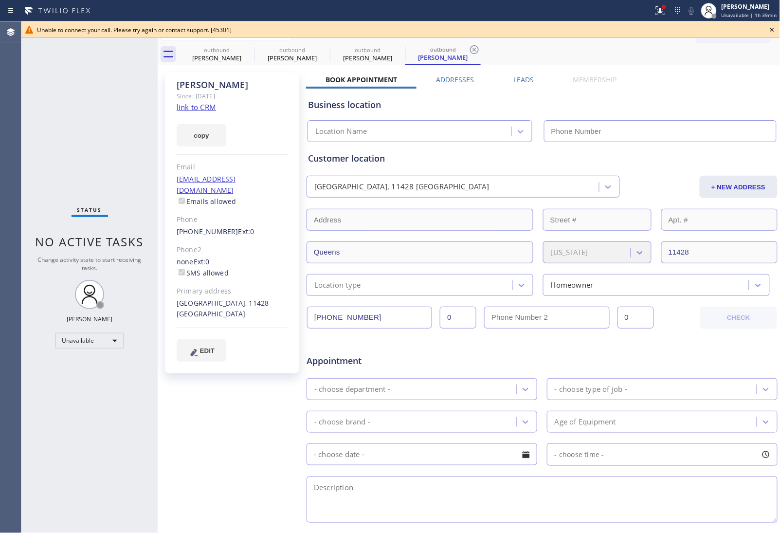
type input "[PHONE_NUMBER]"
click at [775, 32] on icon at bounding box center [773, 30] width 12 height 12
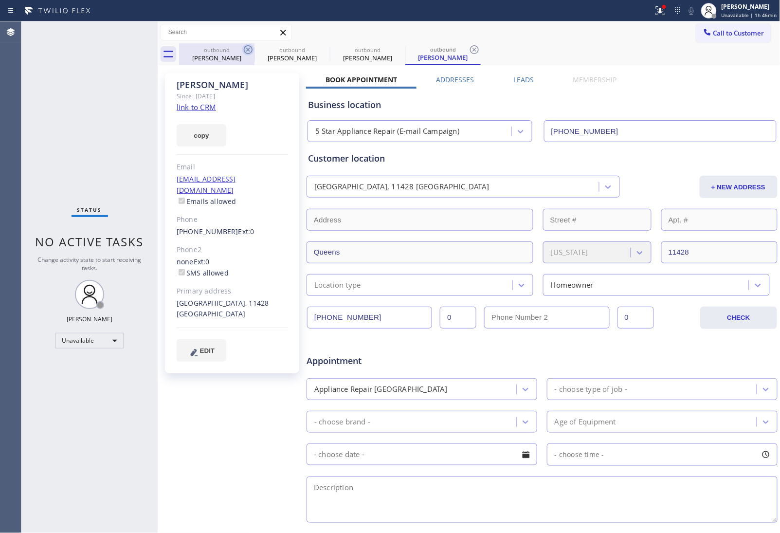
click at [247, 49] on icon at bounding box center [248, 49] width 9 height 9
click at [0, 0] on icon at bounding box center [0, 0] width 0 height 0
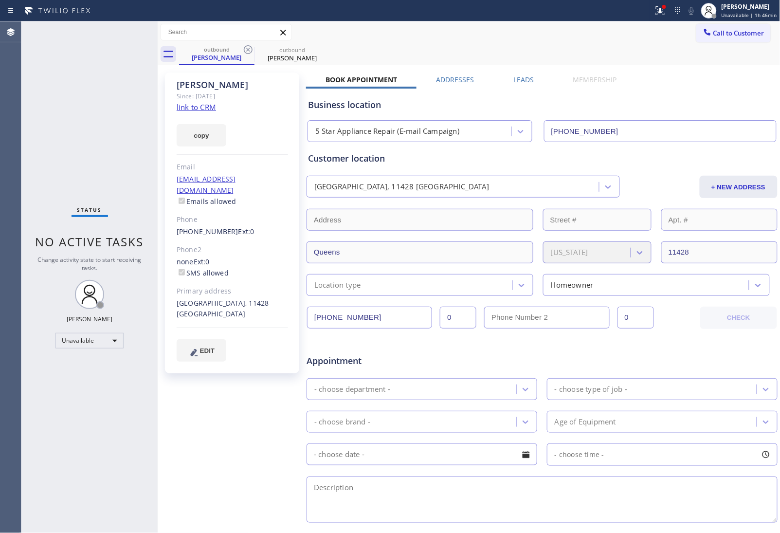
click at [247, 49] on icon at bounding box center [248, 49] width 9 height 9
click at [0, 0] on icon at bounding box center [0, 0] width 0 height 0
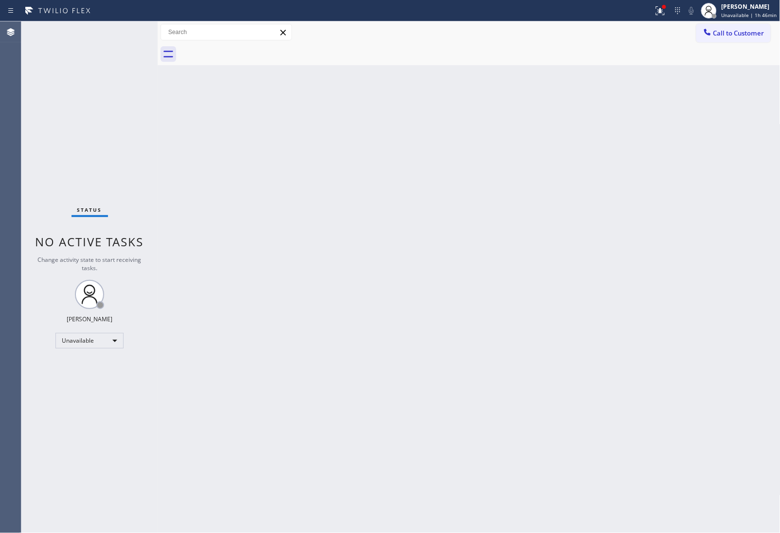
click at [247, 49] on div at bounding box center [480, 54] width 602 height 22
click at [736, 37] on span "Call to Customer" at bounding box center [739, 33] width 51 height 9
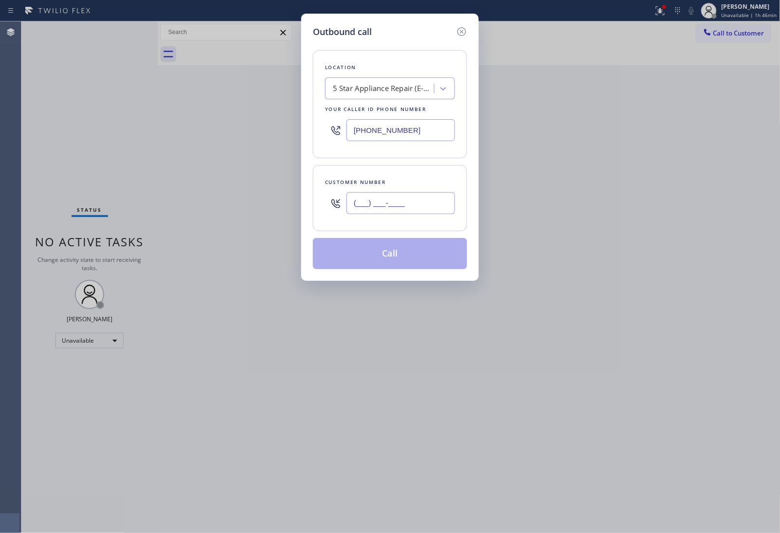
click at [406, 205] on input "(___) ___-____" at bounding box center [401, 203] width 109 height 22
paste input "909) 362-7627"
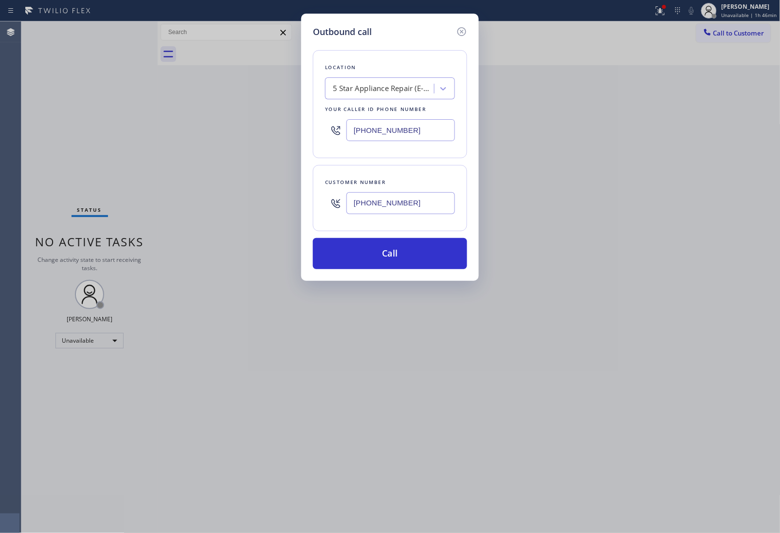
type input "[PHONE_NUMBER]"
click at [685, 149] on div "Outbound call Location 5 Star Appliance Repair (E-mail Campaign) Your caller id…" at bounding box center [390, 266] width 780 height 533
click at [386, 97] on div "Location 5 Star Appliance Repair (E-mail Campaign) Your caller id phone number …" at bounding box center [390, 104] width 154 height 108
click at [380, 93] on div "5 Star Appliance Repair (E-mail Campaign)" at bounding box center [384, 88] width 102 height 11
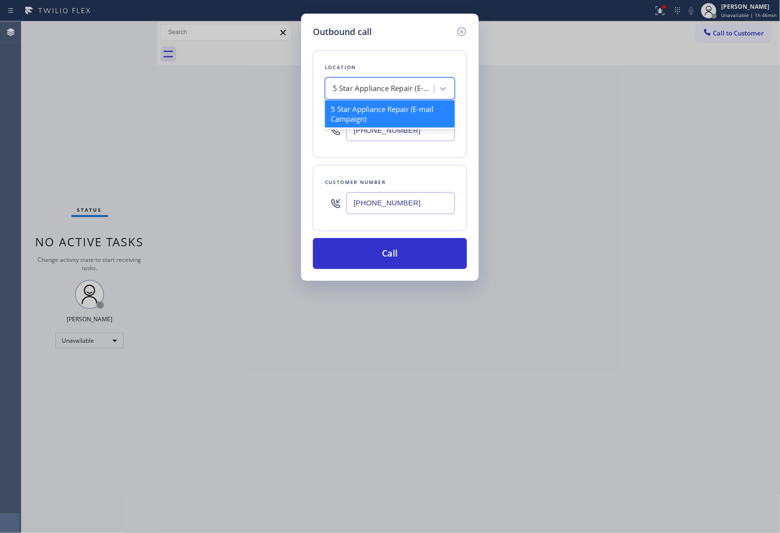
paste input "Wolf Appliance Repair Expert"
type input "Wolf Appliance Repair Expert"
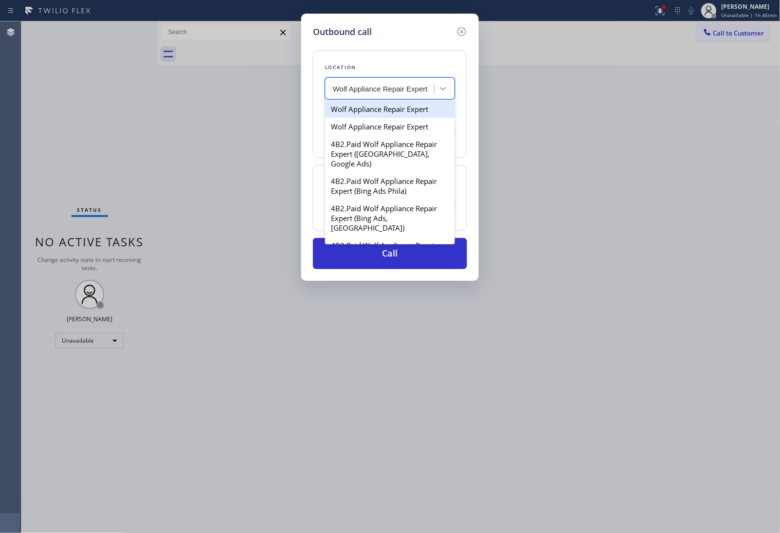
click at [368, 108] on div "Wolf Appliance Repair Expert" at bounding box center [390, 109] width 130 height 18
type input "[PHONE_NUMBER]"
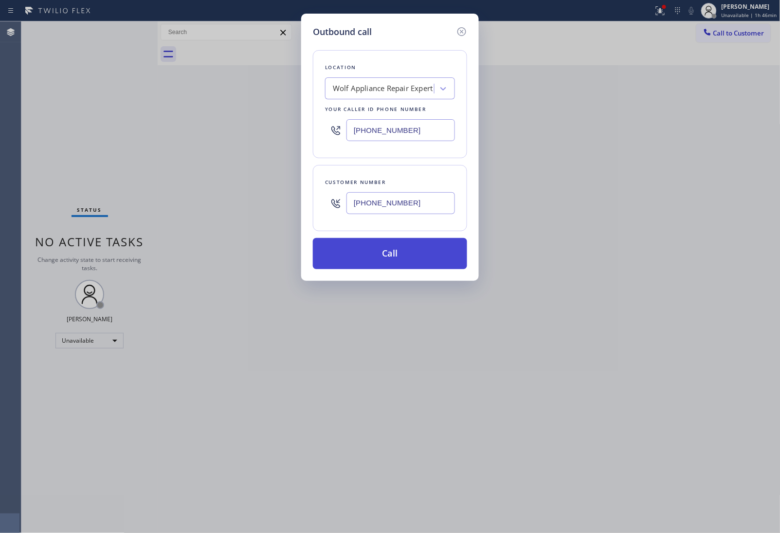
click at [398, 257] on button "Call" at bounding box center [390, 253] width 154 height 31
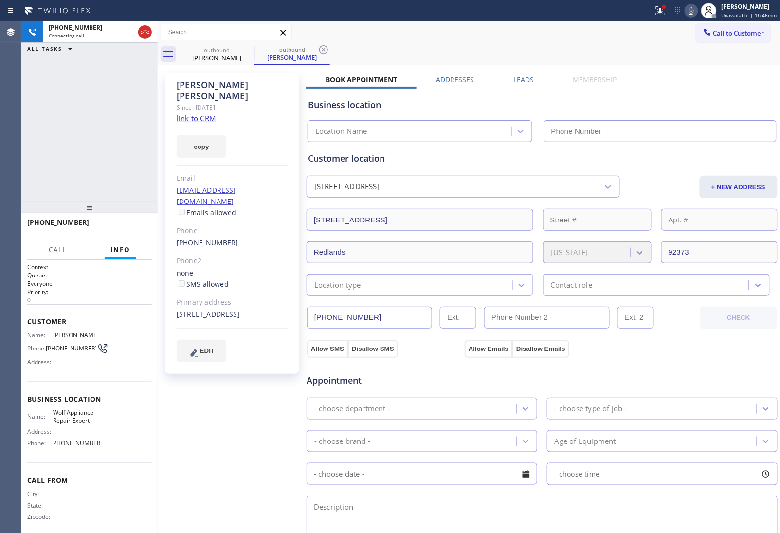
type input "[PHONE_NUMBER]"
click at [187, 113] on link "link to CRM" at bounding box center [196, 118] width 39 height 10
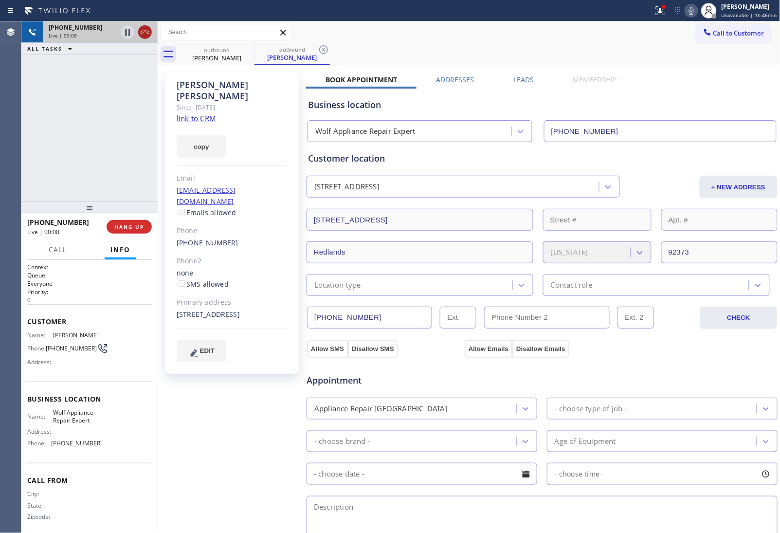
click at [146, 29] on icon at bounding box center [145, 32] width 12 height 12
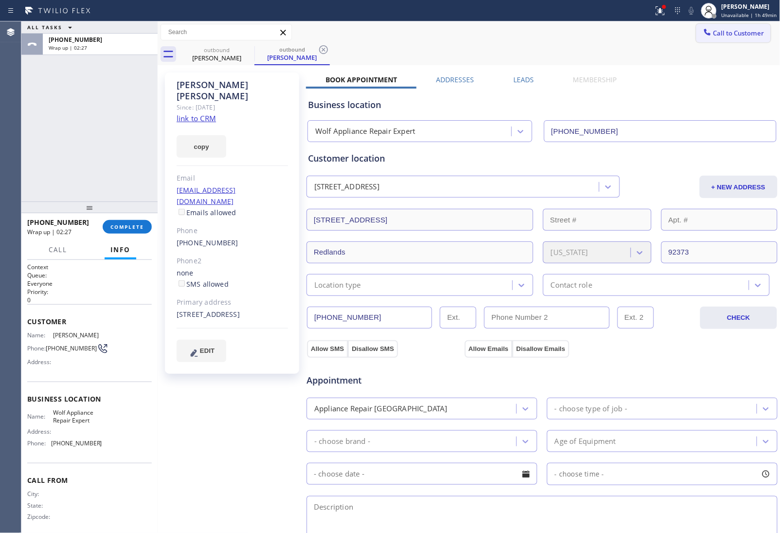
click at [721, 39] on button "Call to Customer" at bounding box center [734, 33] width 74 height 19
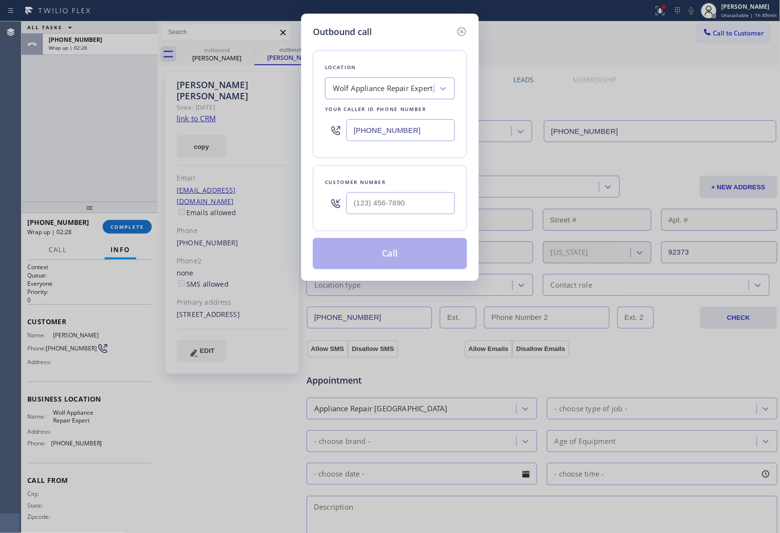
click at [407, 137] on input "[PHONE_NUMBER]" at bounding box center [401, 130] width 109 height 22
paste input "361) 203-2339"
type input "[PHONE_NUMBER]"
click at [381, 208] on input "text" at bounding box center [401, 203] width 109 height 22
paste input "361) 408-1244"
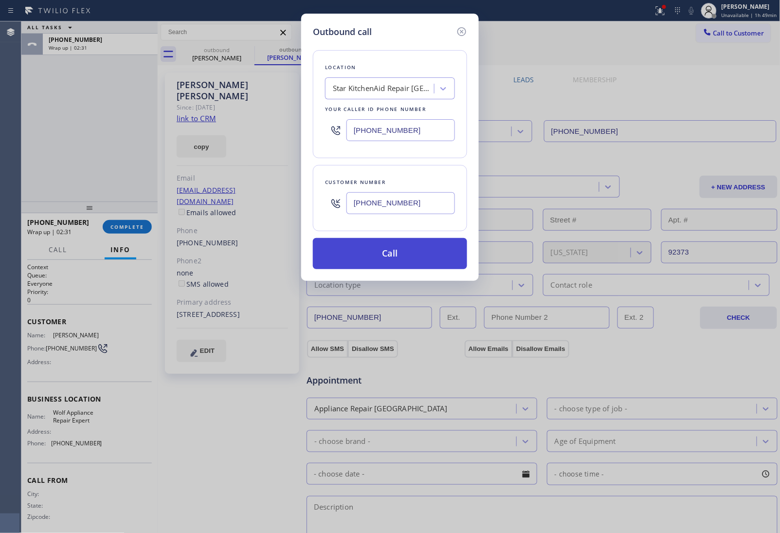
type input "[PHONE_NUMBER]"
click at [398, 258] on button "Call" at bounding box center [390, 253] width 154 height 31
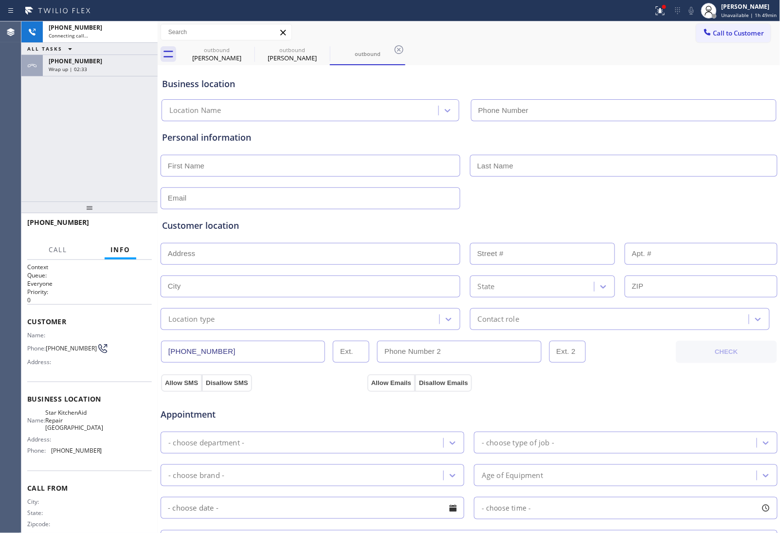
type input "[PHONE_NUMBER]"
click at [695, 98] on div "Star KitchenAid Repair [GEOGRAPHIC_DATA] [PHONE_NUMBER]" at bounding box center [469, 108] width 619 height 26
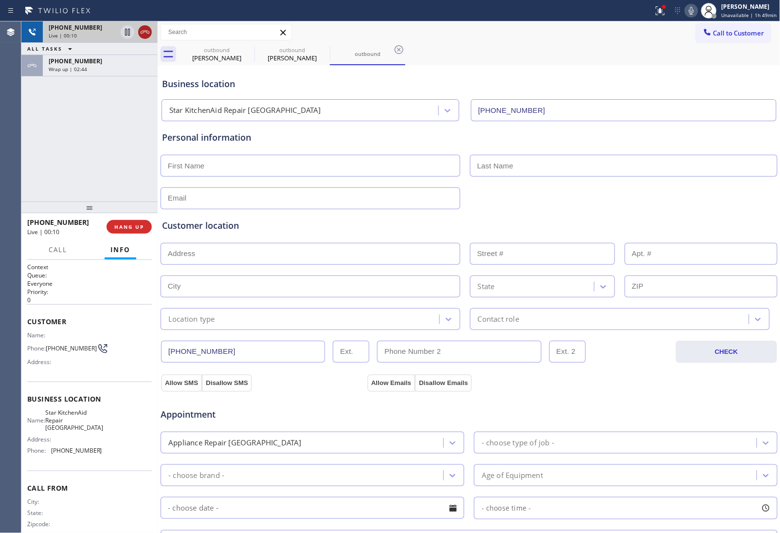
click at [140, 33] on icon at bounding box center [145, 32] width 12 height 12
drag, startPoint x: 709, startPoint y: 33, endPoint x: 607, endPoint y: 63, distance: 106.7
click at [714, 33] on span "Call to Customer" at bounding box center [739, 33] width 51 height 9
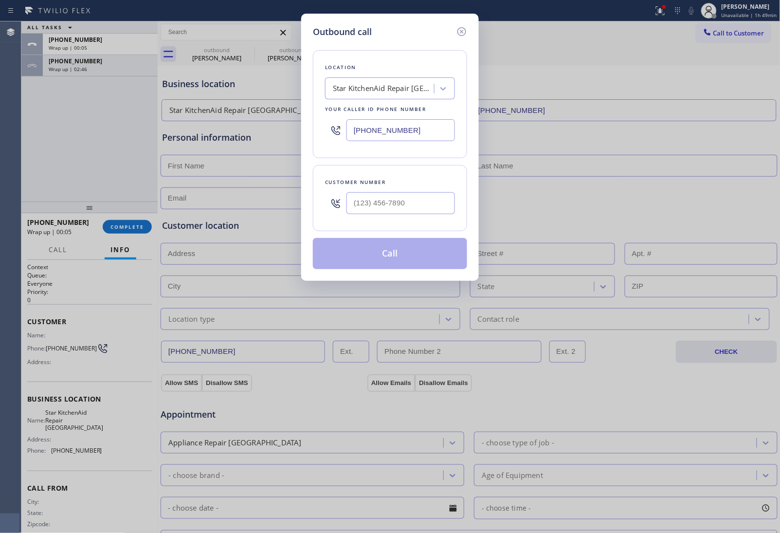
click at [399, 135] on input "[PHONE_NUMBER]" at bounding box center [401, 130] width 109 height 22
paste input "818) 629-1305"
type input "[PHONE_NUMBER]"
click at [364, 195] on input "(___) ___-____" at bounding box center [401, 203] width 109 height 22
paste input "262) 270-9336"
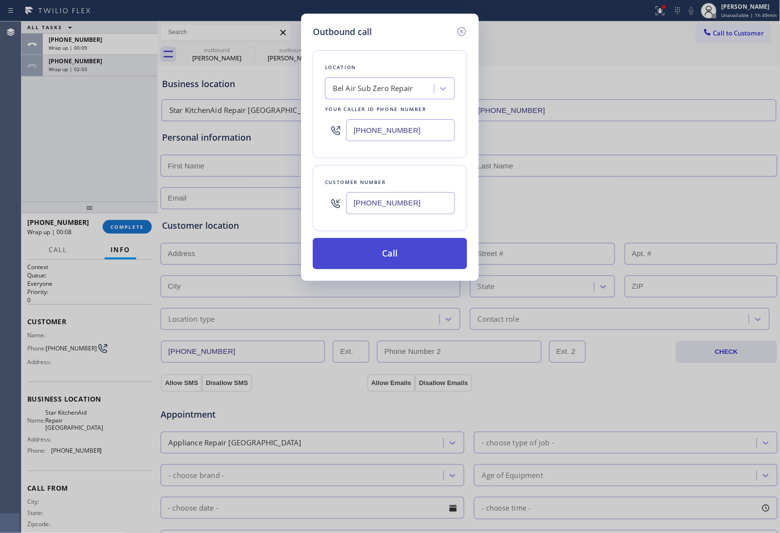
type input "[PHONE_NUMBER]"
click at [390, 254] on button "Call" at bounding box center [390, 253] width 154 height 31
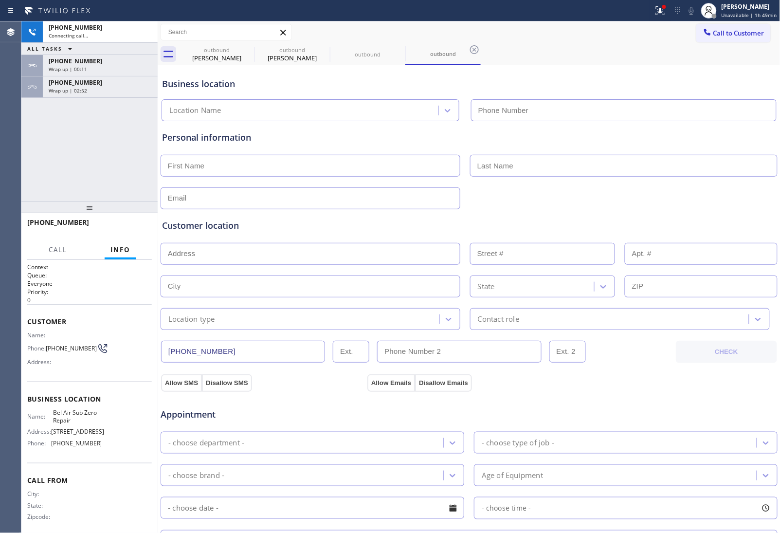
type input "[PHONE_NUMBER]"
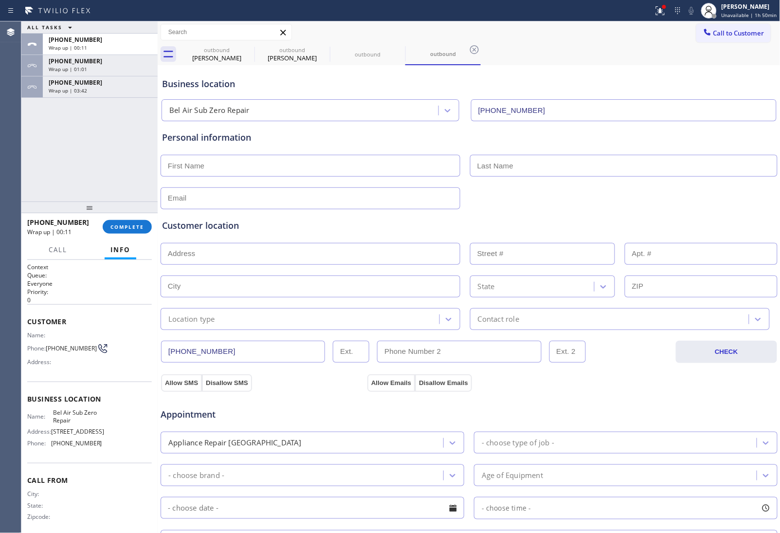
click at [699, 90] on div "Business location" at bounding box center [469, 83] width 614 height 13
click at [726, 37] on span "Call to Customer" at bounding box center [739, 33] width 51 height 9
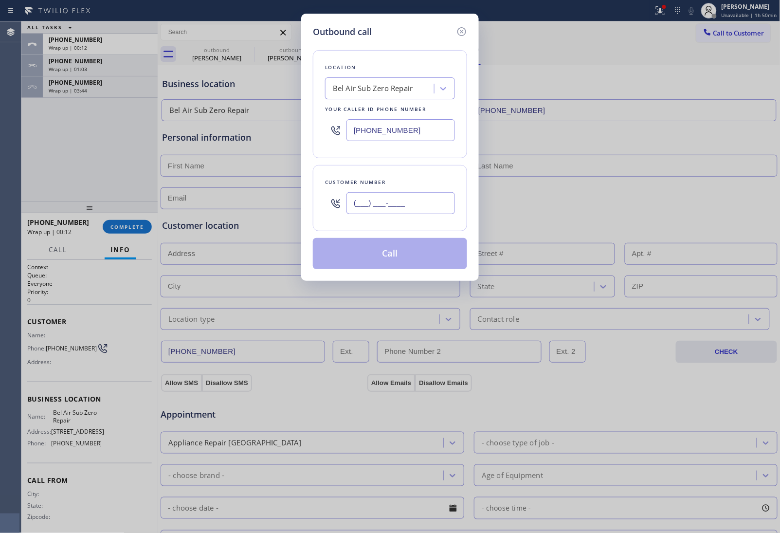
click at [364, 210] on input "(___) ___-____" at bounding box center [401, 203] width 109 height 22
paste input "909) 362-7627"
type input "[PHONE_NUMBER]"
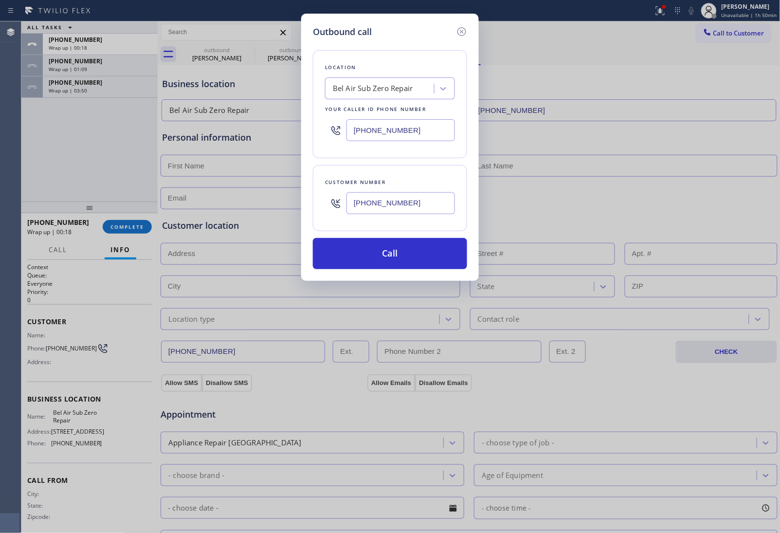
click at [370, 139] on input "[PHONE_NUMBER]" at bounding box center [401, 130] width 109 height 22
paste input "77) 661-5446"
type input "[PHONE_NUMBER]"
click at [425, 272] on div "Outbound call Location Wolf Appliance Repair Expert Your caller id phone number…" at bounding box center [390, 147] width 178 height 267
click at [410, 253] on button "Call" at bounding box center [390, 253] width 154 height 31
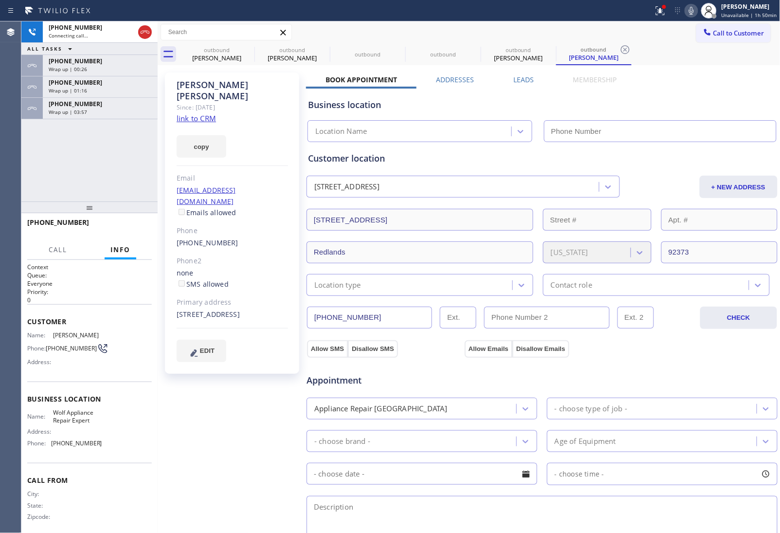
type input "[PHONE_NUMBER]"
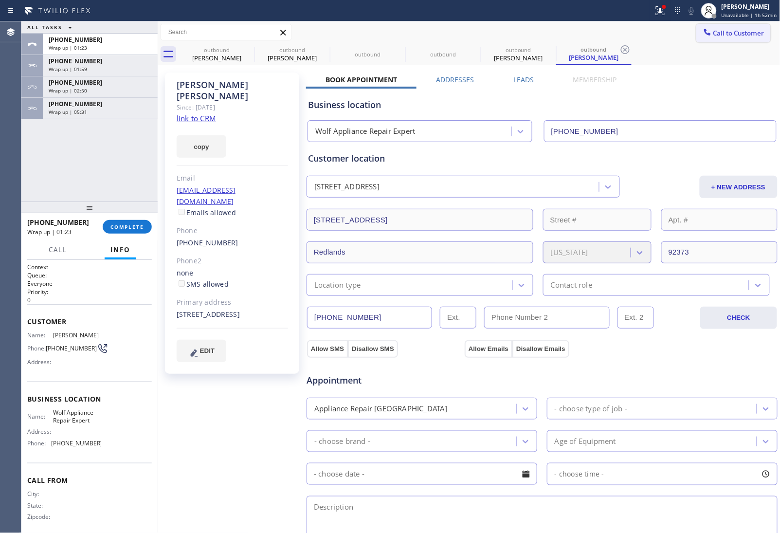
drag, startPoint x: 724, startPoint y: 31, endPoint x: 394, endPoint y: 146, distance: 349.7
click at [723, 32] on span "Call to Customer" at bounding box center [739, 33] width 51 height 9
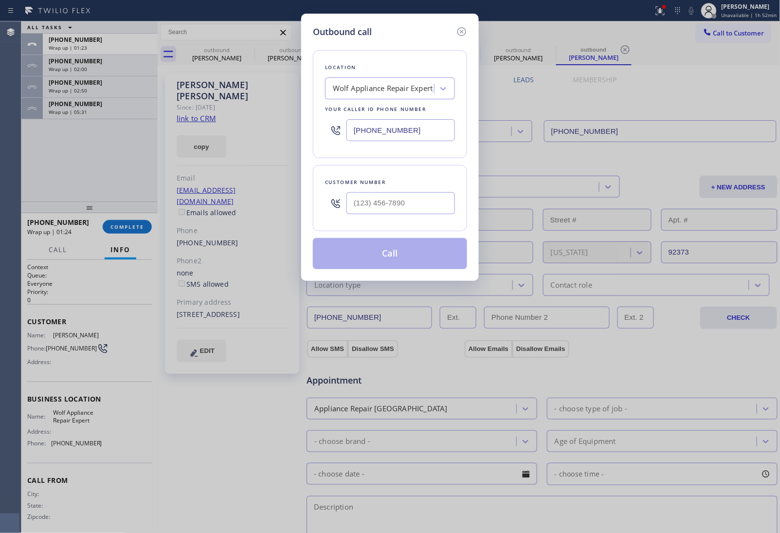
drag, startPoint x: 395, startPoint y: 133, endPoint x: 16, endPoint y: 245, distance: 395.4
click at [392, 135] on input "[PHONE_NUMBER]" at bounding box center [401, 130] width 109 height 22
paste input "917) 920-9568"
type input "[PHONE_NUMBER]"
type input "(___) ___-____"
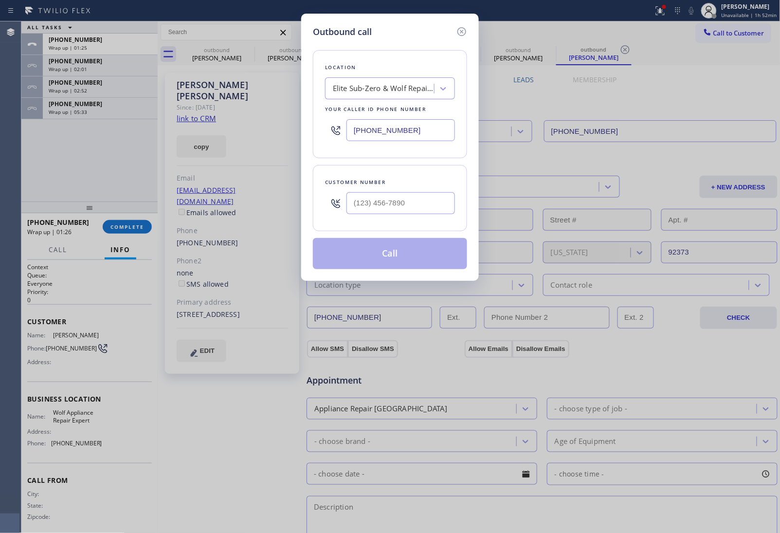
click at [403, 210] on input "text" at bounding box center [401, 203] width 109 height 22
paste input "917) 548-4051"
type input "[PHONE_NUMBER]"
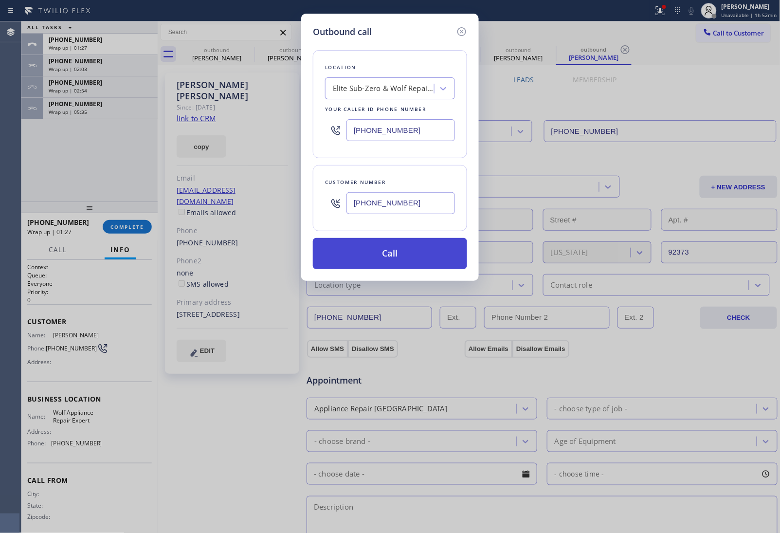
click at [381, 257] on button "Call" at bounding box center [390, 253] width 154 height 31
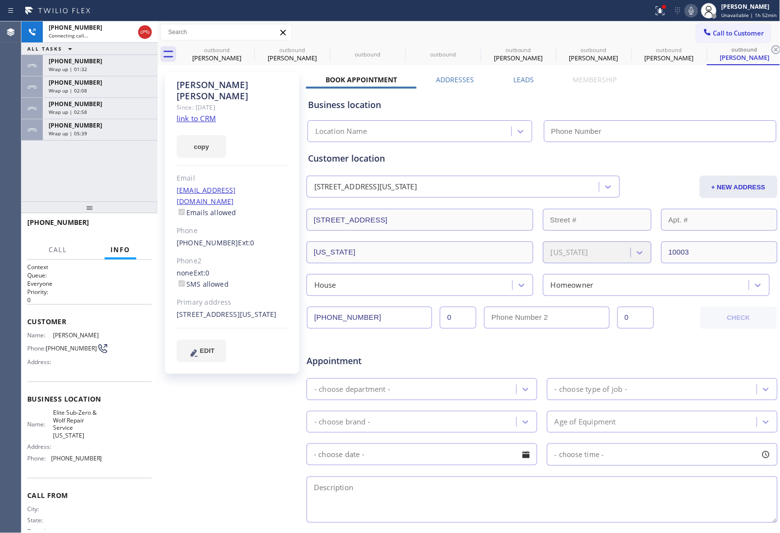
click at [197, 113] on link "link to CRM" at bounding box center [196, 118] width 39 height 10
type input "[PHONE_NUMBER]"
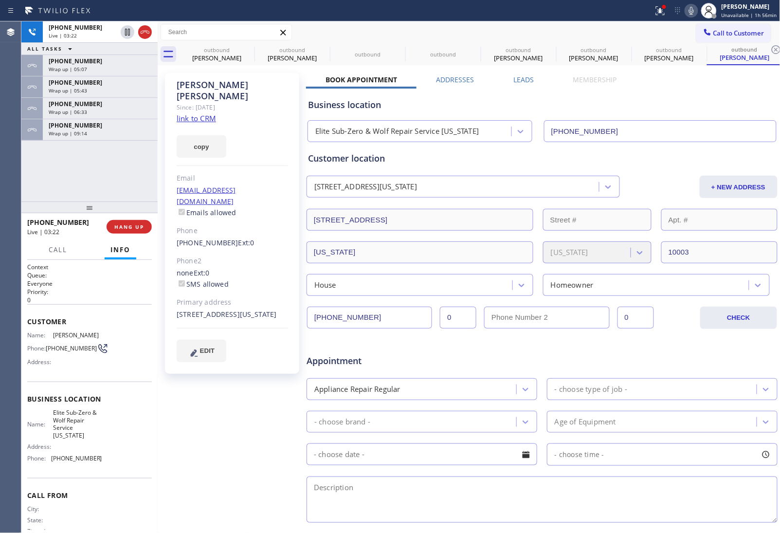
click at [219, 102] on div "Since: [DATE]" at bounding box center [232, 107] width 111 height 11
click at [216, 84] on div "[PERSON_NAME]" at bounding box center [232, 90] width 111 height 22
copy div "[PERSON_NAME]"
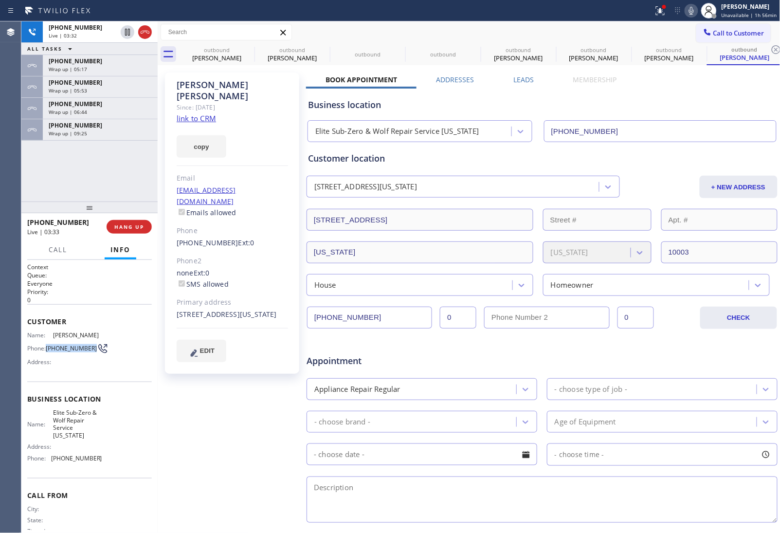
drag, startPoint x: 49, startPoint y: 352, endPoint x: 47, endPoint y: 345, distance: 7.7
click at [47, 345] on span "[PHONE_NUMBER]" at bounding box center [71, 348] width 51 height 7
copy span "[PHONE_NUMBER]"
click at [654, 105] on div "Business location" at bounding box center [542, 104] width 468 height 13
copy link "[EMAIL_ADDRESS][DOMAIN_NAME]"
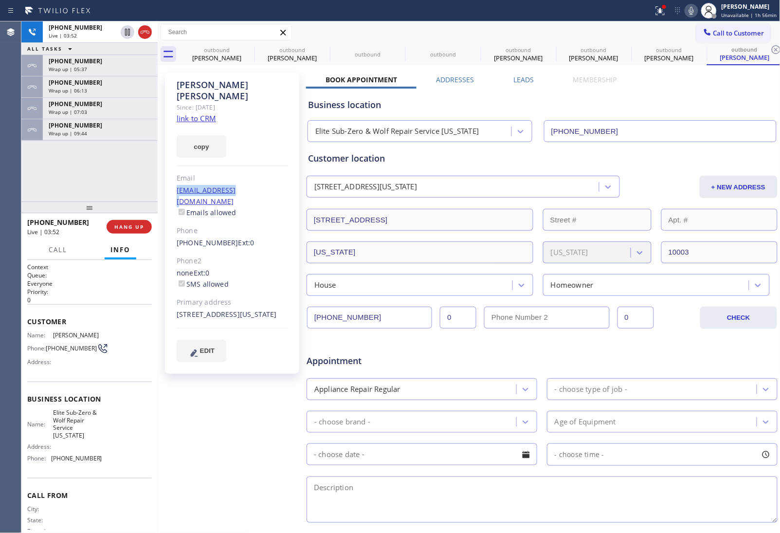
drag, startPoint x: 247, startPoint y: 178, endPoint x: 170, endPoint y: 183, distance: 77.1
click at [170, 183] on div "[PERSON_NAME] Since: [DATE] link to CRM copy Email [EMAIL_ADDRESS][DOMAIN_NAME]…" at bounding box center [232, 223] width 134 height 301
click at [675, 309] on div "[PHONE_NUMBER] 0 0" at bounding box center [502, 318] width 391 height 22
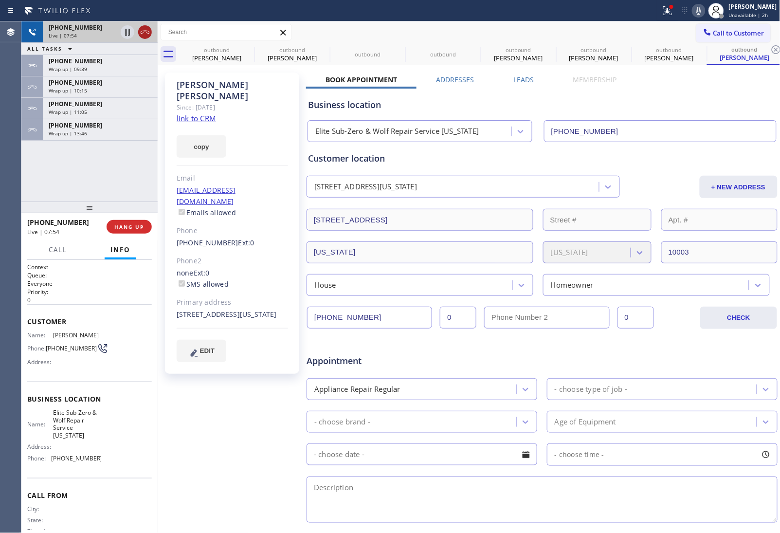
click at [140, 30] on icon at bounding box center [145, 32] width 12 height 12
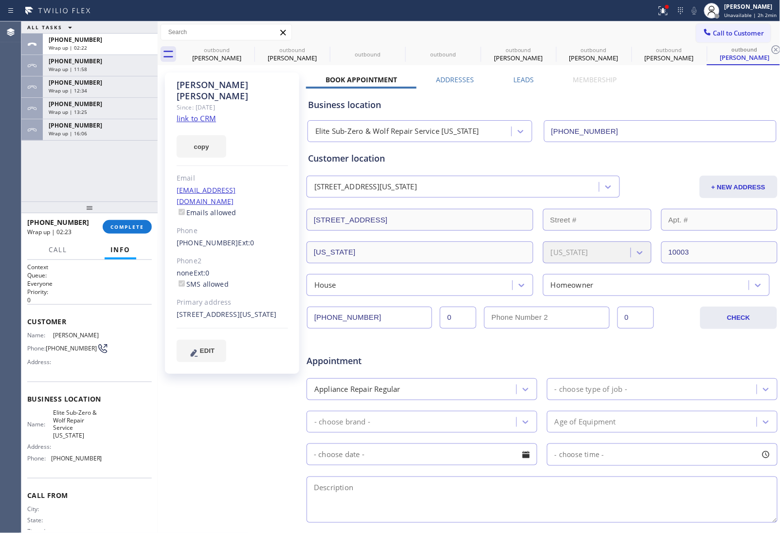
click at [116, 213] on div at bounding box center [89, 208] width 136 height 12
drag, startPoint x: 120, startPoint y: 220, endPoint x: 123, endPoint y: 232, distance: 13.1
click at [120, 220] on button "COMPLETE" at bounding box center [127, 227] width 49 height 14
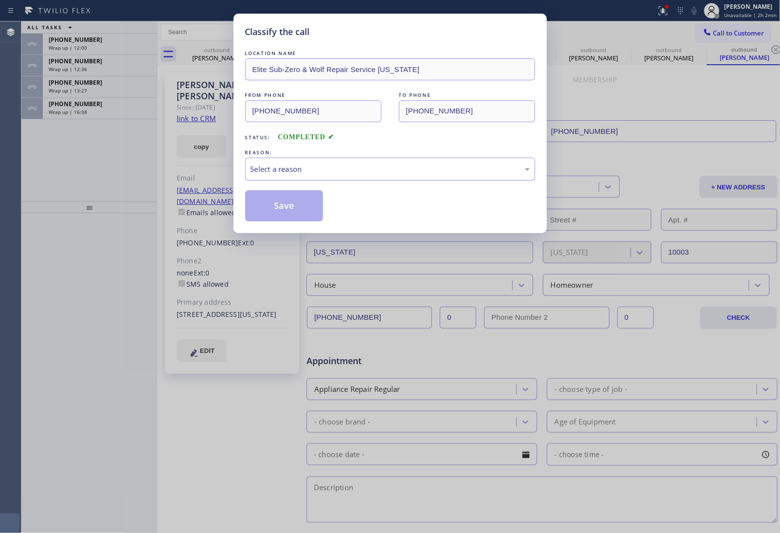
click at [383, 171] on div "Select a reason" at bounding box center [390, 169] width 279 height 11
click at [295, 208] on button "Save" at bounding box center [284, 205] width 78 height 31
click at [98, 112] on div "Wrap up | 16:10" at bounding box center [100, 112] width 103 height 7
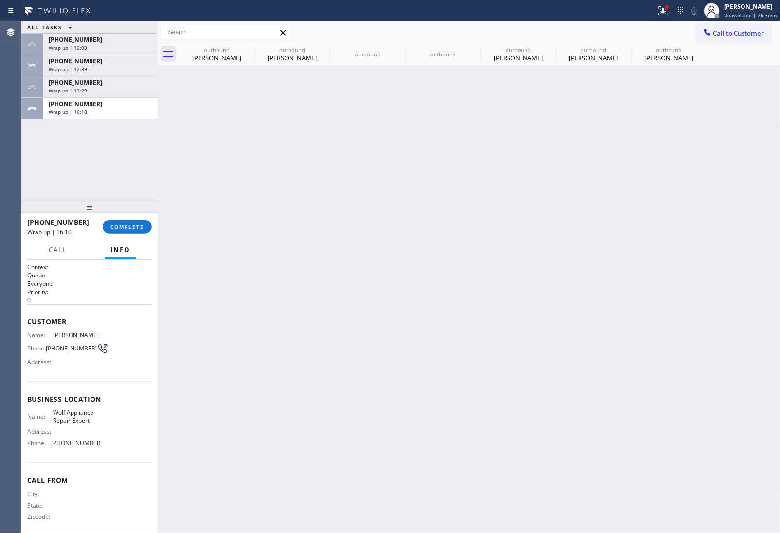
click at [98, 112] on div "Wrap up | 16:10" at bounding box center [100, 112] width 103 height 7
click at [131, 224] on span "COMPLETE" at bounding box center [128, 226] width 34 height 7
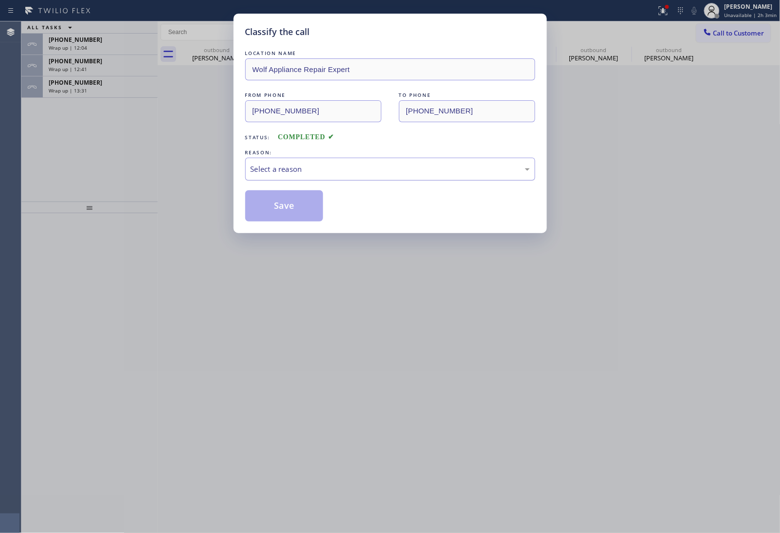
drag, startPoint x: 336, startPoint y: 173, endPoint x: 334, endPoint y: 180, distance: 7.4
click at [336, 173] on div "Select a reason" at bounding box center [390, 169] width 279 height 11
click at [298, 215] on button "Save" at bounding box center [284, 205] width 78 height 31
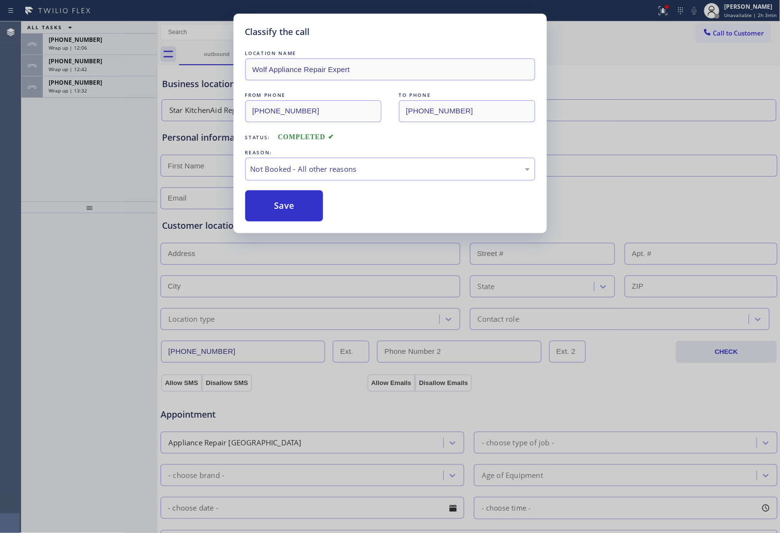
click at [298, 215] on button "Save" at bounding box center [284, 205] width 78 height 31
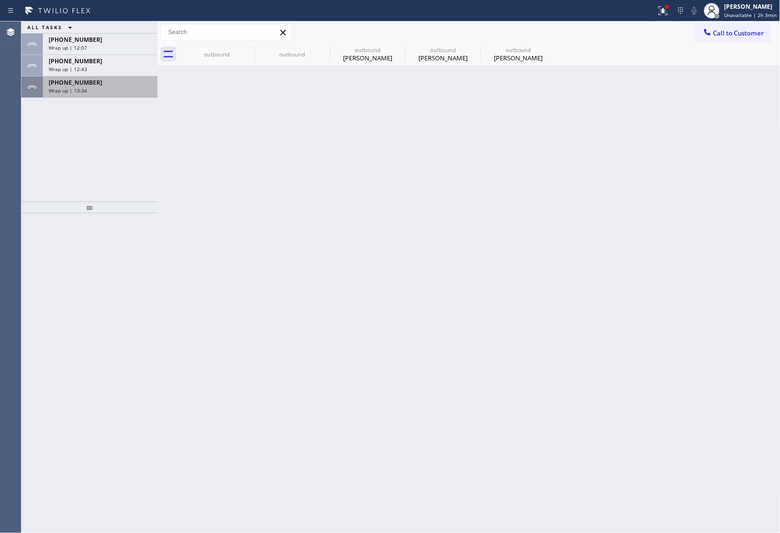
click at [98, 88] on div "Wrap up | 13:34" at bounding box center [100, 90] width 103 height 7
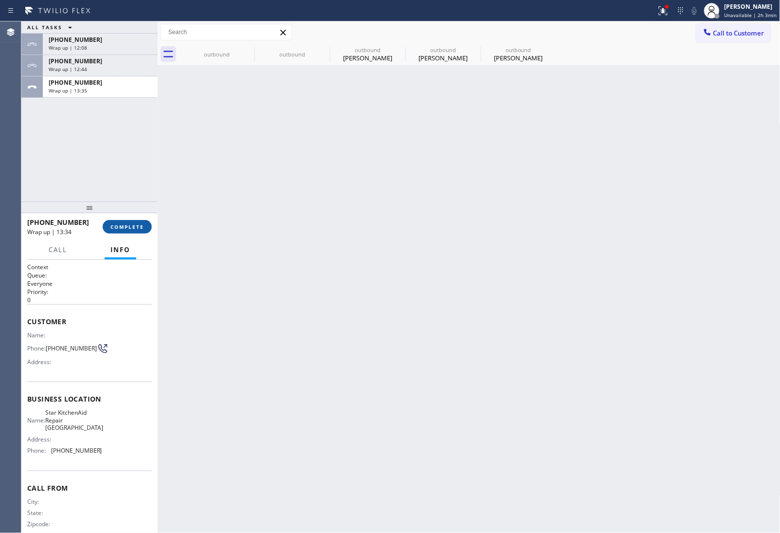
click at [133, 221] on button "COMPLETE" at bounding box center [127, 227] width 49 height 14
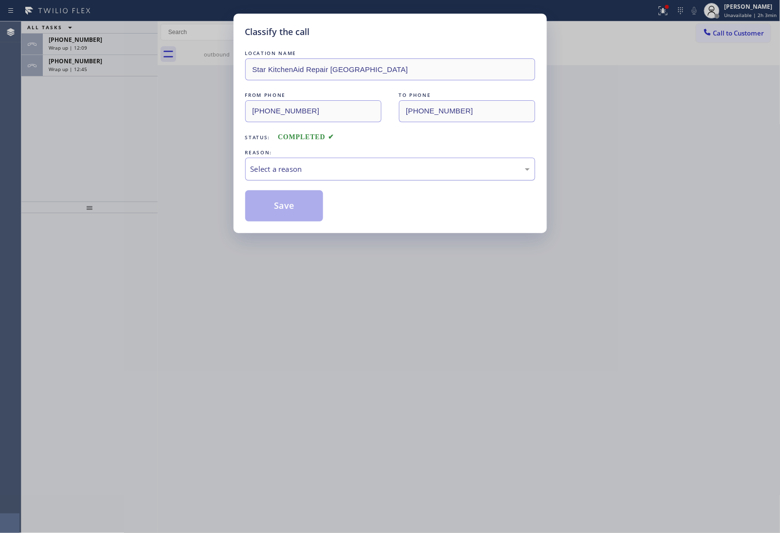
drag, startPoint x: 297, startPoint y: 156, endPoint x: 297, endPoint y: 168, distance: 12.7
click at [297, 166] on div "REASON: Select a reason" at bounding box center [390, 164] width 290 height 33
click at [298, 173] on div "Select a reason" at bounding box center [390, 169] width 279 height 11
click at [285, 212] on button "Save" at bounding box center [284, 205] width 78 height 31
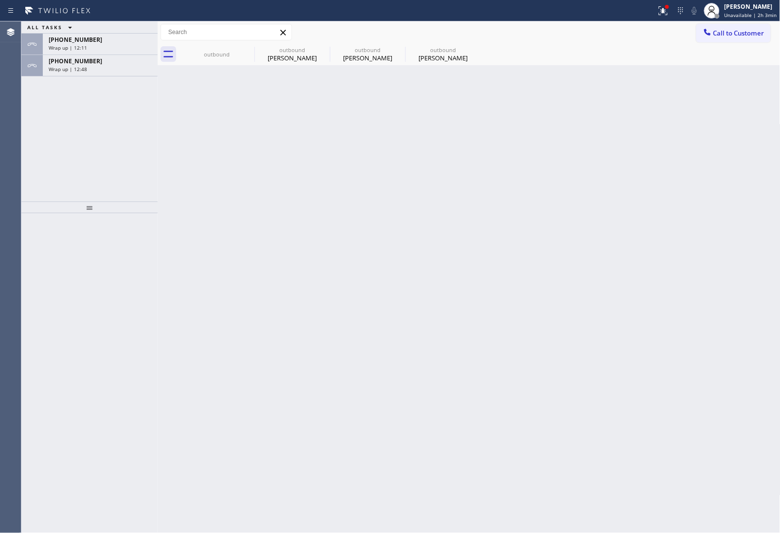
click at [122, 77] on div "ALL TASKS ALL TASKS ACTIVE TASKS TASKS IN WRAP UP [PHONE_NUMBER] Wrap up | 12:1…" at bounding box center [89, 111] width 136 height 180
click at [96, 59] on div "[PHONE_NUMBER]" at bounding box center [100, 61] width 103 height 8
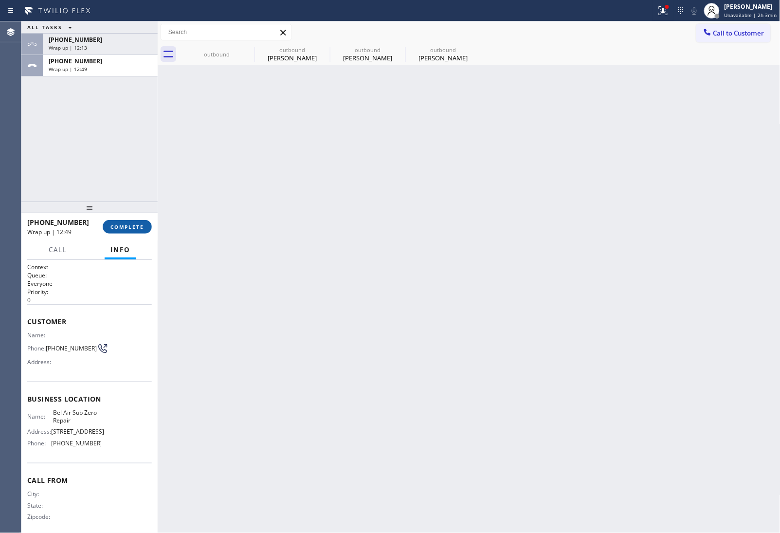
click at [137, 222] on button "COMPLETE" at bounding box center [127, 227] width 49 height 14
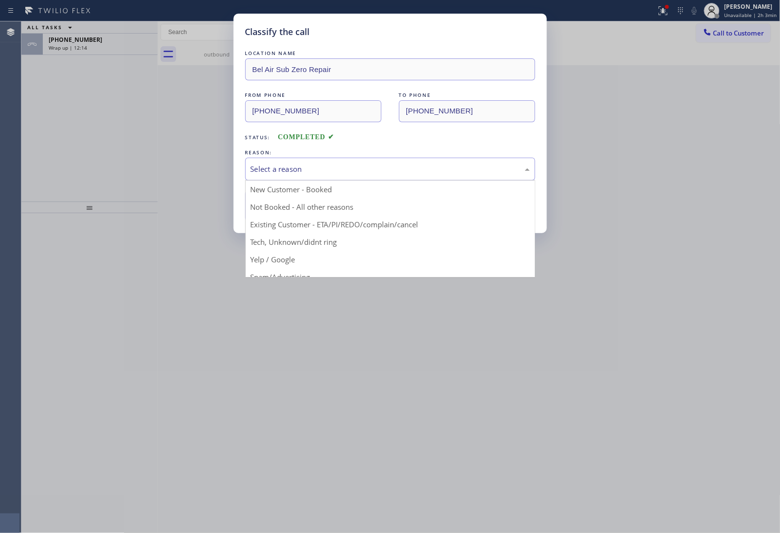
click at [307, 168] on div "Select a reason" at bounding box center [390, 169] width 279 height 11
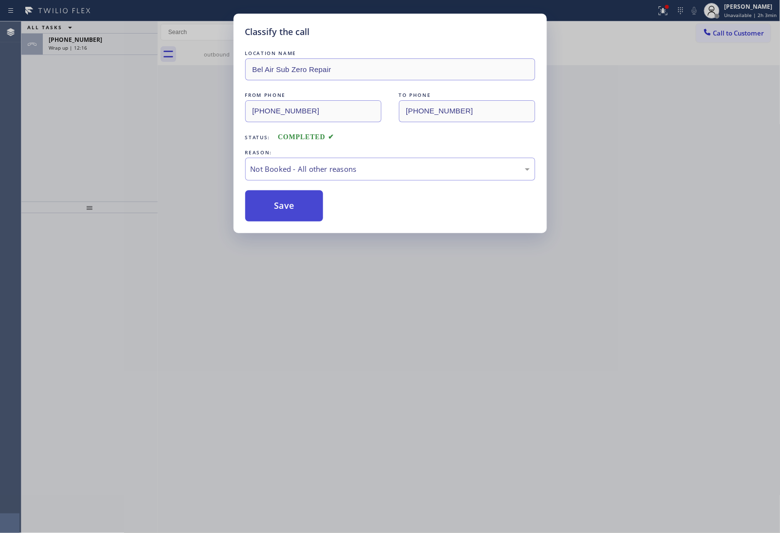
click at [299, 204] on button "Save" at bounding box center [284, 205] width 78 height 31
type input "[PHONE_NUMBER]"
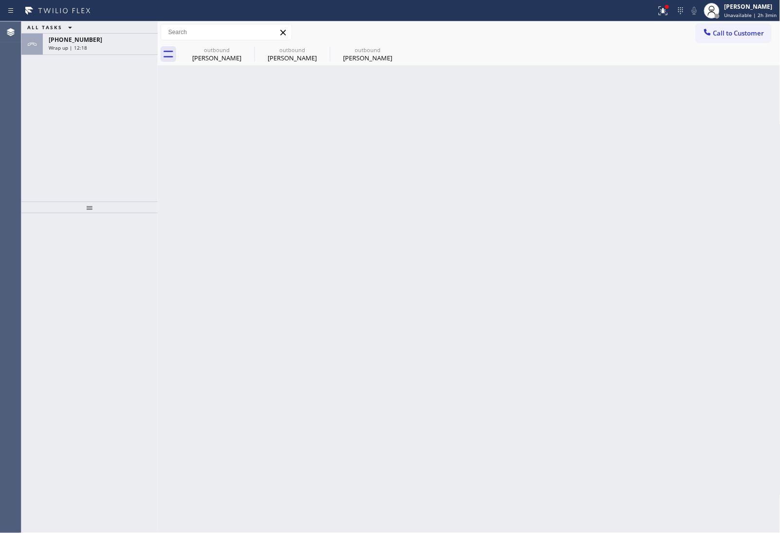
click at [93, 49] on div "Wrap up | 12:18" at bounding box center [100, 47] width 103 height 7
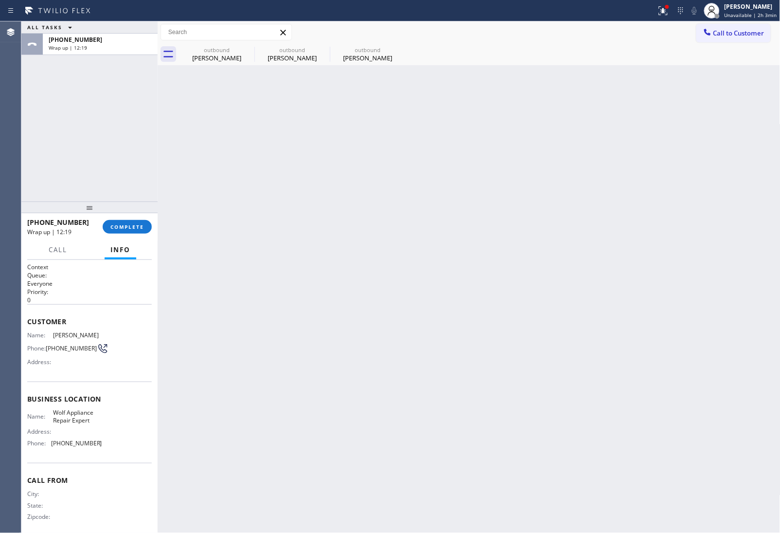
click at [117, 218] on div "[PHONE_NUMBER] Wrap up | 12:19 COMPLETE" at bounding box center [89, 226] width 125 height 25
click at [127, 227] on span "COMPLETE" at bounding box center [128, 226] width 34 height 7
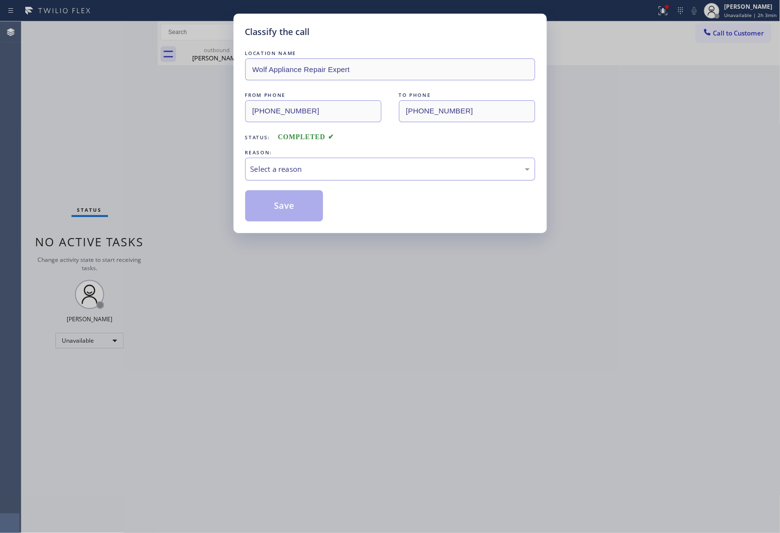
click at [366, 176] on div "Select a reason" at bounding box center [390, 169] width 290 height 23
click at [293, 208] on button "Save" at bounding box center [284, 205] width 78 height 31
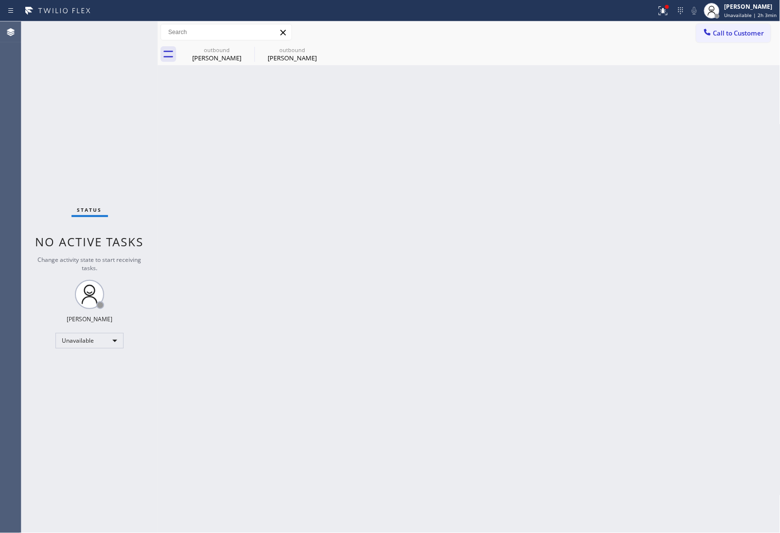
click at [699, 318] on div "Back to Dashboard Change Sender ID Customers Technicians Select a contact Outbo…" at bounding box center [469, 277] width 623 height 512
click at [758, 35] on span "Call to Customer" at bounding box center [739, 33] width 51 height 9
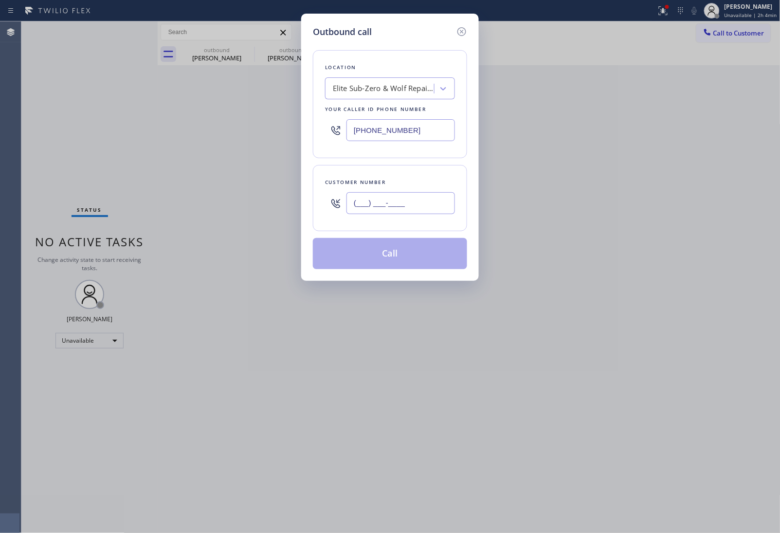
click at [411, 197] on input "(___) ___-____" at bounding box center [401, 203] width 109 height 22
paste input "724) 699-5623"
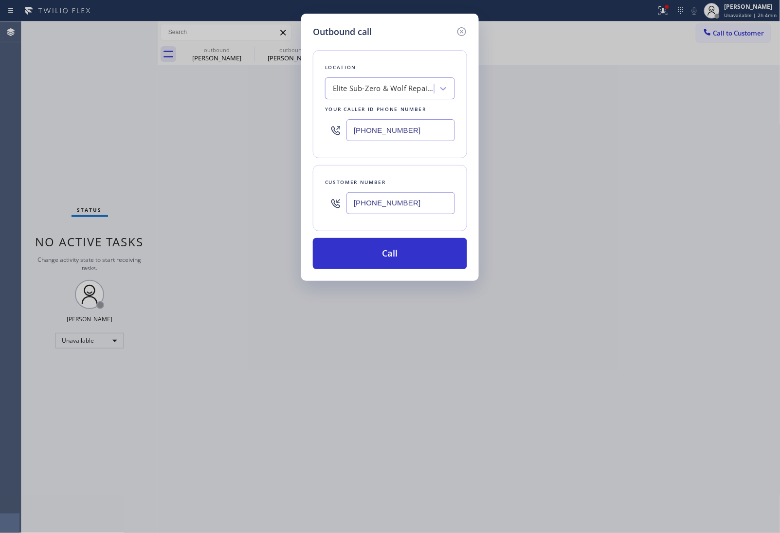
type input "[PHONE_NUMBER]"
drag, startPoint x: 382, startPoint y: 130, endPoint x: 389, endPoint y: 135, distance: 8.0
click at [383, 132] on input "[PHONE_NUMBER]" at bounding box center [401, 130] width 109 height 22
paste input "253) 263-1431"
type input "[PHONE_NUMBER]"
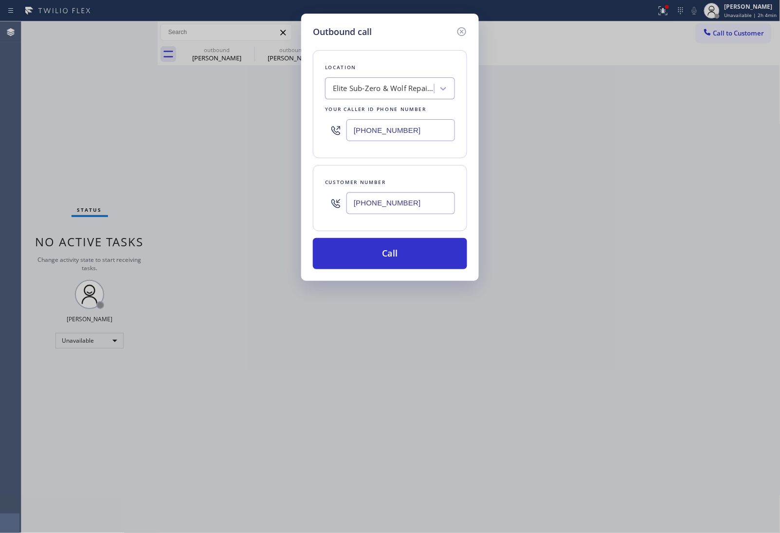
drag, startPoint x: 403, startPoint y: 193, endPoint x: 420, endPoint y: 205, distance: 20.9
click at [405, 195] on div "[PHONE_NUMBER]" at bounding box center [401, 203] width 109 height 32
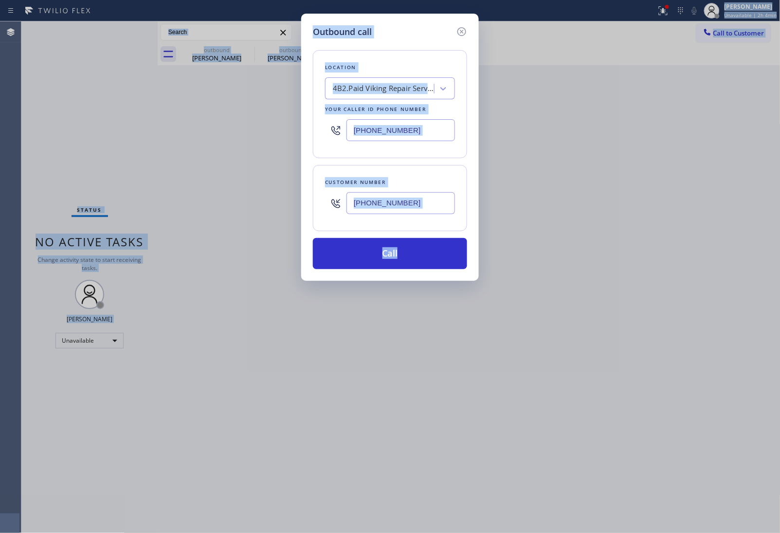
click at [420, 203] on input "[PHONE_NUMBER]" at bounding box center [401, 203] width 109 height 22
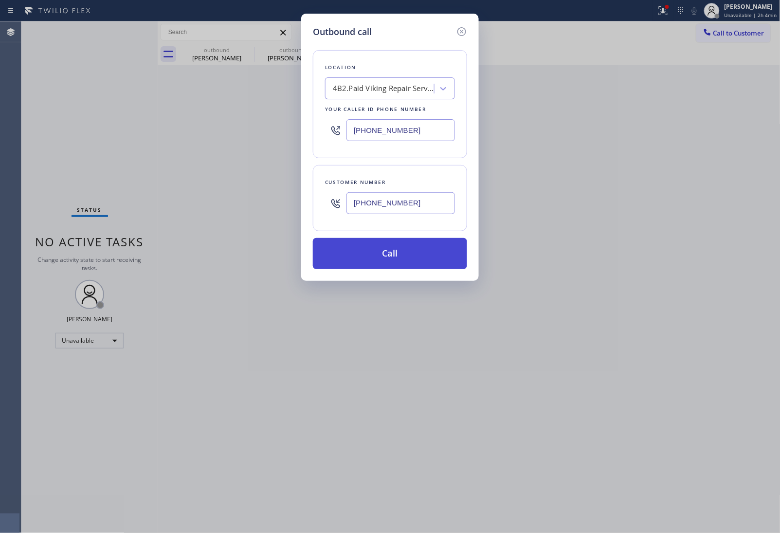
click at [419, 268] on button "Call" at bounding box center [390, 253] width 154 height 31
click at [413, 259] on button "Call" at bounding box center [390, 253] width 154 height 31
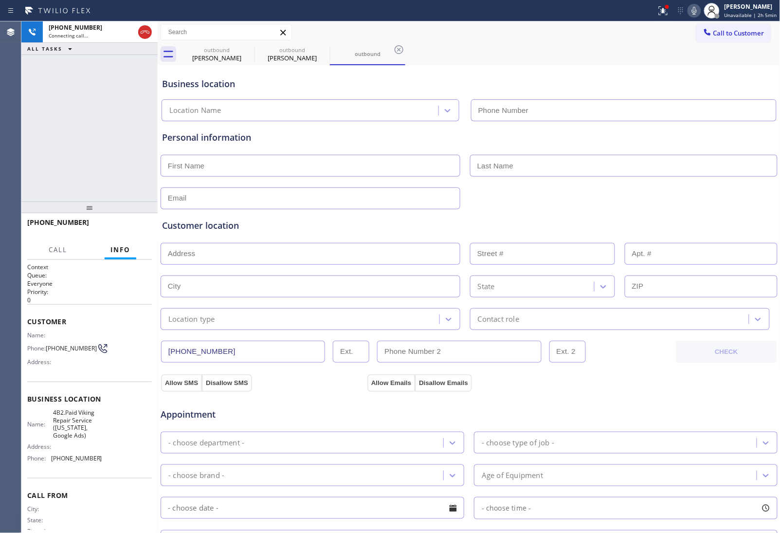
type input "[PHONE_NUMBER]"
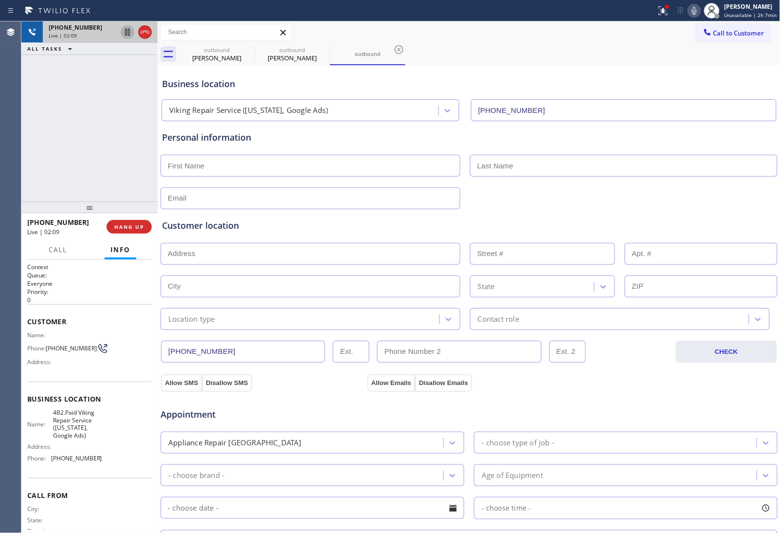
click at [125, 35] on icon at bounding box center [127, 32] width 5 height 7
click at [698, 7] on icon at bounding box center [695, 11] width 12 height 12
click at [706, 249] on input "text" at bounding box center [701, 254] width 153 height 22
drag, startPoint x: 704, startPoint y: 89, endPoint x: 458, endPoint y: 43, distance: 250.7
click at [704, 91] on div "Business location Viking Repair Service ([US_STATE], Google Ads) [PHONE_NUMBER]" at bounding box center [469, 95] width 618 height 54
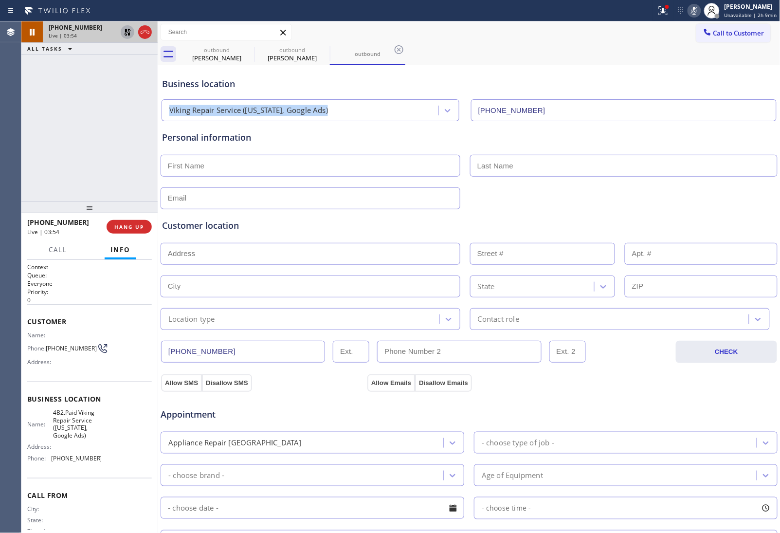
click at [125, 32] on icon at bounding box center [128, 32] width 12 height 12
click at [697, 10] on icon at bounding box center [695, 11] width 12 height 12
click at [693, 222] on div "Customer location" at bounding box center [469, 225] width 614 height 13
click at [658, 396] on div "Appointment Appliance Repair High End - choose type of job - - choose brand - A…" at bounding box center [469, 484] width 618 height 187
drag, startPoint x: 72, startPoint y: 349, endPoint x: 49, endPoint y: 344, distance: 23.4
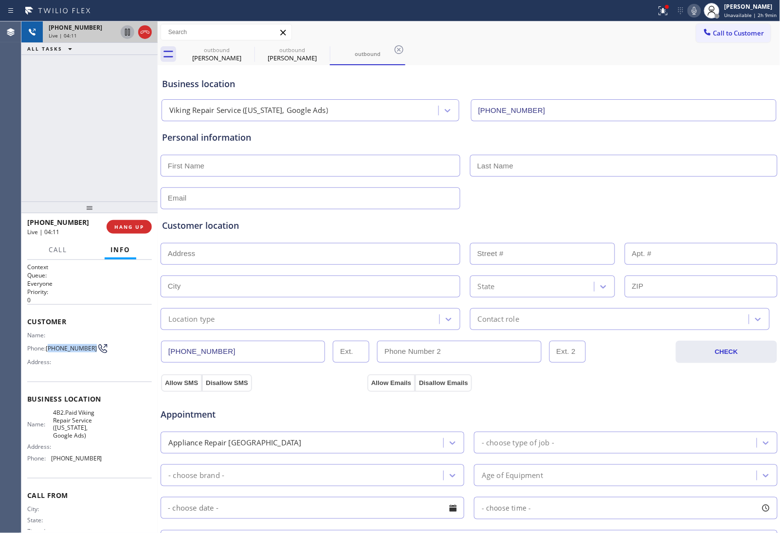
click at [49, 345] on span "[PHONE_NUMBER]" at bounding box center [71, 348] width 51 height 7
click at [218, 164] on input "text" at bounding box center [311, 166] width 300 height 22
type input "[PERSON_NAME]"
click at [526, 156] on input "Vert" at bounding box center [624, 166] width 308 height 22
paste input "Berti"
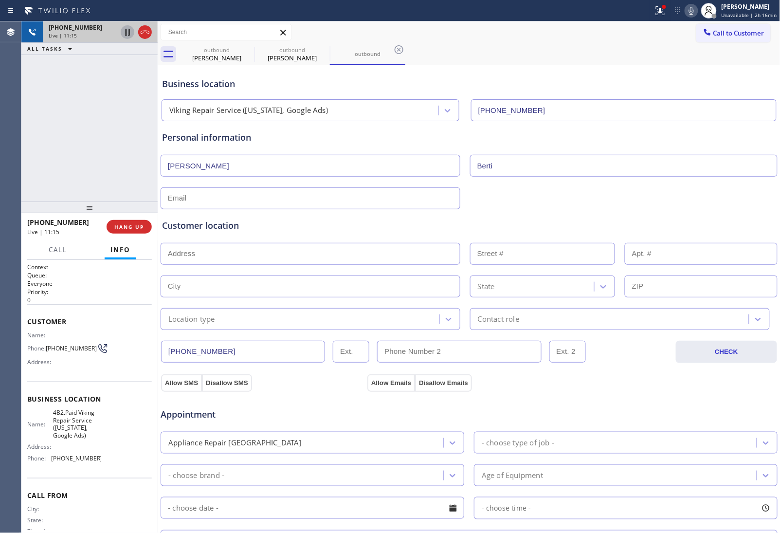
type input "Berti"
click at [218, 197] on input "text" at bounding box center [311, 198] width 300 height 22
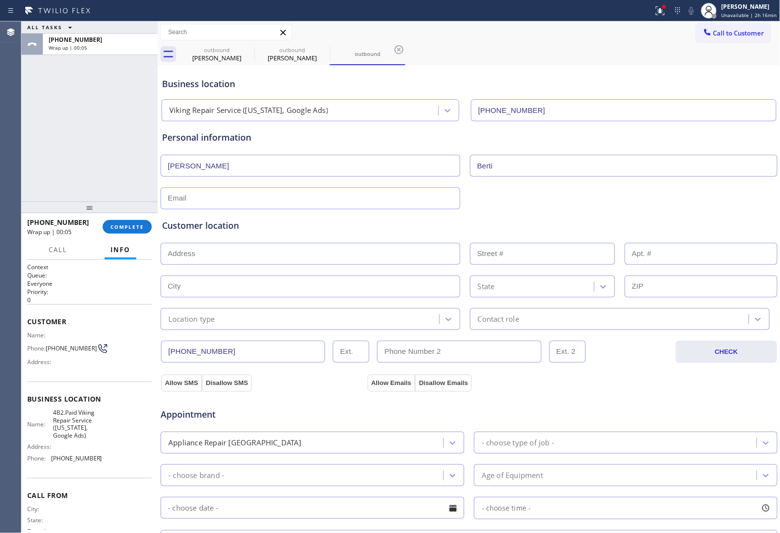
click at [254, 196] on input "text" at bounding box center [311, 198] width 300 height 22
paste input "[EMAIL_ADDRESS][DOMAIN_NAME]"
type input "[EMAIL_ADDRESS][DOMAIN_NAME]"
click at [211, 263] on input "text" at bounding box center [311, 254] width 300 height 22
click at [198, 253] on input "text" at bounding box center [311, 254] width 300 height 22
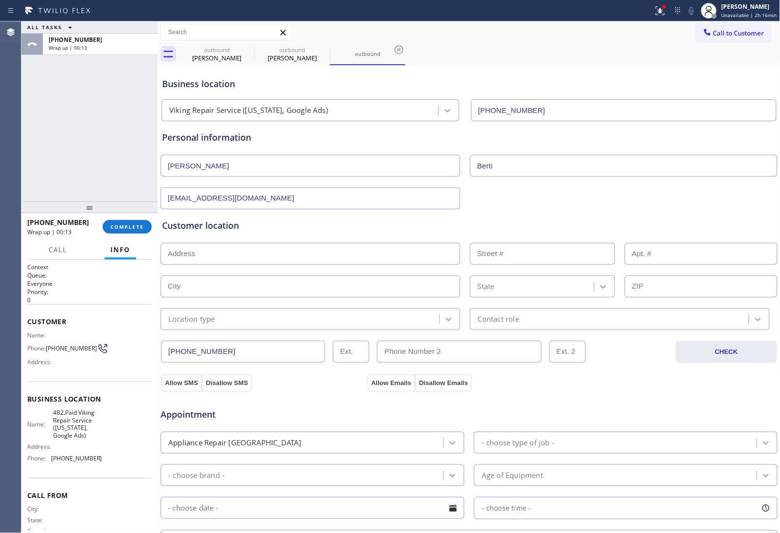
paste input "[STREET_ADDRESS][US_STATE]"
type input "[STREET_ADDRESS][US_STATE]"
type input "1319"
type input "[US_STATE]"
type input "20002"
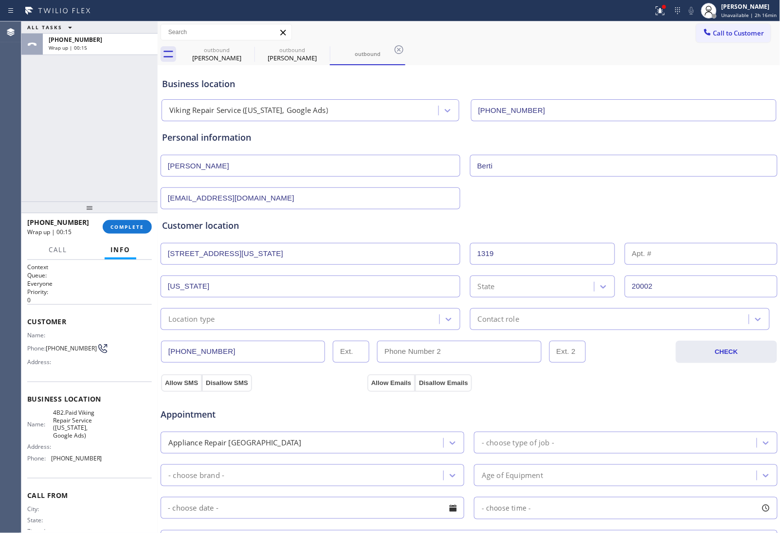
click at [187, 392] on div "Appointment Appliance Repair High End - choose type of job - - choose brand - A…" at bounding box center [469, 484] width 618 height 187
click at [188, 390] on div "Appointment Appliance Repair High End - choose type of job - - choose brand - A…" at bounding box center [469, 483] width 618 height 191
click at [188, 385] on button "Allow SMS" at bounding box center [181, 383] width 41 height 18
click at [396, 385] on button "Allow Emails" at bounding box center [392, 383] width 48 height 18
click at [252, 319] on div "Location type" at bounding box center [302, 319] width 276 height 17
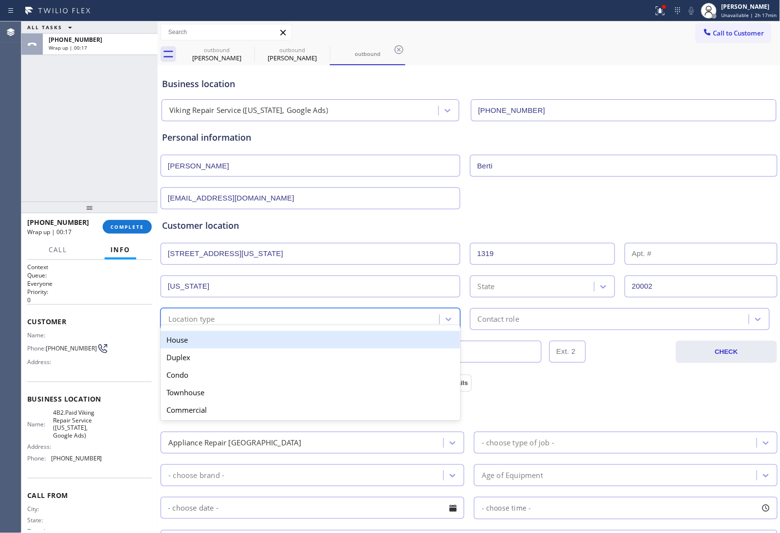
click at [215, 346] on div "House" at bounding box center [311, 340] width 300 height 18
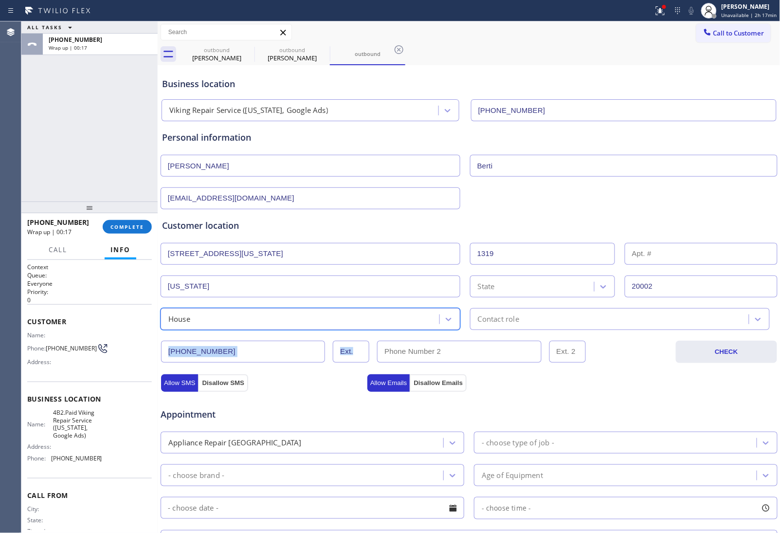
click at [531, 330] on div "Business location Viking Repair Service ([US_STATE], Google Ads) [PHONE_NUMBER]…" at bounding box center [469, 400] width 618 height 665
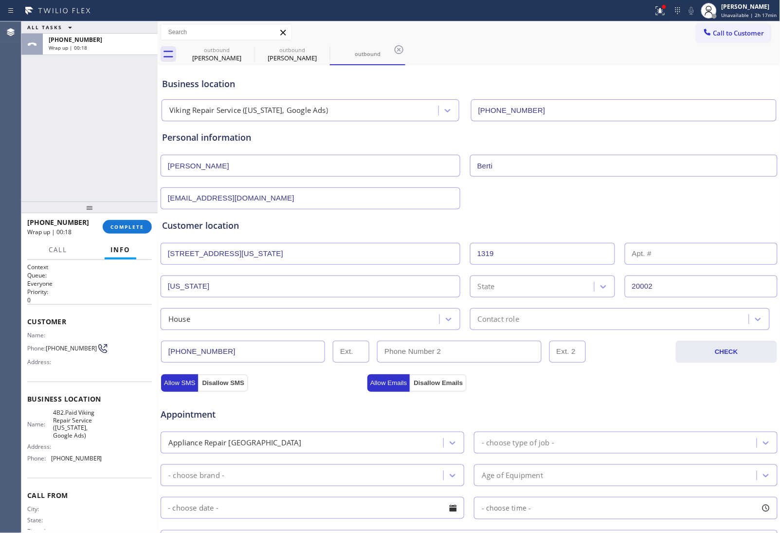
click at [521, 328] on div "Contact role" at bounding box center [620, 319] width 300 height 22
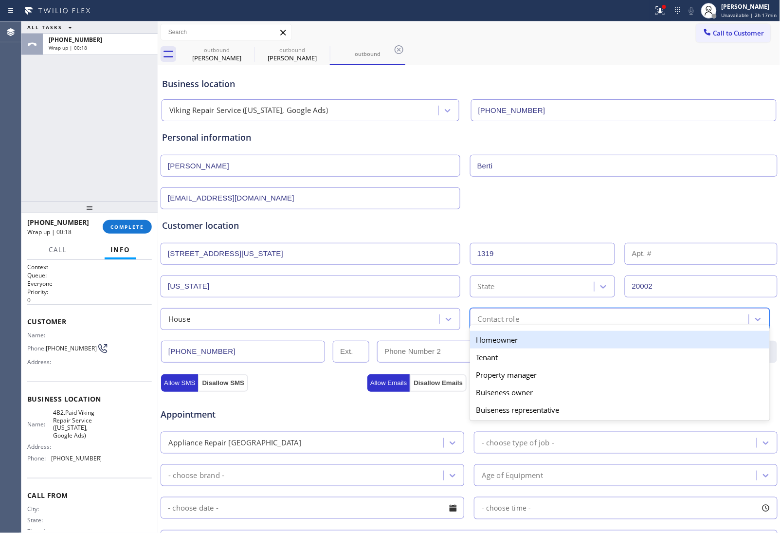
click at [516, 349] on div "Homeowner" at bounding box center [620, 340] width 300 height 18
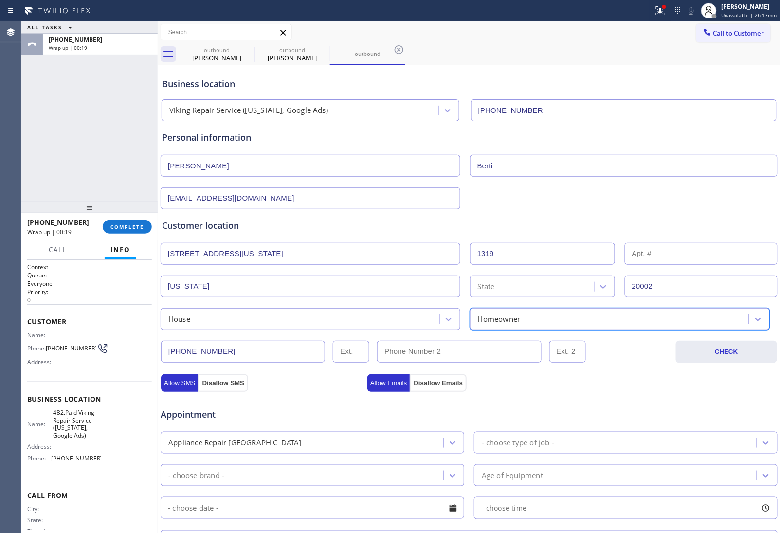
scroll to position [183, 0]
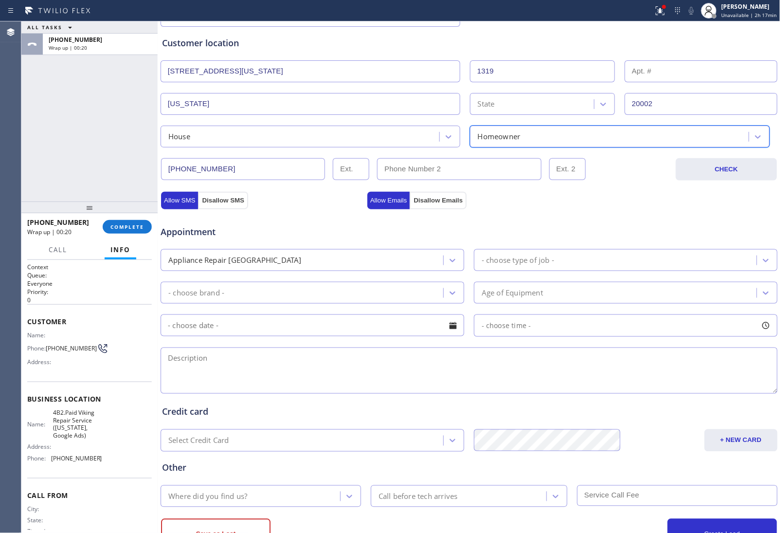
click at [559, 268] on div "- choose type of job -" at bounding box center [617, 260] width 280 height 17
click at [263, 261] on div "Appliance Repair [GEOGRAPHIC_DATA]" at bounding box center [304, 260] width 280 height 17
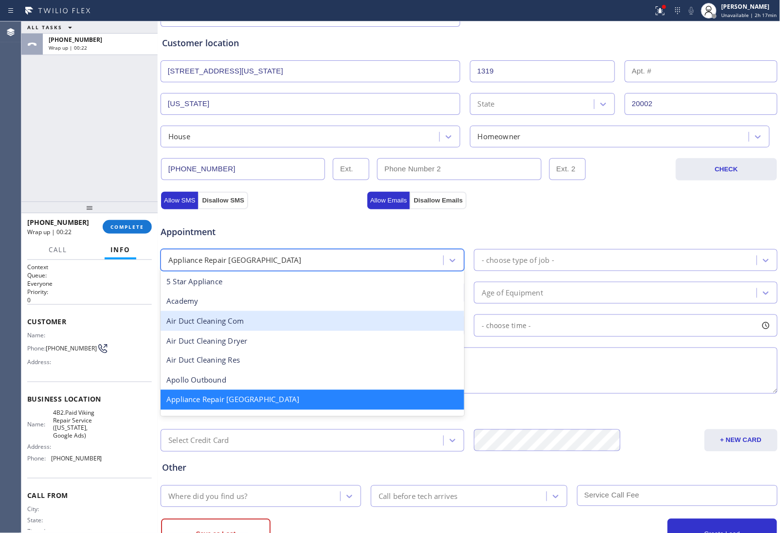
scroll to position [122, 0]
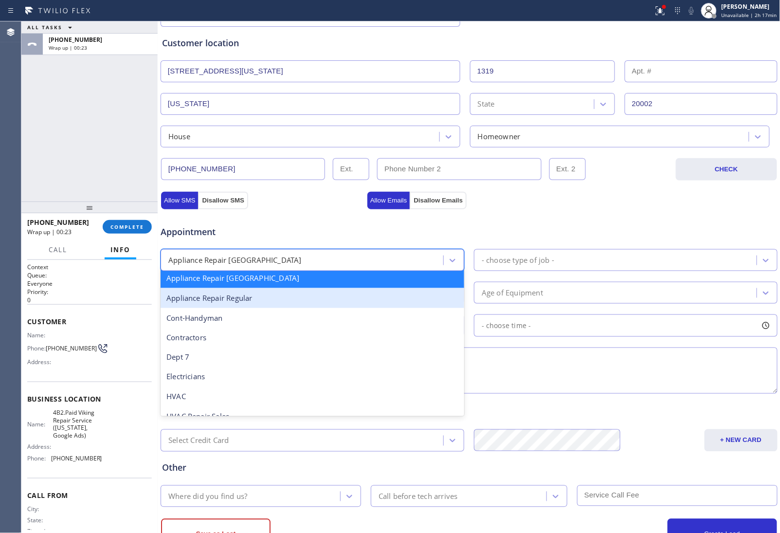
click at [246, 303] on div "Appliance Repair Regular" at bounding box center [313, 298] width 304 height 20
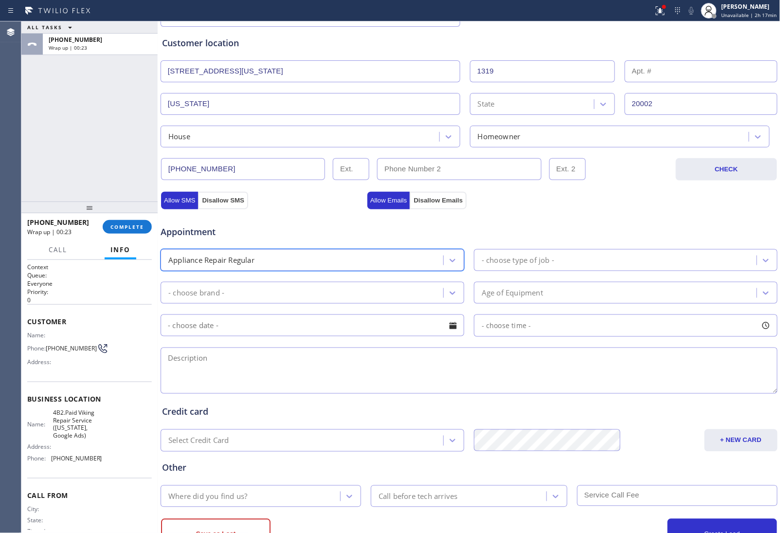
click at [493, 262] on div "- choose type of job -" at bounding box center [518, 260] width 73 height 11
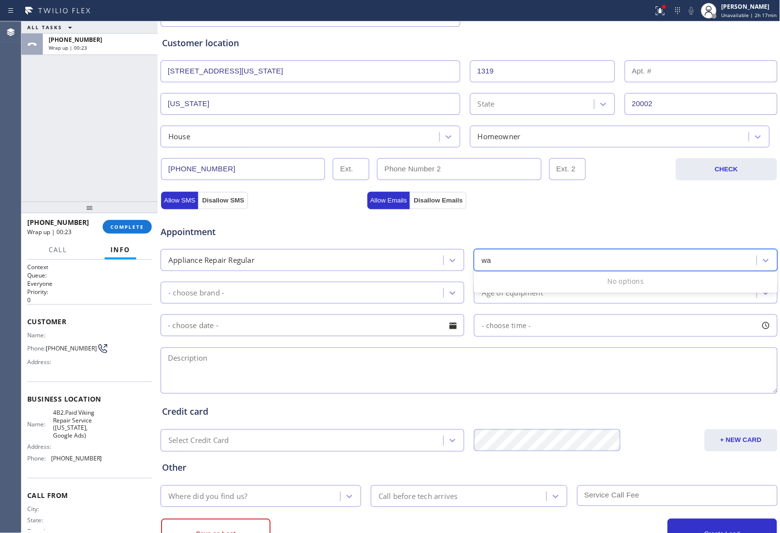
type input "was"
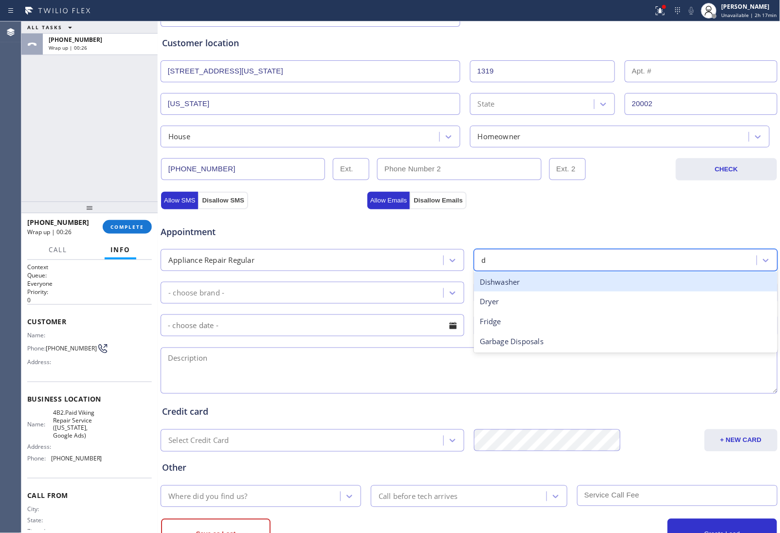
type input "di"
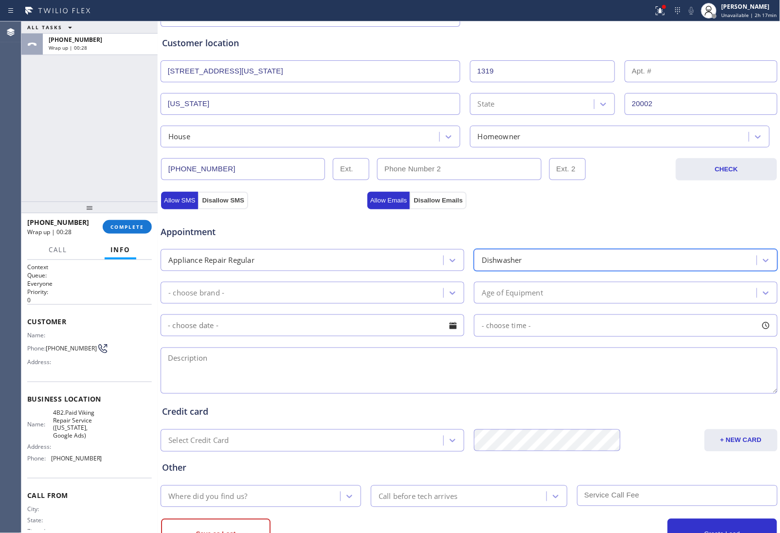
click at [294, 295] on div "- choose brand -" at bounding box center [304, 292] width 280 height 17
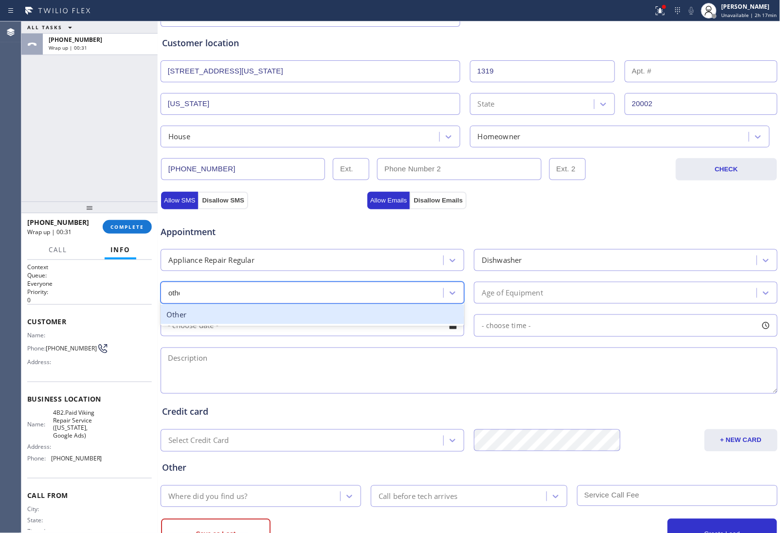
type input "other"
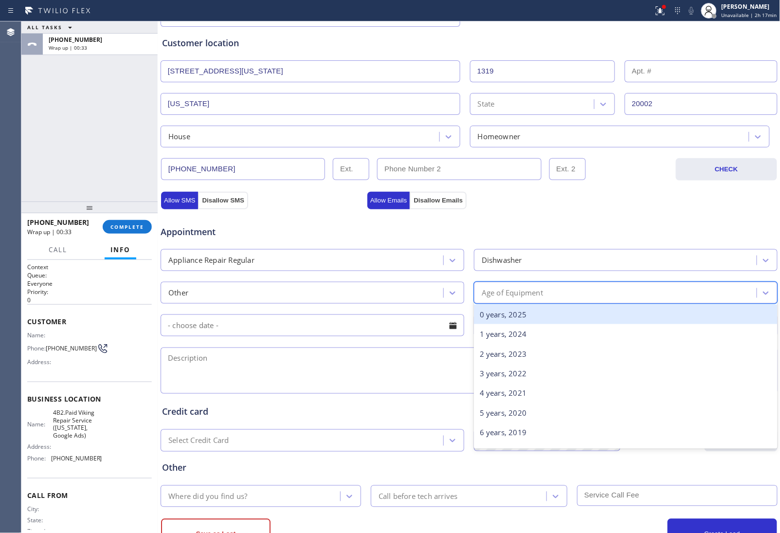
click at [548, 299] on div "Age of Equipment" at bounding box center [617, 292] width 280 height 17
type input "10"
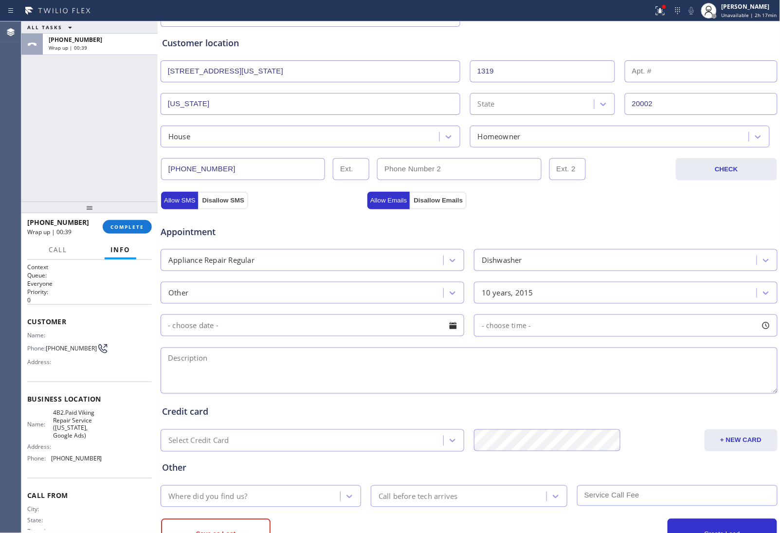
click at [369, 378] on textarea at bounding box center [469, 371] width 617 height 46
paste textarea "Viking | Dishwasher | 10 Yrs | It doesn't run the cycle and it's not draining| …"
click at [170, 357] on textarea "Viking | Dishwasher | 10 Yrs | It doesn't run the cycle and it's not draining| …" at bounding box center [469, 371] width 617 height 46
click at [162, 365] on textarea "Viking | Dishwasher | 10 Yrs | It doesn't run the cycle and it's not draining| …" at bounding box center [469, 371] width 617 height 46
paste textarea "1:30pm - 2:00pm[DATE] Eastern Time - [GEOGRAPHIC_DATA] & [GEOGRAPHIC_DATA]"
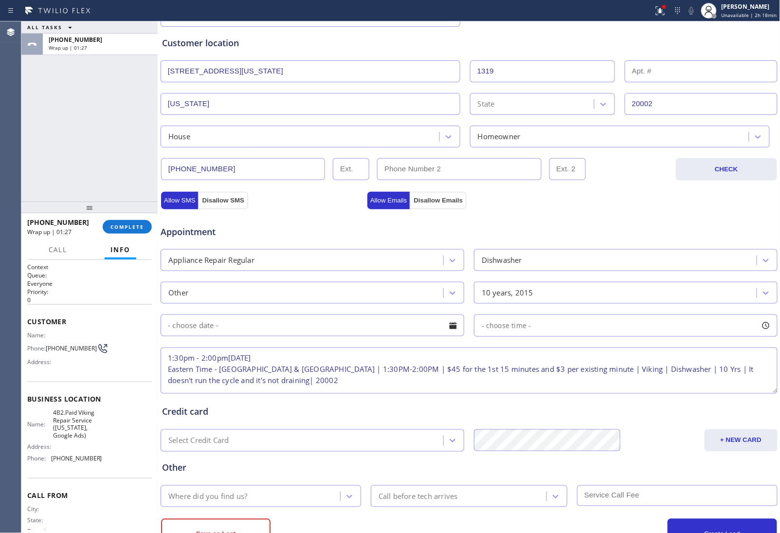
click at [640, 388] on textarea "1:30pm - 2:00pm[DATE] Eastern Time - [GEOGRAPHIC_DATA] & [GEOGRAPHIC_DATA] | 1:…" at bounding box center [469, 371] width 617 height 46
drag, startPoint x: 721, startPoint y: 386, endPoint x: 734, endPoint y: 368, distance: 22.2
click at [734, 368] on textarea "1:30pm - 2:00pm[DATE] Eastern Time - [GEOGRAPHIC_DATA] & [GEOGRAPHIC_DATA] | 1:…" at bounding box center [469, 371] width 617 height 46
click at [762, 373] on textarea "1:30pm - 2:00pm[DATE] Eastern Time - [GEOGRAPHIC_DATA] & [GEOGRAPHIC_DATA] | 1:…" at bounding box center [469, 371] width 617 height 46
drag, startPoint x: 95, startPoint y: 438, endPoint x: 47, endPoint y: 415, distance: 53.8
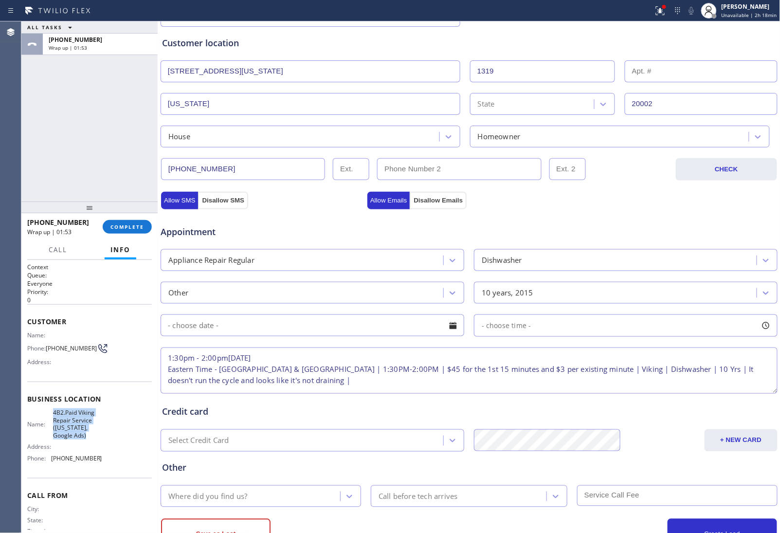
click at [47, 415] on div "Name: 4B2.Paid Viking Repair Service ([US_STATE], Google Ads) Address: Phone: […" at bounding box center [89, 437] width 125 height 57
click at [276, 386] on textarea "1:30pm - 2:00pm[DATE] Eastern Time - [GEOGRAPHIC_DATA] & [GEOGRAPHIC_DATA] | 1:…" at bounding box center [469, 371] width 617 height 46
paste textarea "4B2.Paid Viking Repair Service ([US_STATE], Google Ads)"
click at [473, 386] on textarea "1:30pm - 2:00pm[DATE] Eastern Time - [GEOGRAPHIC_DATA] & [GEOGRAPHIC_DATA] | 1:…" at bounding box center [469, 371] width 617 height 46
paste textarea "Please call 30 minutes prior to arrival."
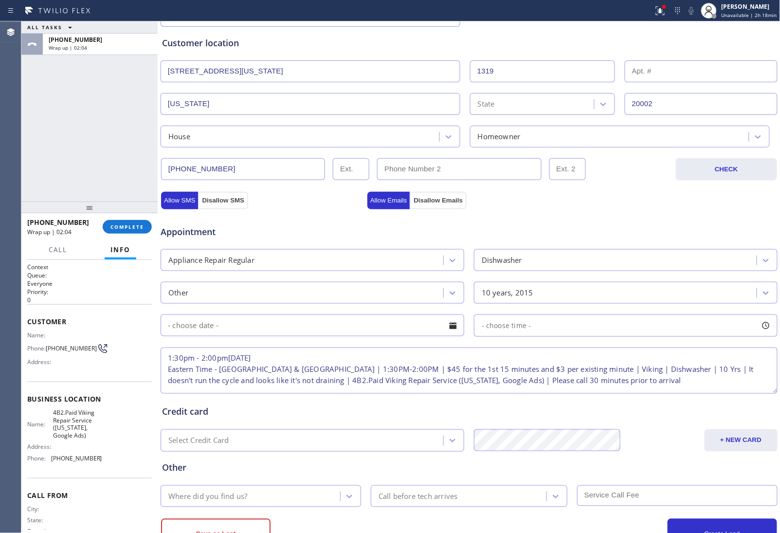
click at [614, 379] on textarea "1:30pm - 2:00pm[DATE] Eastern Time - [GEOGRAPHIC_DATA] & [GEOGRAPHIC_DATA] | 1:…" at bounding box center [469, 371] width 617 height 46
drag, startPoint x: 64, startPoint y: 351, endPoint x: 47, endPoint y: 342, distance: 19.6
click at [47, 345] on span "[PHONE_NUMBER]" at bounding box center [71, 348] width 51 height 7
drag, startPoint x: 599, startPoint y: 388, endPoint x: 548, endPoint y: 388, distance: 51.6
click at [548, 388] on textarea "1:30pm - 2:00pm[DATE] Eastern Time - [GEOGRAPHIC_DATA] & [GEOGRAPHIC_DATA] | 1:…" at bounding box center [469, 371] width 617 height 46
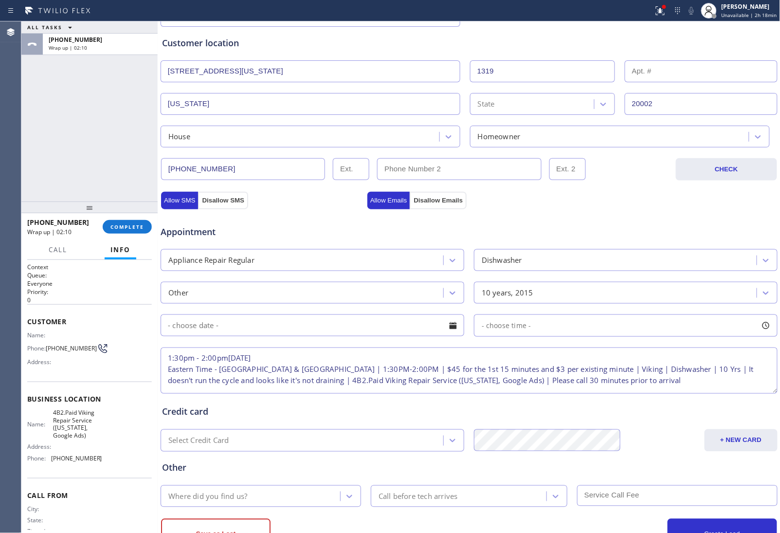
paste textarea "[PHONE_NUMBER]"
click at [448, 381] on textarea "1:30pm - 2:00pm[DATE] Eastern Time - [GEOGRAPHIC_DATA] & [GEOGRAPHIC_DATA] | 1:…" at bounding box center [469, 371] width 617 height 46
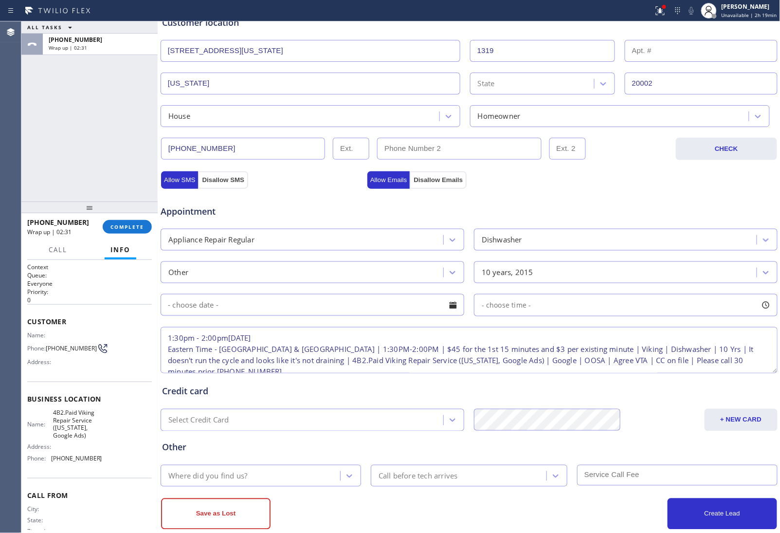
scroll to position [223, 0]
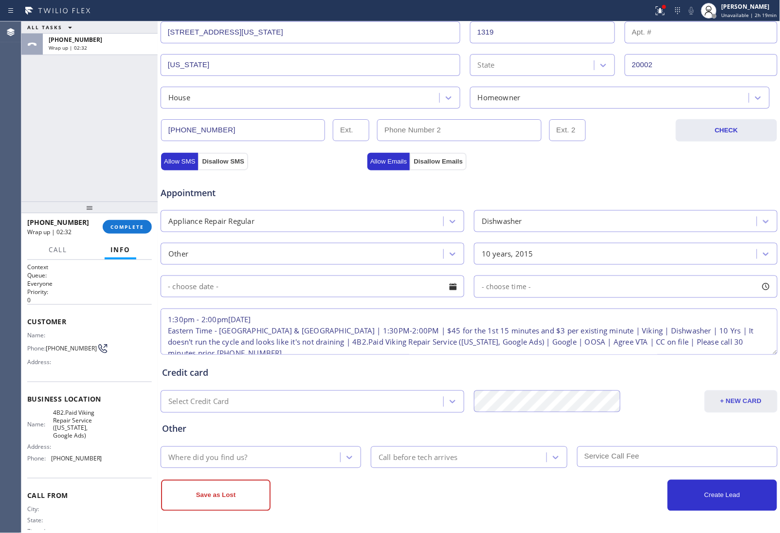
type textarea "1:30pm - 2:00pm[DATE] Eastern Time - [GEOGRAPHIC_DATA] & [GEOGRAPHIC_DATA] | 1:…"
click at [725, 402] on button "+ NEW CARD" at bounding box center [741, 401] width 73 height 22
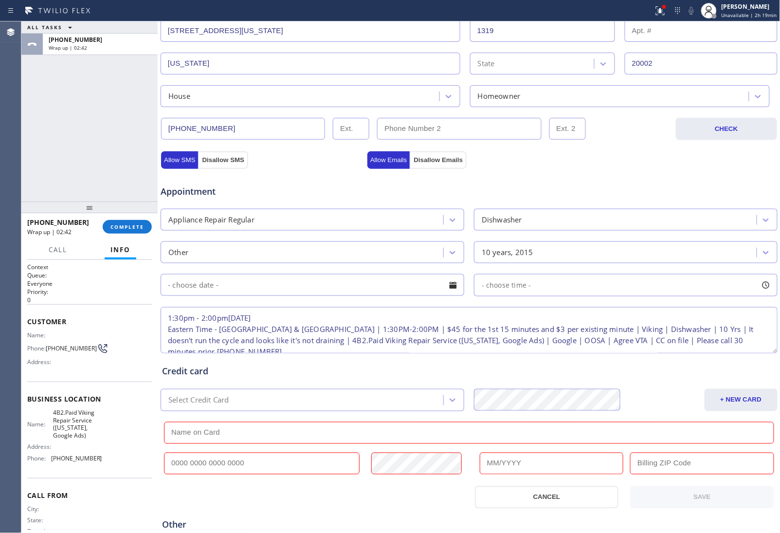
click at [221, 469] on input "text" at bounding box center [262, 464] width 196 height 22
paste input "[CREDIT_CARD_NUMBER]"
type input "[CREDIT_CARD_NUMBER]"
click at [225, 439] on input "text" at bounding box center [469, 433] width 611 height 22
paste input "[PERSON_NAME]"
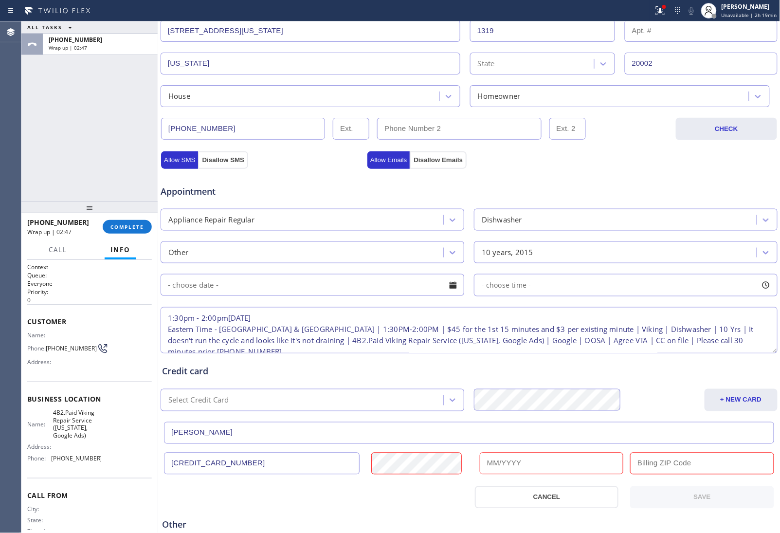
type input "[PERSON_NAME]"
click at [514, 464] on input "text" at bounding box center [552, 464] width 144 height 22
type input "05/2029"
drag, startPoint x: 654, startPoint y: 470, endPoint x: 660, endPoint y: 476, distance: 9.0
click at [654, 470] on input "text" at bounding box center [702, 464] width 144 height 22
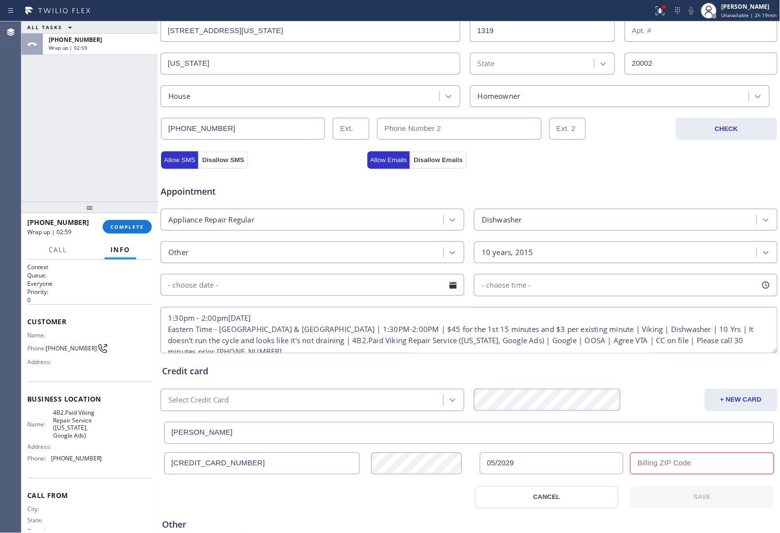
paste input "20002"
type input "20002"
click at [675, 504] on button "SAVE" at bounding box center [702, 497] width 144 height 22
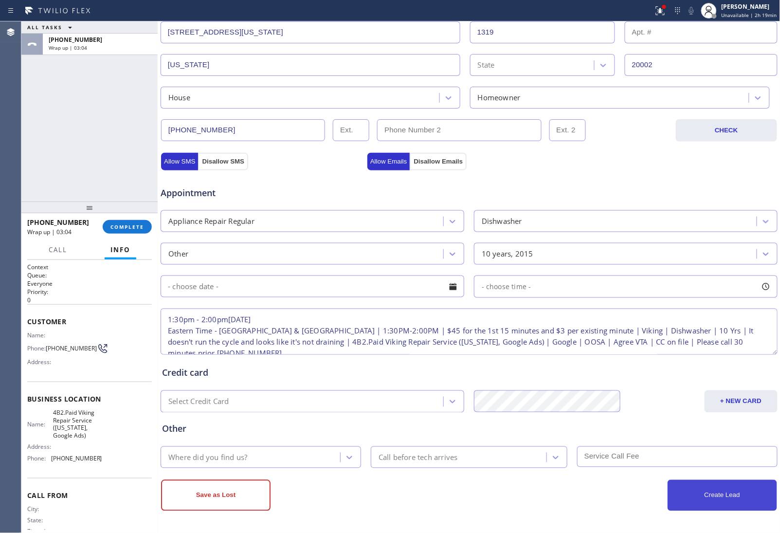
click at [682, 500] on button "Create Lead" at bounding box center [723, 495] width 110 height 31
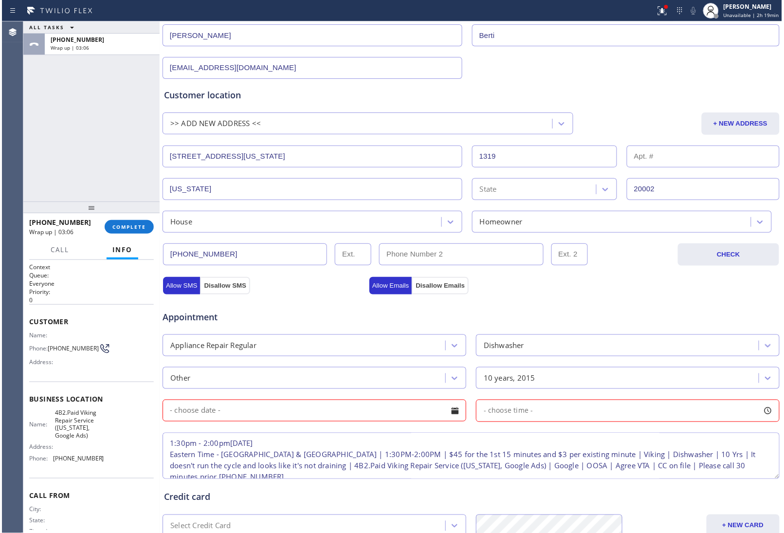
scroll to position [256, 0]
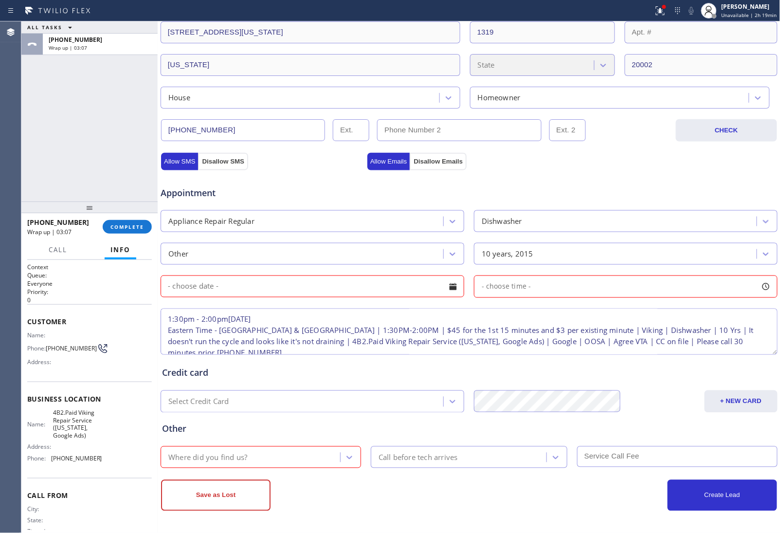
click at [291, 290] on input "text" at bounding box center [313, 287] width 304 height 22
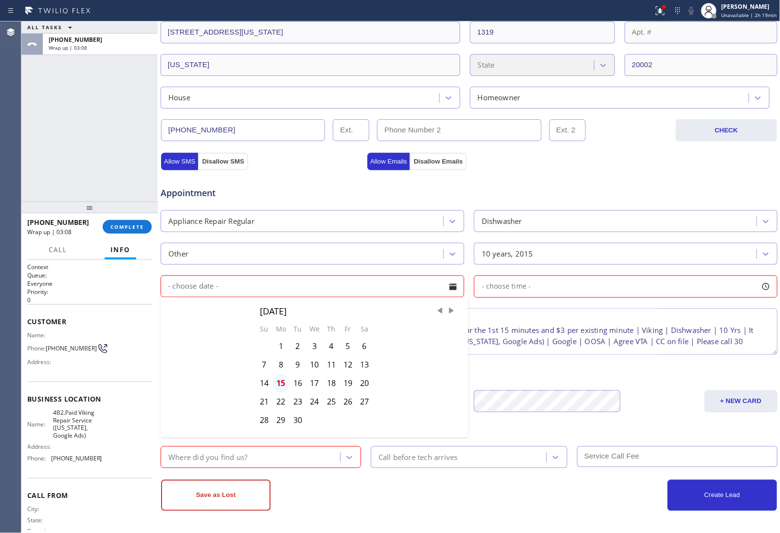
click at [280, 380] on div "15" at bounding box center [281, 383] width 17 height 19
type input "[DATE]"
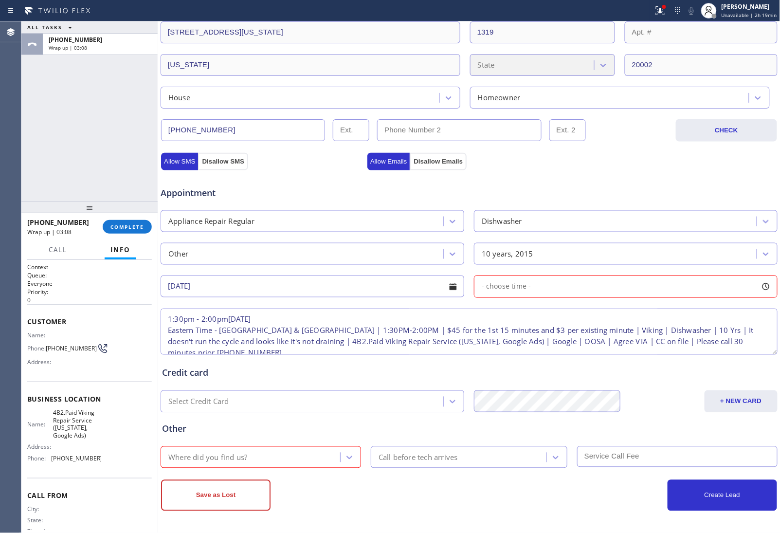
click at [524, 291] on span "- choose time -" at bounding box center [507, 286] width 50 height 9
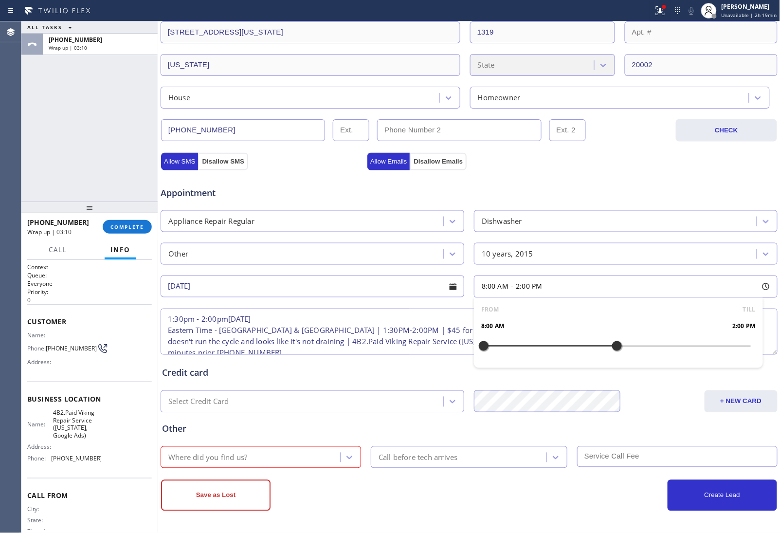
drag, startPoint x: 478, startPoint y: 349, endPoint x: 614, endPoint y: 361, distance: 136.9
click at [614, 361] on div "FROM TILL 8:00 AM 2:00 PM" at bounding box center [618, 333] width 289 height 70
drag, startPoint x: 568, startPoint y: 350, endPoint x: 604, endPoint y: 358, distance: 37.4
click at [604, 358] on div "FROM TILL 1:30 PM 2:00 PM" at bounding box center [618, 333] width 289 height 70
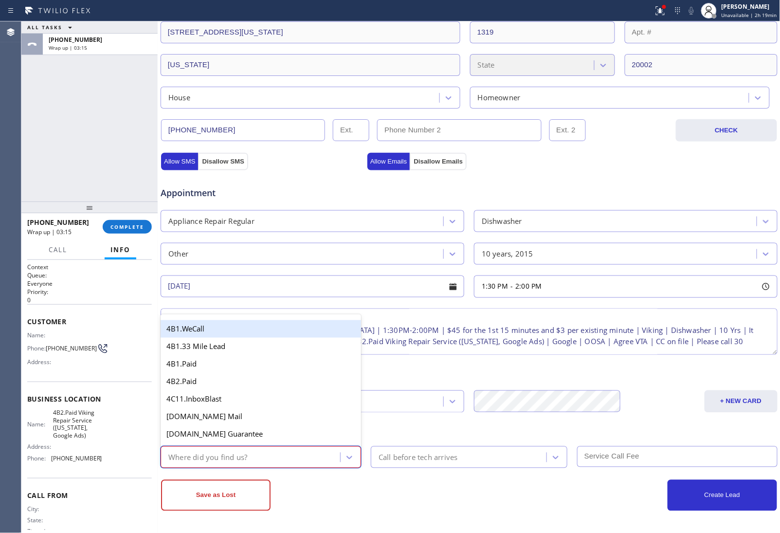
click at [281, 453] on div "Where did you find us?" at bounding box center [252, 457] width 177 height 17
type input "go"
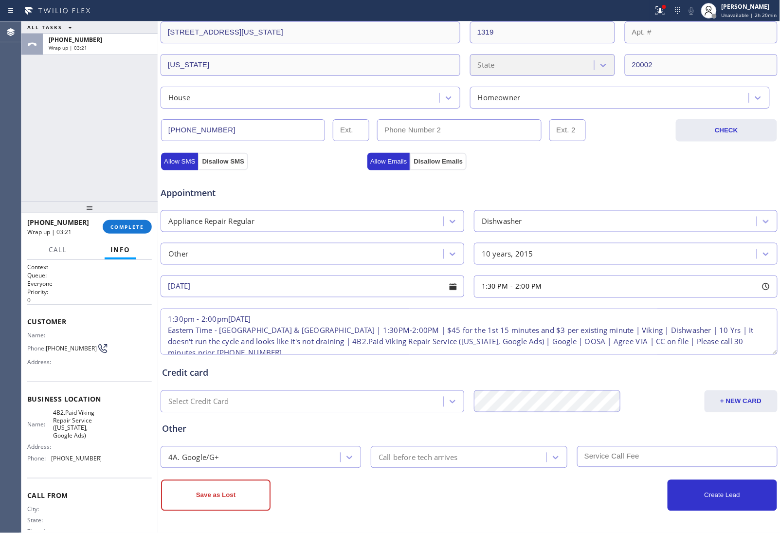
drag, startPoint x: 255, startPoint y: 497, endPoint x: 315, endPoint y: 471, distance: 65.9
click at [325, 483] on div "Save as Lost" at bounding box center [315, 495] width 308 height 31
click at [254, 504] on button "Save as Lost" at bounding box center [216, 495] width 110 height 31
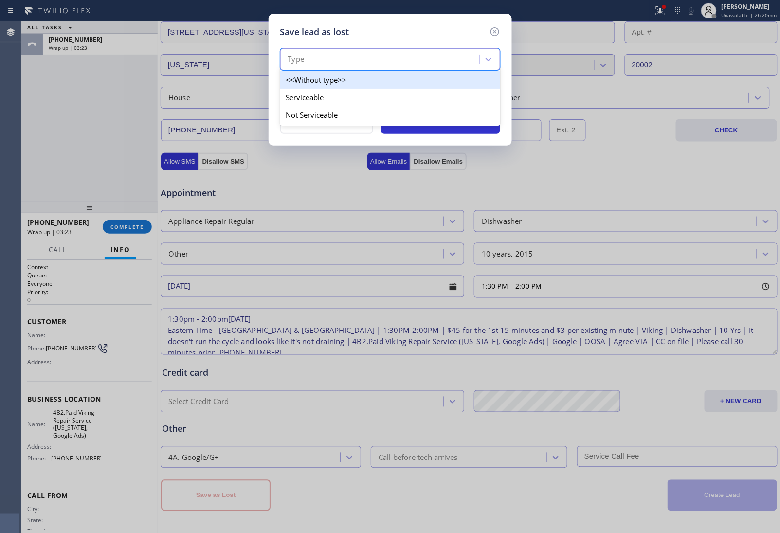
drag, startPoint x: 376, startPoint y: 54, endPoint x: 377, endPoint y: 60, distance: 5.9
click at [376, 54] on div "Type" at bounding box center [381, 59] width 196 height 17
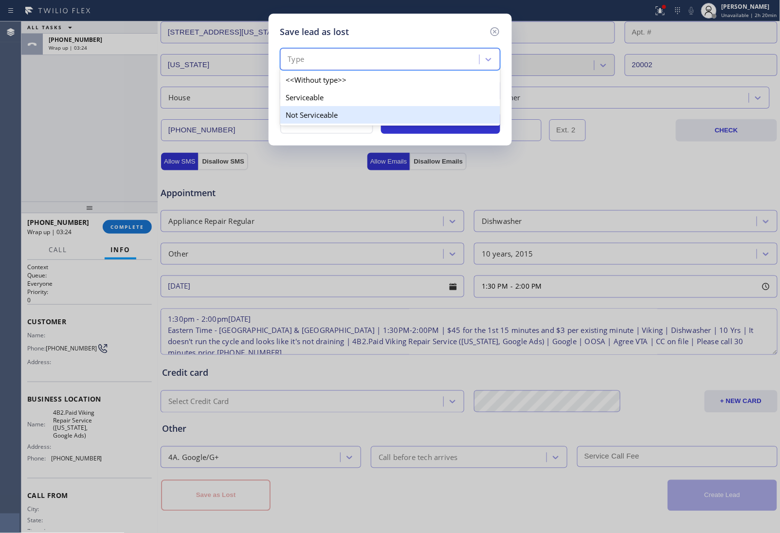
click at [346, 120] on div "Not Serviceable" at bounding box center [390, 115] width 220 height 18
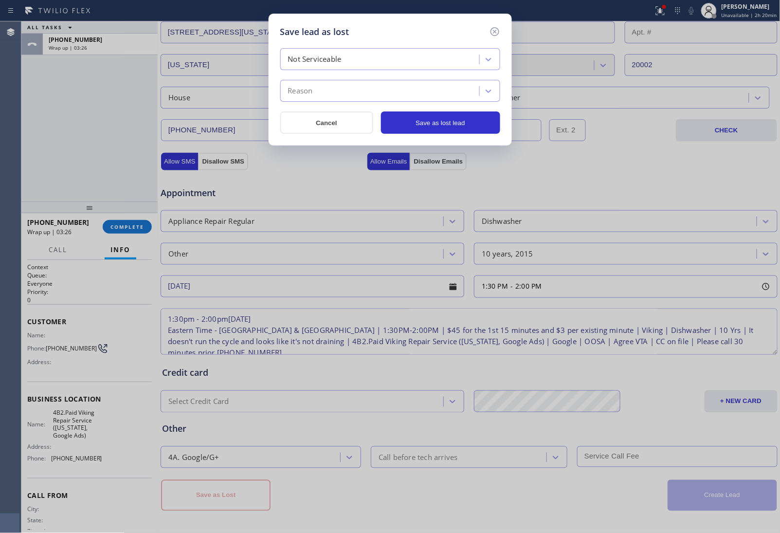
click at [350, 61] on div "Not Serviceable" at bounding box center [381, 59] width 196 height 17
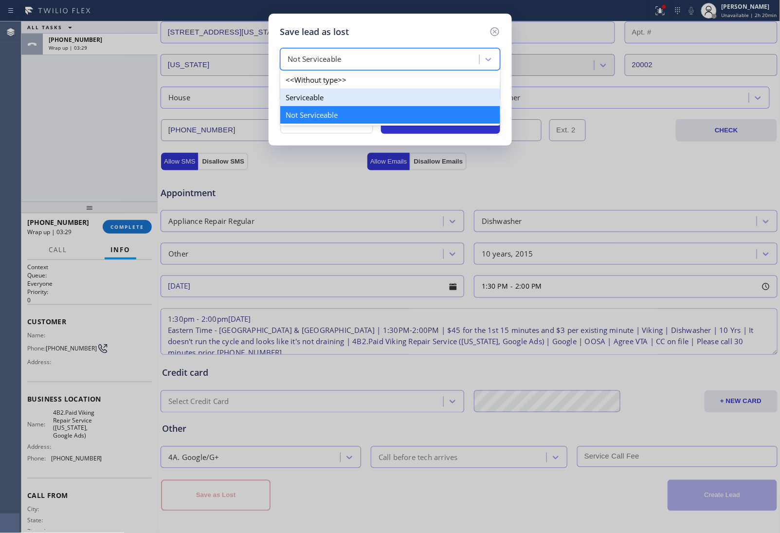
click at [391, 100] on div "Serviceable" at bounding box center [390, 98] width 220 height 18
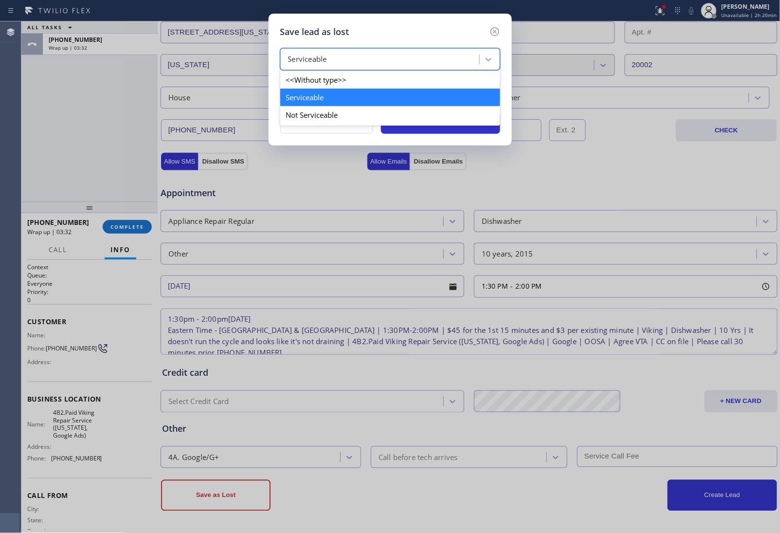
click at [390, 61] on div "Serviceable" at bounding box center [381, 59] width 196 height 17
click at [354, 114] on div "Not Serviceable" at bounding box center [390, 115] width 220 height 18
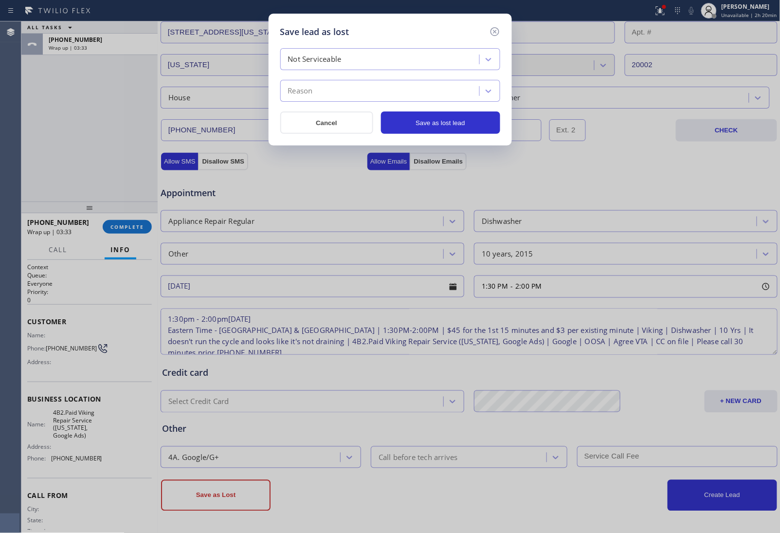
click at [344, 94] on div "Reason" at bounding box center [381, 91] width 196 height 17
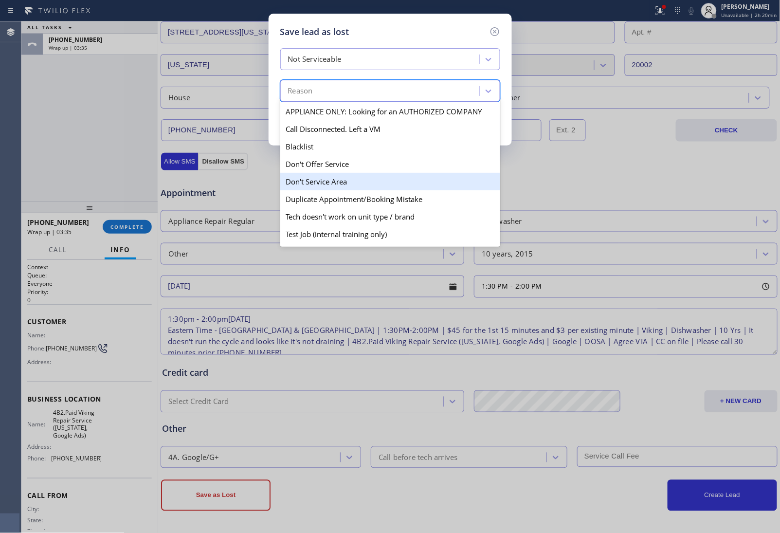
click at [337, 187] on div "Don't Service Area" at bounding box center [390, 182] width 220 height 18
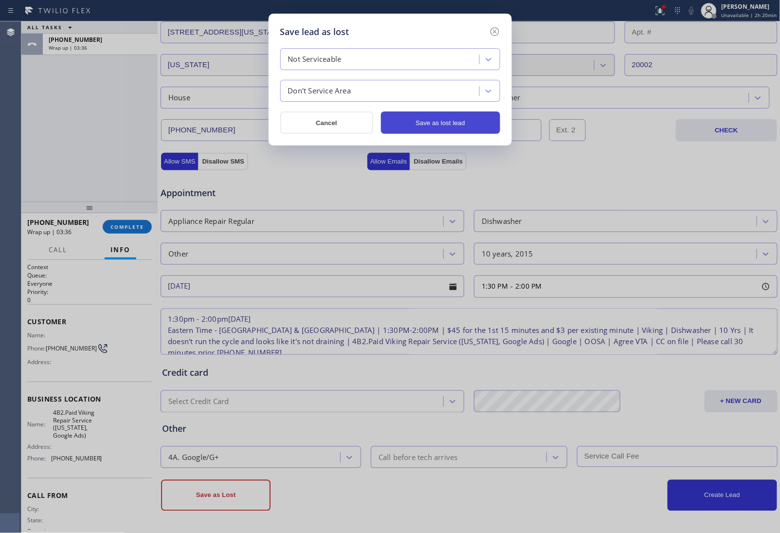
click at [459, 113] on button "Save as lost lead" at bounding box center [440, 122] width 119 height 22
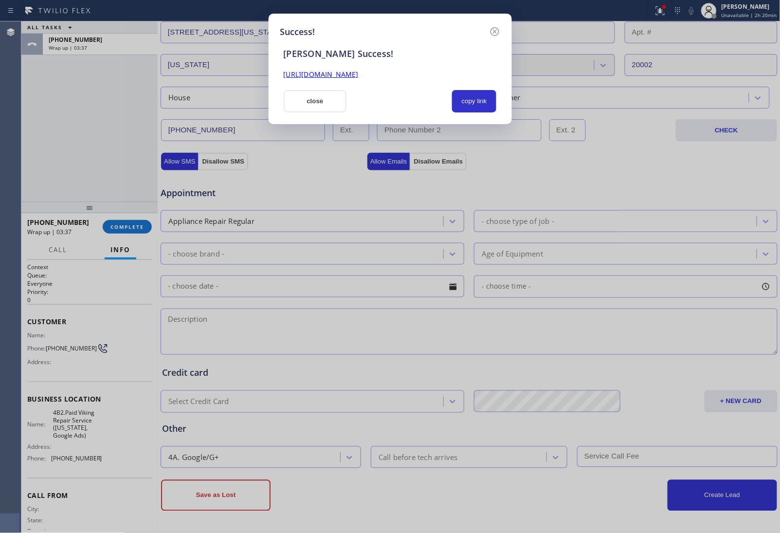
click at [359, 73] on link "[URL][DOMAIN_NAME]" at bounding box center [321, 74] width 75 height 9
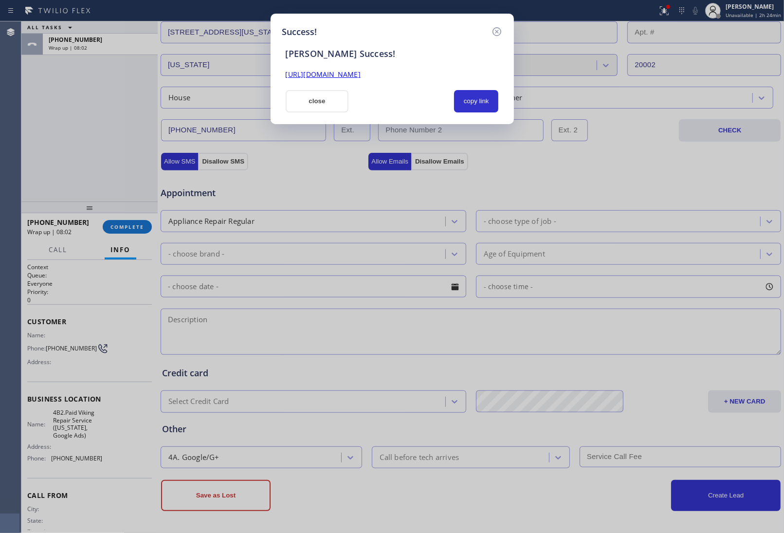
click at [385, 95] on div at bounding box center [401, 101] width 94 height 22
click at [351, 93] on div "close" at bounding box center [317, 101] width 75 height 22
click at [342, 94] on button "close" at bounding box center [317, 101] width 63 height 22
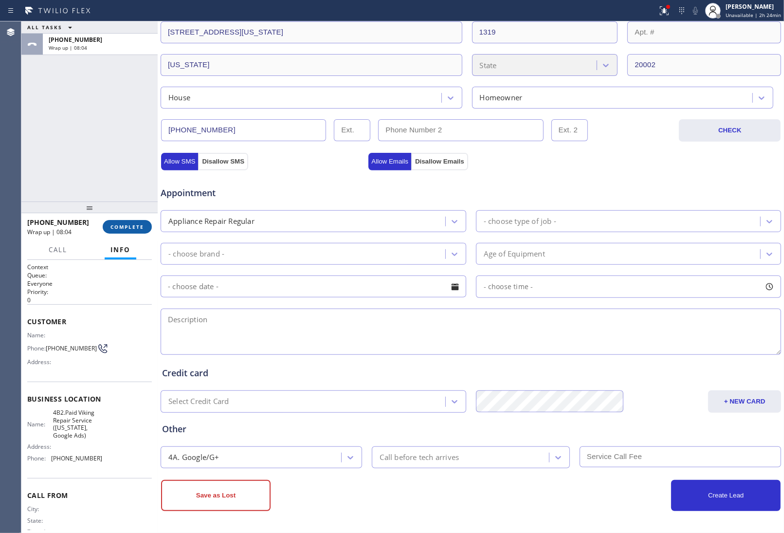
click at [111, 224] on span "COMPLETE" at bounding box center [128, 226] width 34 height 7
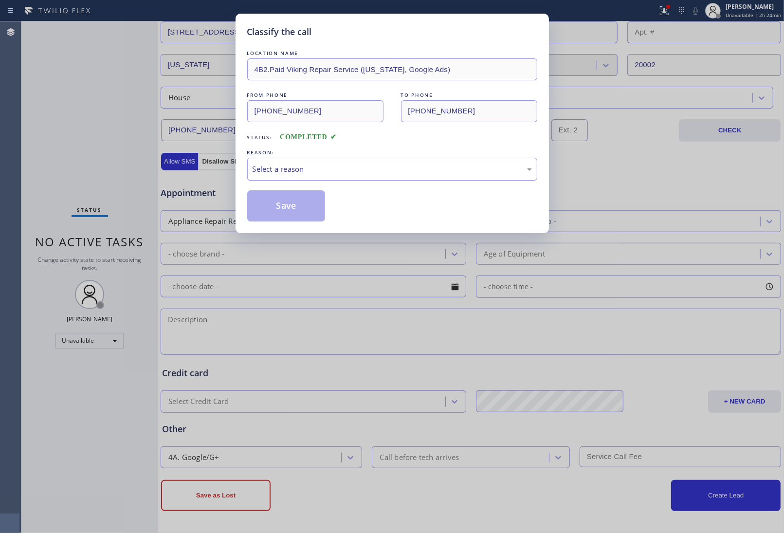
click at [413, 174] on div "Select a reason" at bounding box center [392, 169] width 279 height 11
click at [293, 198] on button "Save" at bounding box center [286, 205] width 78 height 31
type input "[PHONE_NUMBER]"
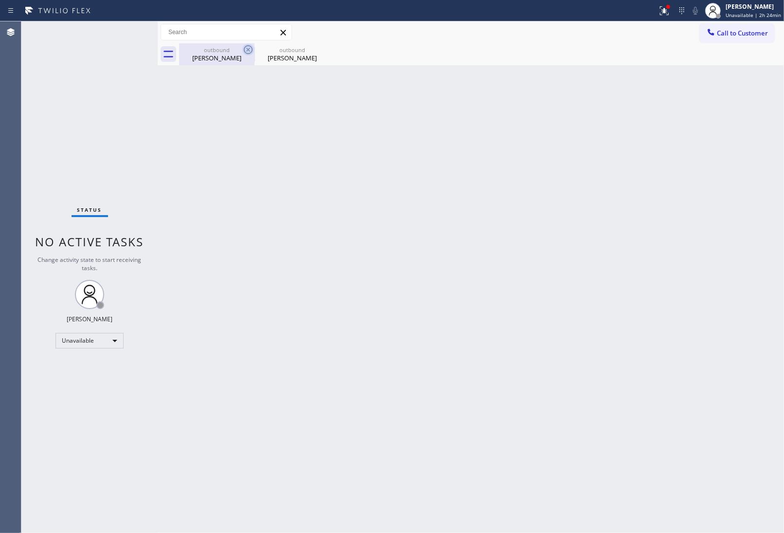
click at [250, 47] on icon at bounding box center [248, 50] width 12 height 12
click at [0, 0] on icon at bounding box center [0, 0] width 0 height 0
click at [249, 49] on div at bounding box center [481, 54] width 605 height 22
click at [738, 15] on span "Unavailable | 2h 24min" at bounding box center [754, 15] width 56 height 7
drag, startPoint x: 772, startPoint y: 167, endPoint x: 665, endPoint y: 20, distance: 181.5
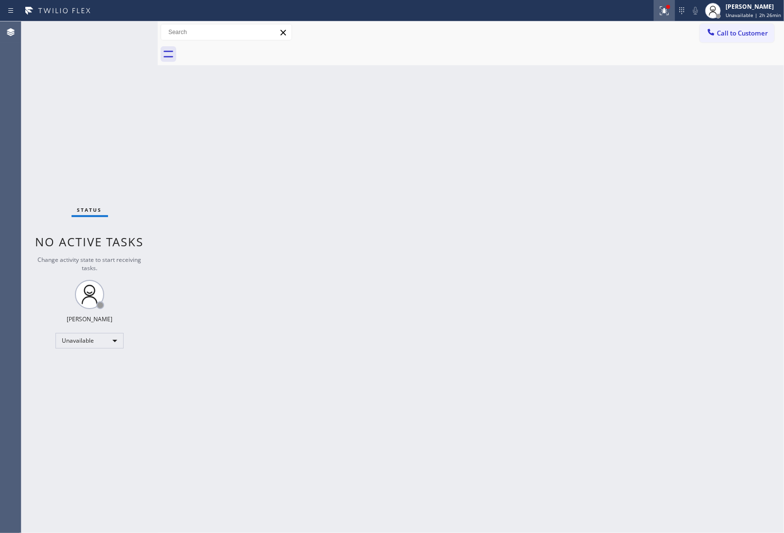
click at [772, 167] on div "Back to Dashboard Change Sender ID Customers Technicians Select a contact Outbo…" at bounding box center [471, 277] width 627 height 512
drag, startPoint x: 760, startPoint y: 35, endPoint x: 743, endPoint y: 42, distance: 18.3
click at [759, 35] on span "Call to Customer" at bounding box center [742, 33] width 51 height 9
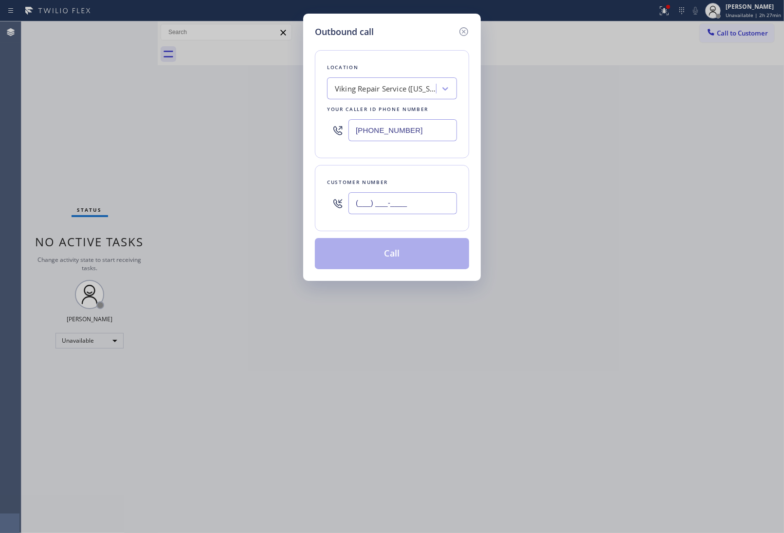
click at [390, 212] on input "(___) ___-____" at bounding box center [403, 203] width 109 height 22
paste input "724) 699-5623"
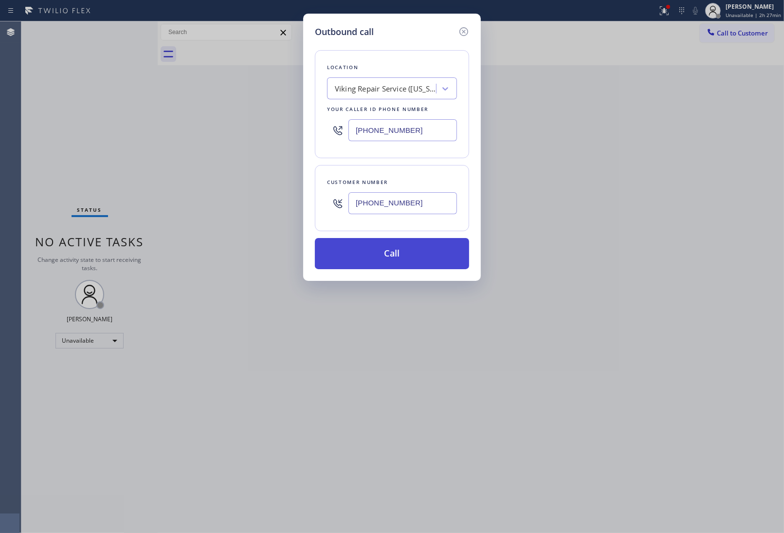
type input "[PHONE_NUMBER]"
click at [389, 246] on button "Call" at bounding box center [392, 253] width 154 height 31
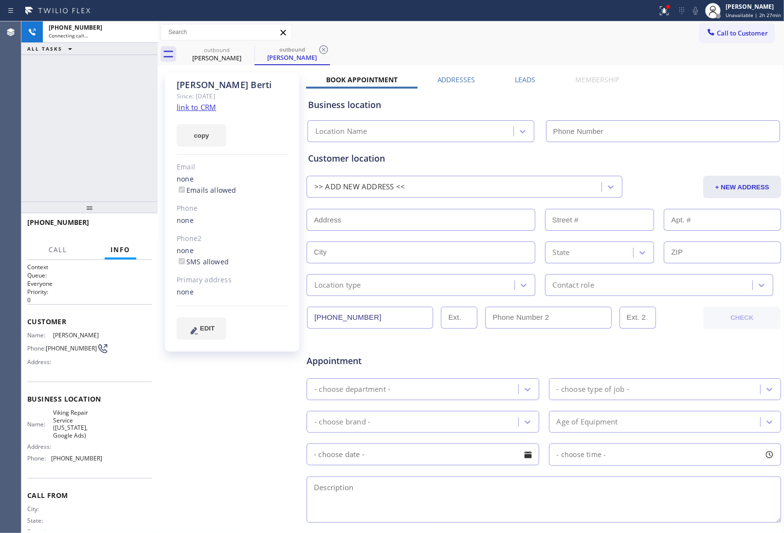
type input "[PHONE_NUMBER]"
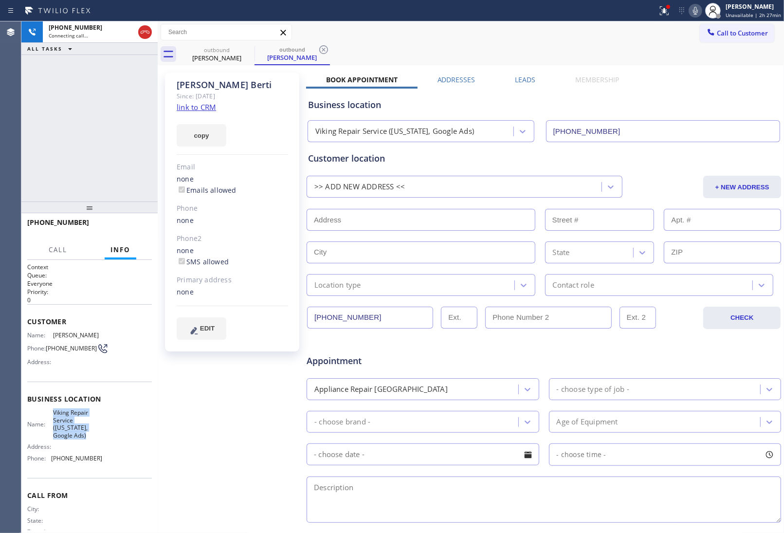
drag, startPoint x: 52, startPoint y: 414, endPoint x: 86, endPoint y: 437, distance: 41.0
click at [86, 437] on span "Viking Repair Service ([US_STATE], Google Ads)" at bounding box center [77, 424] width 49 height 30
click at [133, 225] on span "HANG UP" at bounding box center [129, 226] width 30 height 7
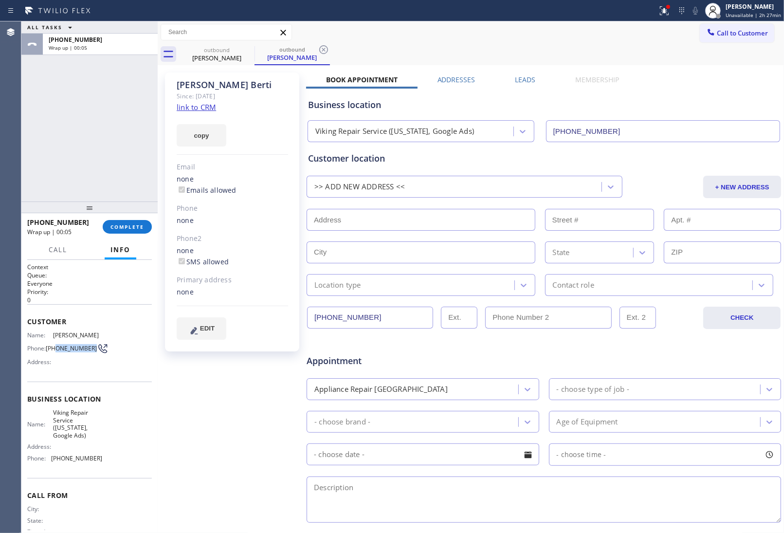
drag, startPoint x: 55, startPoint y: 344, endPoint x: 47, endPoint y: 340, distance: 8.5
click at [47, 340] on div "Name: [PERSON_NAME] Phone: [PHONE_NUMBER] Address:" at bounding box center [64, 351] width 75 height 38
click at [717, 36] on span "Call to Customer" at bounding box center [742, 33] width 51 height 9
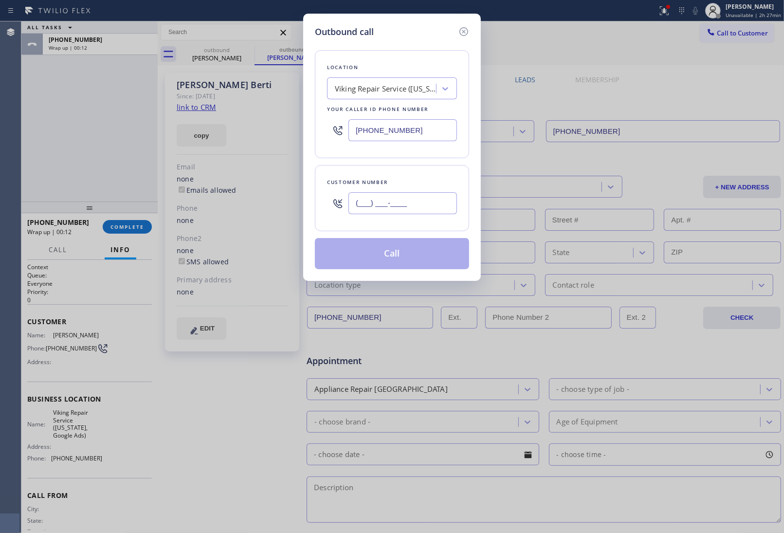
click at [419, 204] on input "(___) ___-____" at bounding box center [403, 203] width 109 height 22
paste input "724) 699-5623"
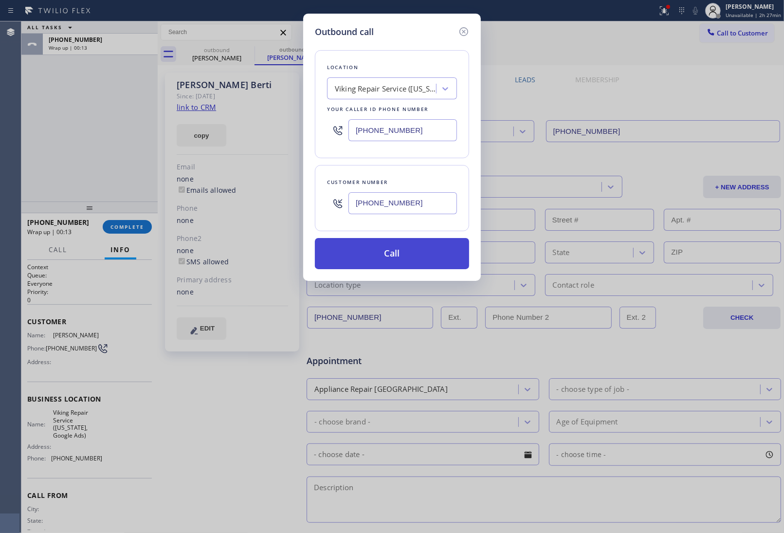
type input "[PHONE_NUMBER]"
click at [413, 256] on button "Call" at bounding box center [392, 253] width 154 height 31
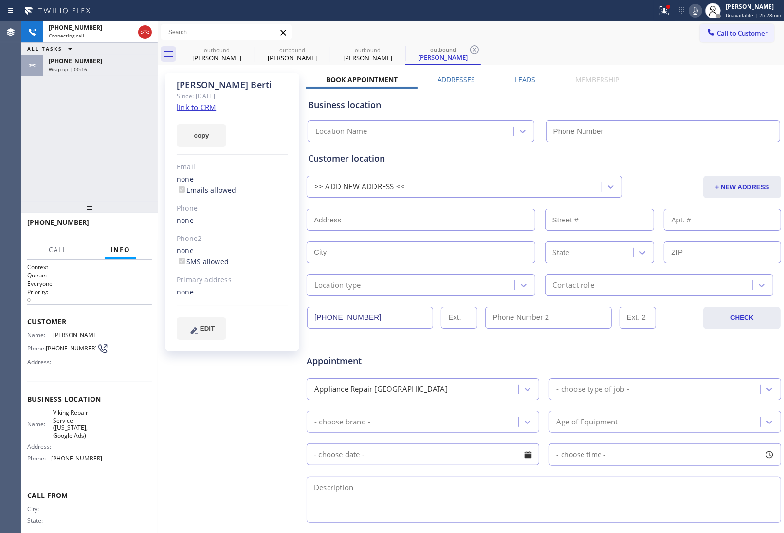
type input "[PHONE_NUMBER]"
click at [675, 349] on div "Appointment" at bounding box center [544, 355] width 477 height 25
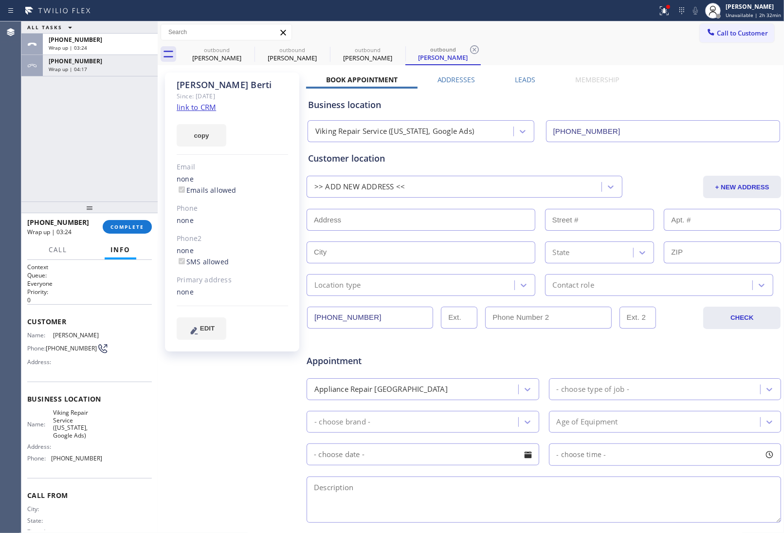
click at [584, 101] on div "Business location" at bounding box center [544, 104] width 472 height 13
drag, startPoint x: 743, startPoint y: 36, endPoint x: 524, endPoint y: 110, distance: 231.2
click at [743, 36] on span "Call to Customer" at bounding box center [742, 33] width 51 height 9
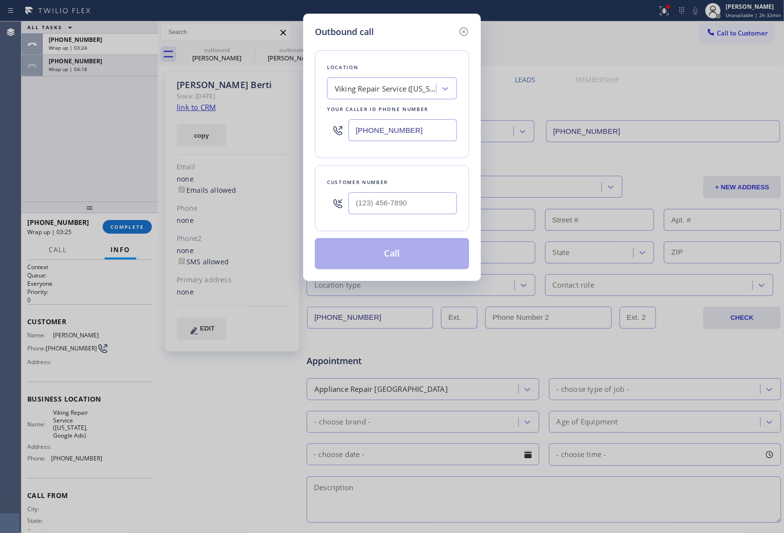
click at [388, 125] on input "[PHONE_NUMBER]" at bounding box center [403, 130] width 109 height 22
paste input "557) 314-952_"
type input "(557) 314-952_"
click at [392, 216] on div at bounding box center [403, 203] width 109 height 32
click at [387, 205] on input "(___) ___-____" at bounding box center [403, 203] width 109 height 22
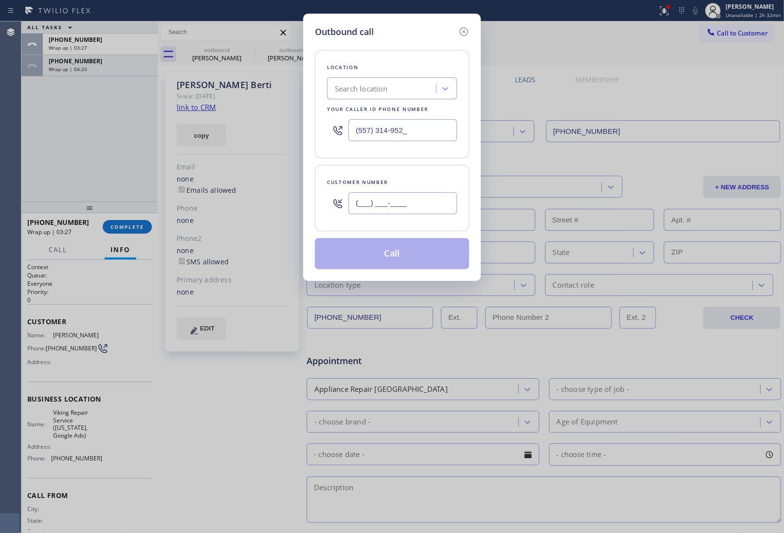
paste input "800) 222-7820"
type input "[PHONE_NUMBER]"
click at [381, 144] on div "(557) 314-952_" at bounding box center [392, 130] width 130 height 32
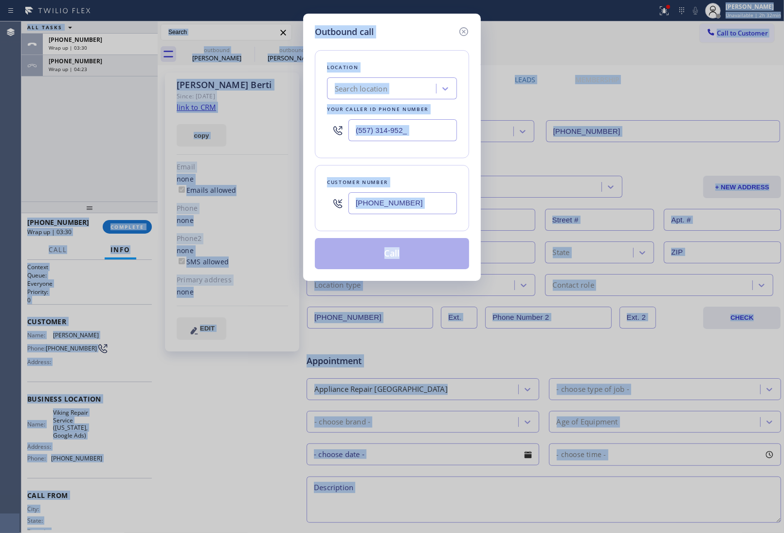
click at [381, 137] on input "(557) 314-952_" at bounding box center [403, 130] width 109 height 22
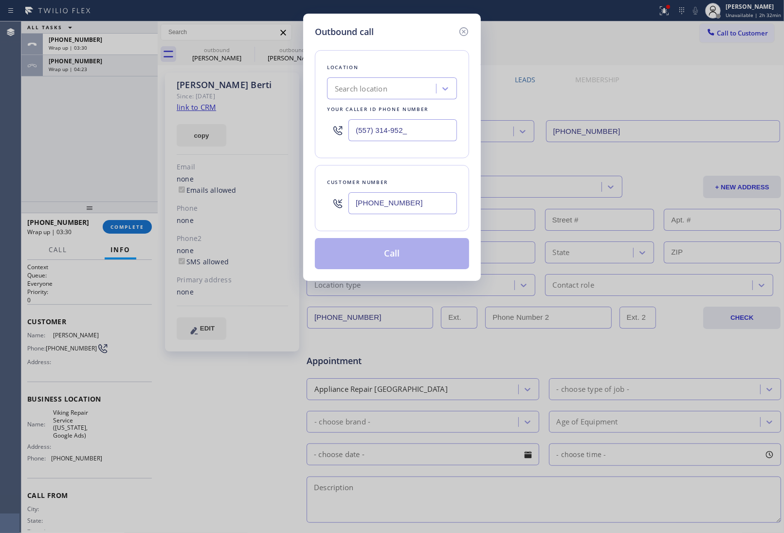
paste input "855) 731-4952"
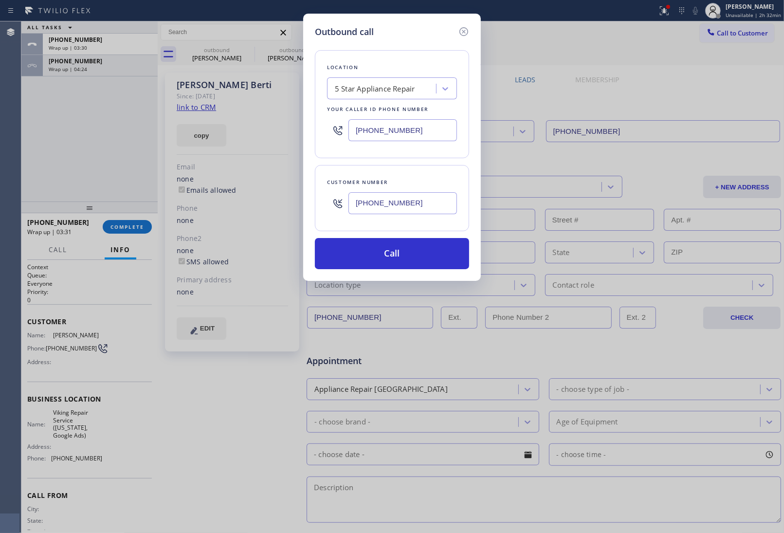
type input "[PHONE_NUMBER]"
click at [402, 234] on div "Location 5 Star Appliance Repair Your caller id phone number [PHONE_NUMBER] Cus…" at bounding box center [392, 153] width 154 height 231
click at [390, 252] on button "Call" at bounding box center [392, 253] width 154 height 31
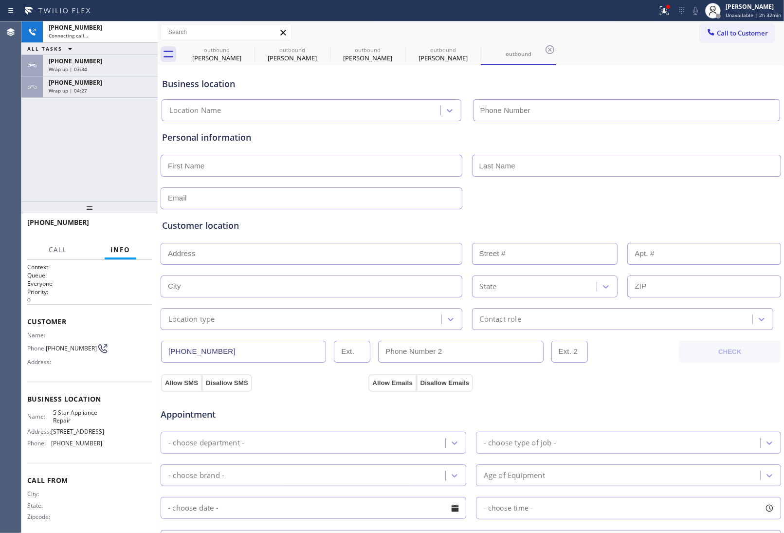
type input "[PHONE_NUMBER]"
drag, startPoint x: 737, startPoint y: 139, endPoint x: 399, endPoint y: 149, distance: 337.5
click at [737, 139] on div "Personal information" at bounding box center [471, 137] width 618 height 13
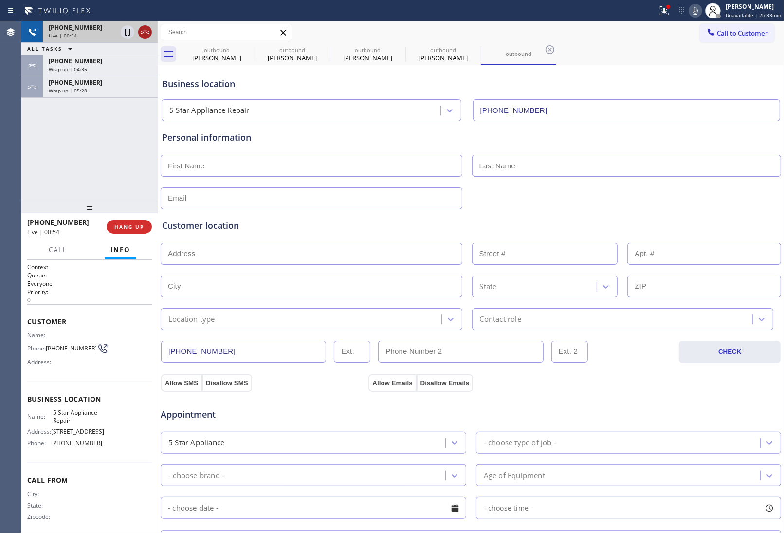
click at [139, 29] on icon at bounding box center [145, 32] width 12 height 12
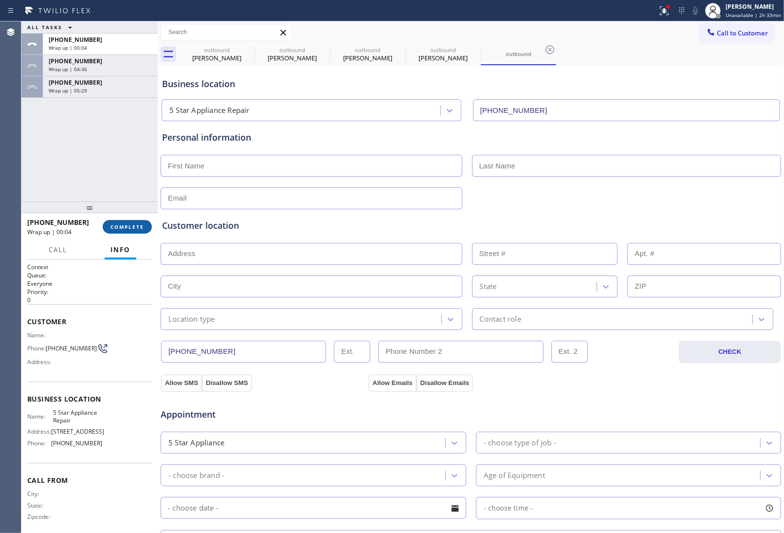
click at [123, 220] on button "COMPLETE" at bounding box center [127, 227] width 49 height 14
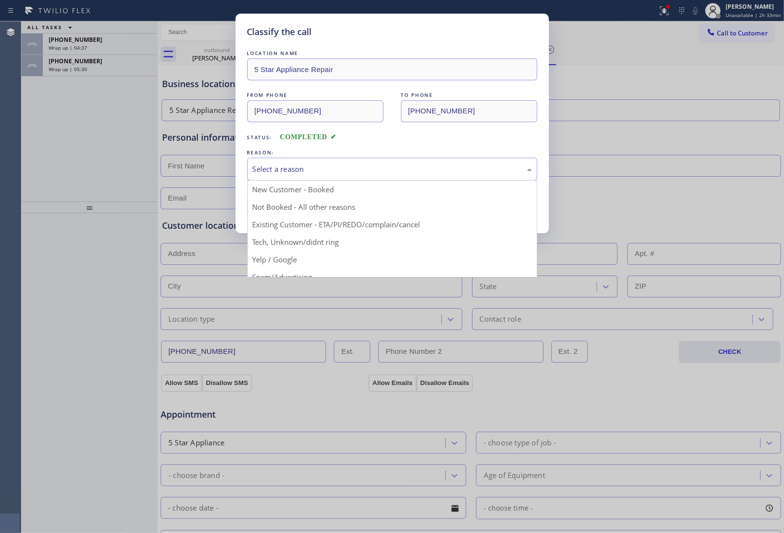
drag, startPoint x: 332, startPoint y: 176, endPoint x: 300, endPoint y: 229, distance: 61.4
click at [333, 178] on div "Select a reason" at bounding box center [392, 169] width 290 height 23
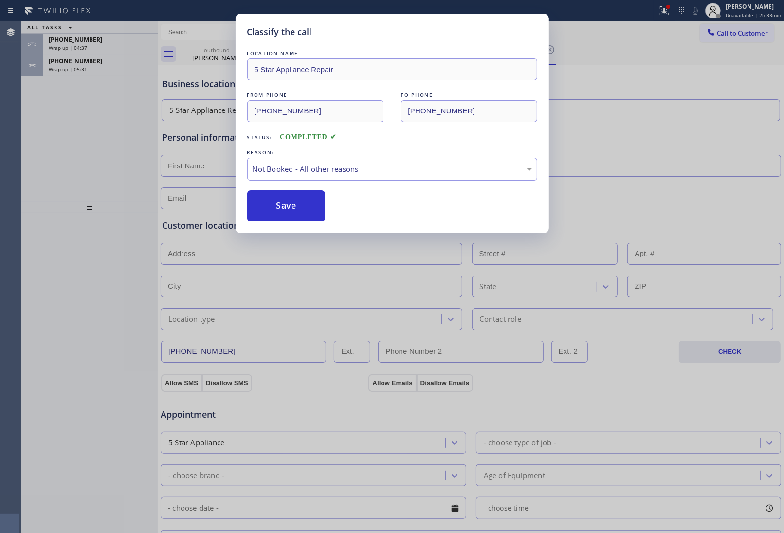
click at [292, 201] on button "Save" at bounding box center [286, 205] width 78 height 31
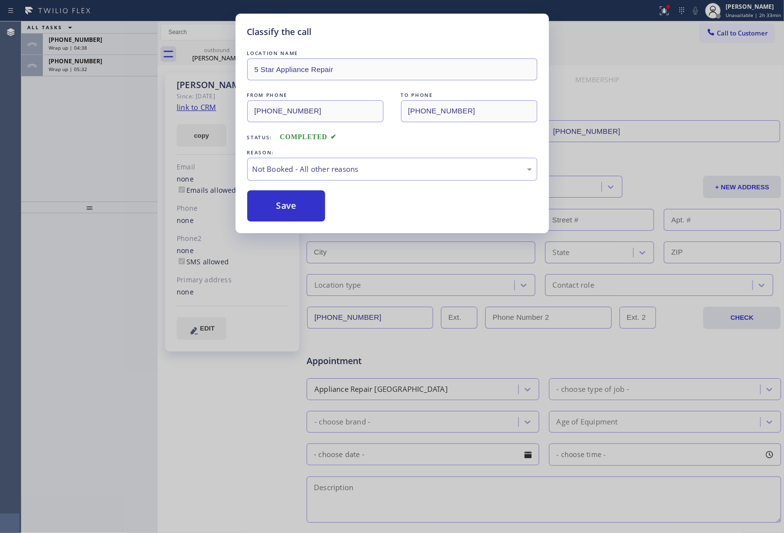
click at [103, 69] on div "Wrap up | 05:32" at bounding box center [100, 69] width 103 height 7
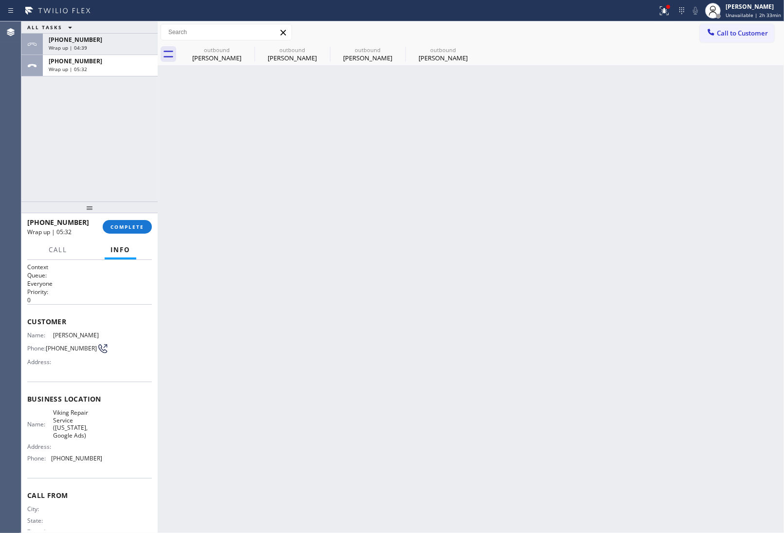
click at [103, 69] on div "Wrap up | 05:32" at bounding box center [100, 69] width 103 height 7
click at [127, 228] on span "COMPLETE" at bounding box center [128, 226] width 34 height 7
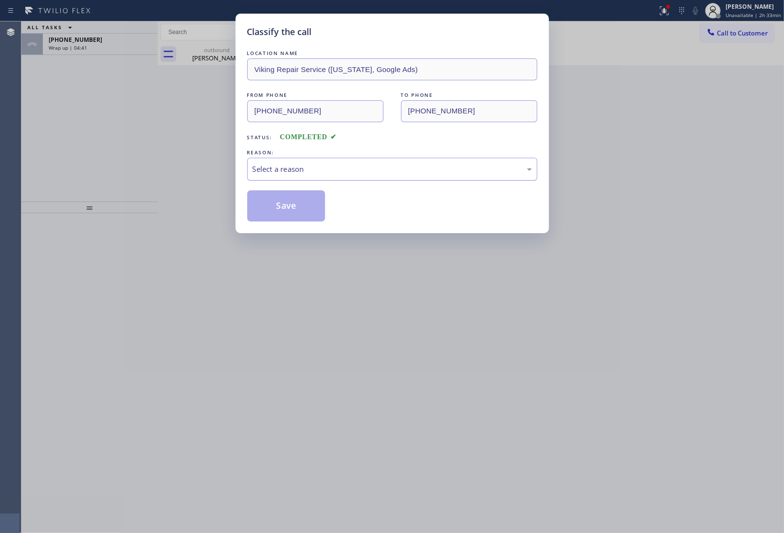
click at [301, 173] on div "Select a reason" at bounding box center [392, 169] width 279 height 11
click at [293, 203] on button "Save" at bounding box center [286, 205] width 78 height 31
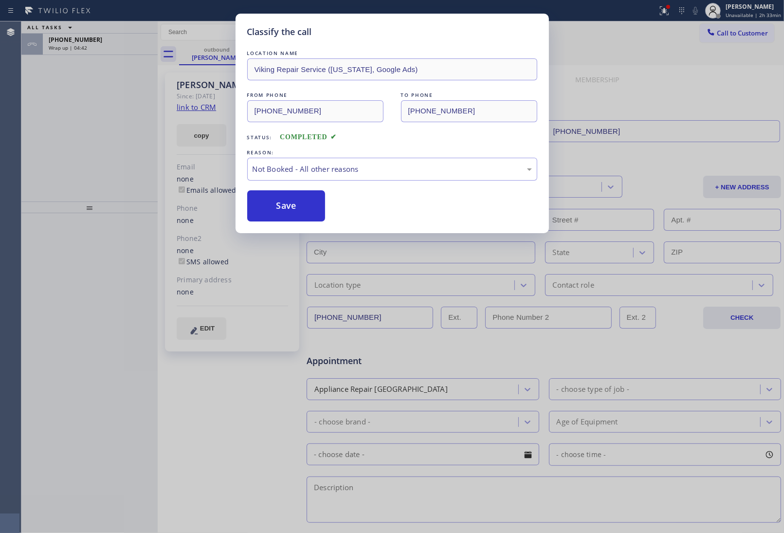
click at [87, 49] on div "Classify the call LOCATION NAME Viking Repair Service ([US_STATE], Google Ads) …" at bounding box center [392, 266] width 784 height 533
click at [87, 49] on div "Wrap up | 04:43" at bounding box center [100, 47] width 103 height 7
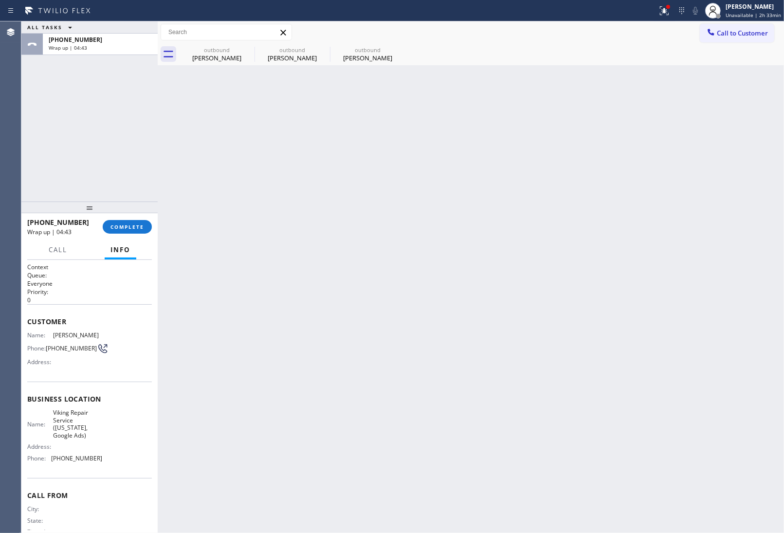
click at [87, 49] on div "Wrap up | 04:43" at bounding box center [100, 47] width 103 height 7
click at [108, 234] on div "[PHONE_NUMBER] Wrap up | 04:43 COMPLETE" at bounding box center [89, 226] width 125 height 25
click at [119, 229] on span "COMPLETE" at bounding box center [128, 226] width 34 height 7
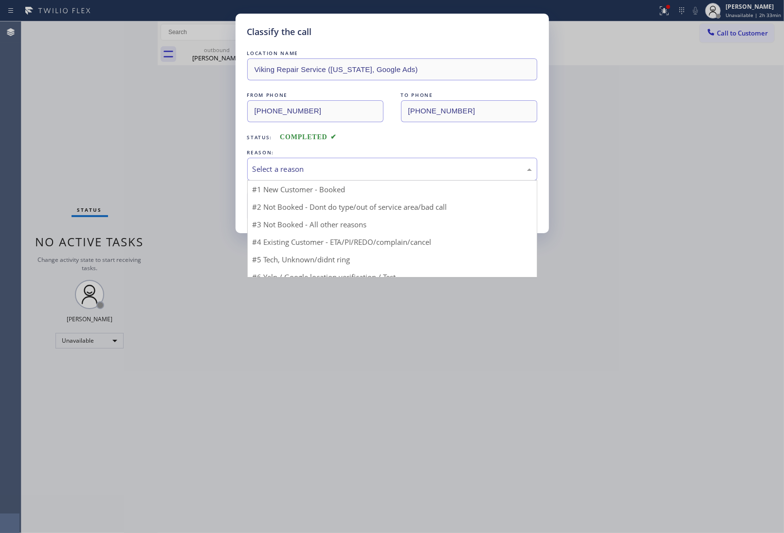
click at [280, 171] on div "Select a reason" at bounding box center [392, 169] width 279 height 11
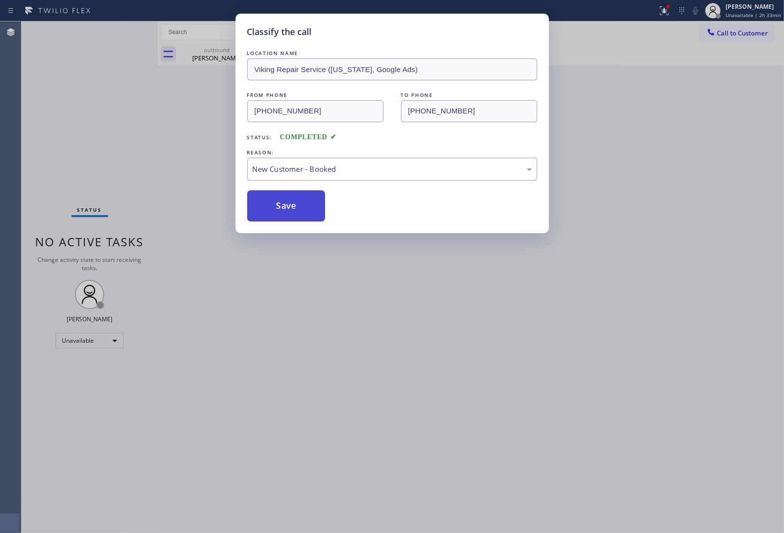
click at [274, 199] on button "Save" at bounding box center [286, 205] width 78 height 31
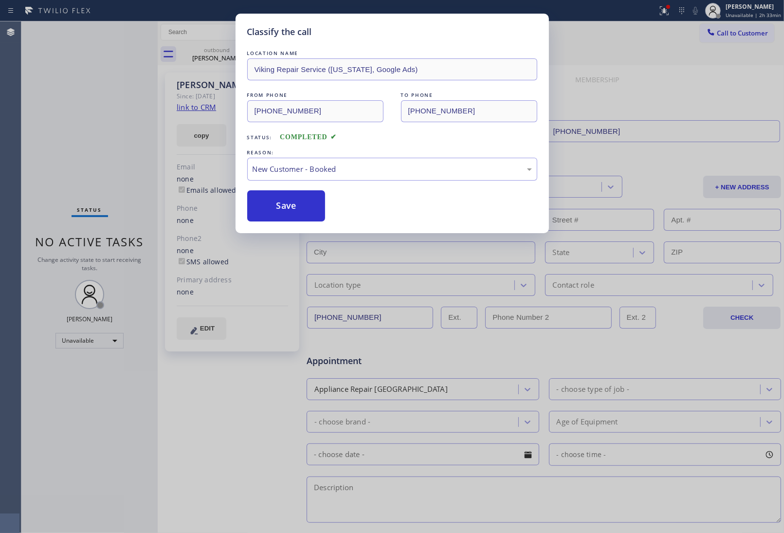
click at [286, 203] on button "Save" at bounding box center [286, 205] width 78 height 31
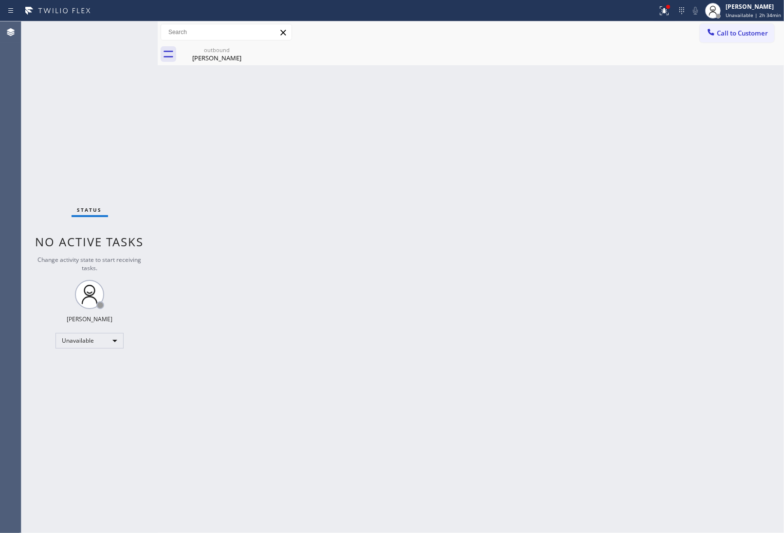
click at [694, 230] on div "Back to Dashboard Change Sender ID Customers Technicians Select a contact Outbo…" at bounding box center [471, 277] width 627 height 512
drag, startPoint x: 745, startPoint y: 27, endPoint x: 729, endPoint y: 40, distance: 20.8
click at [741, 32] on button "Call to Customer" at bounding box center [737, 33] width 74 height 19
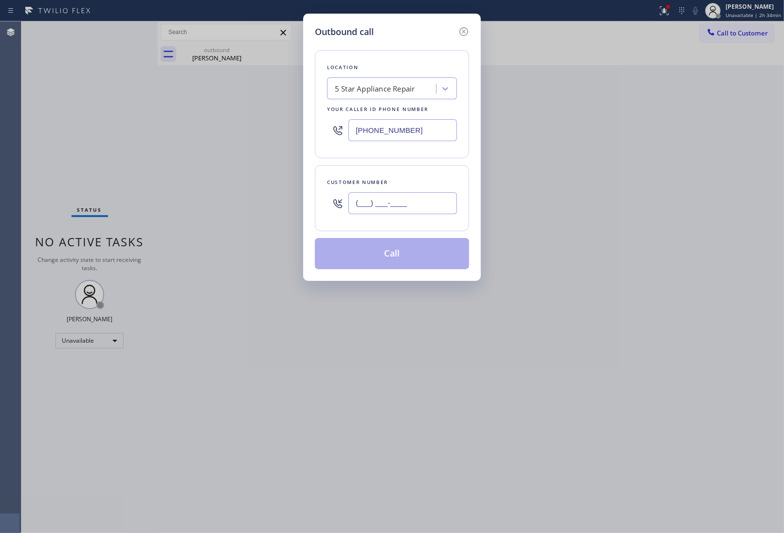
click at [388, 201] on input "(___) ___-____" at bounding box center [403, 203] width 109 height 22
paste input "442) 324-5330"
click at [390, 211] on input "[PHONE_NUMBER]" at bounding box center [403, 203] width 109 height 22
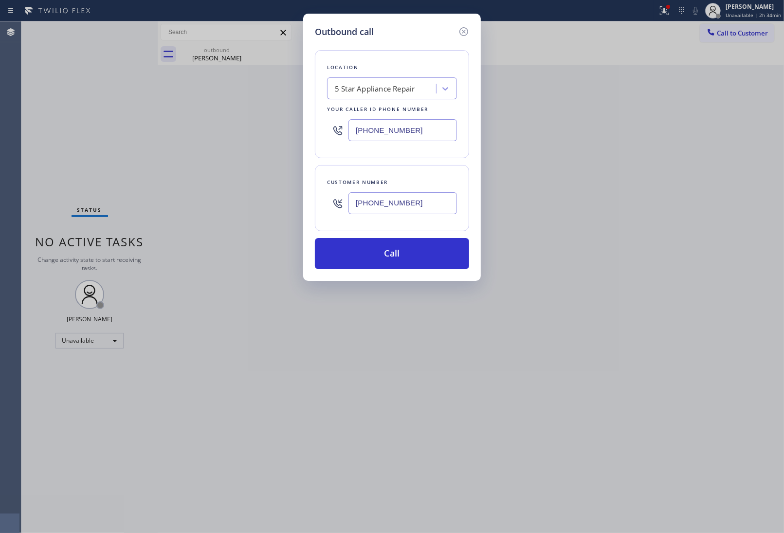
drag, startPoint x: 417, startPoint y: 204, endPoint x: 334, endPoint y: 197, distance: 82.6
click at [334, 197] on div "[PHONE_NUMBER]" at bounding box center [392, 203] width 130 height 32
click at [765, 222] on div "Outbound call Location 5 Star Appliance Repair Your caller id phone number [PHO…" at bounding box center [392, 266] width 784 height 533
click at [560, 164] on div "Outbound call Location 5 Star Appliance Repair Your caller id phone number [PHO…" at bounding box center [392, 266] width 784 height 533
drag, startPoint x: 412, startPoint y: 196, endPoint x: 402, endPoint y: 169, distance: 28.7
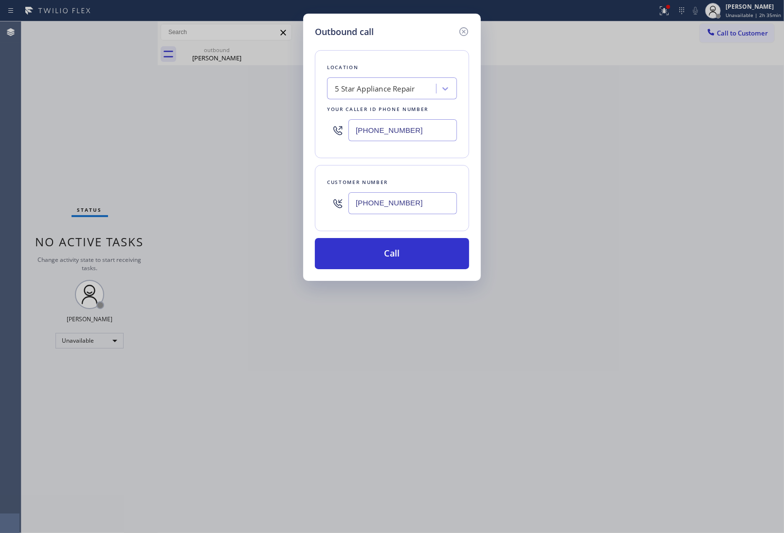
click at [409, 199] on input "[PHONE_NUMBER]" at bounding box center [403, 203] width 109 height 22
paste input "718) 844-0995"
type input "[PHONE_NUMBER]"
click at [368, 134] on input "[PHONE_NUMBER]" at bounding box center [403, 130] width 109 height 22
paste input "347) 284-6179"
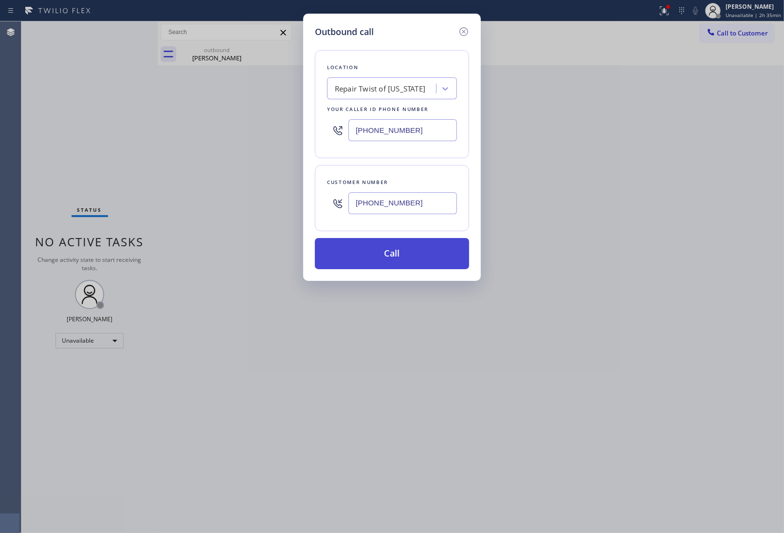
type input "[PHONE_NUMBER]"
click at [400, 256] on button "Call" at bounding box center [392, 253] width 154 height 31
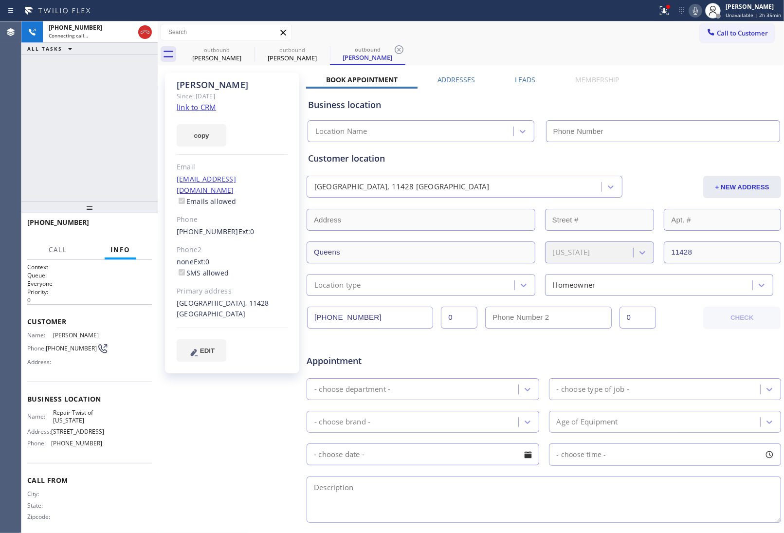
type input "[PHONE_NUMBER]"
click at [661, 166] on div "Customer location [GEOGRAPHIC_DATA] + NEW ADDRESS [GEOGRAPHIC_DATA][US_STATE] L…" at bounding box center [544, 224] width 472 height 144
click at [700, 5] on icon at bounding box center [696, 11] width 12 height 12
drag, startPoint x: 61, startPoint y: 354, endPoint x: 48, endPoint y: 345, distance: 16.8
click at [48, 345] on span "[PHONE_NUMBER]" at bounding box center [71, 348] width 51 height 7
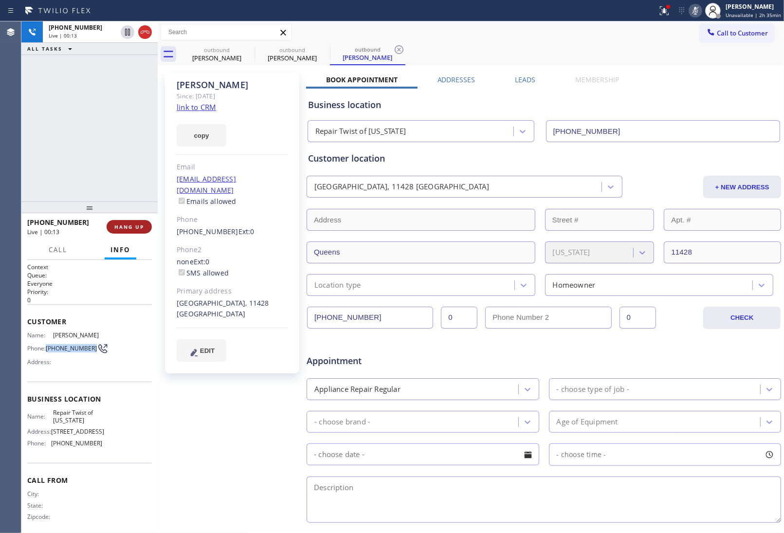
click at [139, 229] on span "HANG UP" at bounding box center [129, 226] width 30 height 7
click at [750, 33] on span "Call to Customer" at bounding box center [742, 33] width 51 height 9
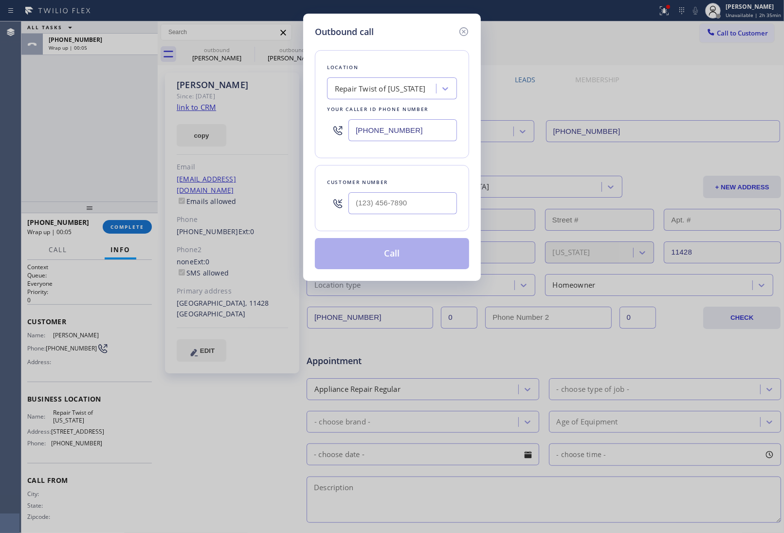
click at [410, 186] on div "Customer number" at bounding box center [392, 182] width 130 height 10
click at [406, 202] on input "(___) ___-____" at bounding box center [403, 203] width 109 height 22
paste input "718) 844-0995"
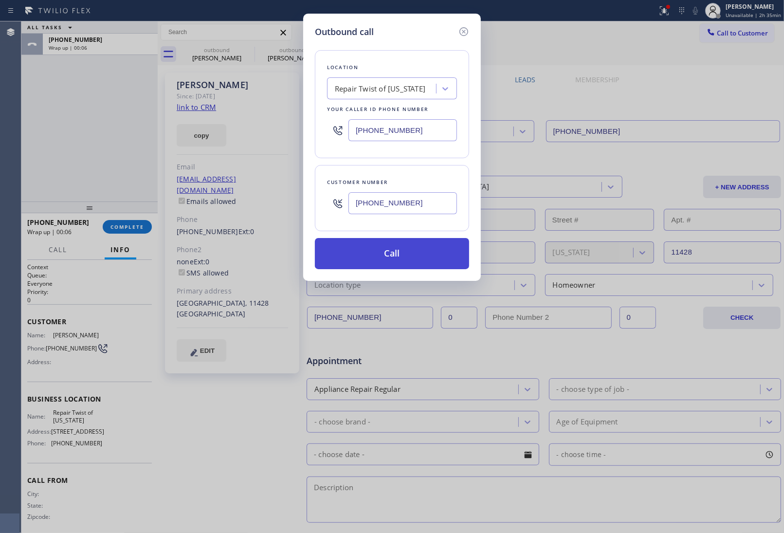
type input "[PHONE_NUMBER]"
click at [373, 259] on button "Call" at bounding box center [392, 253] width 154 height 31
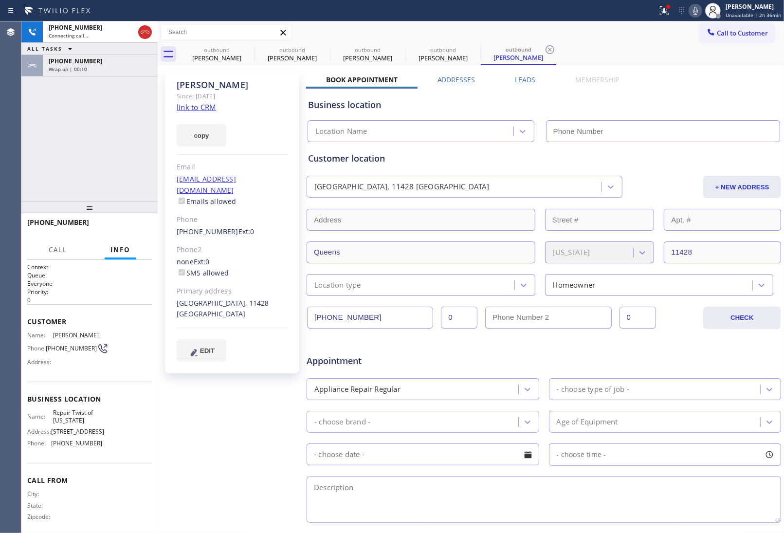
type input "[PHONE_NUMBER]"
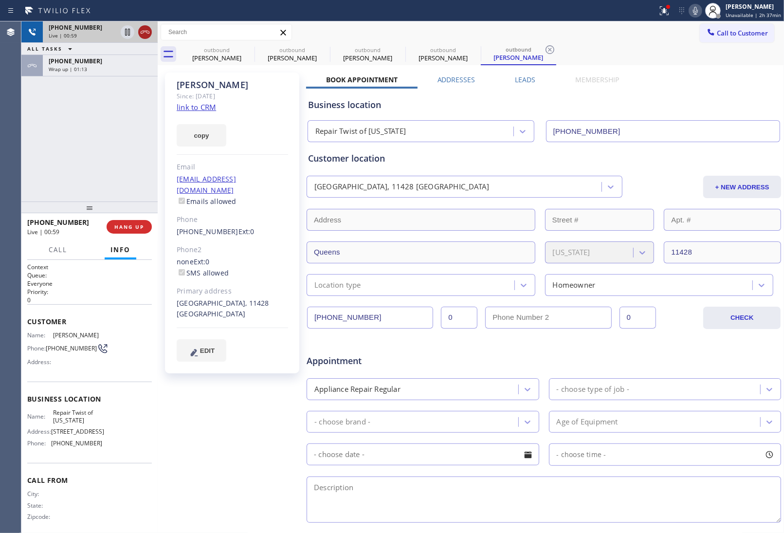
click at [148, 28] on icon at bounding box center [145, 32] width 12 height 12
click at [127, 225] on span "HANG UP" at bounding box center [129, 226] width 30 height 7
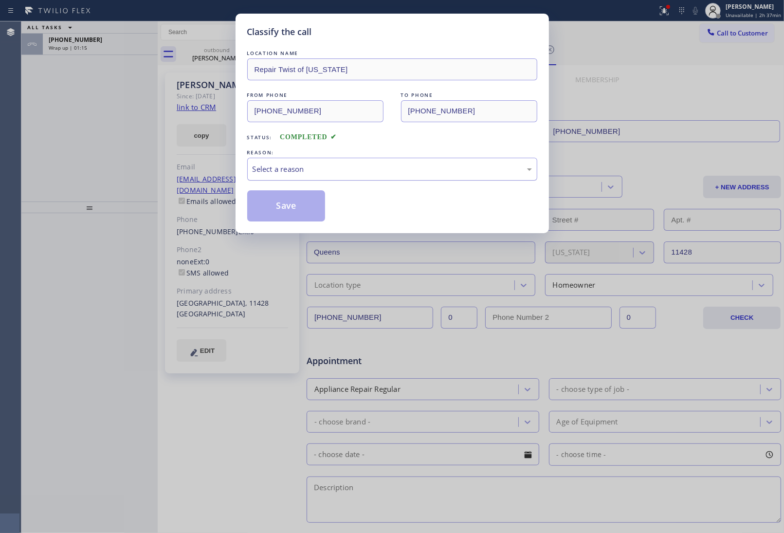
click at [347, 162] on div "Select a reason" at bounding box center [392, 169] width 290 height 23
click at [294, 208] on button "Save" at bounding box center [286, 205] width 78 height 31
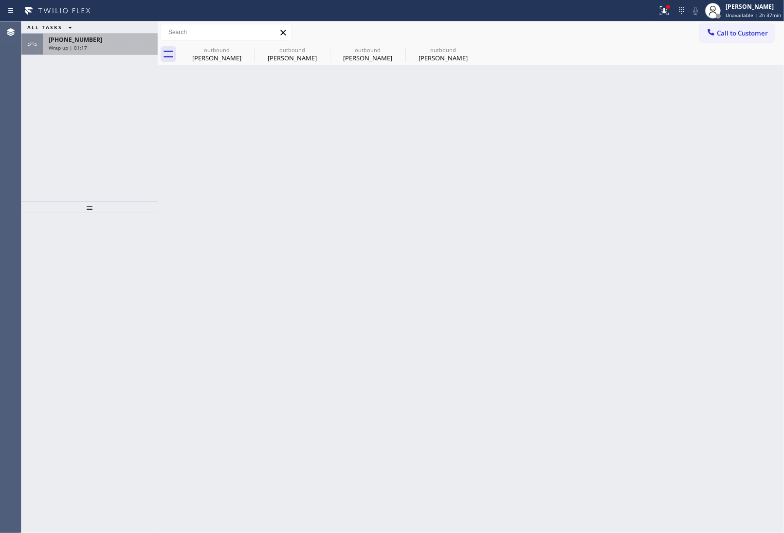
click at [90, 48] on div "Wrap up | 01:17" at bounding box center [100, 47] width 103 height 7
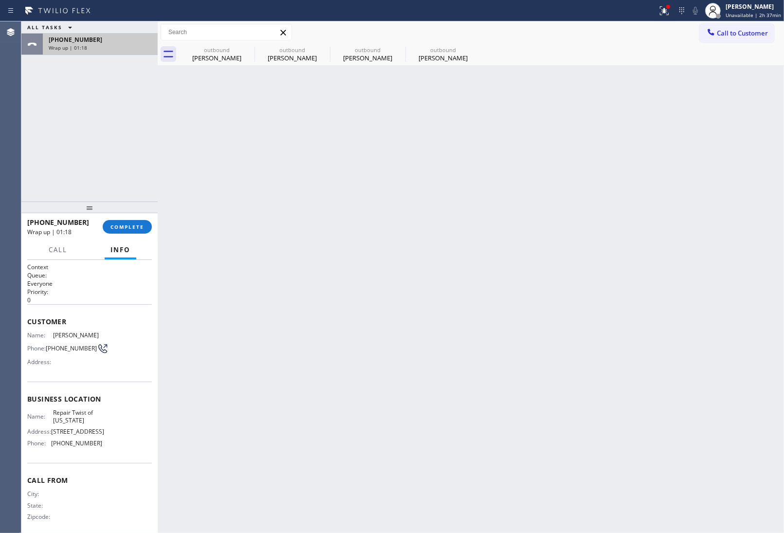
click at [90, 48] on div "Wrap up | 01:18" at bounding box center [100, 47] width 103 height 7
click at [119, 226] on span "COMPLETE" at bounding box center [128, 226] width 34 height 7
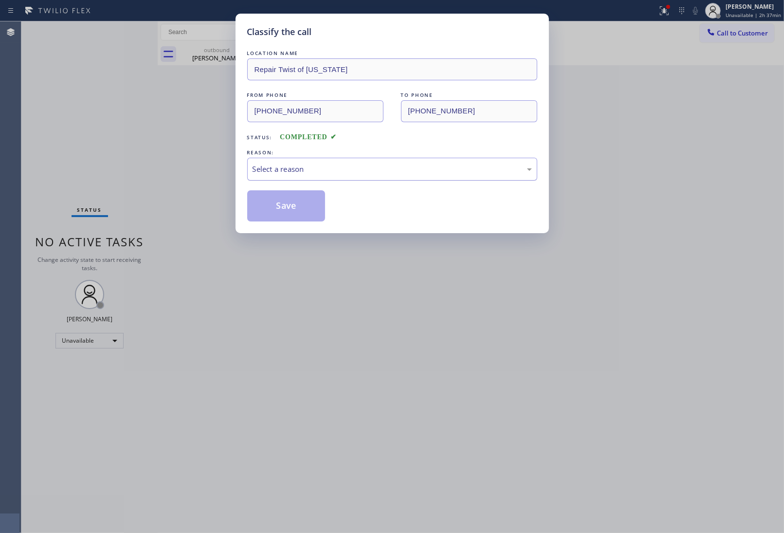
click at [330, 172] on div "Select a reason" at bounding box center [392, 169] width 279 height 11
click at [314, 206] on button "Save" at bounding box center [286, 205] width 78 height 31
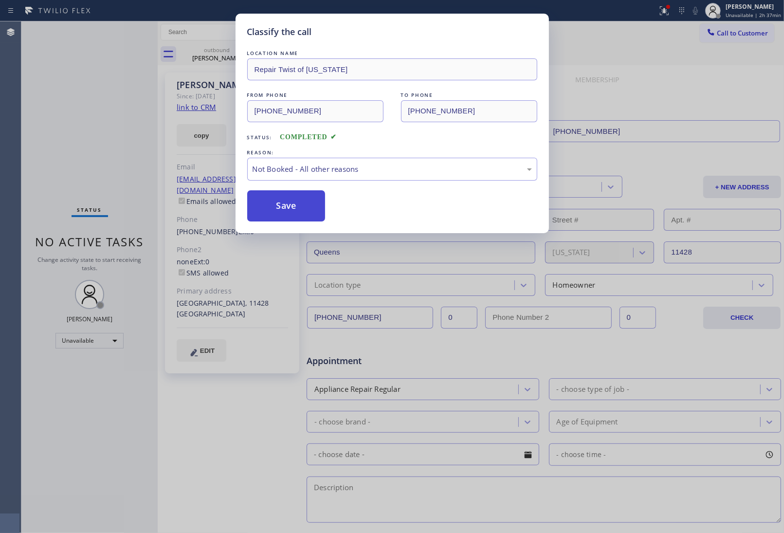
click at [305, 205] on button "Save" at bounding box center [286, 205] width 78 height 31
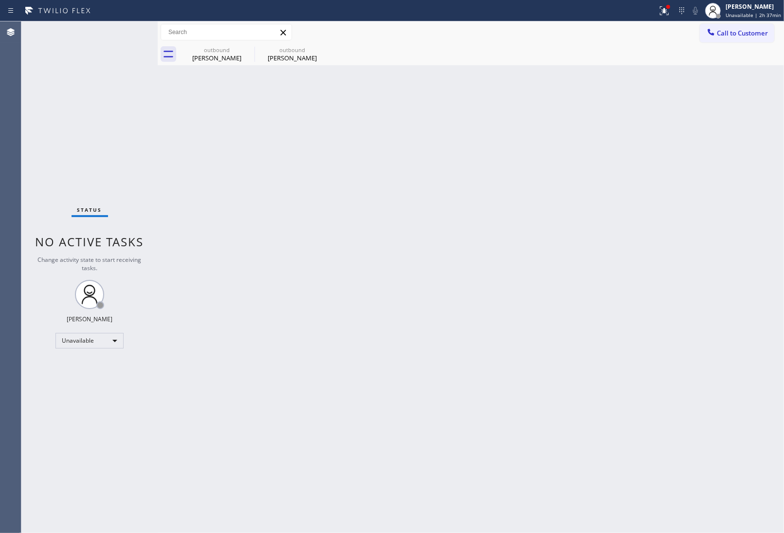
click at [670, 321] on div "Back to Dashboard Change Sender ID Customers Technicians Select a contact Outbo…" at bounding box center [471, 277] width 627 height 512
